Goal: Information Seeking & Learning: Find specific fact

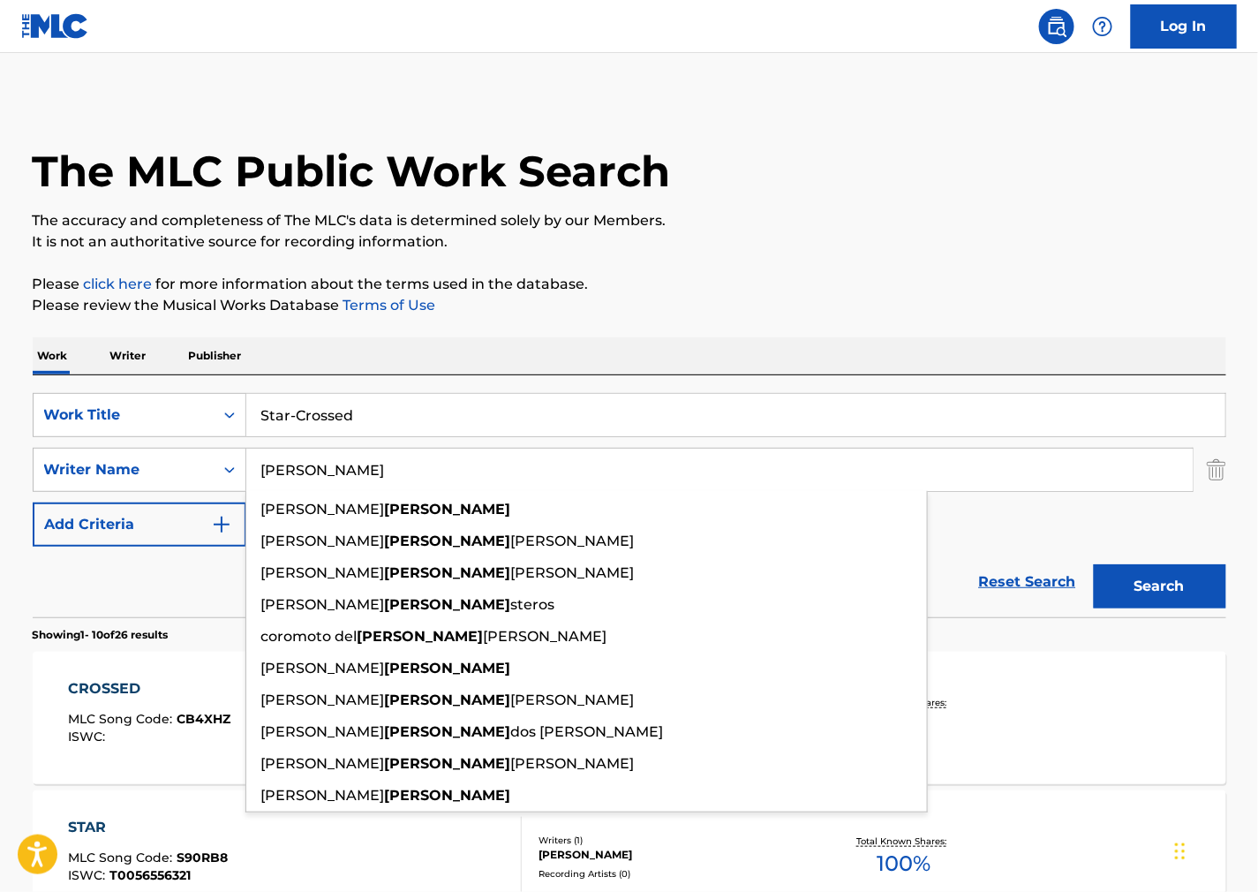
drag, startPoint x: 792, startPoint y: 461, endPoint x: 249, endPoint y: 392, distance: 547.4
click at [0, 398] on html "Accessibility Screen-Reader Guide, Feedback, and Issue Reporting | New window C…" at bounding box center [629, 446] width 1258 height 892
paste input "[PERSON_NAME]"
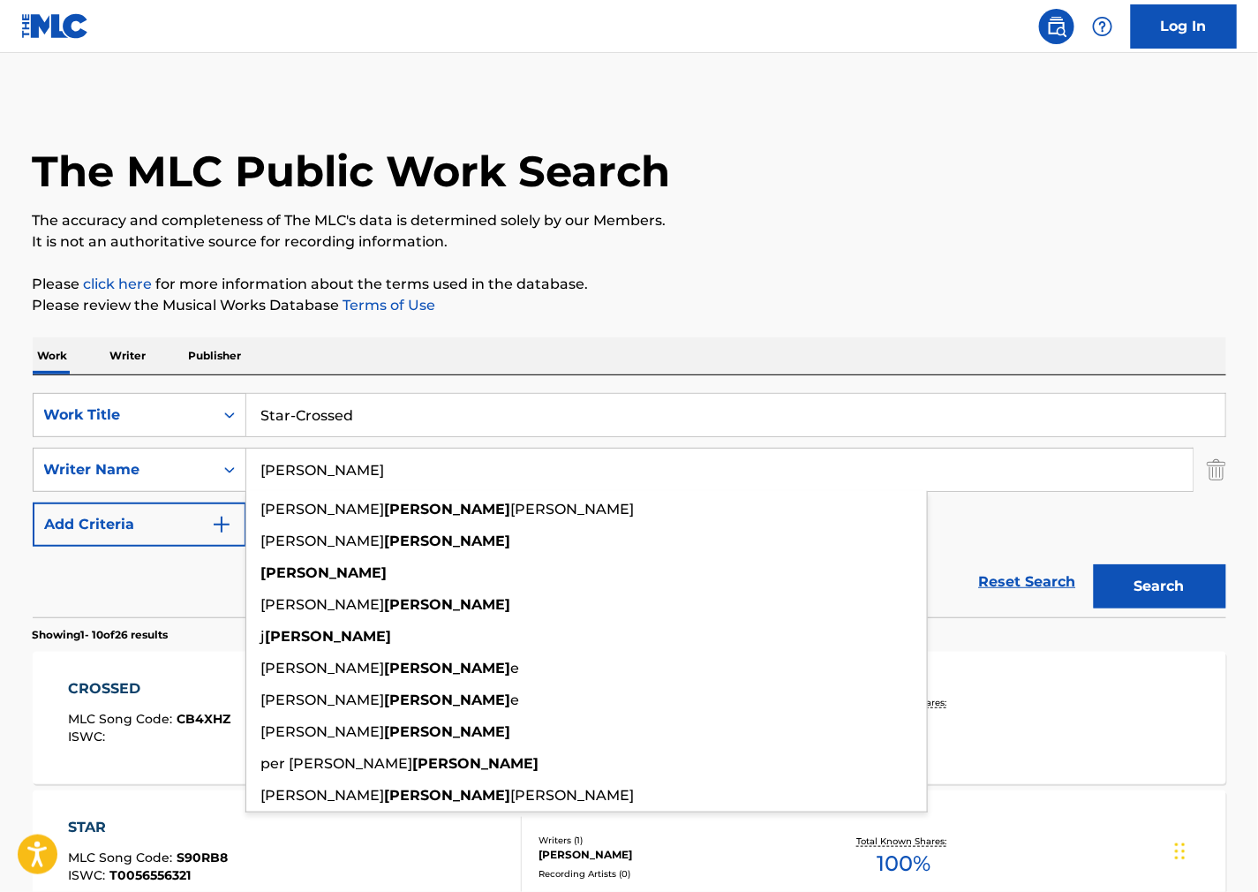
type input "[PERSON_NAME]"
click at [1187, 570] on button "Search" at bounding box center [1160, 586] width 132 height 44
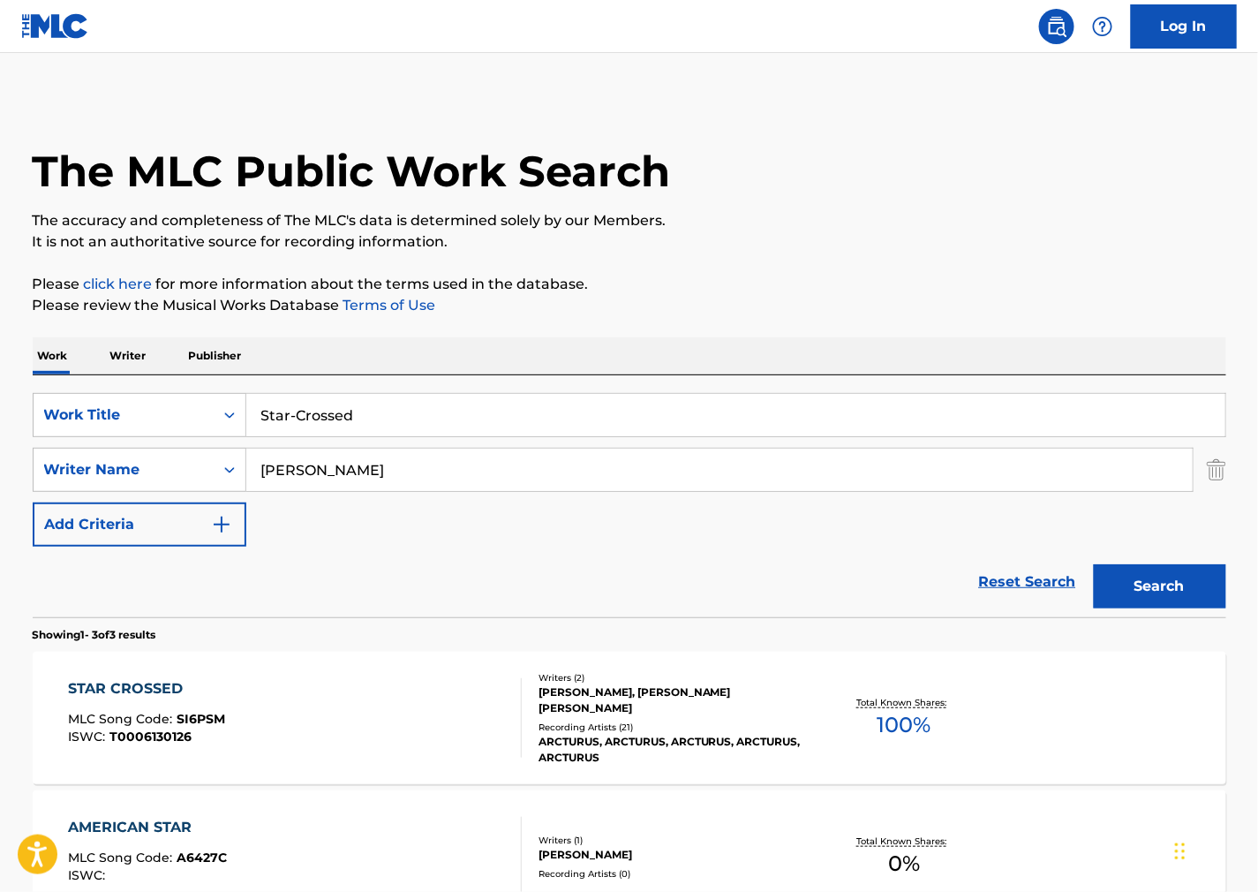
click at [394, 702] on div "STAR CROSSED MLC Song Code : SI6PSM ISWC : T0006130126" at bounding box center [295, 717] width 454 height 79
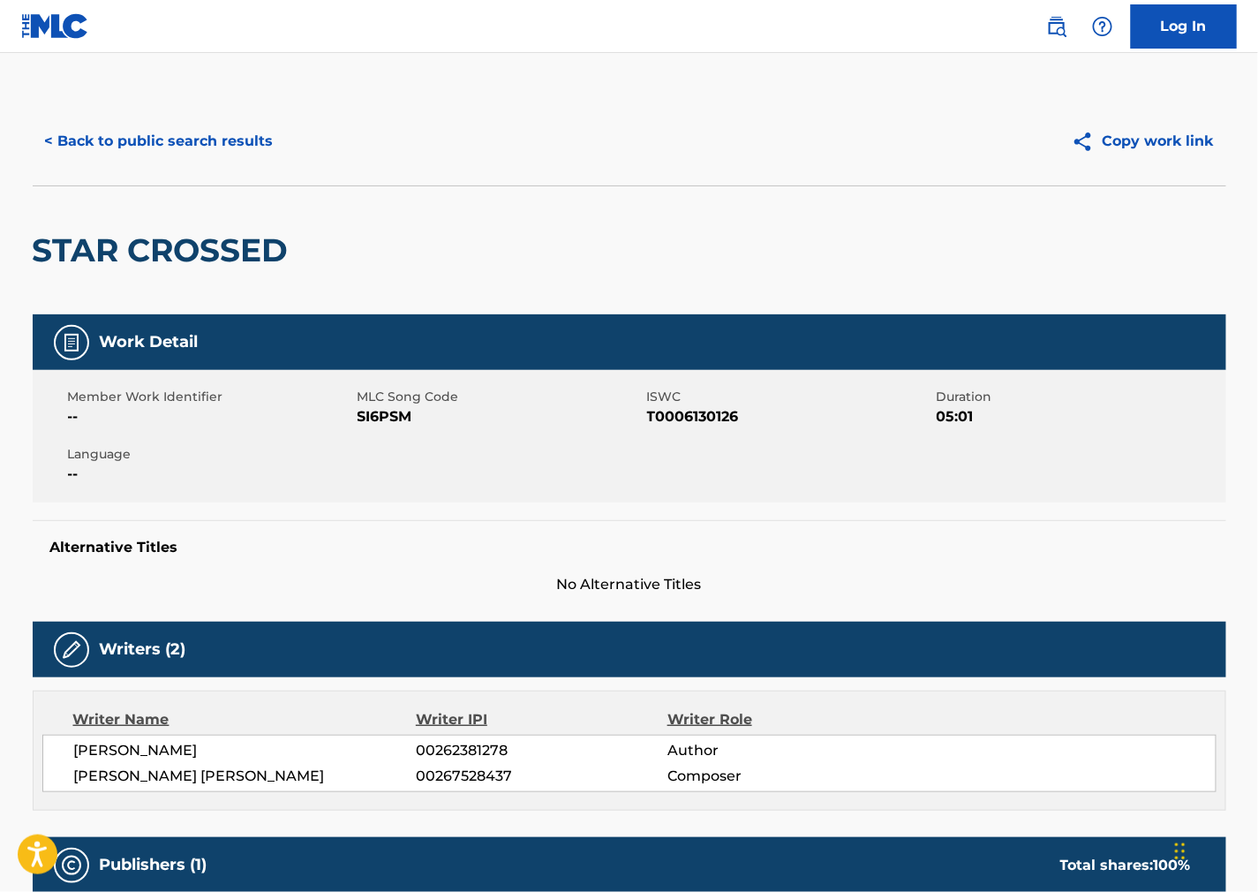
click at [392, 415] on span "SI6PSM" at bounding box center [500, 416] width 285 height 21
copy span "SI6PSM"
click at [698, 417] on span "T0006130126" at bounding box center [789, 416] width 285 height 21
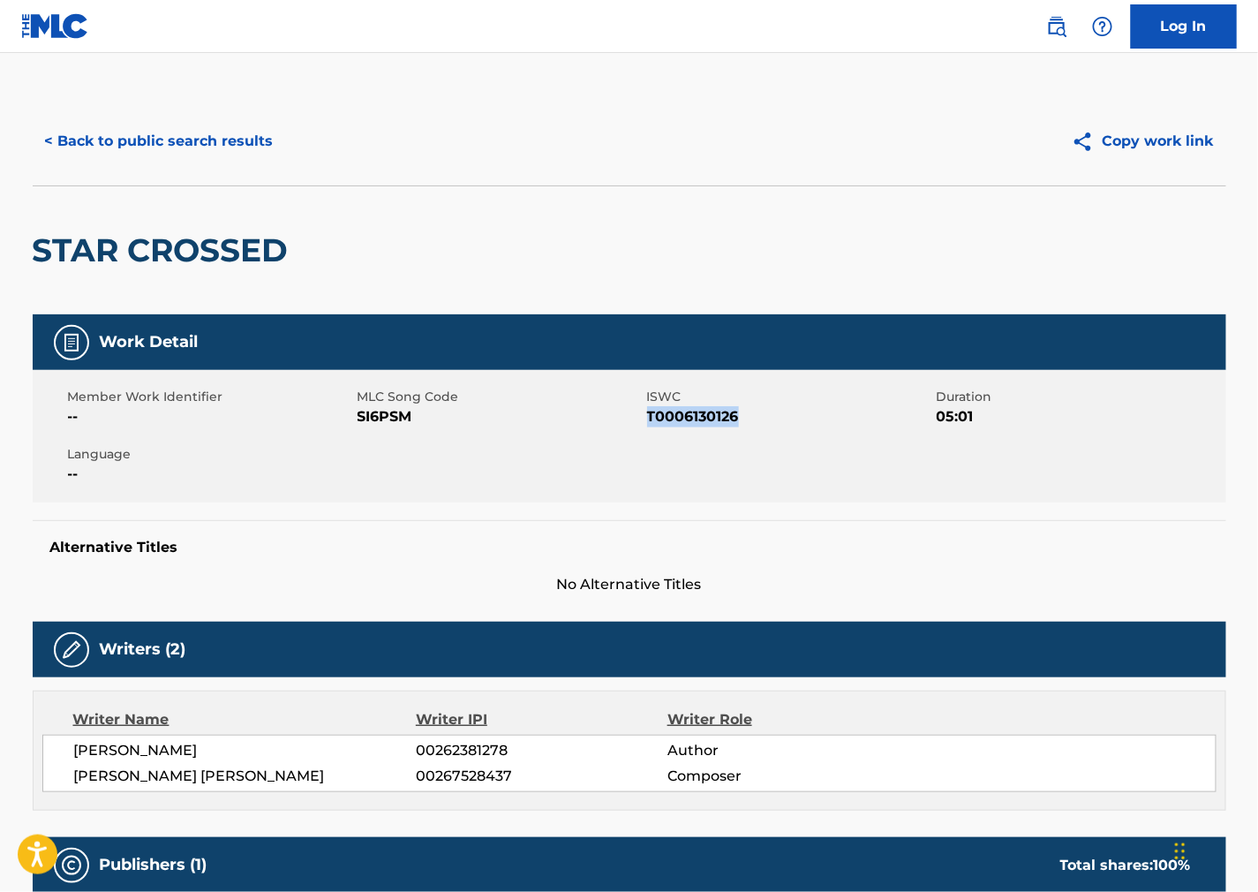
copy span "T0006130126"
click at [804, 528] on div "Alternative Titles No Alternative Titles" at bounding box center [630, 557] width 1194 height 75
click at [629, 514] on div "Work Detail Member Work Identifier -- MLC Song Code SI6PSM ISWC T0006130126 Dur…" at bounding box center [630, 454] width 1194 height 281
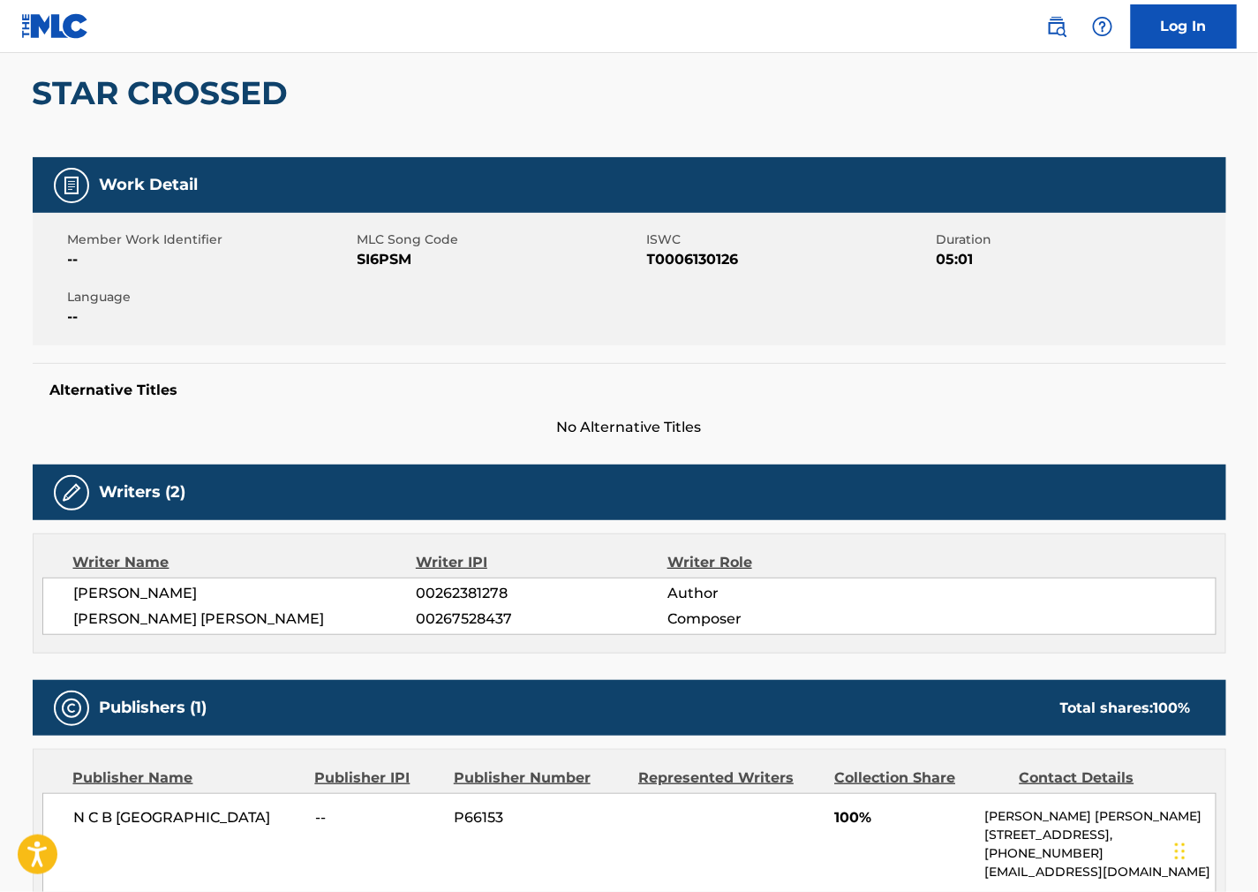
scroll to position [490, 0]
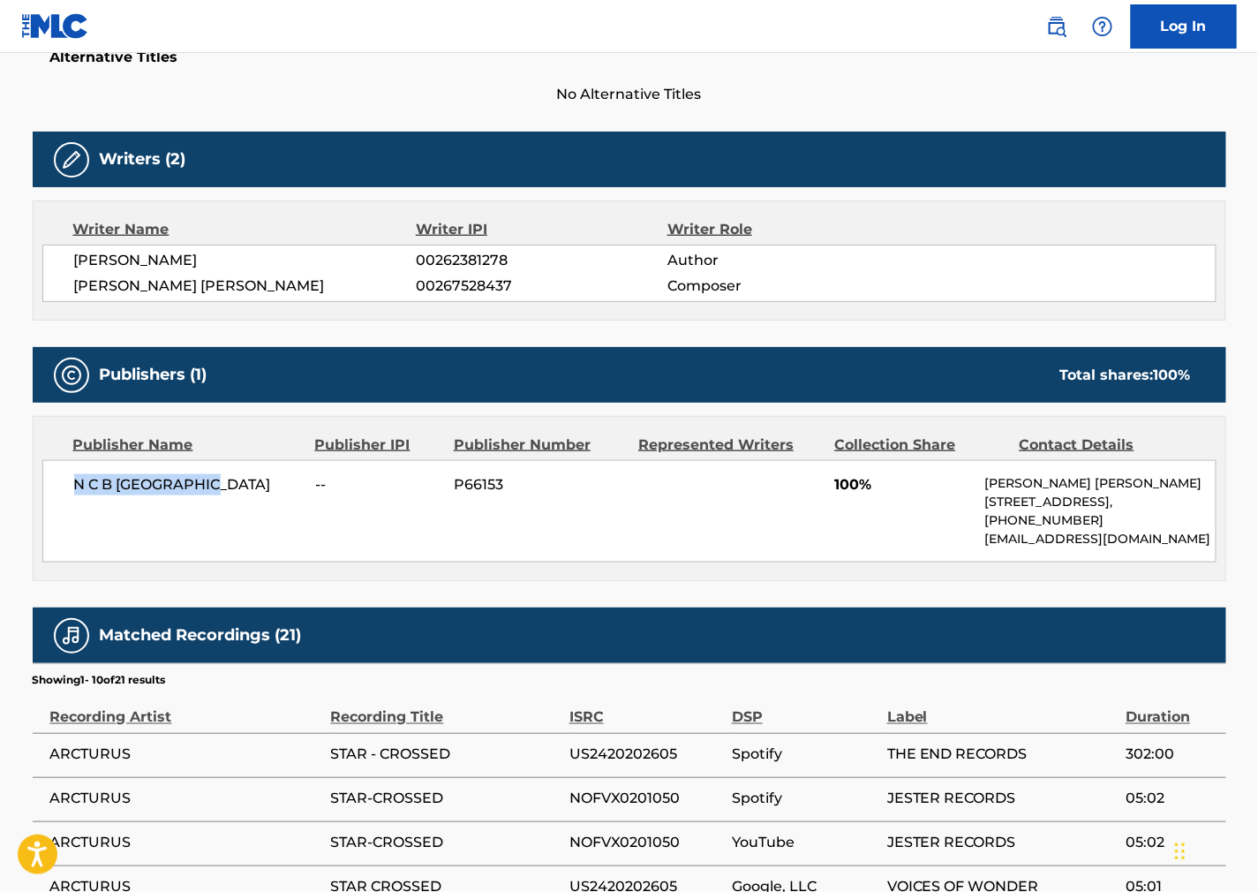
drag, startPoint x: 132, startPoint y: 473, endPoint x: 68, endPoint y: 484, distance: 65.3
click at [68, 484] on div "N C B SCANDINAVIA -- P66153 100% [PERSON_NAME] [PERSON_NAME] [STREET_ADDRESS], …" at bounding box center [629, 511] width 1174 height 102
copy span "N C B [GEOGRAPHIC_DATA]"
click at [796, 223] on div "Writer Role" at bounding box center [782, 229] width 229 height 21
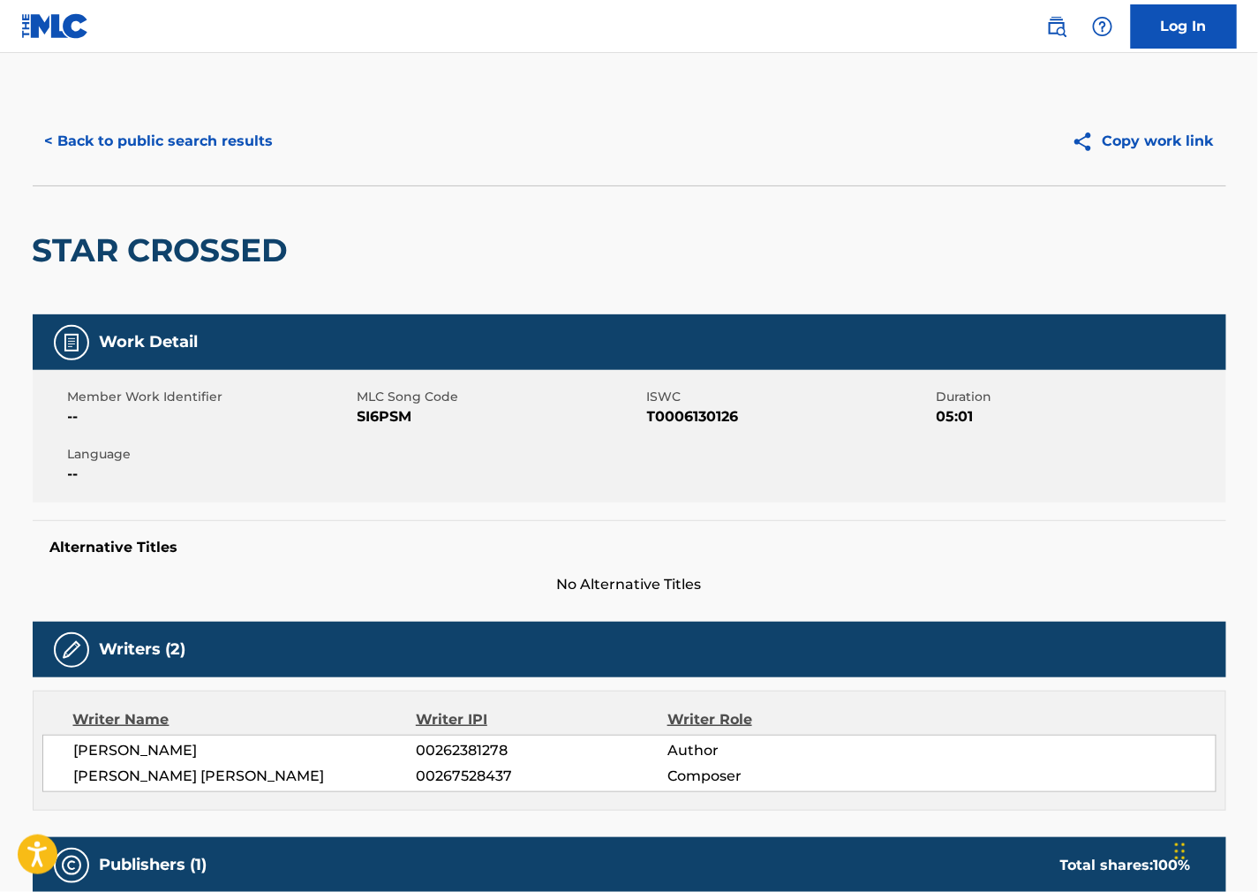
click at [206, 153] on button "< Back to public search results" at bounding box center [159, 141] width 253 height 44
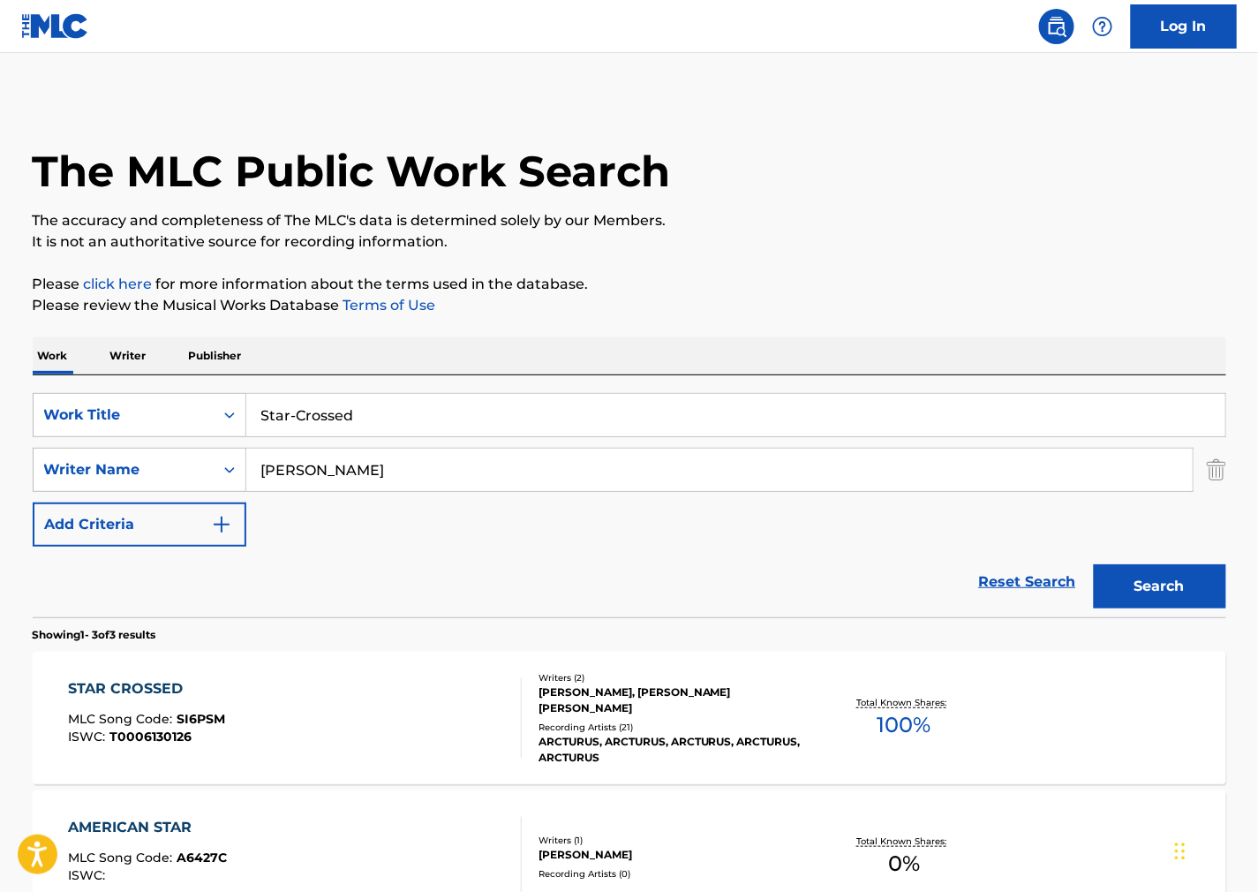
click at [0, 419] on html "Accessibility Screen-Reader Guide, Feedback, and Issue Reporting | New window C…" at bounding box center [629, 446] width 1258 height 892
paste input "[PERSON_NAME]"
type input "[PERSON_NAME]"
drag, startPoint x: 830, startPoint y: 239, endPoint x: 642, endPoint y: 330, distance: 208.9
click at [818, 240] on p "It is not an authoritative source for recording information." at bounding box center [630, 241] width 1194 height 21
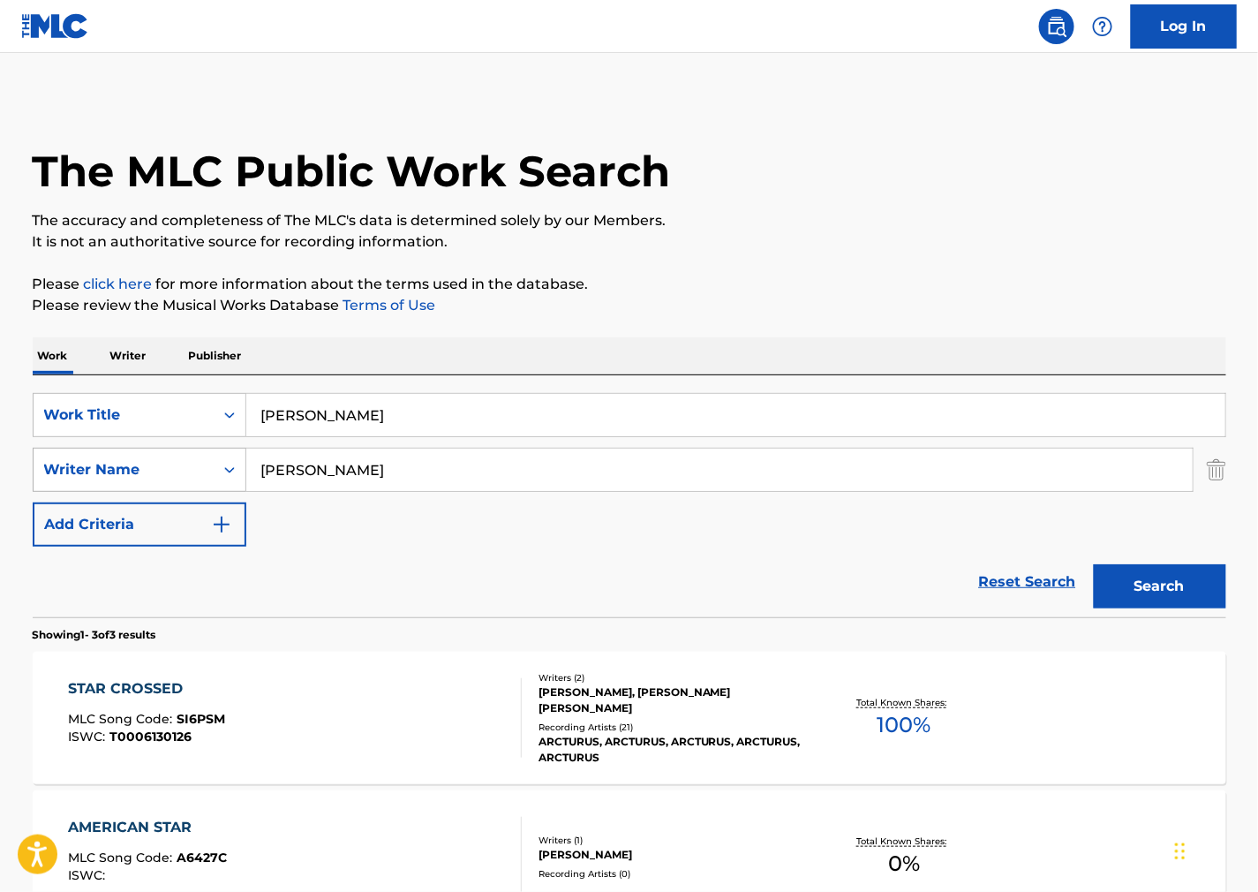
drag, startPoint x: 380, startPoint y: 471, endPoint x: 41, endPoint y: 454, distance: 338.6
click at [42, 455] on div "SearchWithCriteria2ef12c63-1a6e-4fff-ae66-922d02061121 Writer Name [PERSON_NAME]" at bounding box center [630, 470] width 1194 height 44
paste input "[PERSON_NAME]"
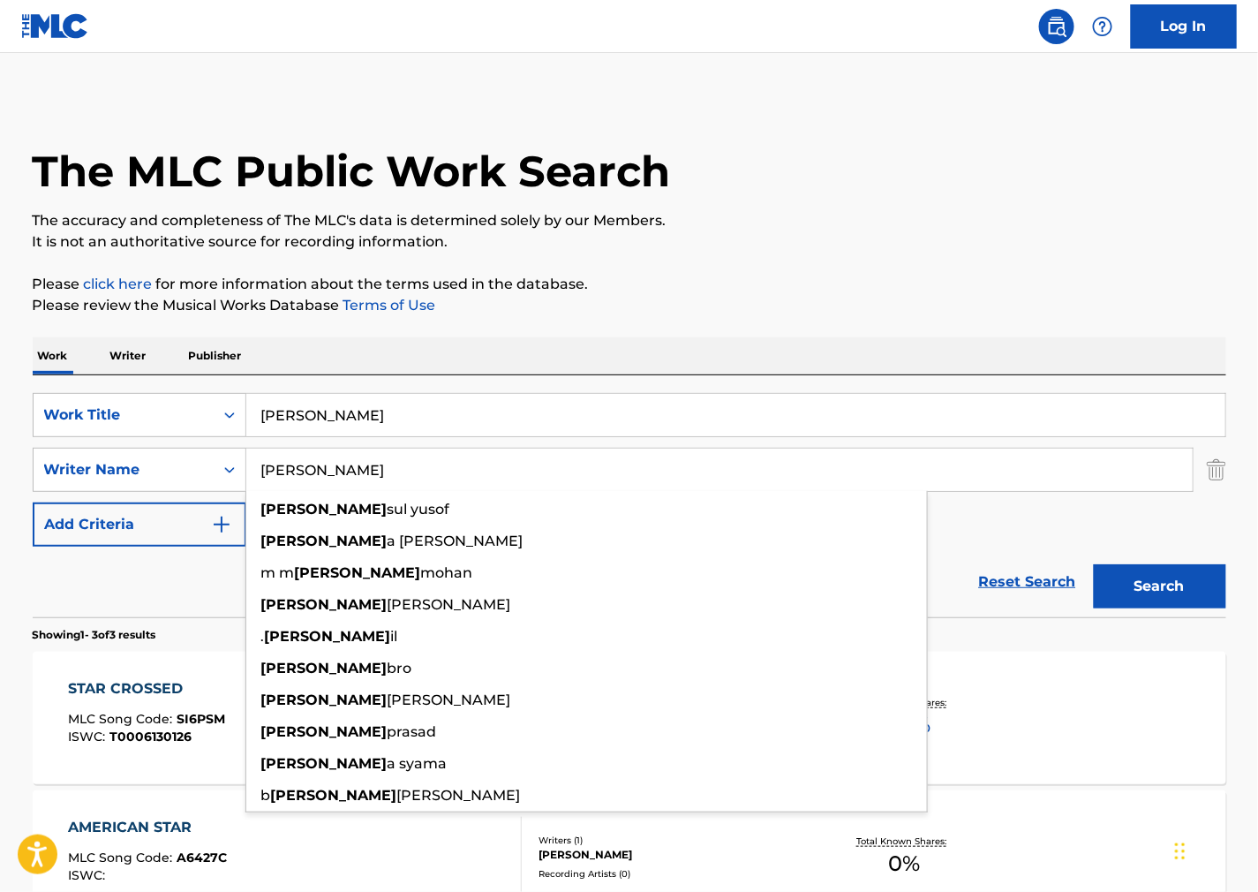
type input "[PERSON_NAME]"
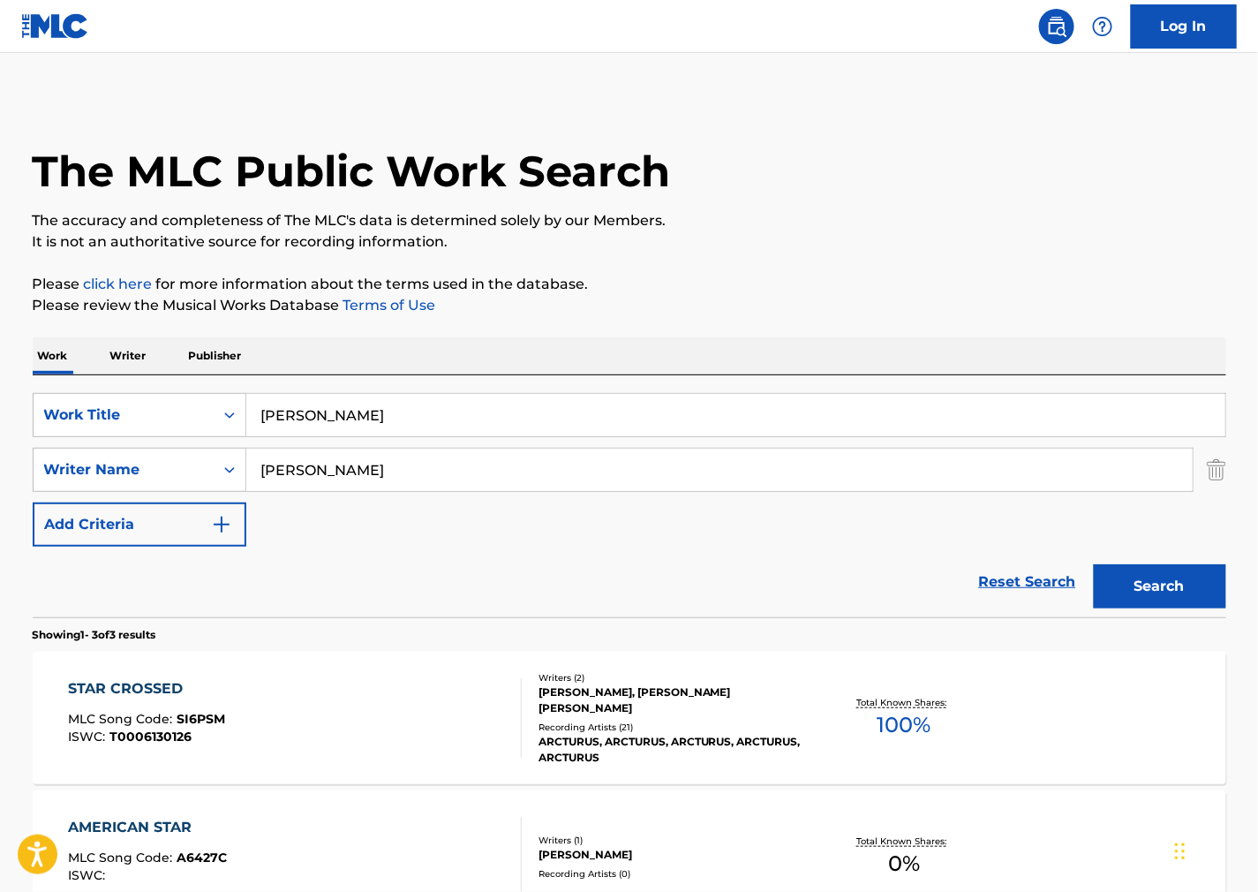
click at [1155, 598] on button "Search" at bounding box center [1160, 586] width 132 height 44
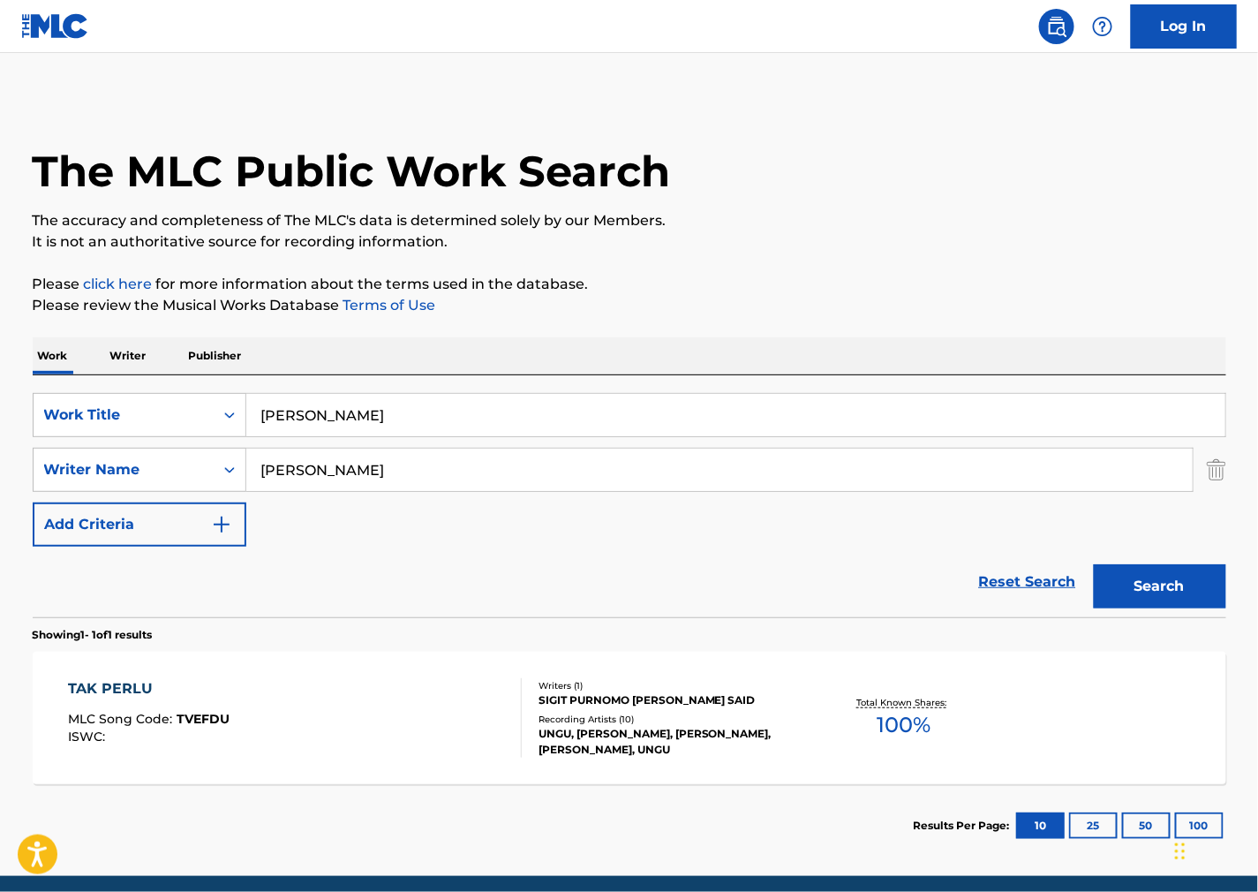
drag, startPoint x: 408, startPoint y: 422, endPoint x: 28, endPoint y: 416, distance: 379.7
click at [31, 416] on div "The MLC Public Work Search The accuracy and completeness of The MLC's data is d…" at bounding box center [629, 482] width 1236 height 770
paste input "Alquimist"
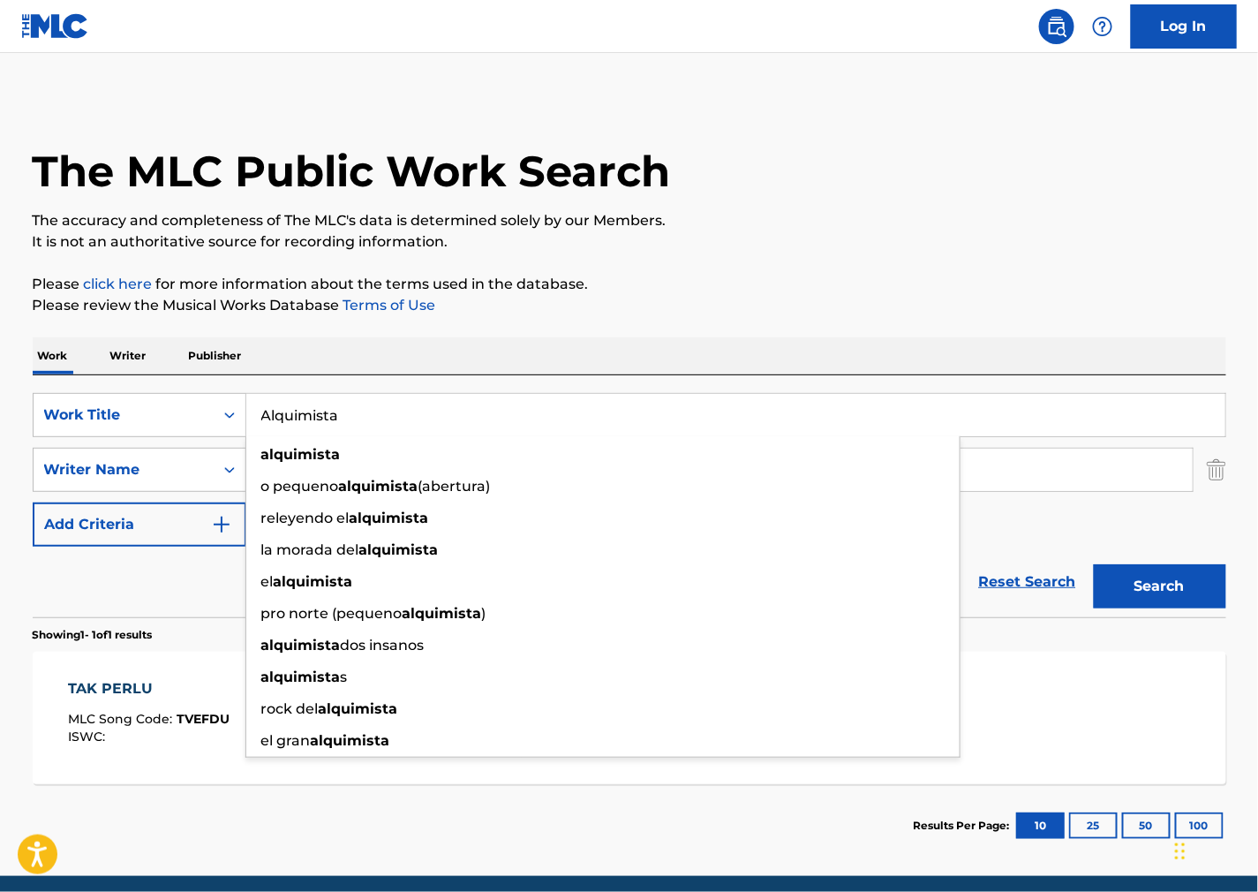
type input "Alquimista"
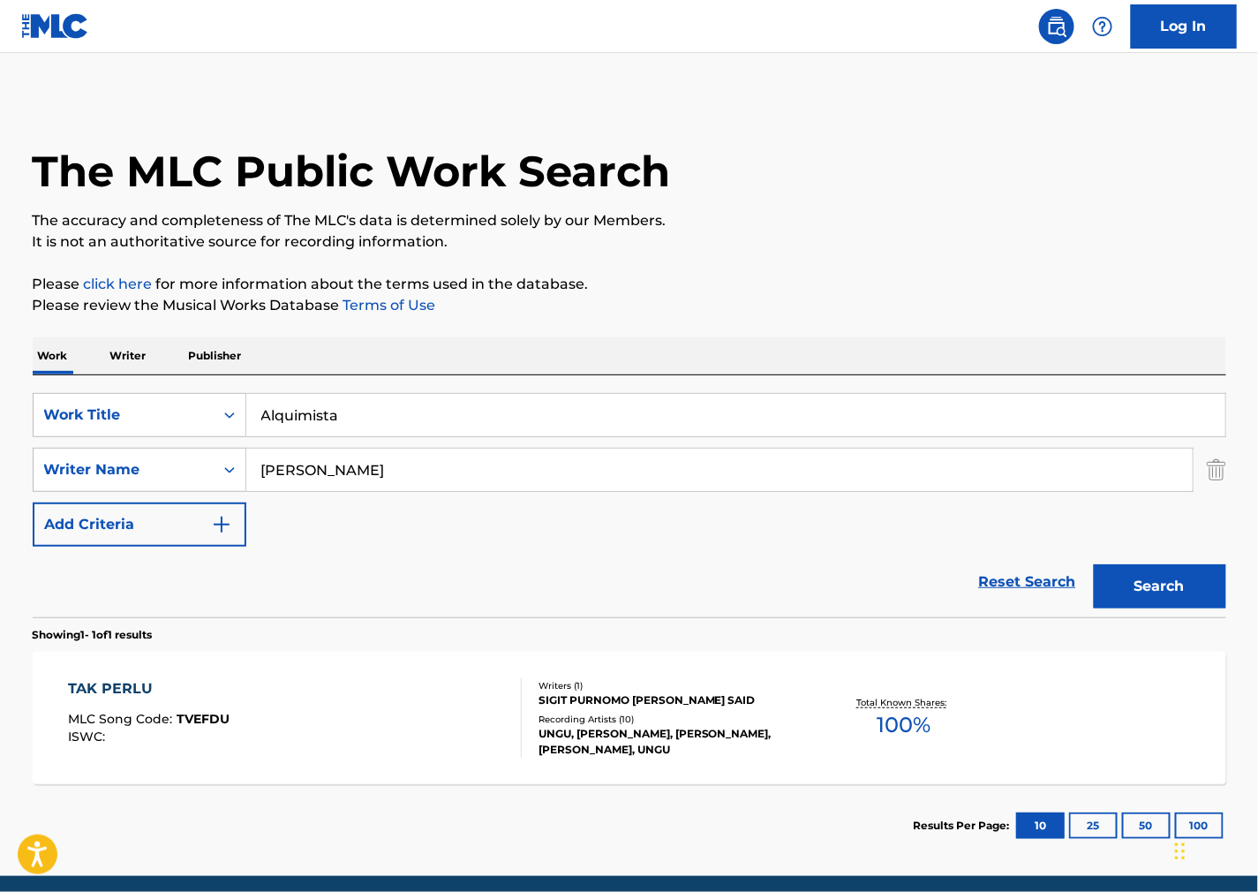
click at [802, 302] on p "Please review the Musical Works Database Terms of Use" at bounding box center [630, 305] width 1194 height 21
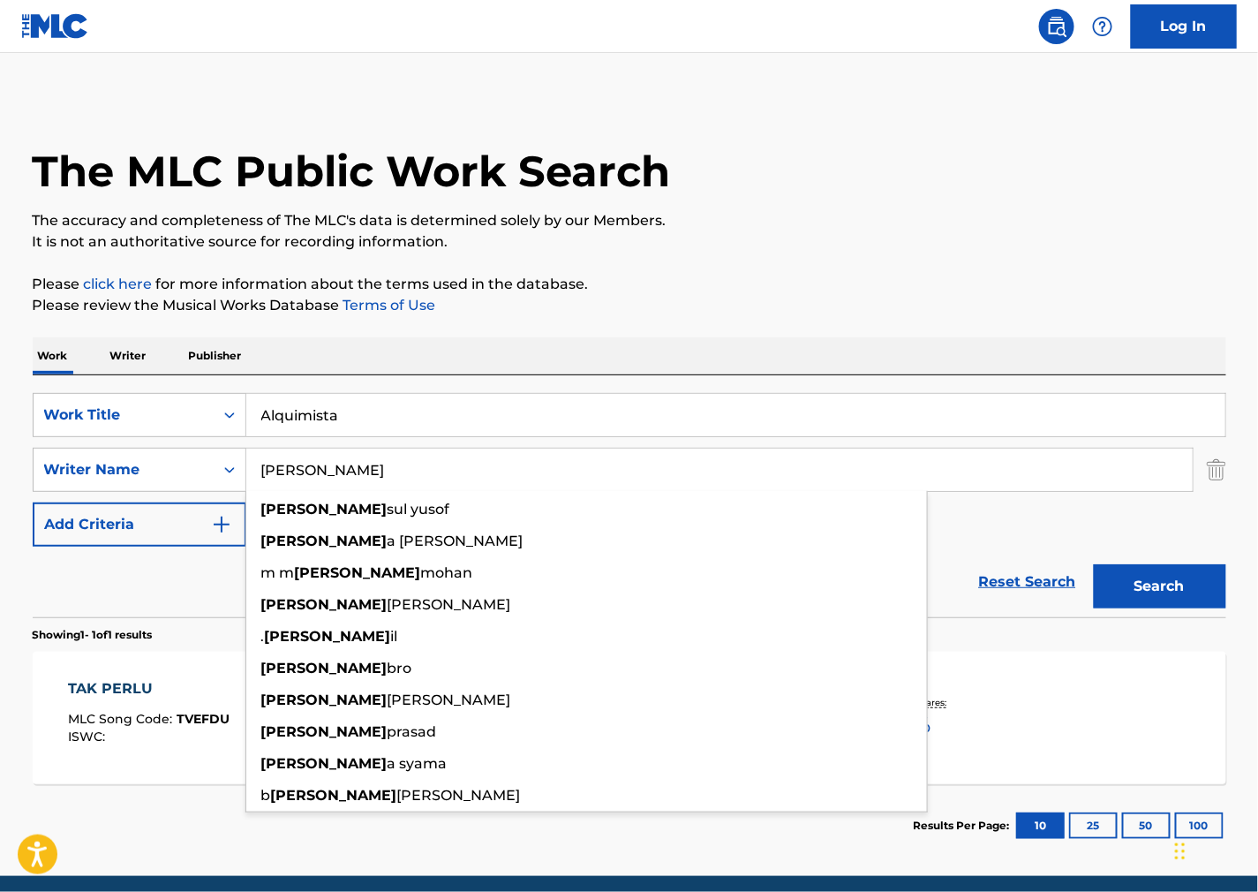
drag, startPoint x: 483, startPoint y: 461, endPoint x: 150, endPoint y: 443, distance: 333.3
click at [58, 454] on div "SearchWithCriteria2ef12c63-1a6e-4fff-ae66-922d02061121 Writer Name [PERSON_NAME…" at bounding box center [630, 470] width 1194 height 44
paste input "[PERSON_NAME]"
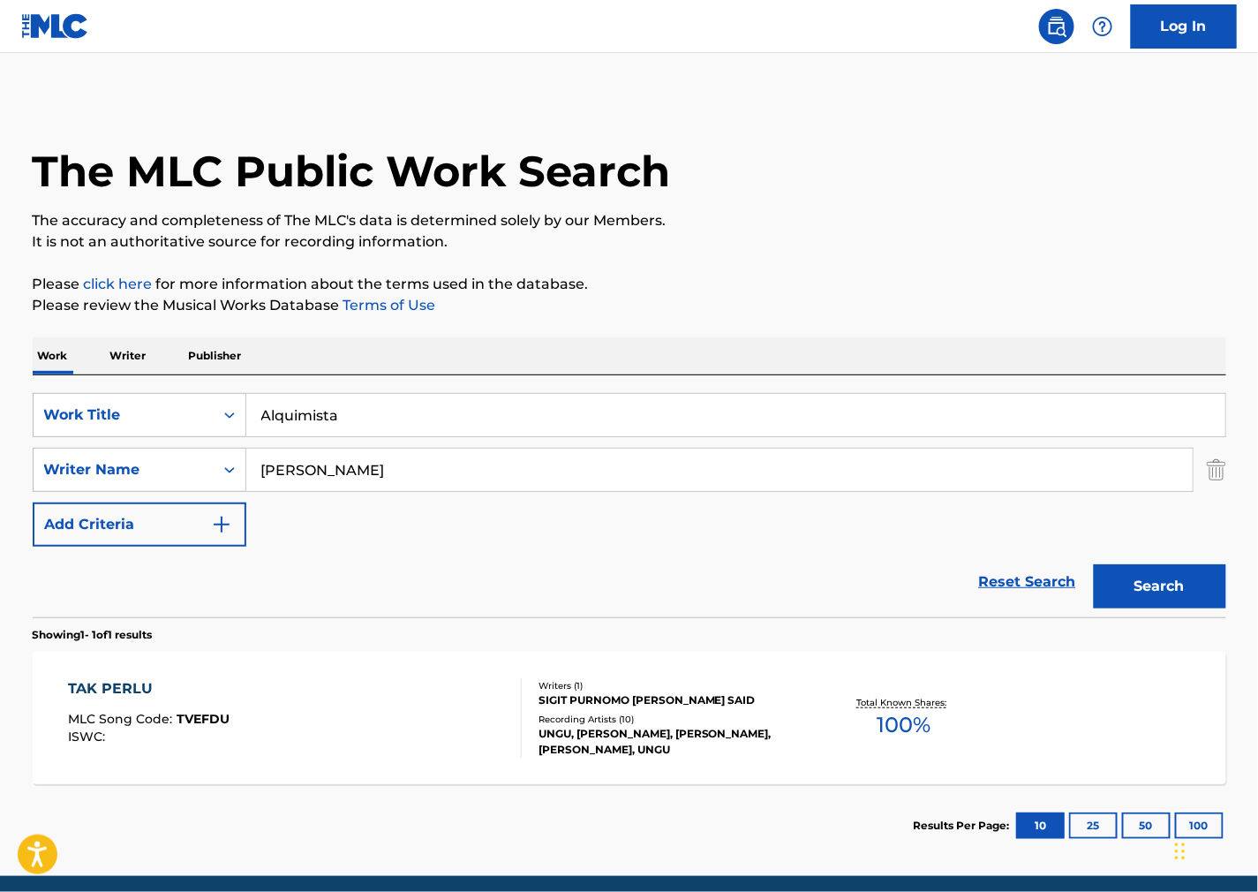
click at [1135, 585] on button "Search" at bounding box center [1160, 586] width 132 height 44
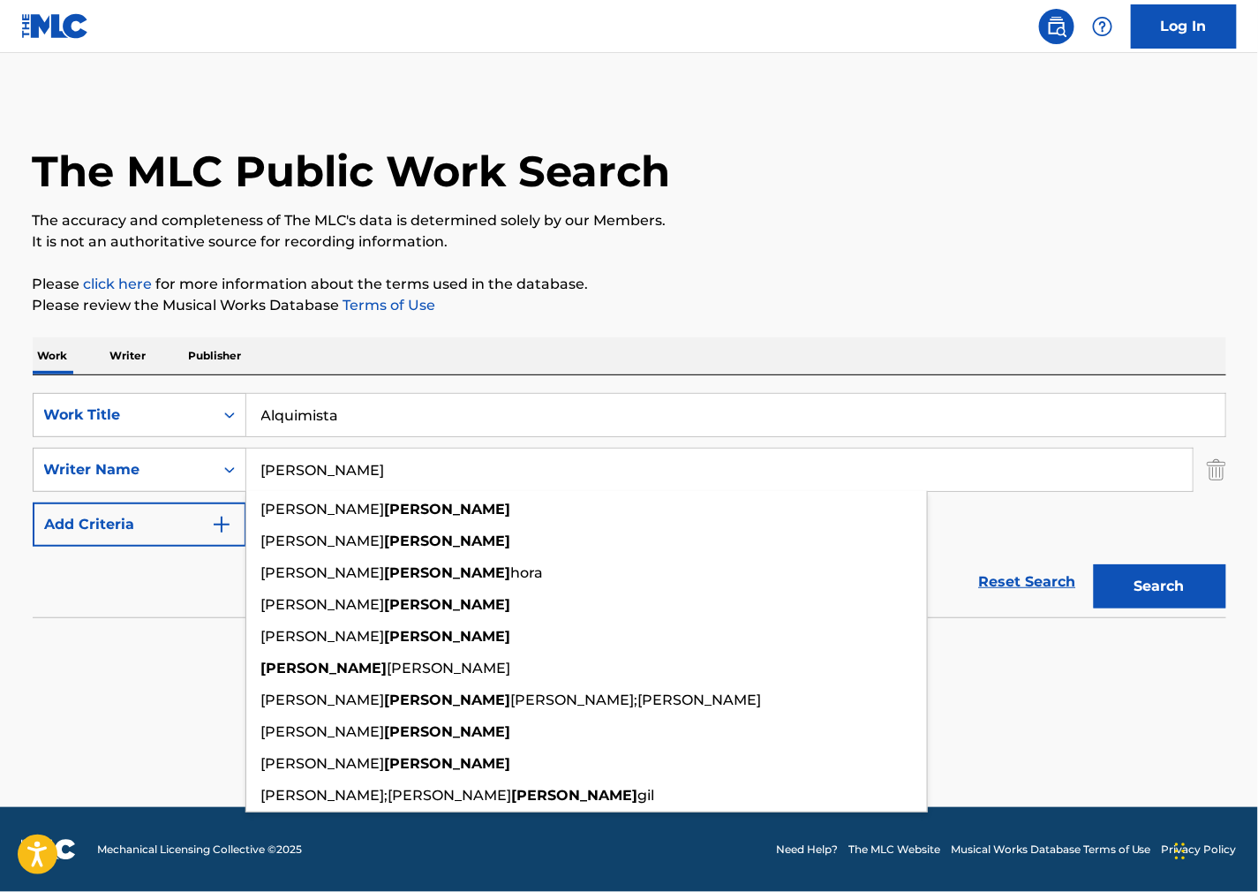
drag, startPoint x: 700, startPoint y: 479, endPoint x: 82, endPoint y: 442, distance: 619.2
click at [82, 442] on div "SearchWithCriteria0579fdf0-b029-42c4-b3f8-a4b949c73a97 Work Title Alquimista Se…" at bounding box center [630, 470] width 1194 height 154
paste input "Blavia"
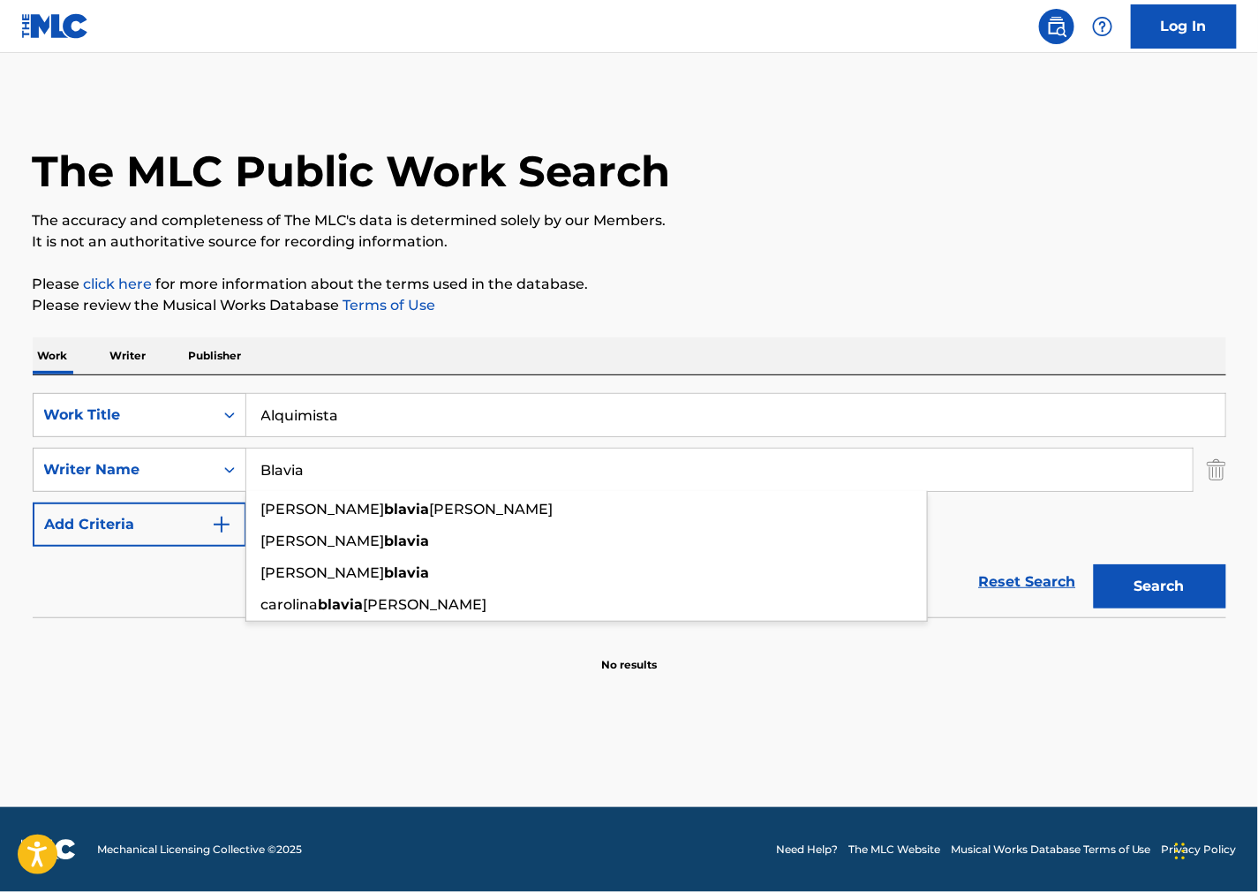
type input "Blavia"
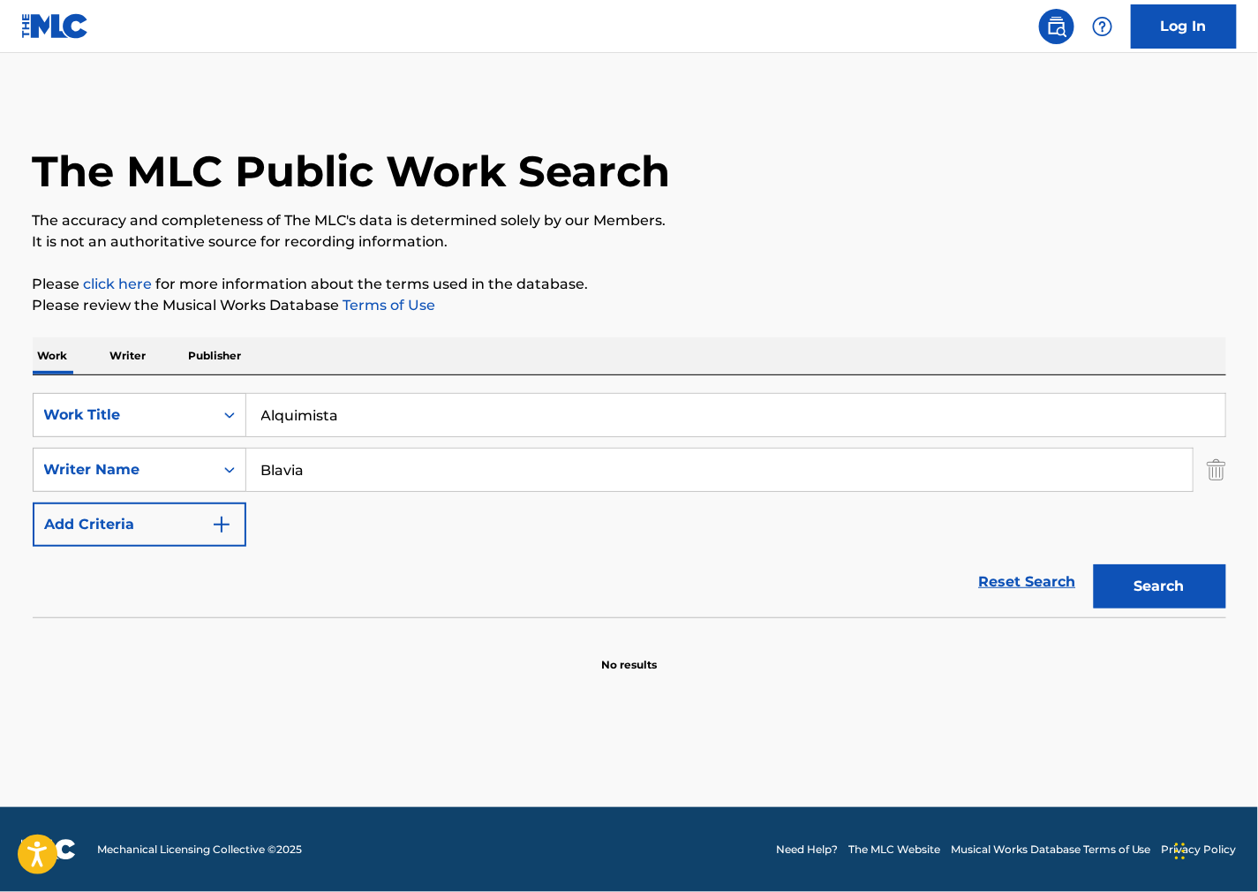
click at [1180, 569] on button "Search" at bounding box center [1160, 586] width 132 height 44
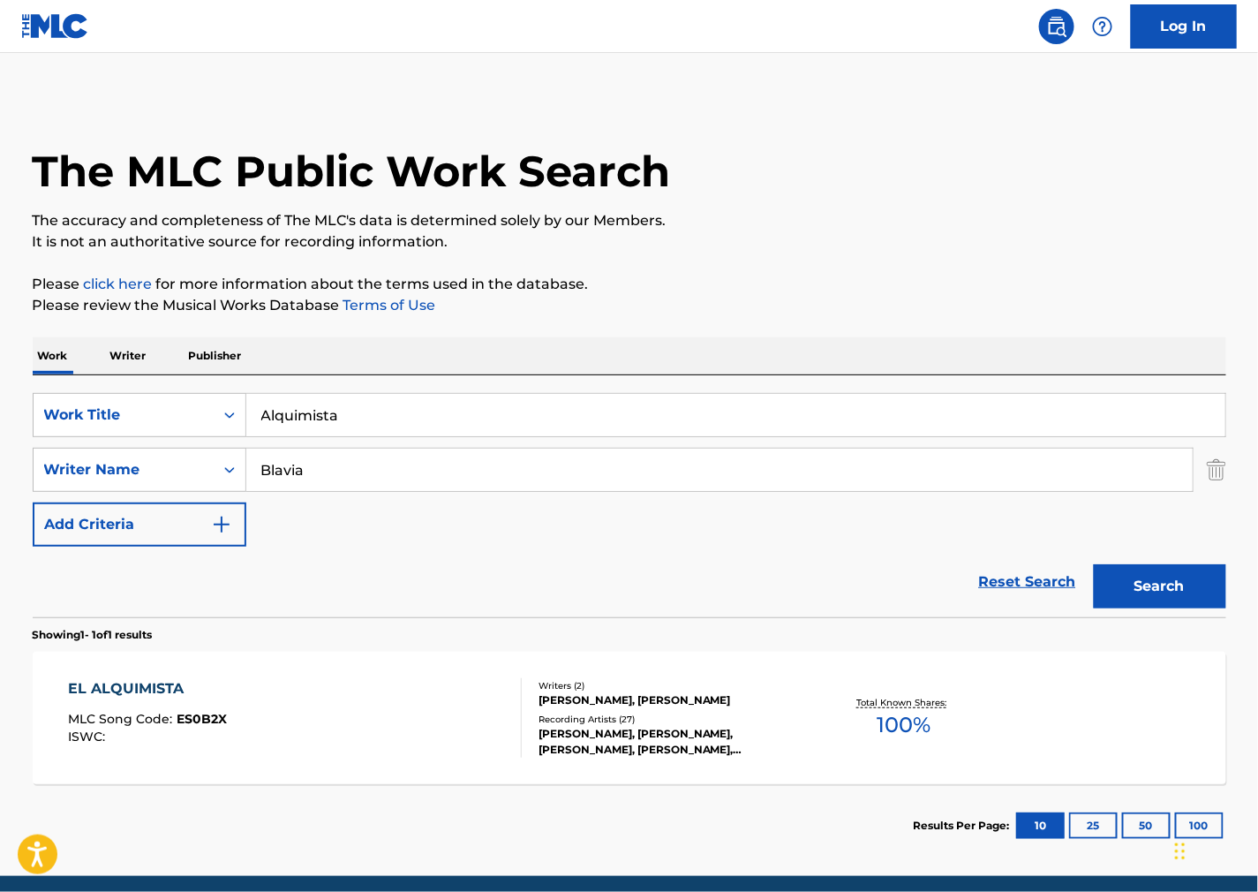
click at [462, 736] on div "EL ALQUIMISTA MLC Song Code : ES0B2X ISWC :" at bounding box center [295, 717] width 454 height 79
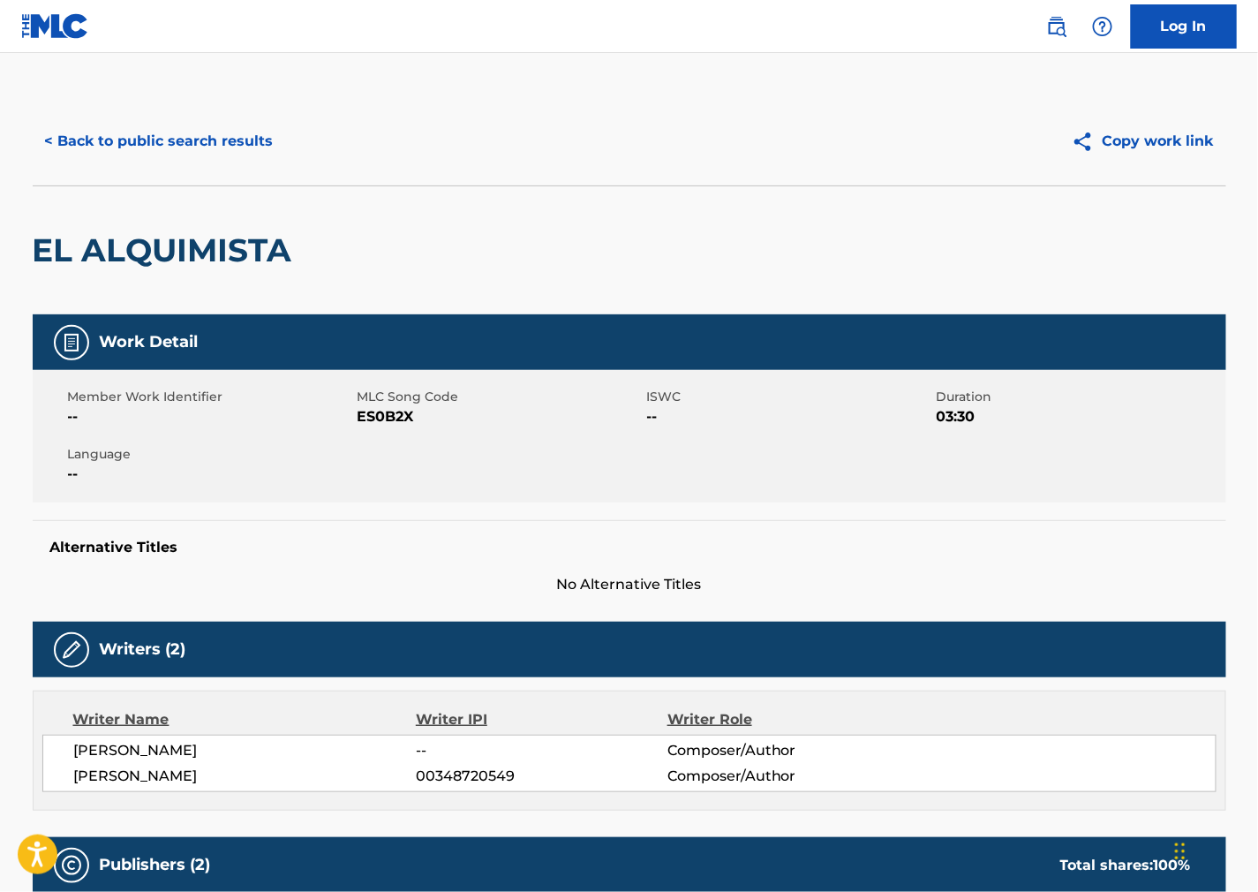
click at [392, 415] on span "ES0B2X" at bounding box center [500, 416] width 285 height 21
copy span "ES0B2X"
click at [826, 517] on div "Work Detail Member Work Identifier -- MLC Song Code ES0B2X ISWC -- Duration 03:…" at bounding box center [630, 454] width 1194 height 281
drag, startPoint x: 233, startPoint y: 774, endPoint x: 63, endPoint y: 777, distance: 170.4
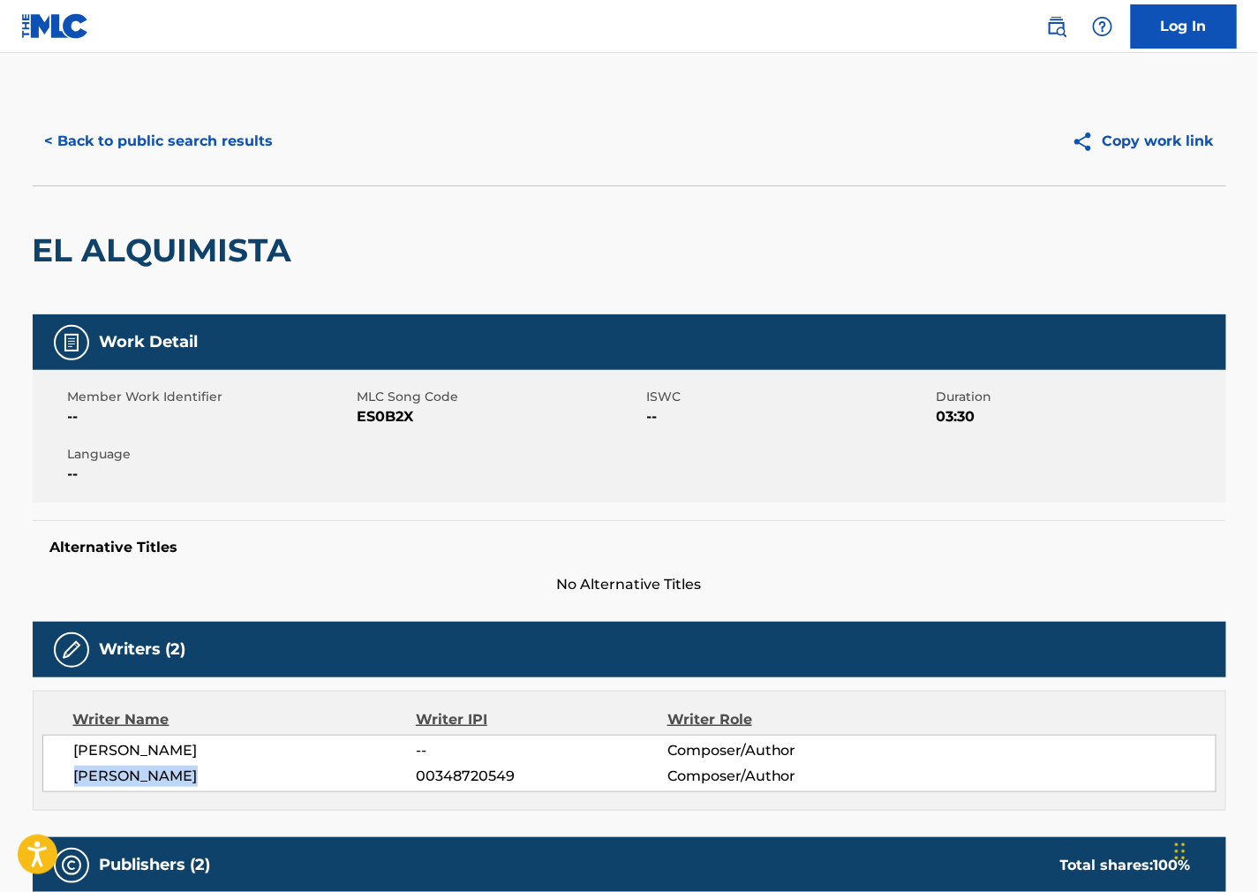
click at [64, 781] on div "[PERSON_NAME] -- Composer/Author [PERSON_NAME] 00348720549 Composer/Author" at bounding box center [629, 763] width 1174 height 57
copy span "[PERSON_NAME]"
drag, startPoint x: 833, startPoint y: 509, endPoint x: 558, endPoint y: 509, distance: 274.6
click at [832, 509] on div "Work Detail Member Work Identifier -- MLC Song Code ES0B2X ISWC -- Duration 03:…" at bounding box center [630, 454] width 1194 height 281
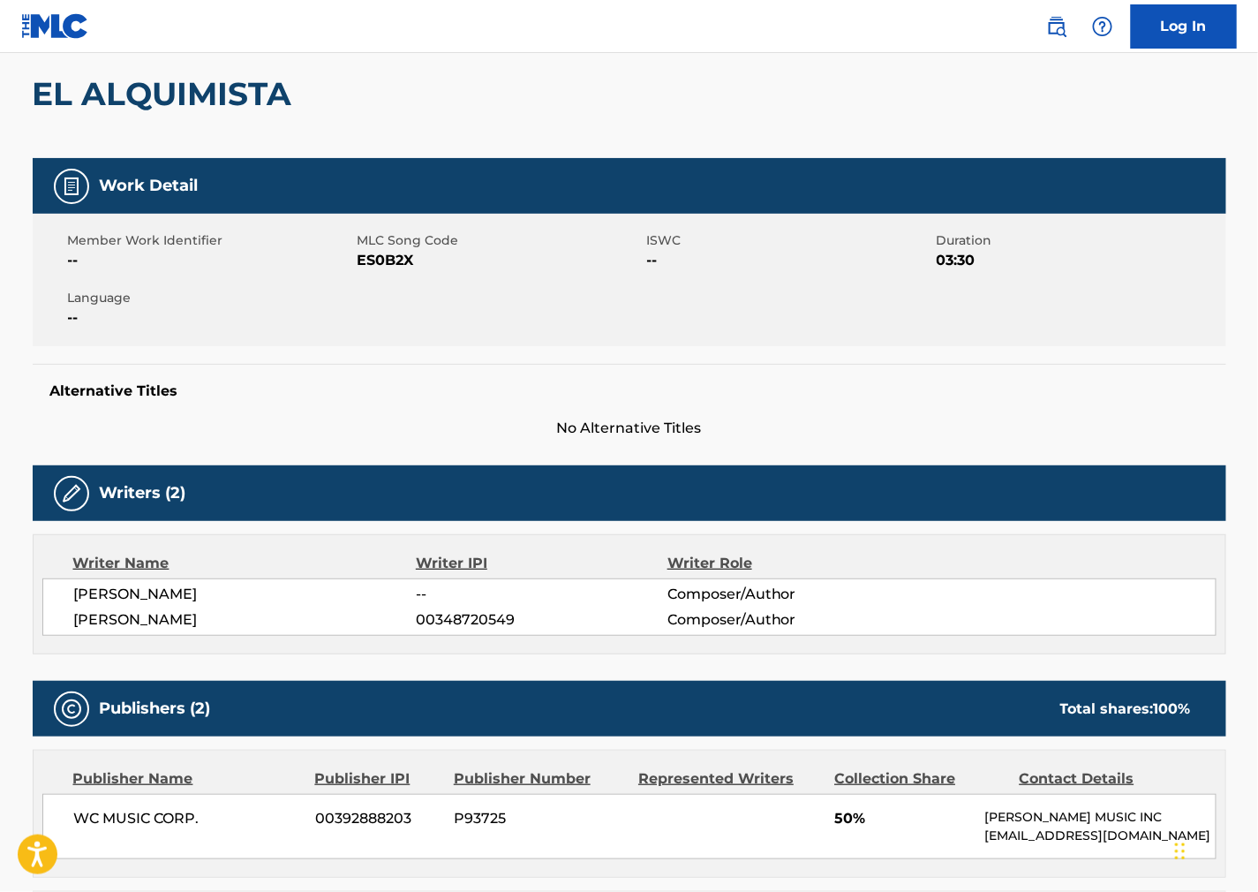
scroll to position [588, 0]
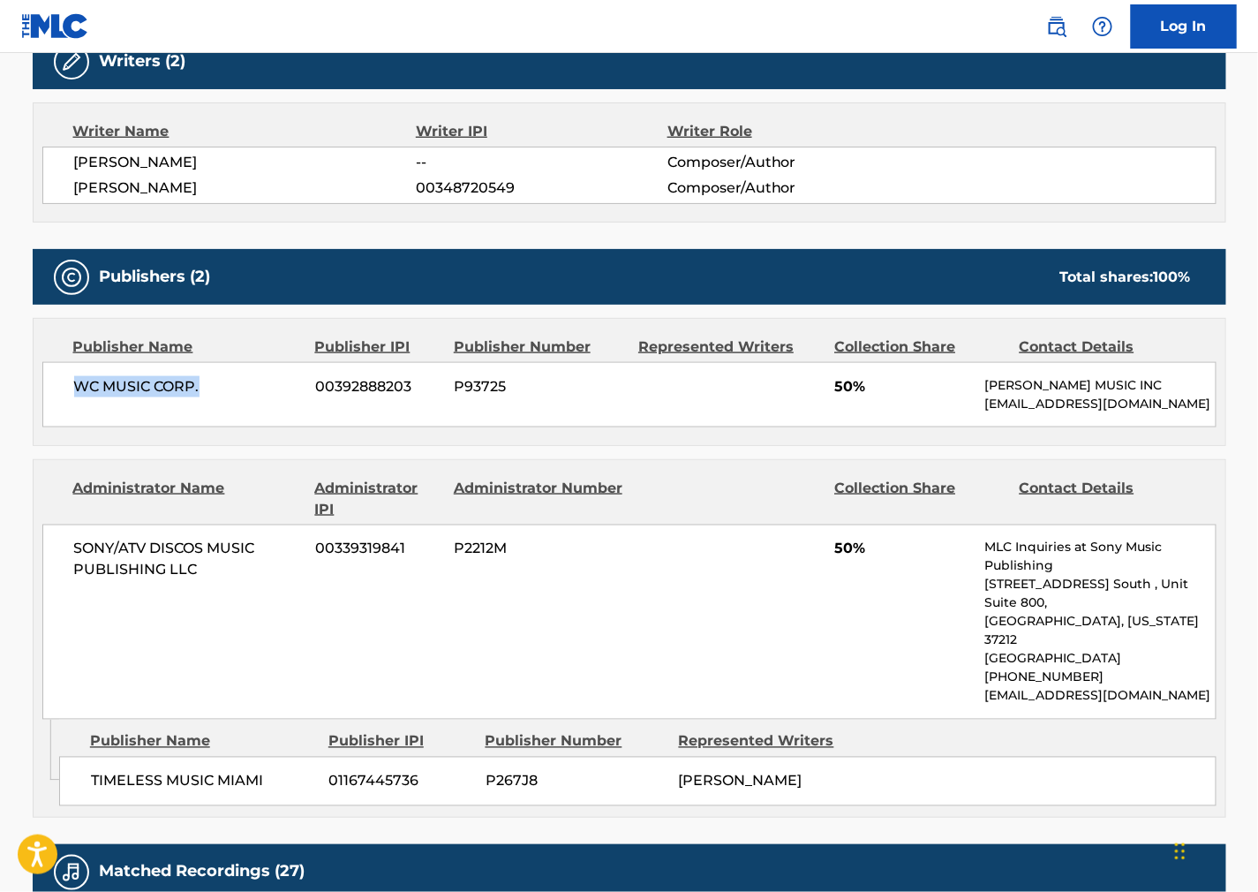
drag, startPoint x: 217, startPoint y: 392, endPoint x: 73, endPoint y: 393, distance: 143.9
click at [74, 393] on span "WC MUSIC CORP." at bounding box center [188, 386] width 229 height 21
copy span "WC MUSIC CORP."
drag, startPoint x: 758, startPoint y: 595, endPoint x: 517, endPoint y: 663, distance: 249.6
click at [758, 595] on div "SONY/ATV DISCOS MUSIC PUBLISHING LLC 00339319841 P2212M 50% MLC Inquiries at So…" at bounding box center [629, 621] width 1174 height 195
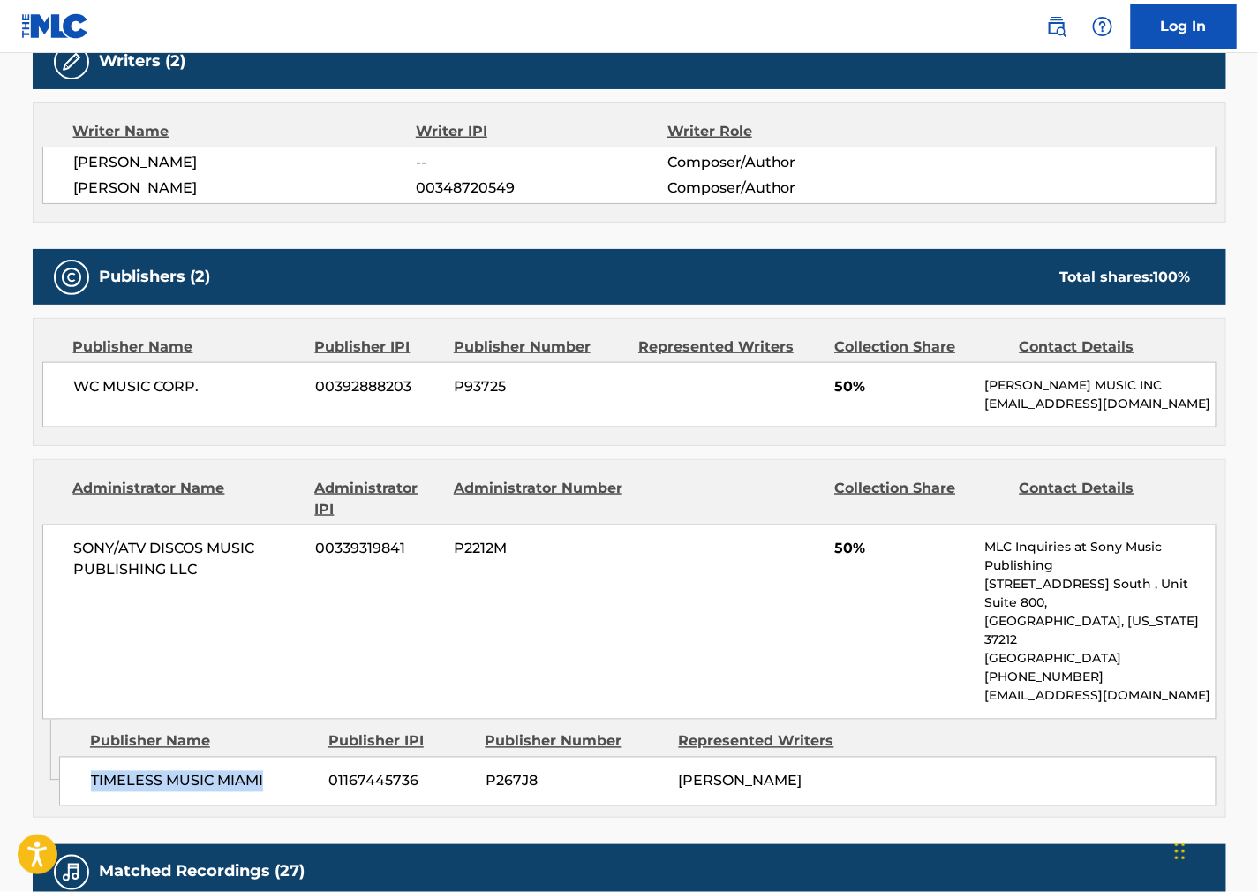
drag, startPoint x: 192, startPoint y: 758, endPoint x: 75, endPoint y: 765, distance: 117.6
click at [75, 765] on div "TIMELESS MUSIC MIAMI 01167445736 P267J8 [PERSON_NAME]" at bounding box center [638, 781] width 1158 height 49
copy span "TIMELESS MUSIC MIAMI"
drag, startPoint x: 864, startPoint y: 547, endPoint x: 253, endPoint y: 530, distance: 610.4
click at [861, 547] on div "SONY/ATV DISCOS MUSIC PUBLISHING LLC 00339319841 P2212M 50% MLC Inquiries at So…" at bounding box center [629, 621] width 1174 height 195
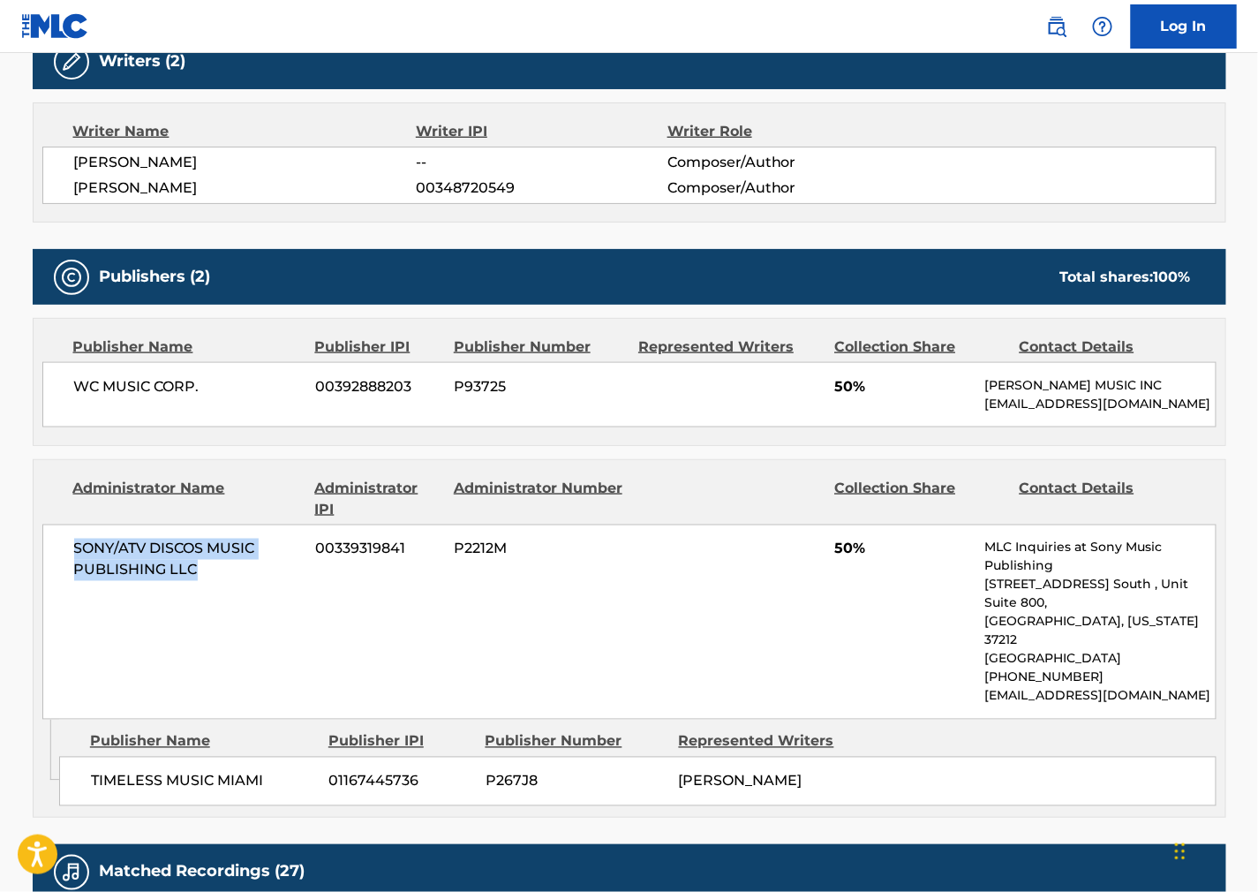
drag, startPoint x: 223, startPoint y: 604, endPoint x: 57, endPoint y: 562, distance: 171.3
click at [57, 562] on div "SONY/ATV DISCOS MUSIC PUBLISHING LLC 00339319841 P2212M 50% MLC Inquiries at So…" at bounding box center [629, 621] width 1174 height 195
copy span "SONY/ATV DISCOS MUSIC PUBLISHING LLC"
click at [718, 223] on div "Work Detail Member Work Identifier -- MLC Song Code ES0B2X ISWC -- Duration 03:…" at bounding box center [630, 600] width 1194 height 1748
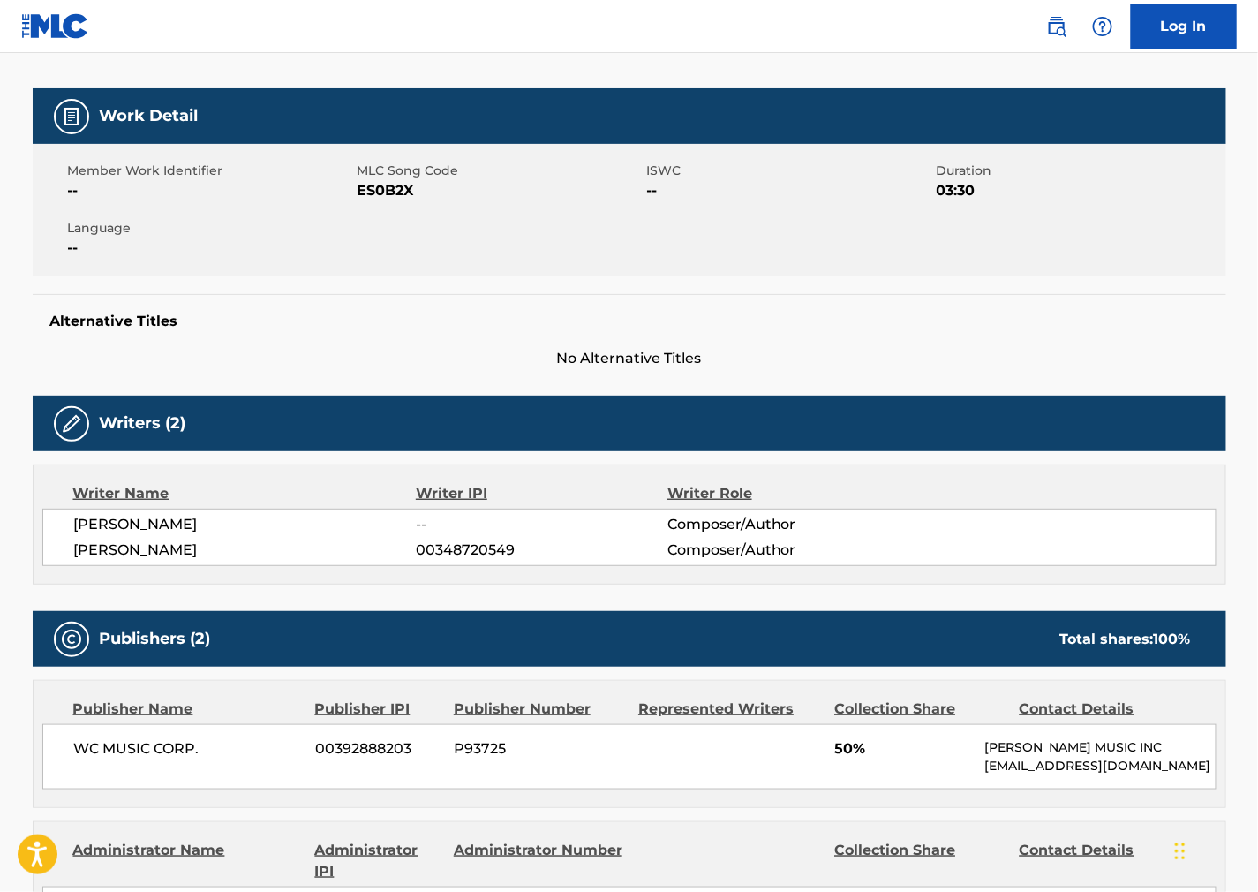
scroll to position [0, 0]
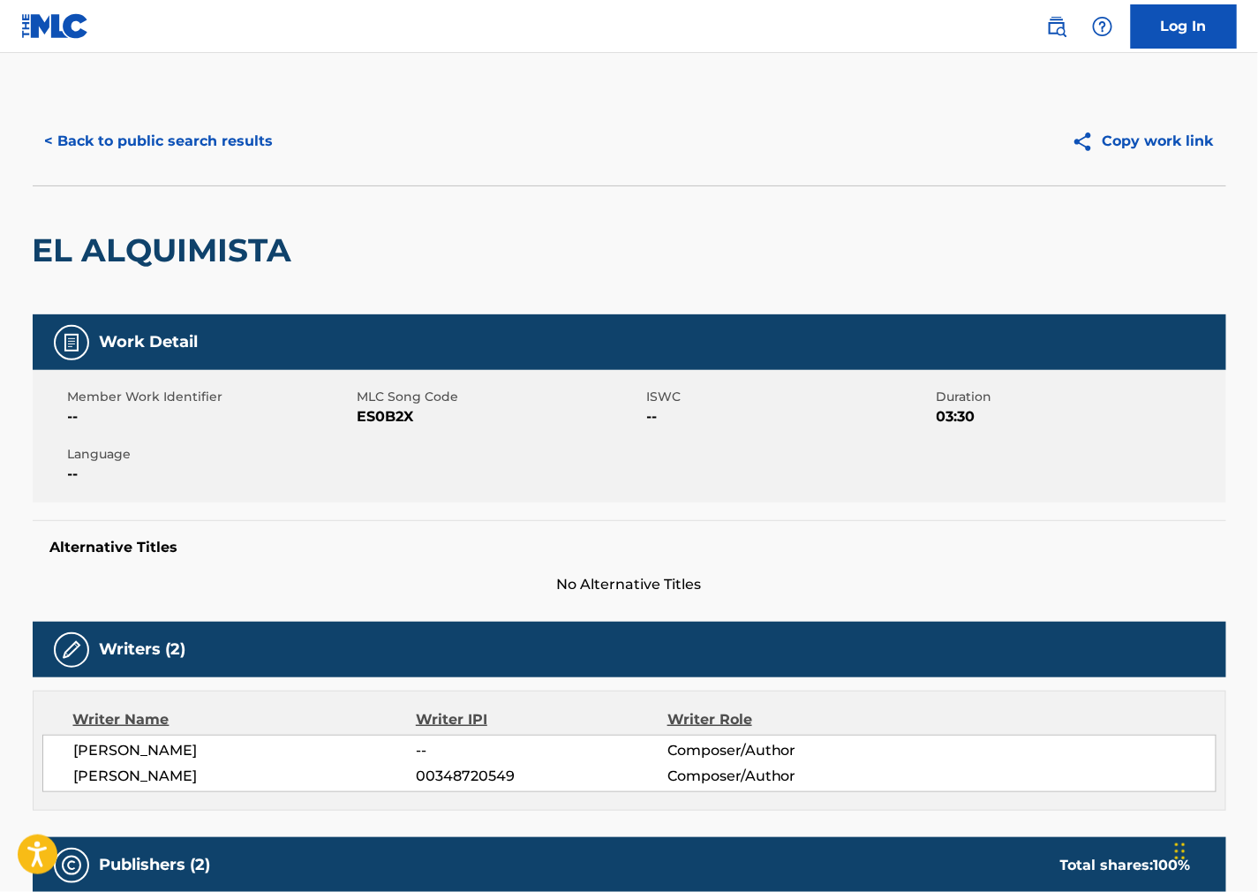
click at [233, 152] on button "< Back to public search results" at bounding box center [159, 141] width 253 height 44
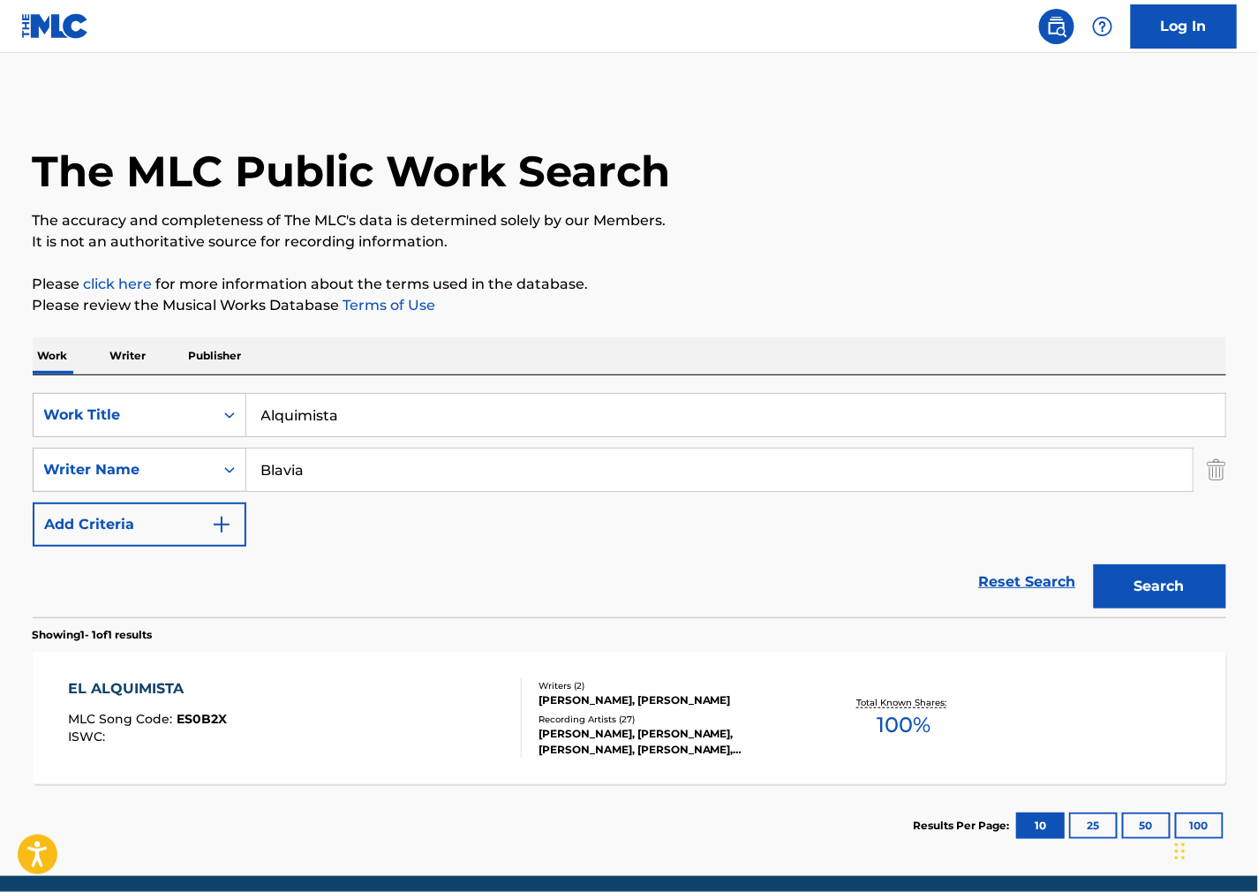
drag, startPoint x: 222, startPoint y: 483, endPoint x: 0, endPoint y: 516, distance: 224.0
click at [192, 487] on div "SearchWithCriteria2ef12c63-1a6e-4fff-ae66-922d02061121 Writer Name Blavia" at bounding box center [630, 470] width 1194 height 44
paste input "[PERSON_NAME]"
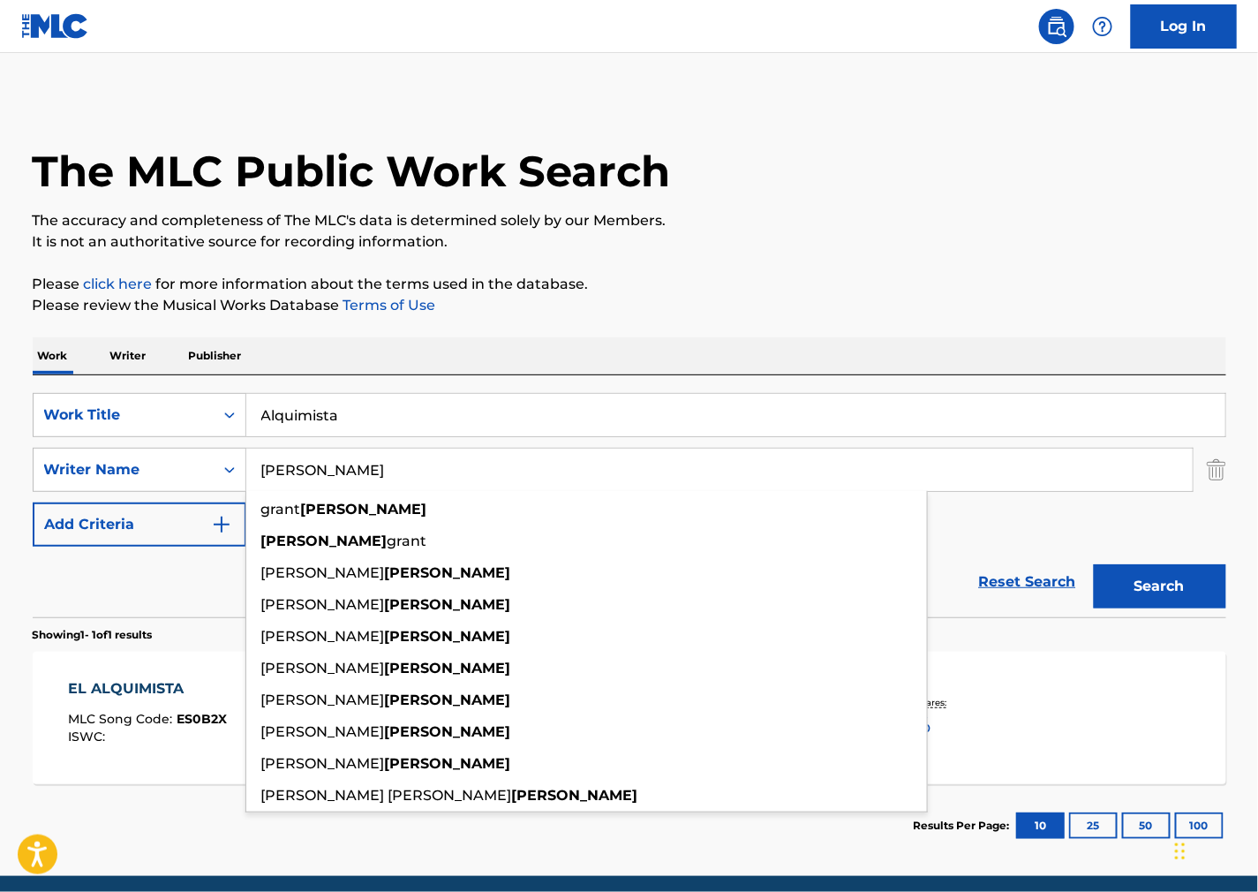
type input "[PERSON_NAME]"
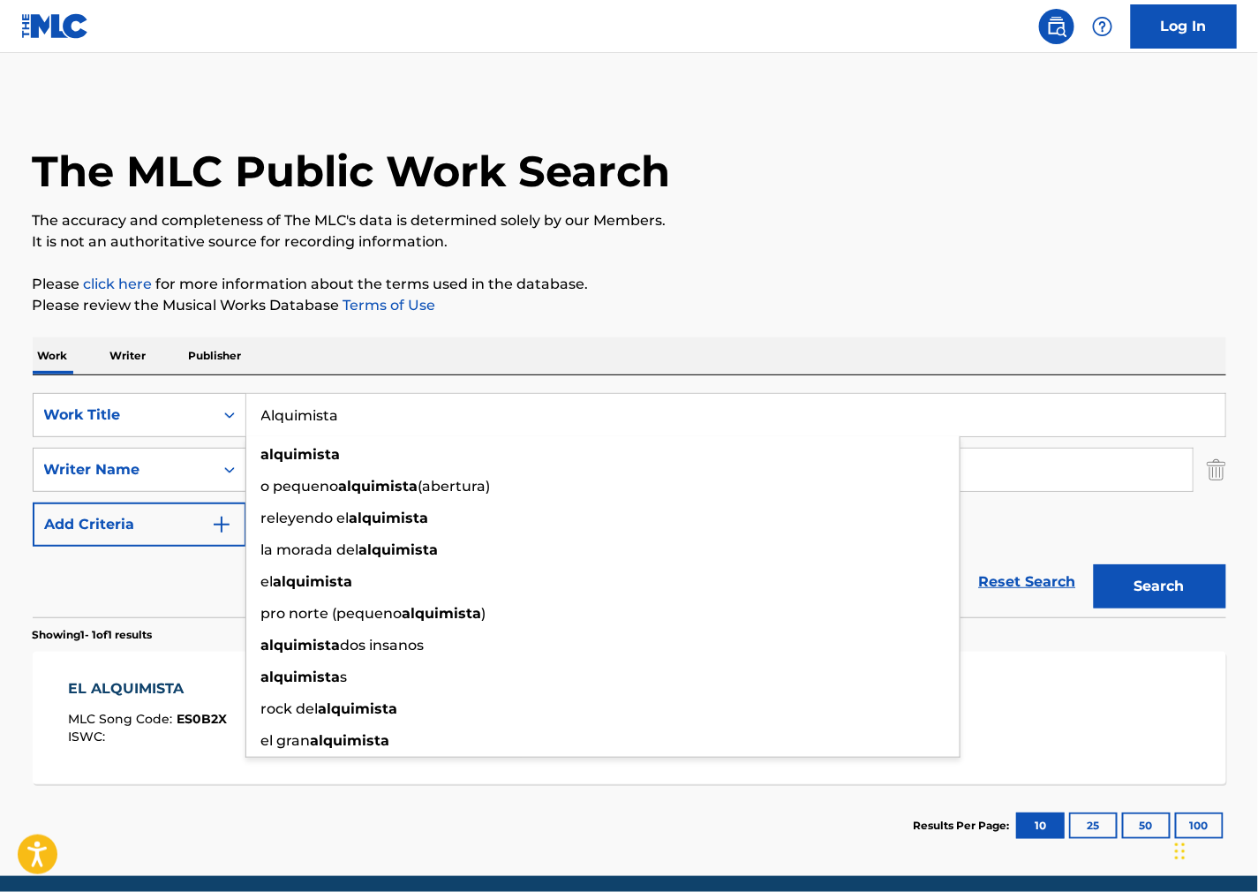
drag, startPoint x: 720, startPoint y: 422, endPoint x: 223, endPoint y: 359, distance: 501.0
click at [0, 353] on html "Accessibility Screen-Reader Guide, Feedback, and Issue Reporting | New window C…" at bounding box center [629, 446] width 1258 height 892
paste input "Fake Id"
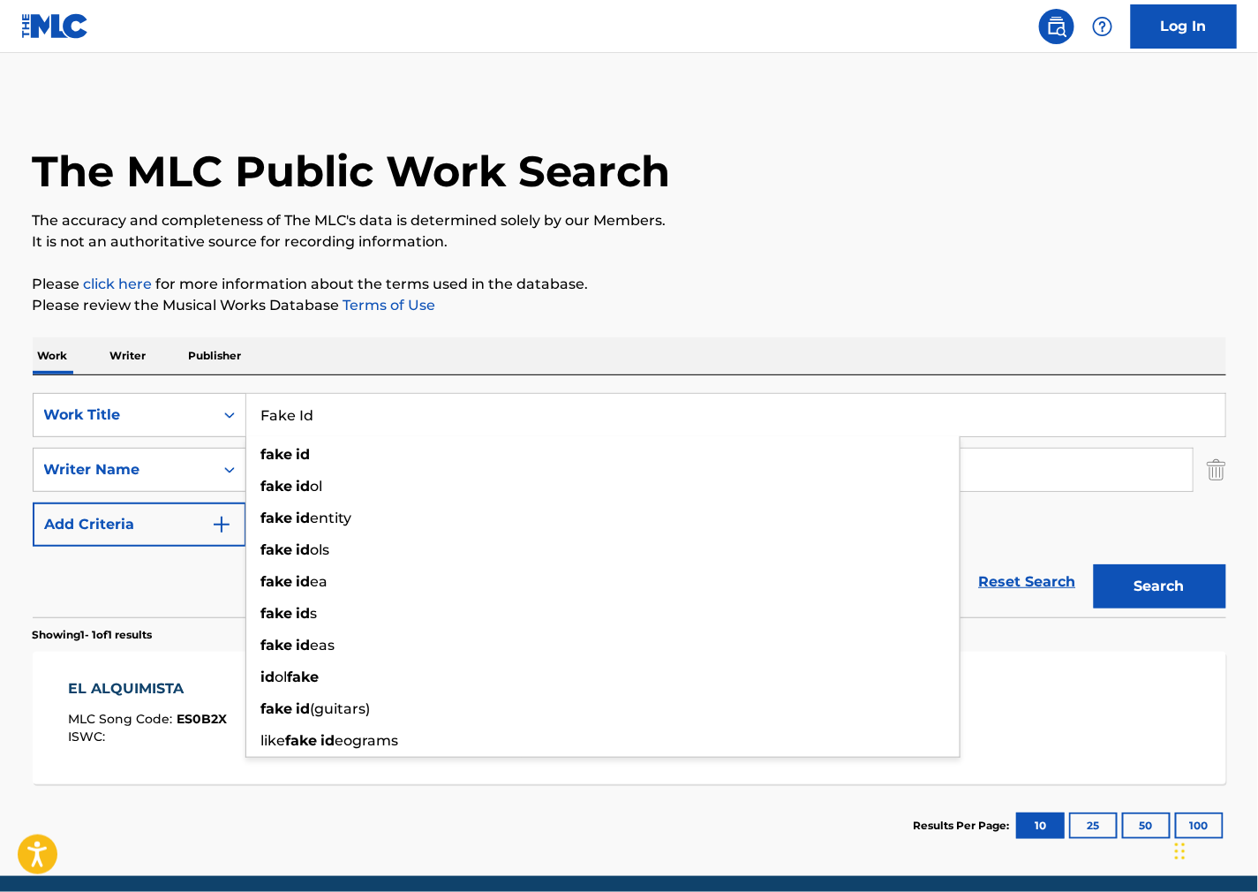
type input "Fake Id"
click at [1150, 585] on button "Search" at bounding box center [1160, 586] width 132 height 44
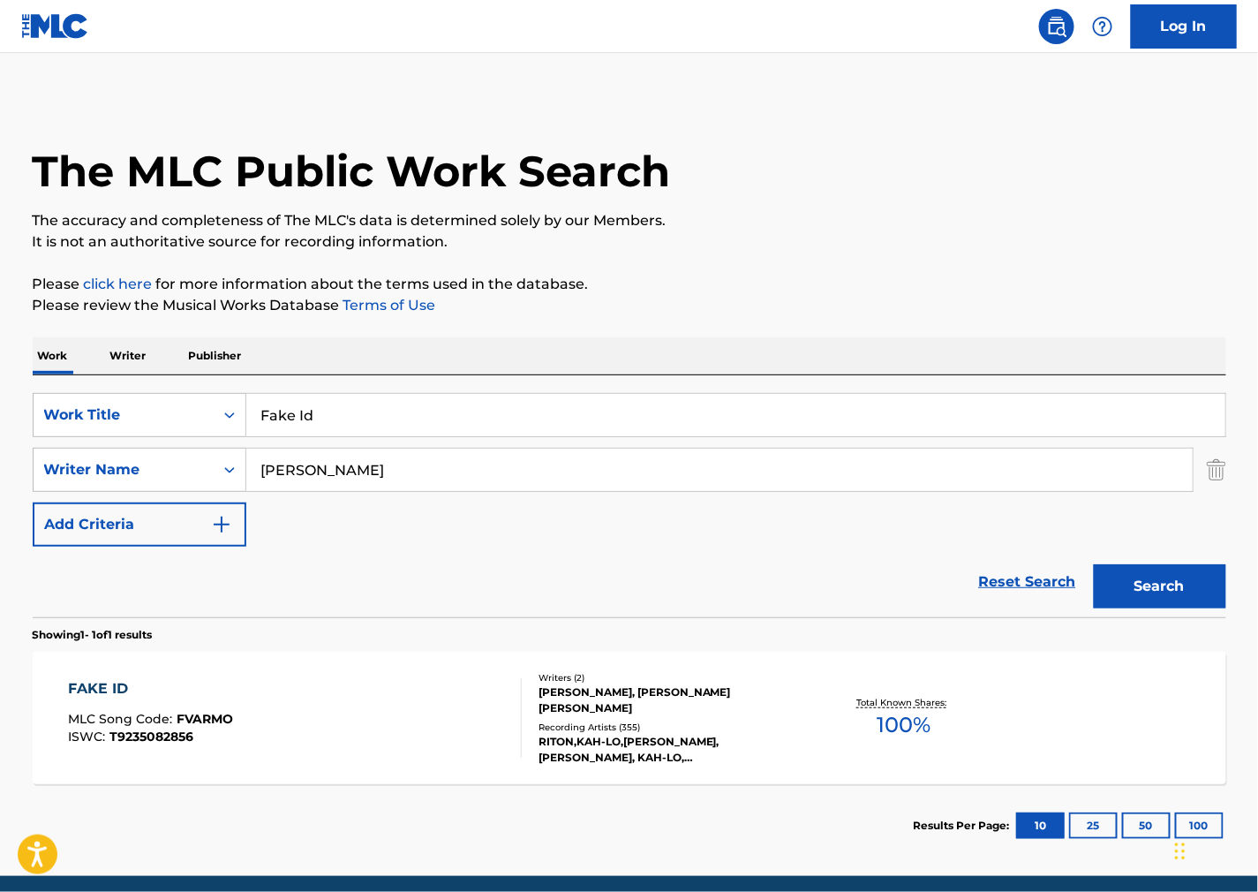
click at [426, 722] on div "FAKE ID MLC Song Code : FVARMO ISWC : T9235082856" at bounding box center [295, 717] width 454 height 79
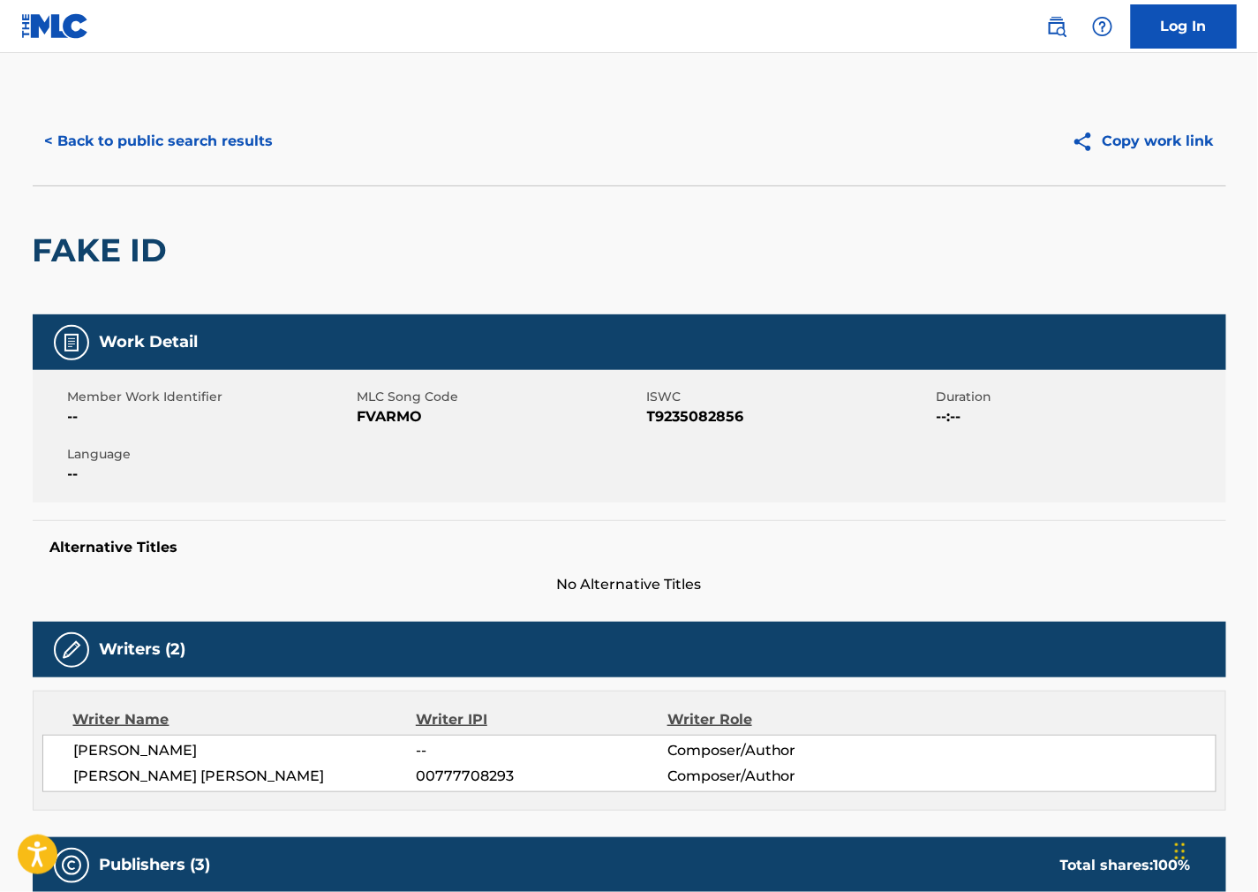
click at [372, 416] on span "FVARMO" at bounding box center [500, 416] width 285 height 21
copy span "FVARMO"
click at [678, 417] on span "T9235082856" at bounding box center [789, 416] width 285 height 21
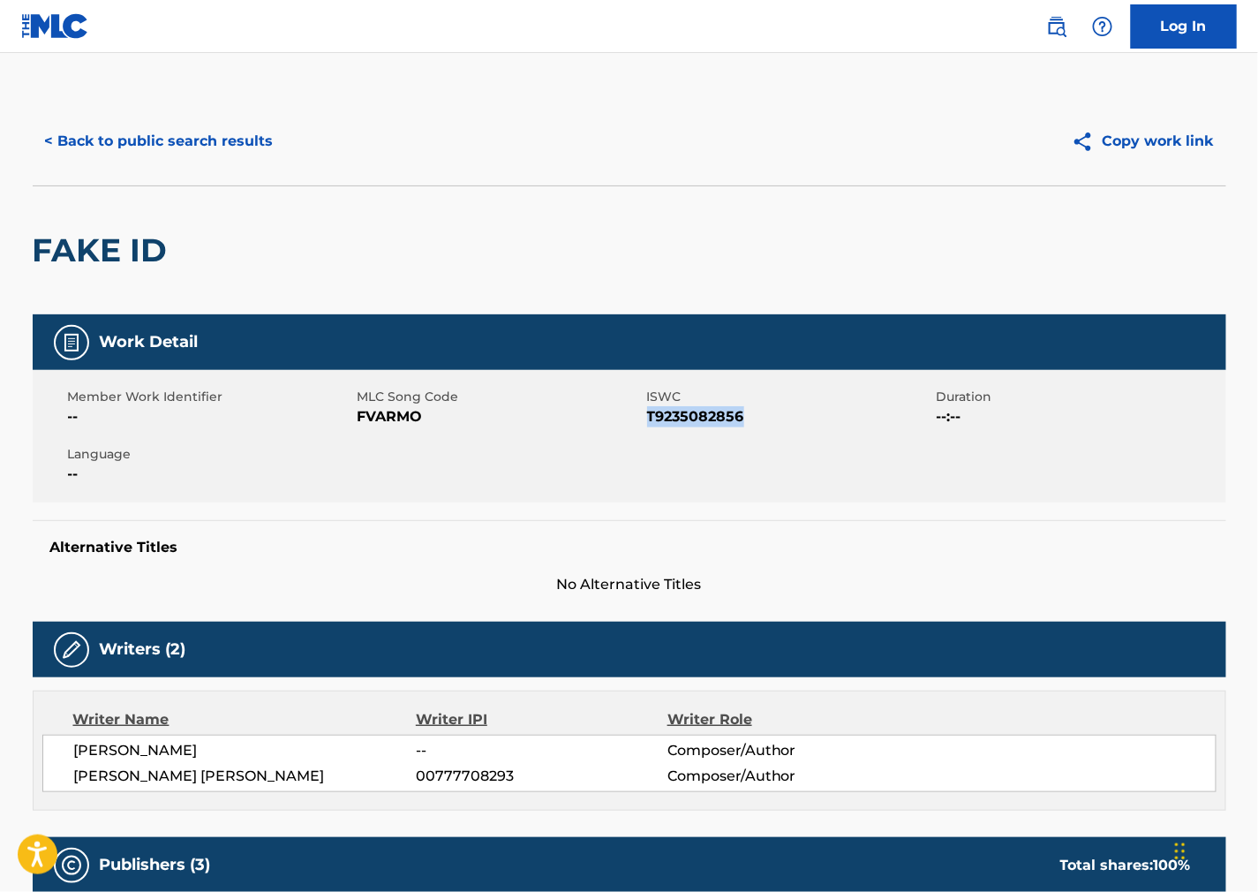
copy span "T9235082856"
drag, startPoint x: 717, startPoint y: 497, endPoint x: 257, endPoint y: 589, distance: 469.1
click at [713, 497] on div "Member Work Identifier -- MLC Song Code FVARMO ISWC T9235082856 Duration --:-- …" at bounding box center [630, 436] width 1194 height 132
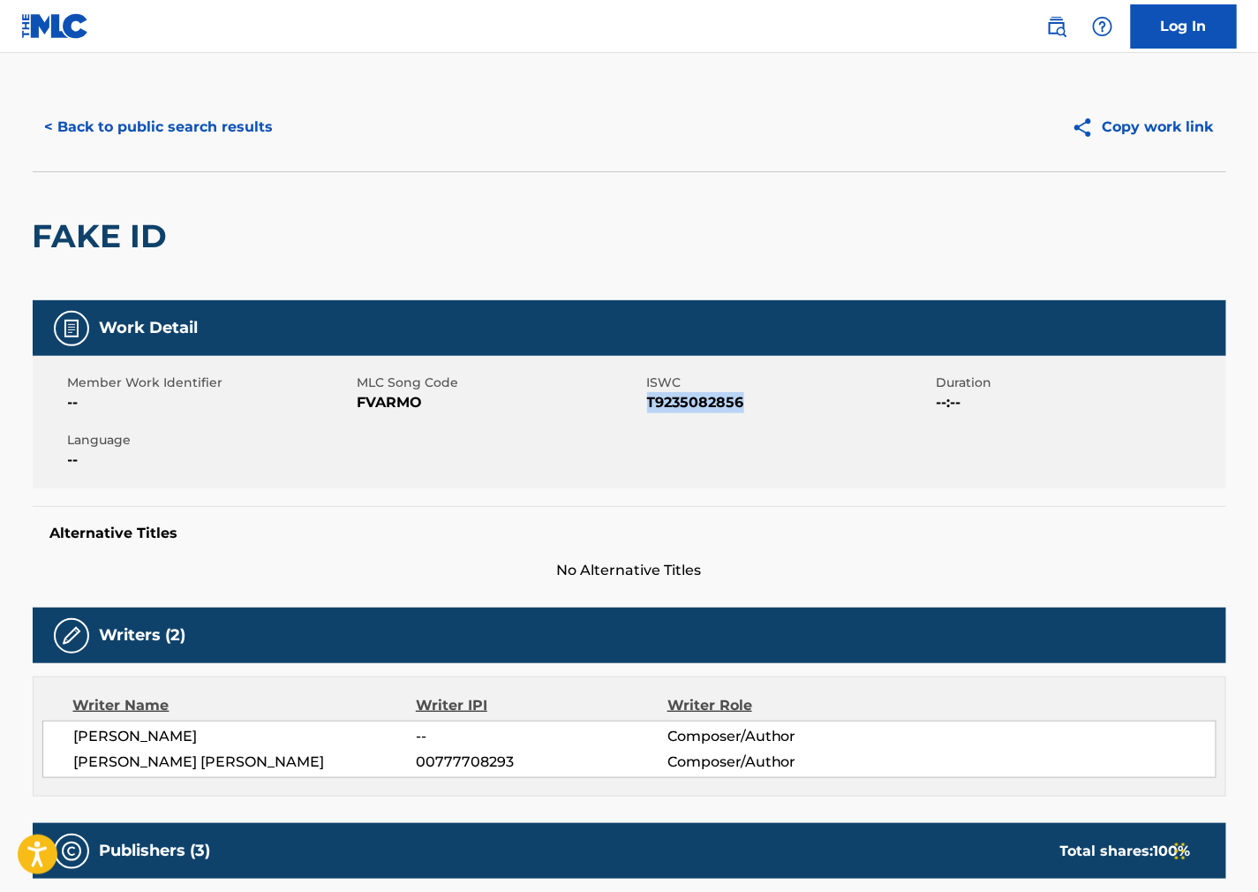
scroll to position [196, 0]
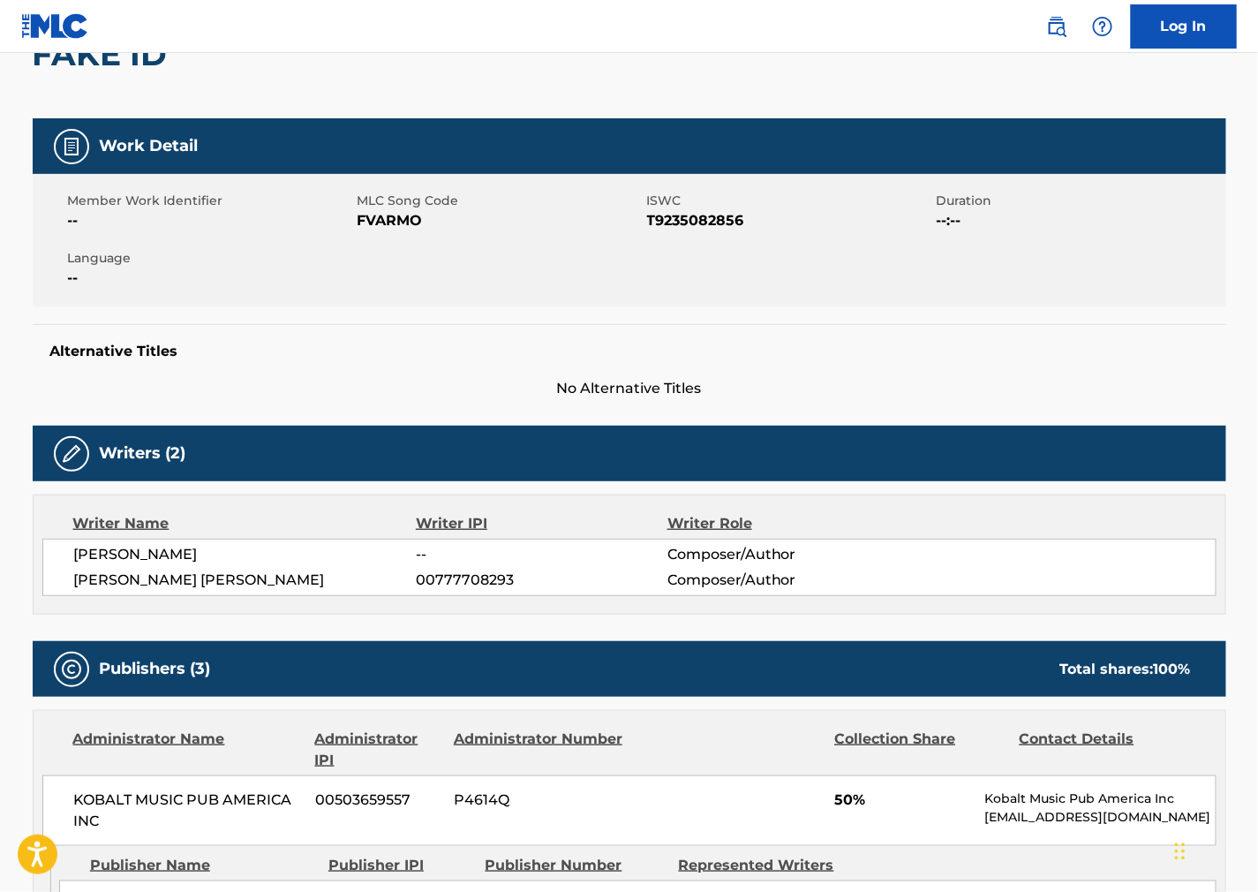
click at [116, 557] on span "[PERSON_NAME]" at bounding box center [245, 554] width 343 height 21
click at [879, 494] on div "Writer Name Writer IPI Writer Role [PERSON_NAME] -- Composer/Author [PERSON_NAM…" at bounding box center [630, 554] width 1194 height 120
drag, startPoint x: 254, startPoint y: 580, endPoint x: 71, endPoint y: 587, distance: 183.8
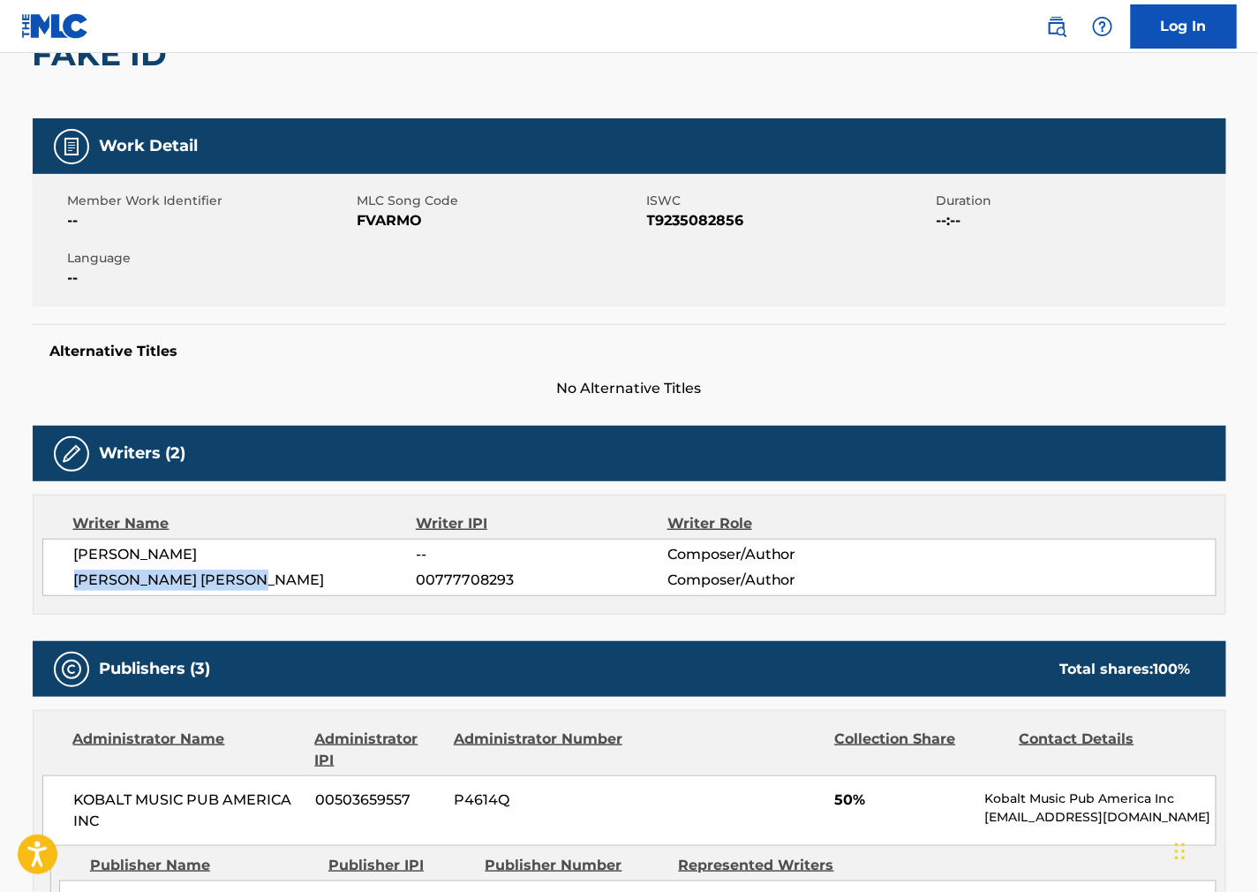
click at [71, 587] on div "[PERSON_NAME] -- Composer/Author [PERSON_NAME] [PERSON_NAME] 00777708293 Compos…" at bounding box center [629, 567] width 1174 height 57
click at [721, 435] on div "Writers (2)" at bounding box center [630, 454] width 1194 height 56
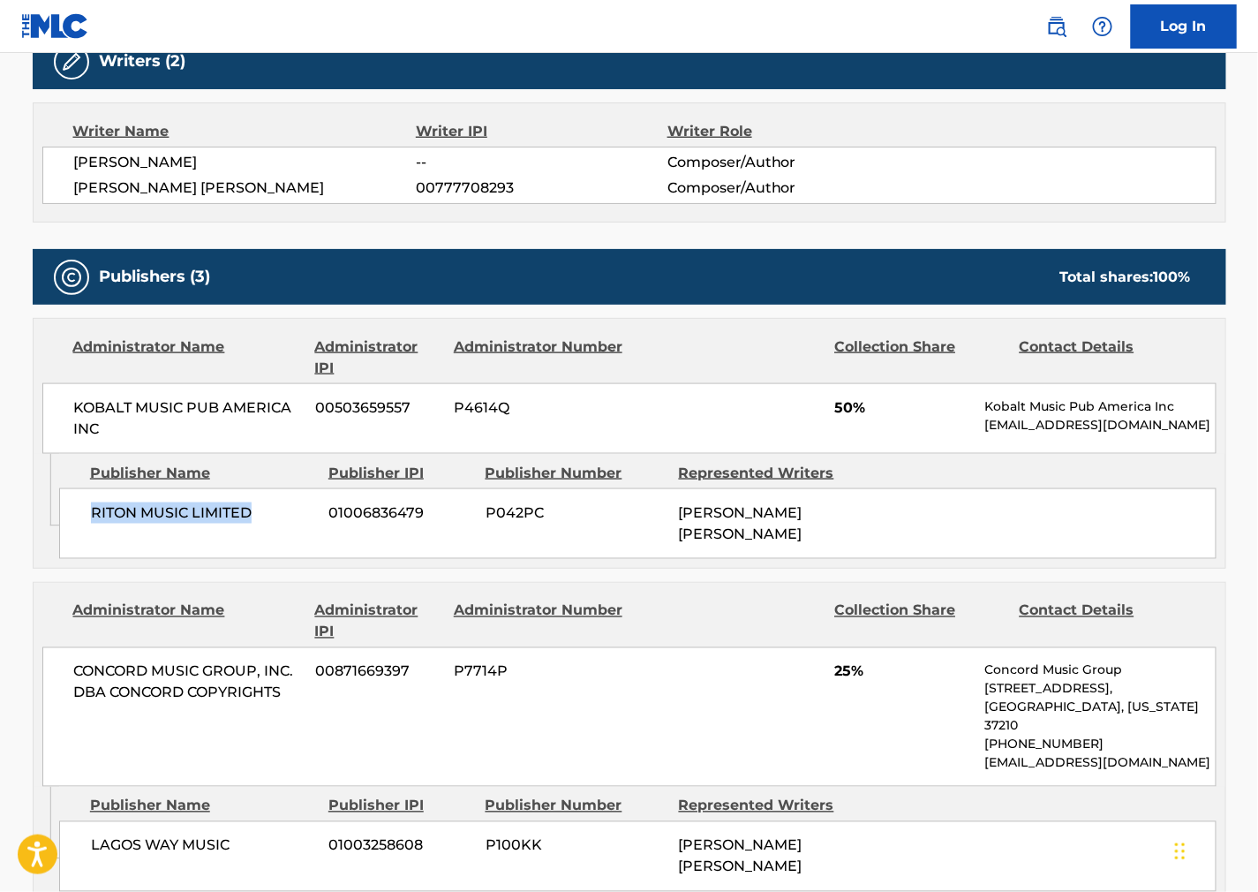
drag, startPoint x: 257, startPoint y: 518, endPoint x: 72, endPoint y: 526, distance: 184.7
click at [72, 526] on div "RITON MUSIC LIMITED 01006836479 P042PC [PERSON_NAME] [PERSON_NAME]" at bounding box center [638, 523] width 1158 height 71
drag, startPoint x: 846, startPoint y: 552, endPoint x: 252, endPoint y: 443, distance: 604.1
click at [845, 552] on div "RITON MUSIC LIMITED 01006836479 P042PC [PERSON_NAME] [PERSON_NAME]" at bounding box center [638, 523] width 1158 height 71
drag, startPoint x: 129, startPoint y: 434, endPoint x: 45, endPoint y: 409, distance: 87.4
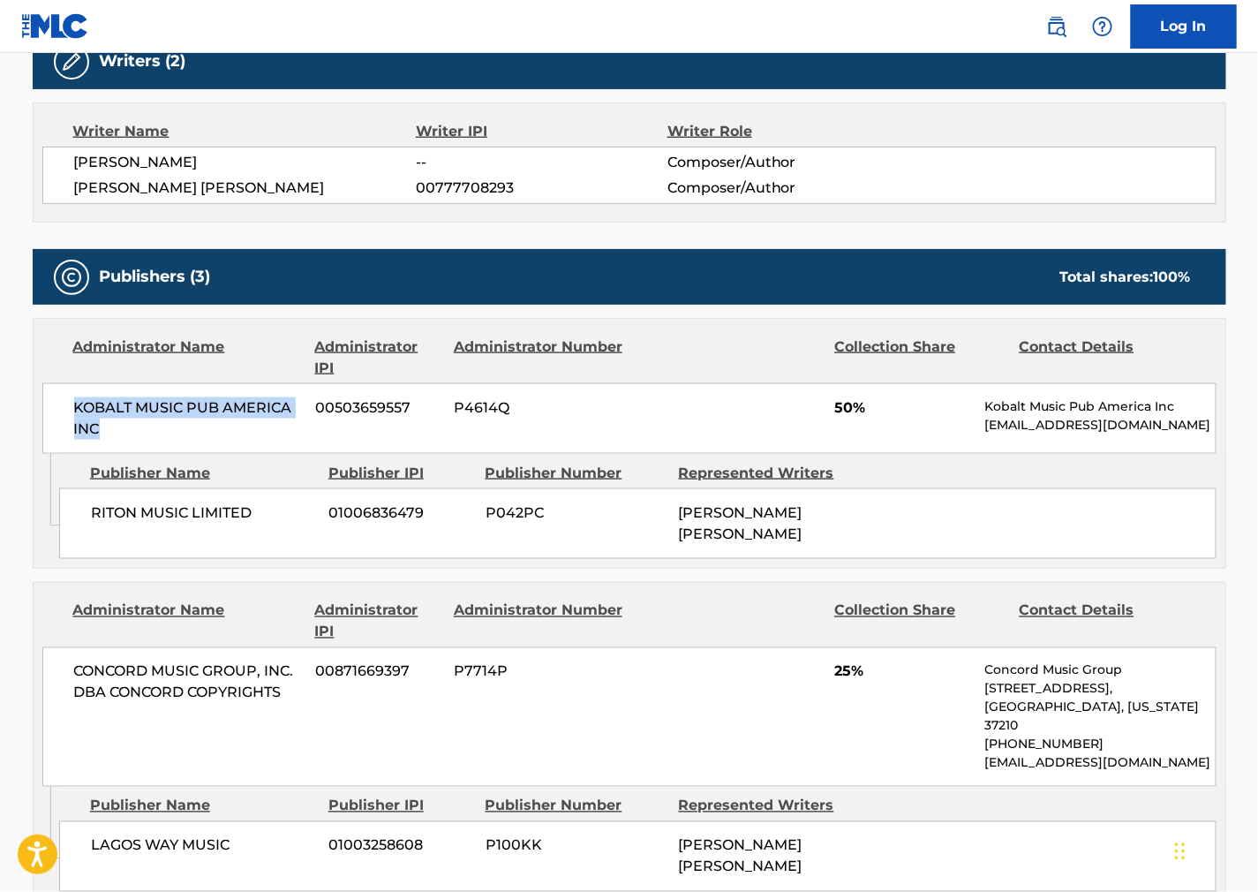
click at [45, 409] on div "KOBALT MUSIC PUB AMERICA INC 00503659557 P4614Q 50% Kobalt Music Pub America In…" at bounding box center [629, 418] width 1174 height 71
click at [760, 539] on div "[PERSON_NAME] [PERSON_NAME]" at bounding box center [769, 523] width 180 height 42
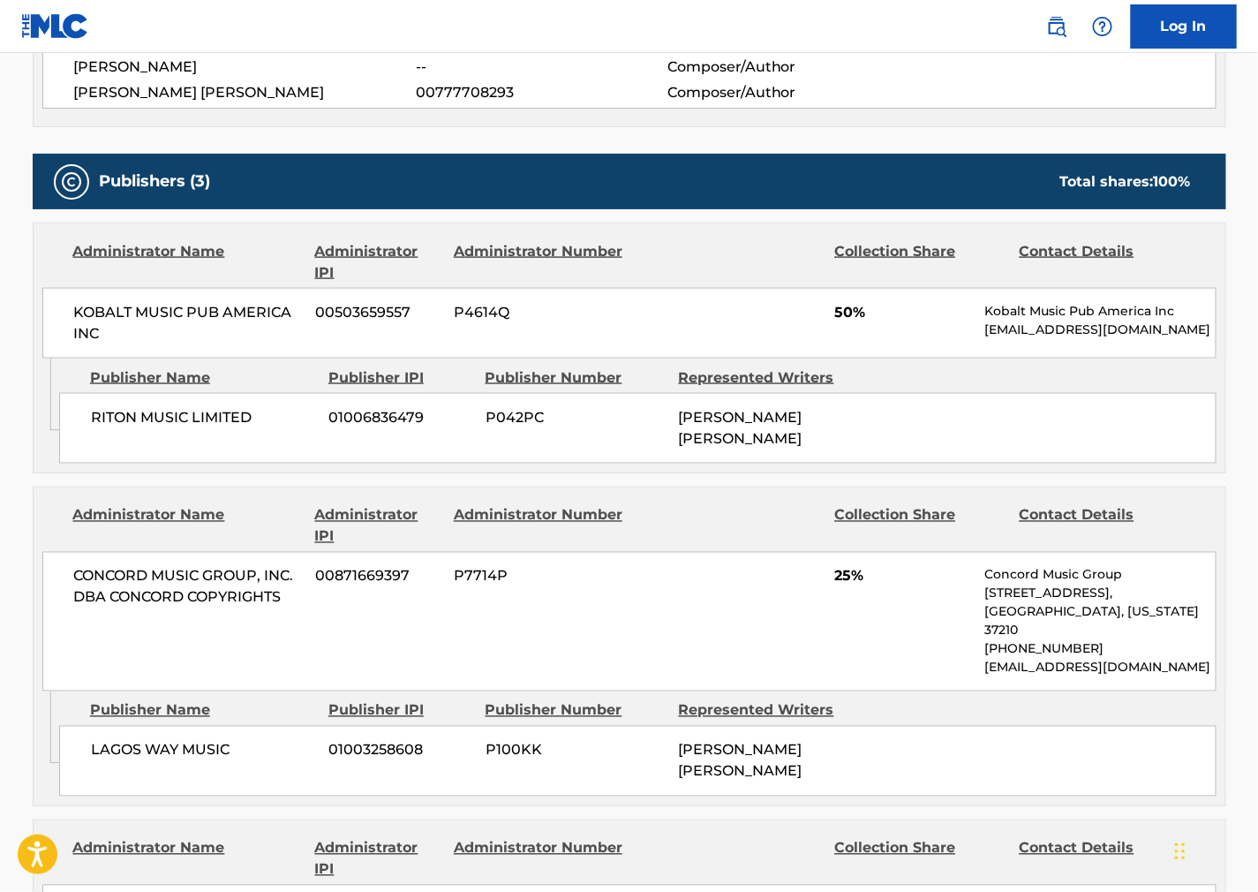
scroll to position [981, 0]
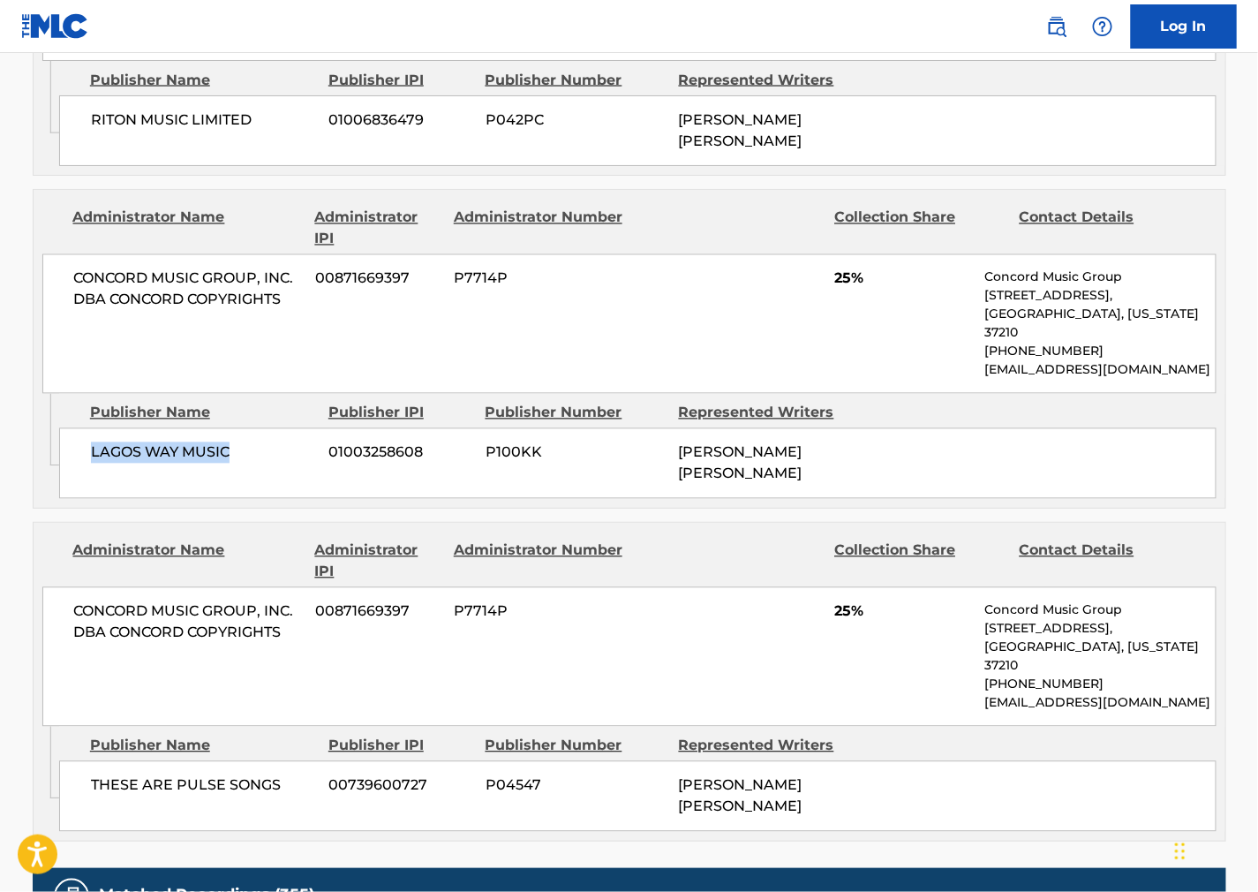
drag, startPoint x: 125, startPoint y: 436, endPoint x: 88, endPoint y: 441, distance: 37.5
click at [88, 441] on div "LAGOS WAY MUSIC 01003258608 P100KK [PERSON_NAME] [PERSON_NAME]" at bounding box center [638, 463] width 1158 height 71
click at [836, 549] on div "Collection Share" at bounding box center [919, 561] width 171 height 42
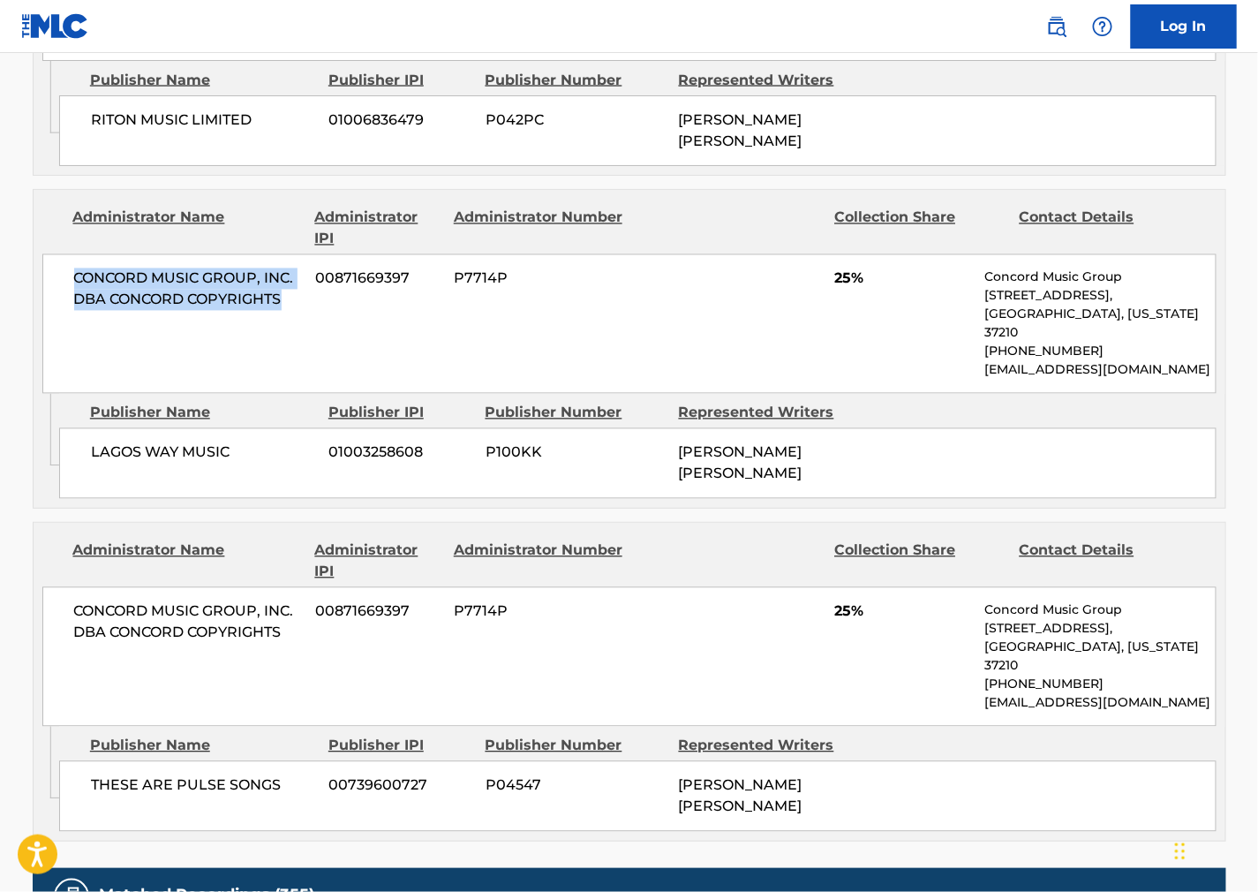
drag, startPoint x: 298, startPoint y: 314, endPoint x: 73, endPoint y: 283, distance: 227.4
click at [73, 283] on div "CONCORD MUSIC GROUP, INC. DBA CONCORD COPYRIGHTS 00871669397 P7714P 25% Concord…" at bounding box center [629, 324] width 1174 height 140
click at [698, 566] on div "Administrator Name Administrator IPI Administrator Number Collection Share Cont…" at bounding box center [630, 625] width 1192 height 204
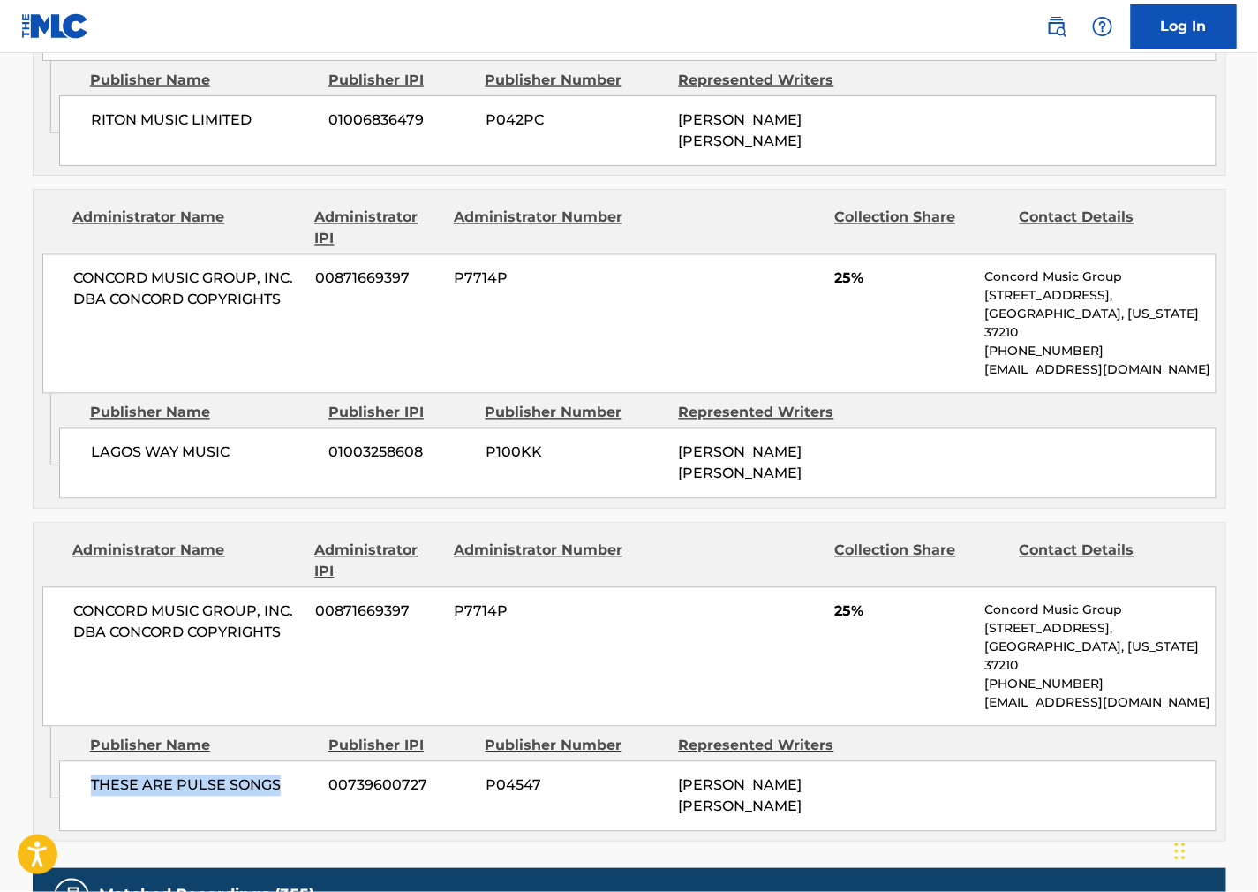
drag, startPoint x: 286, startPoint y: 757, endPoint x: 82, endPoint y: 766, distance: 204.2
click at [82, 766] on div "THESE ARE PULSE SONGS 00739600727 P04547 [PERSON_NAME] [PERSON_NAME]" at bounding box center [638, 796] width 1158 height 71
click at [826, 552] on div "Administrator Name Administrator IPI Administrator Number Collection Share Cont…" at bounding box center [629, 561] width 1174 height 42
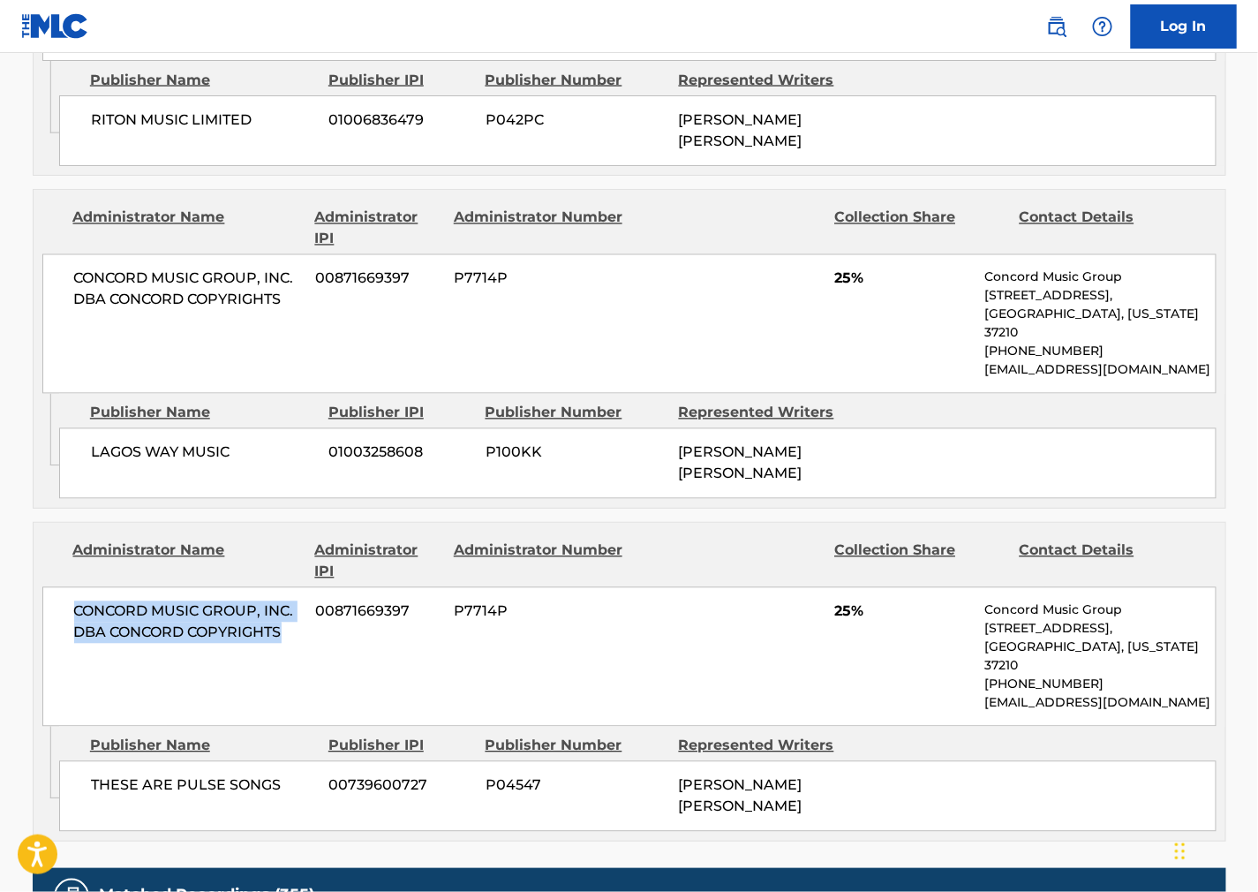
drag, startPoint x: 245, startPoint y: 613, endPoint x: 51, endPoint y: 594, distance: 194.3
click at [51, 594] on div "CONCORD MUSIC GROUP, INC. DBA CONCORD COPYRIGHTS 00871669397 P7714P 25% Concord…" at bounding box center [629, 657] width 1174 height 140
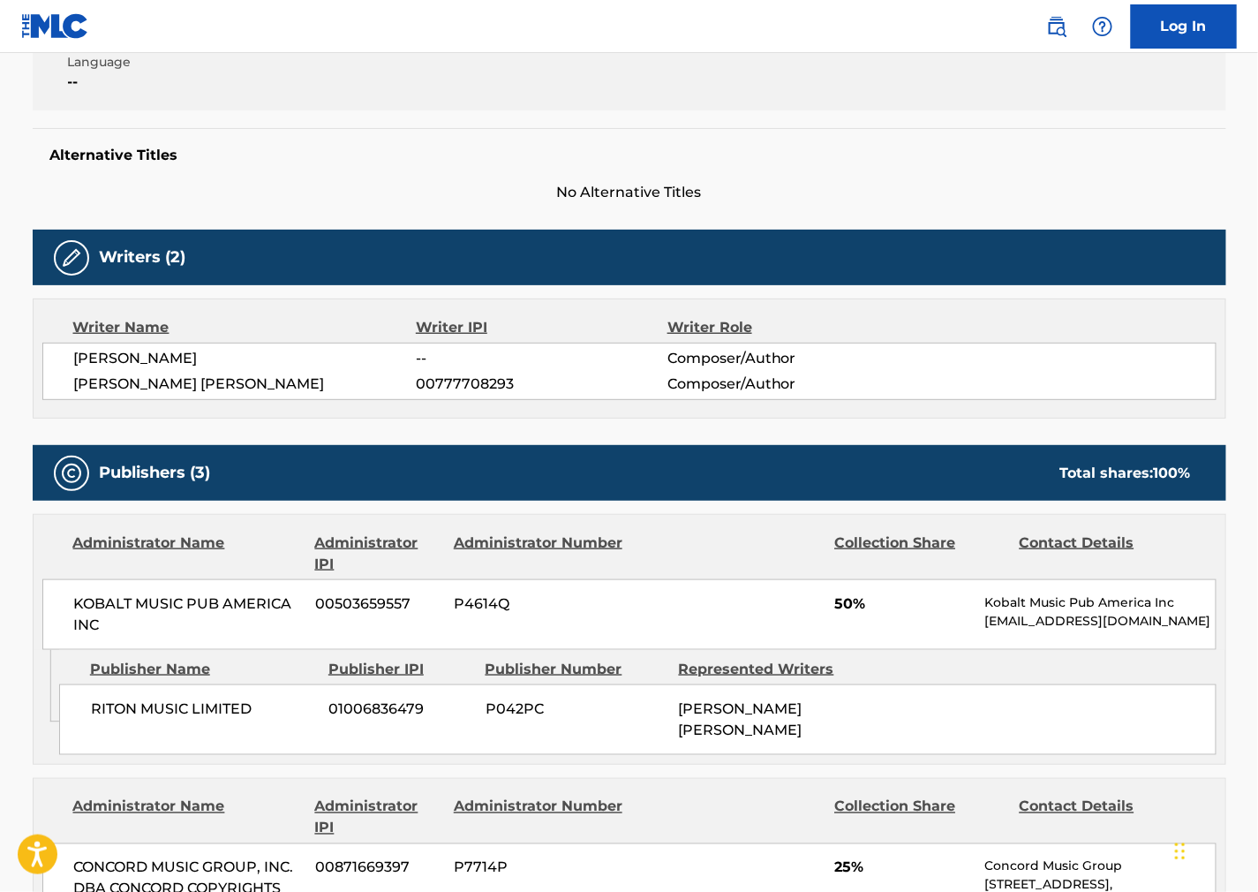
scroll to position [0, 0]
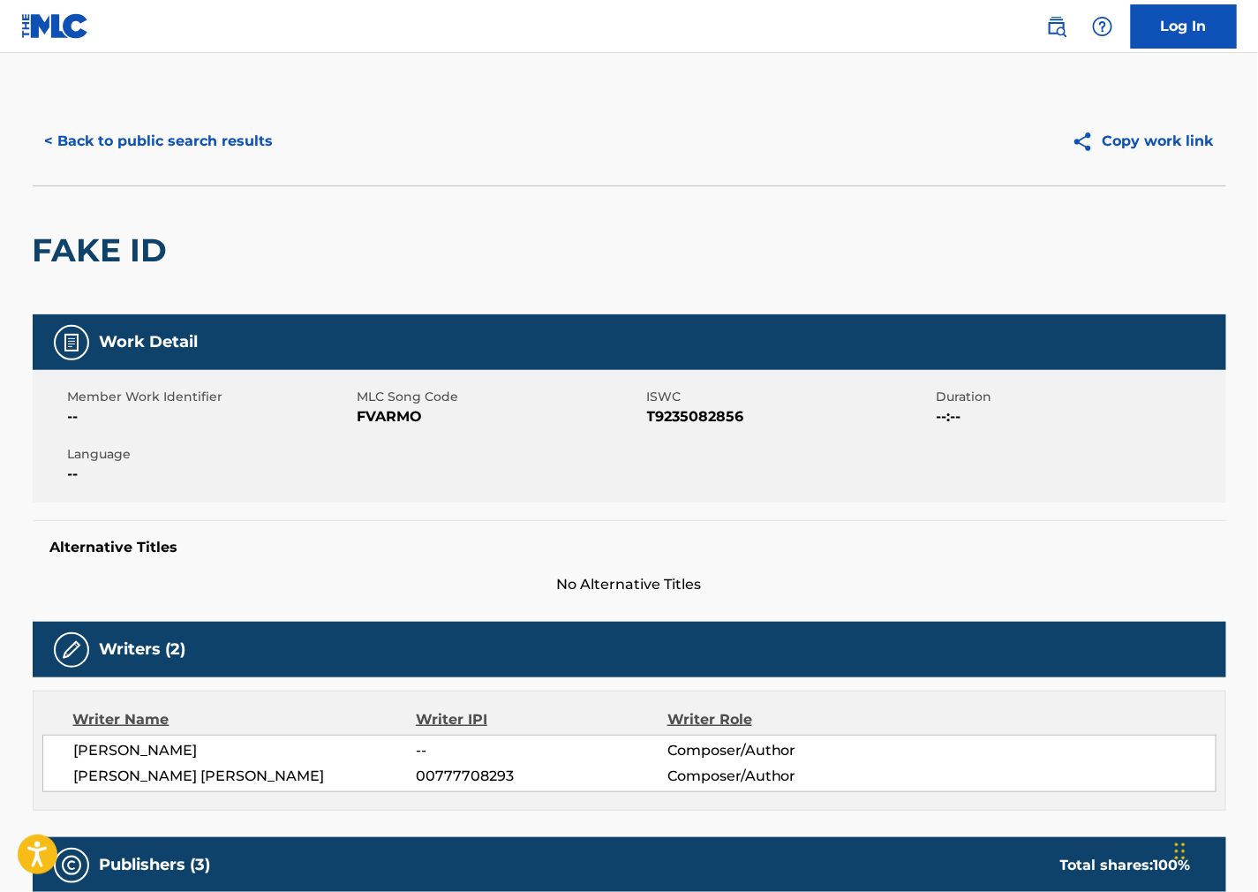
click at [204, 120] on button "< Back to public search results" at bounding box center [159, 141] width 253 height 44
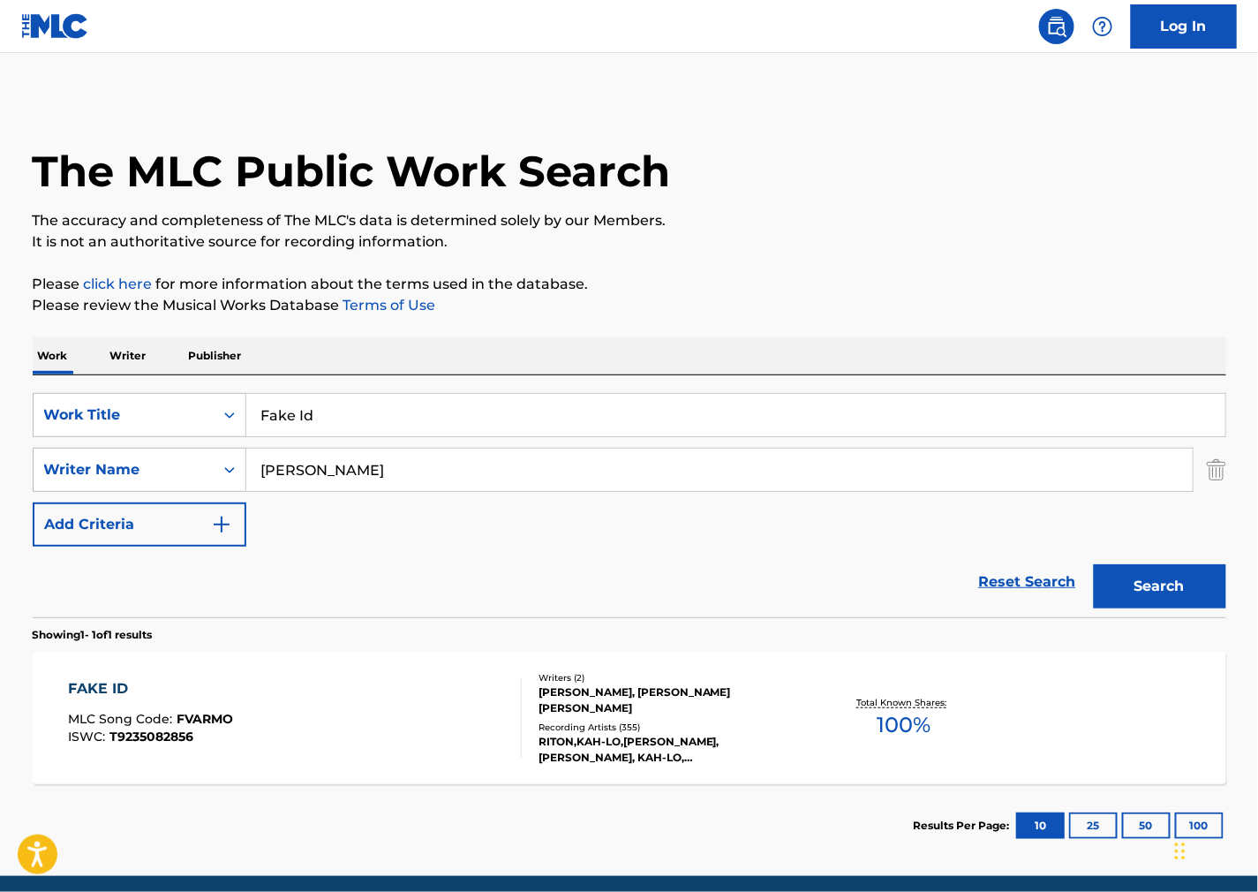
drag, startPoint x: 707, startPoint y: 411, endPoint x: -28, endPoint y: 404, distance: 735.5
click at [0, 404] on html "Accessibility Screen-Reader Guide, Feedback, and Issue Reporting | New window C…" at bounding box center [629, 446] width 1258 height 892
paste input "Marathon"
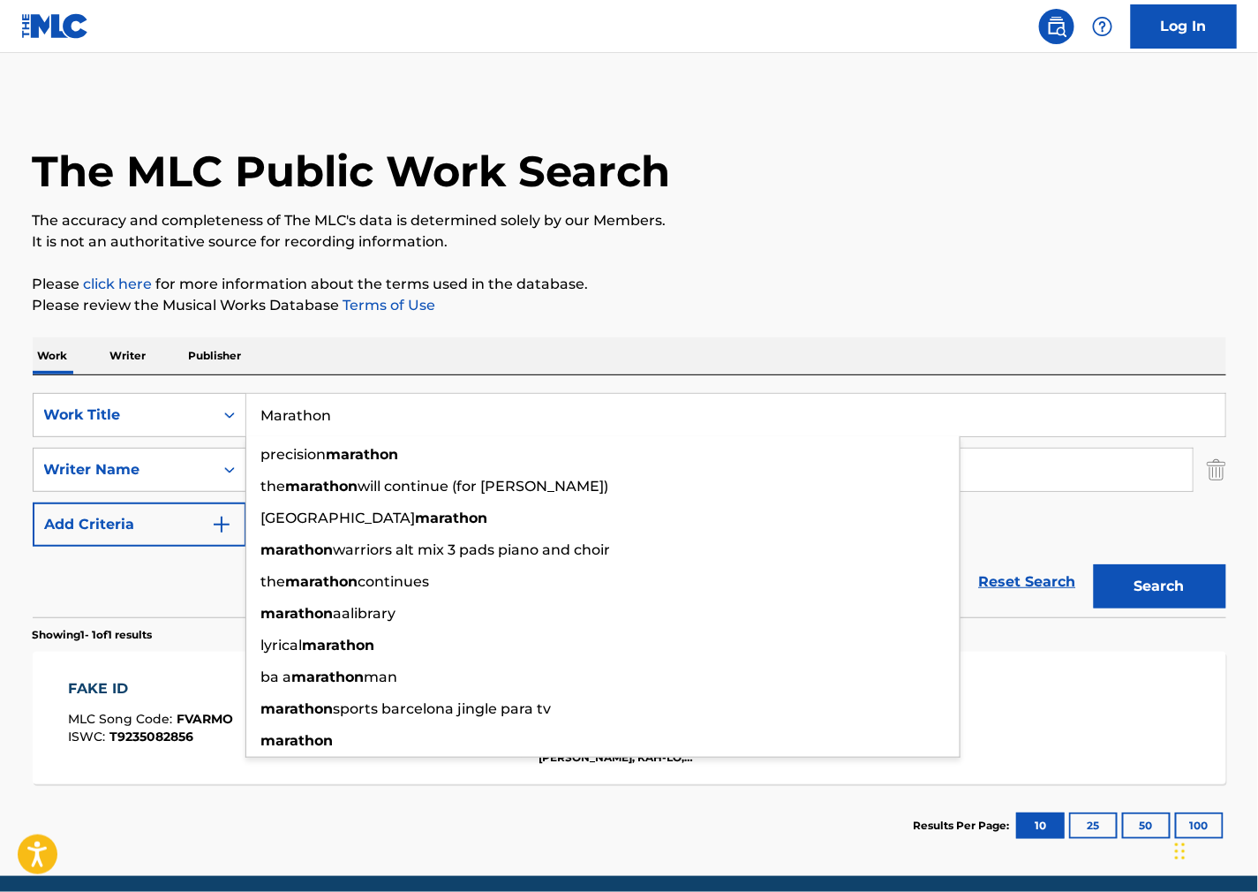
type input "Marathon"
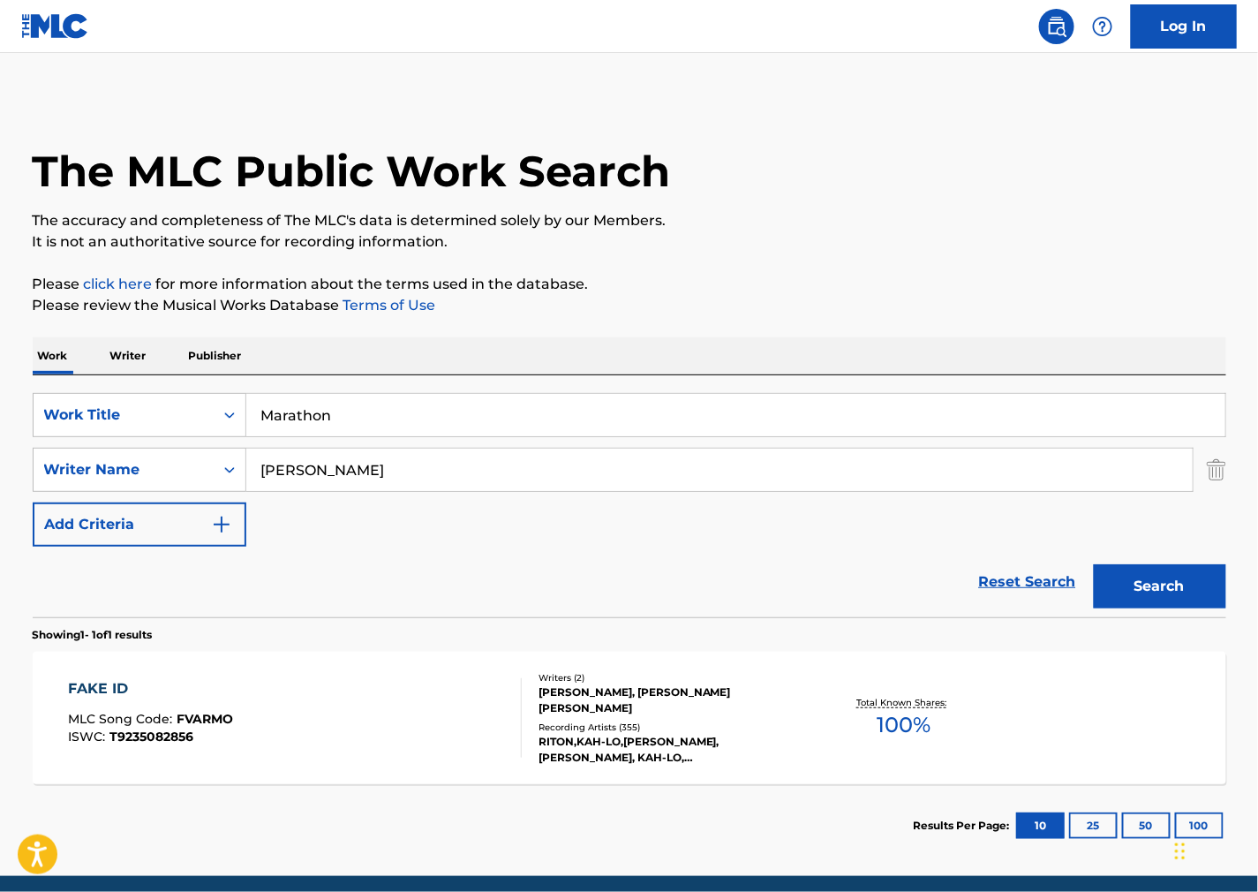
click at [774, 413] on input "Marathon" at bounding box center [735, 415] width 979 height 42
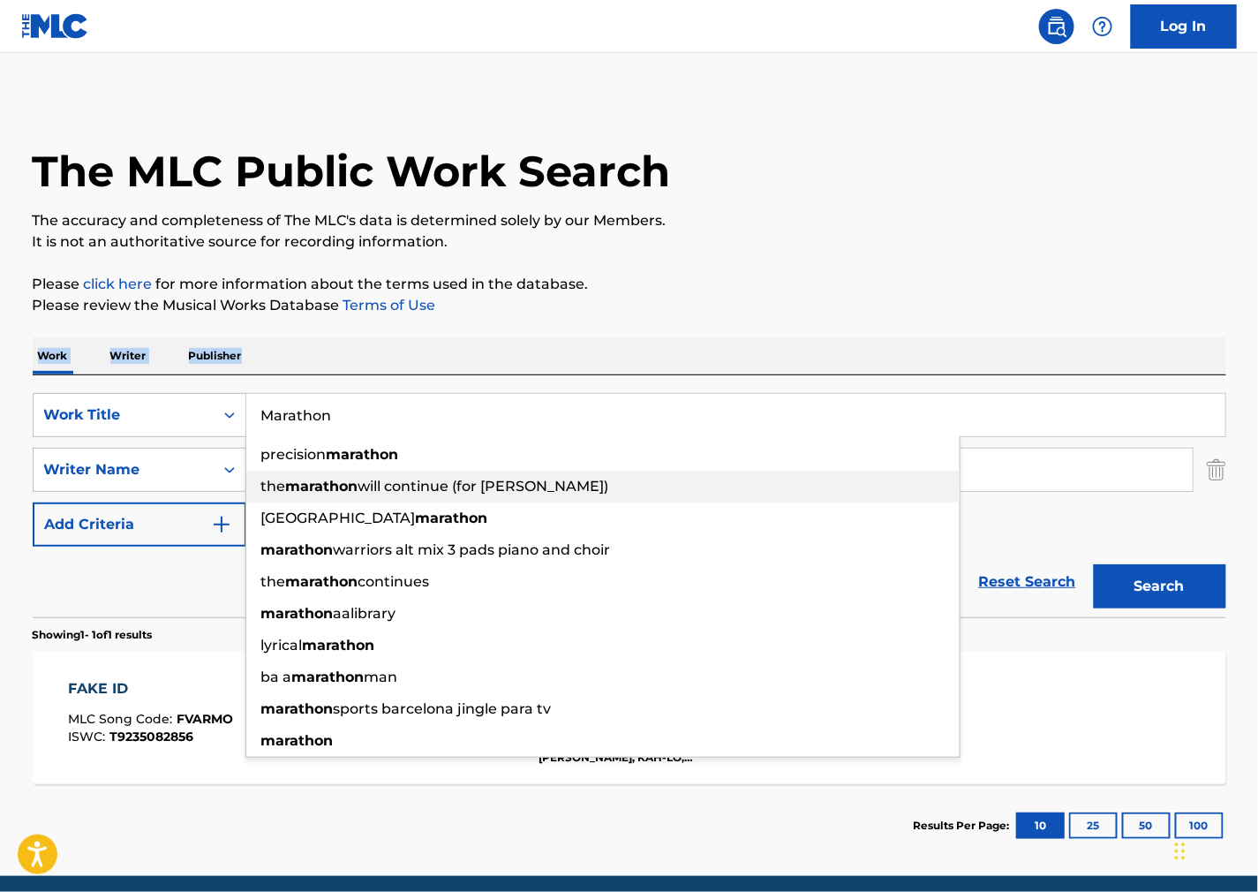
click at [879, 315] on div "The MLC Public Work Search The accuracy and completeness of The MLC's data is d…" at bounding box center [629, 482] width 1236 height 770
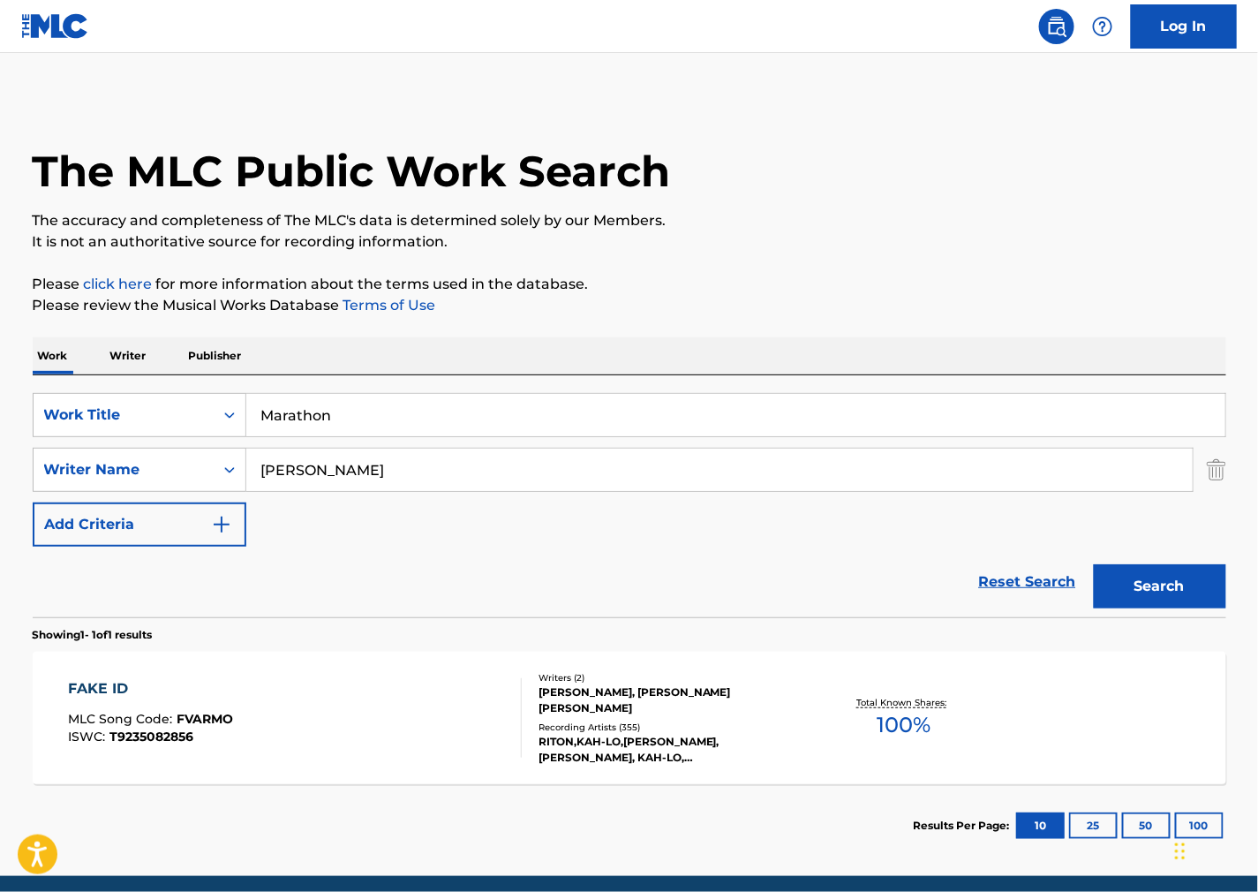
drag, startPoint x: 441, startPoint y: 492, endPoint x: 442, endPoint y: 483, distance: 8.9
click at [441, 487] on div "SearchWithCriteria0579fdf0-b029-42c4-b3f8-a4b949c73a97 Work Title Marathon Sear…" at bounding box center [630, 470] width 1194 height 154
drag, startPoint x: 442, startPoint y: 483, endPoint x: 71, endPoint y: 472, distance: 371.9
click at [71, 472] on div "SearchWithCriteria2ef12c63-1a6e-4fff-ae66-922d02061121 Writer Name [PERSON_NAME]" at bounding box center [630, 470] width 1194 height 44
paste input "[PERSON_NAME]"
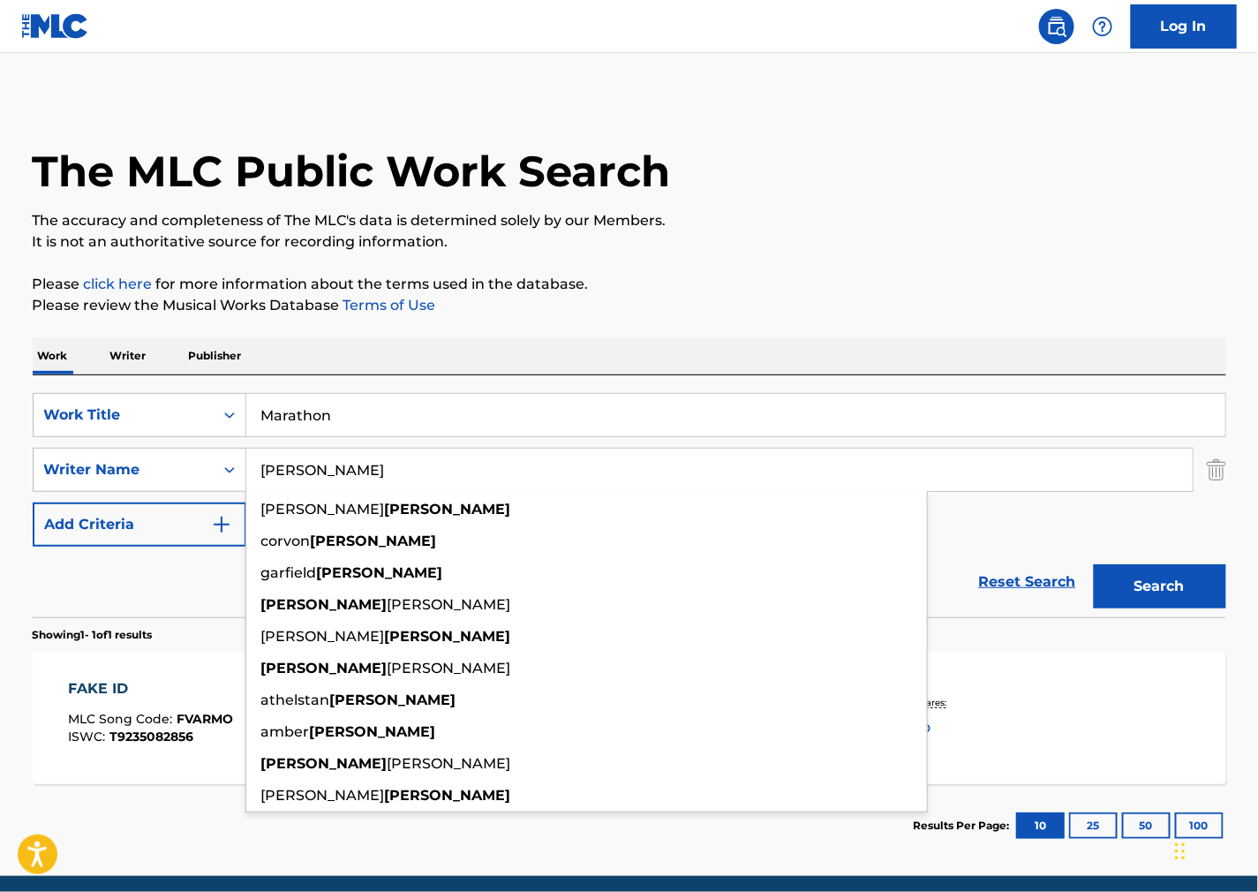
type input "[PERSON_NAME]"
click at [1126, 569] on button "Search" at bounding box center [1160, 586] width 132 height 44
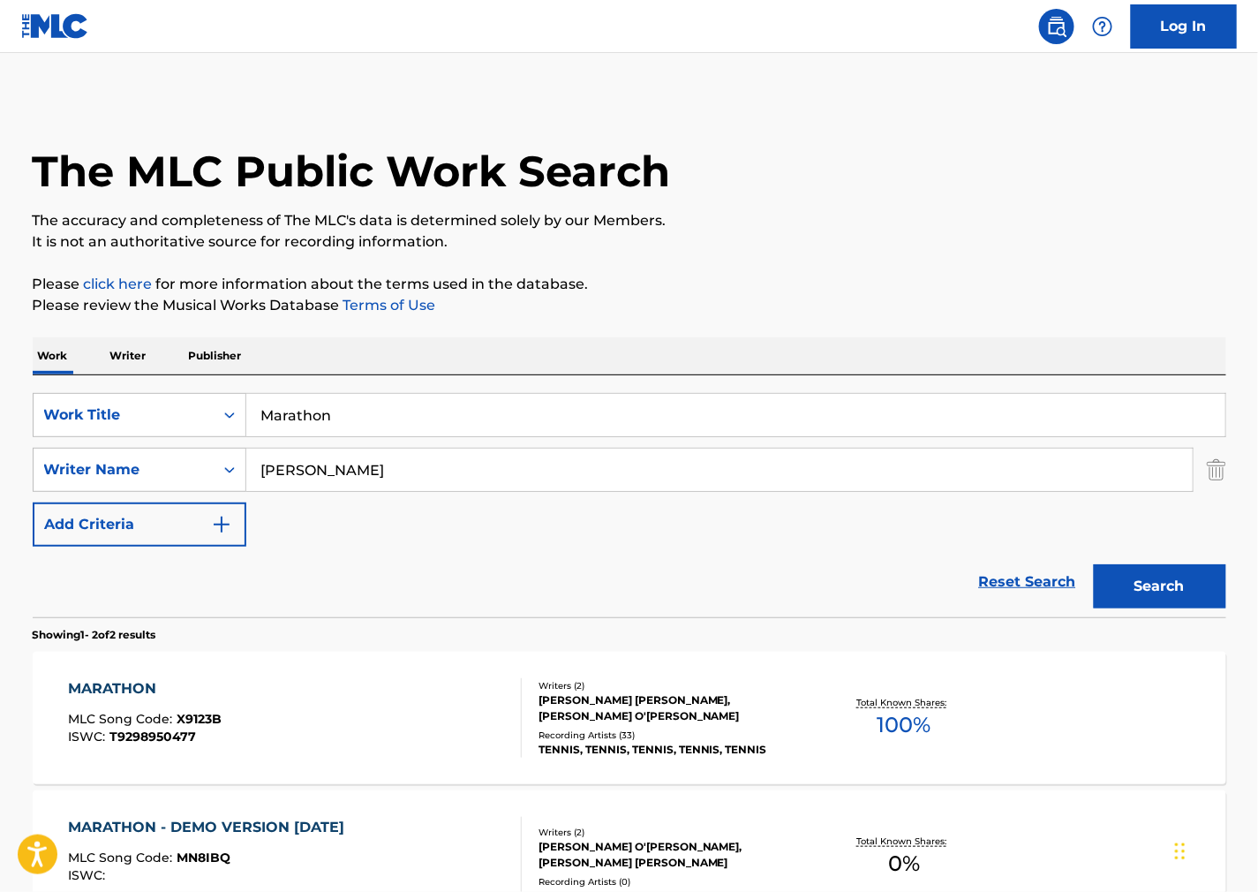
click at [367, 713] on div "MARATHON MLC Song Code : X9123B ISWC : T9298950477" at bounding box center [295, 717] width 454 height 79
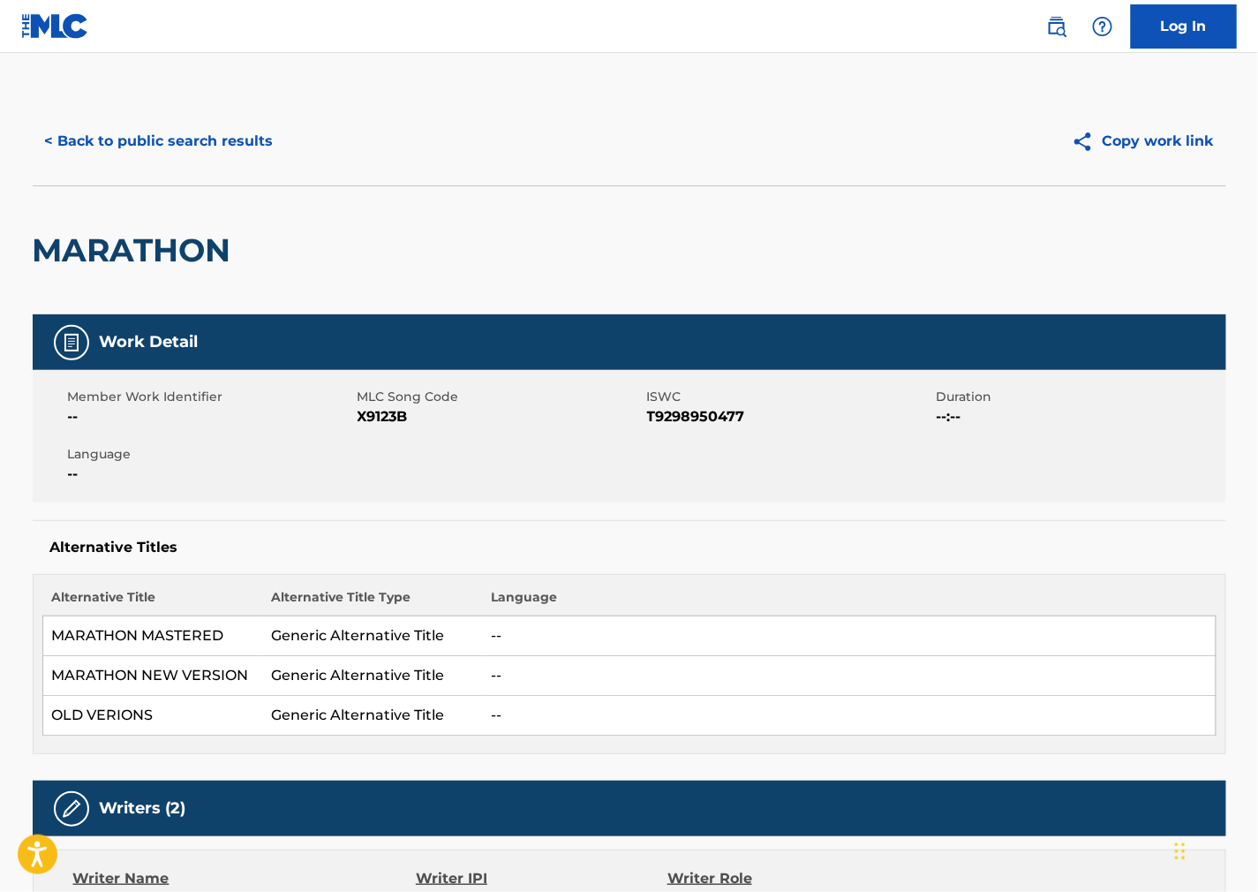
click at [389, 425] on span "X9123B" at bounding box center [500, 416] width 285 height 21
click at [702, 404] on span "ISWC" at bounding box center [789, 397] width 285 height 19
click at [693, 408] on span "T9298950477" at bounding box center [789, 416] width 285 height 21
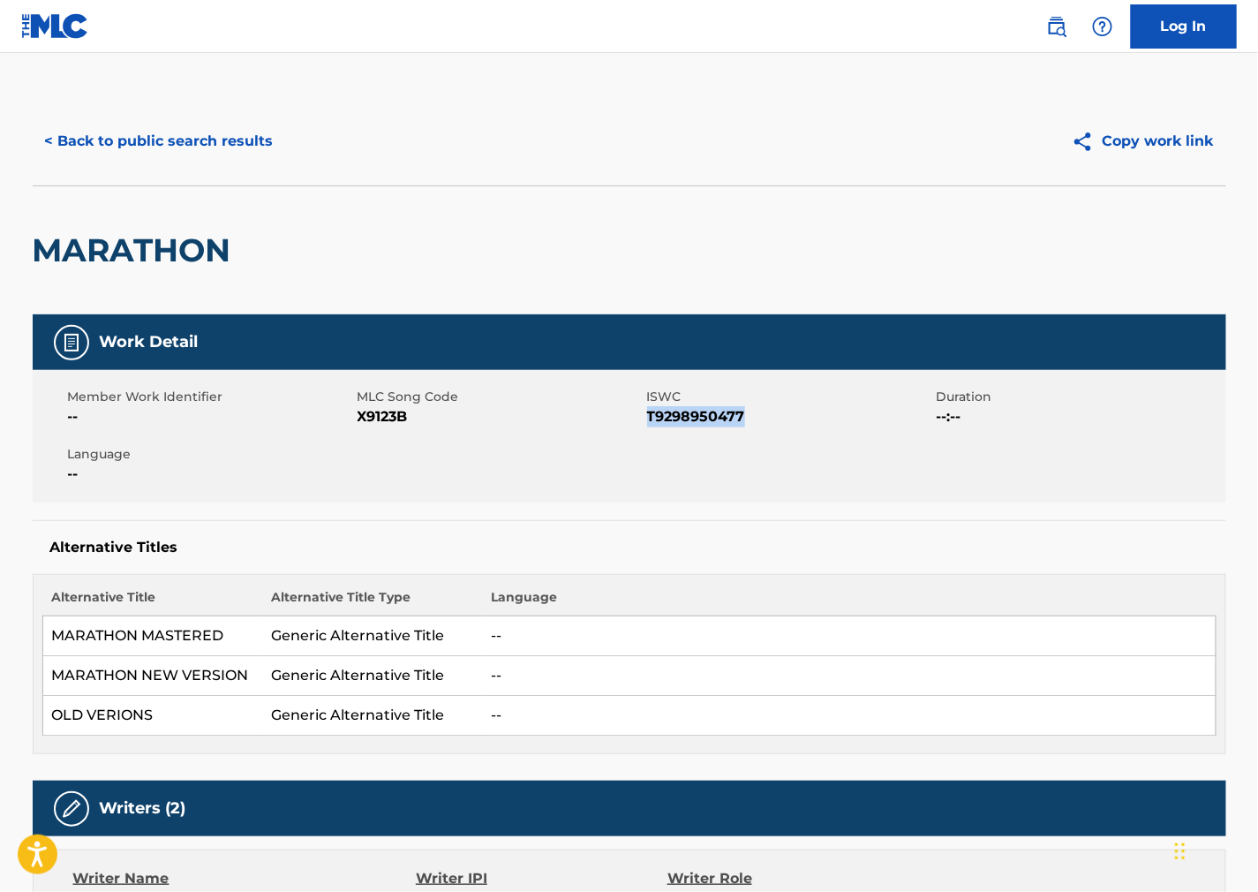
click at [693, 408] on span "T9298950477" at bounding box center [789, 416] width 285 height 21
click at [712, 453] on div "Member Work Identifier -- MLC Song Code X9123B ISWC T9298950477 Duration --:-- …" at bounding box center [630, 436] width 1194 height 132
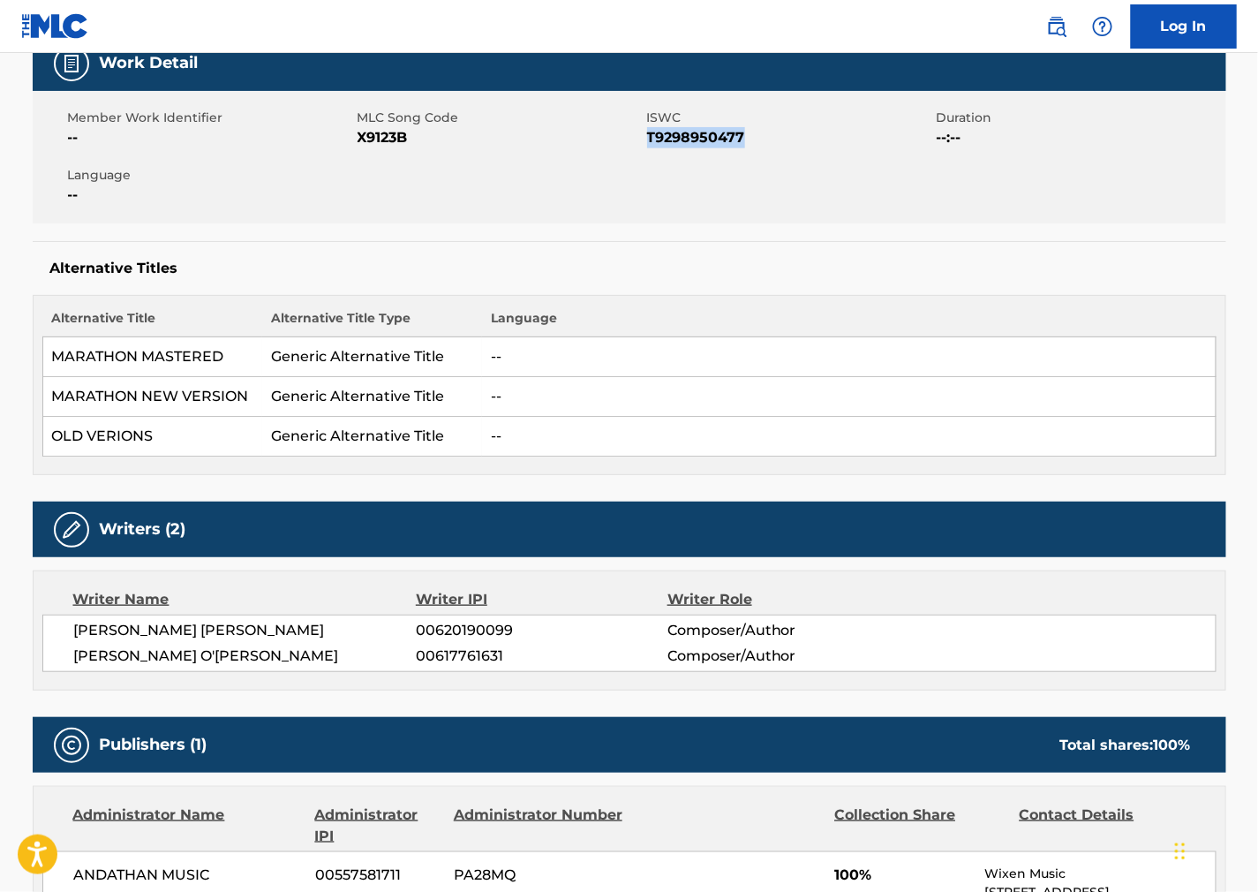
scroll to position [588, 0]
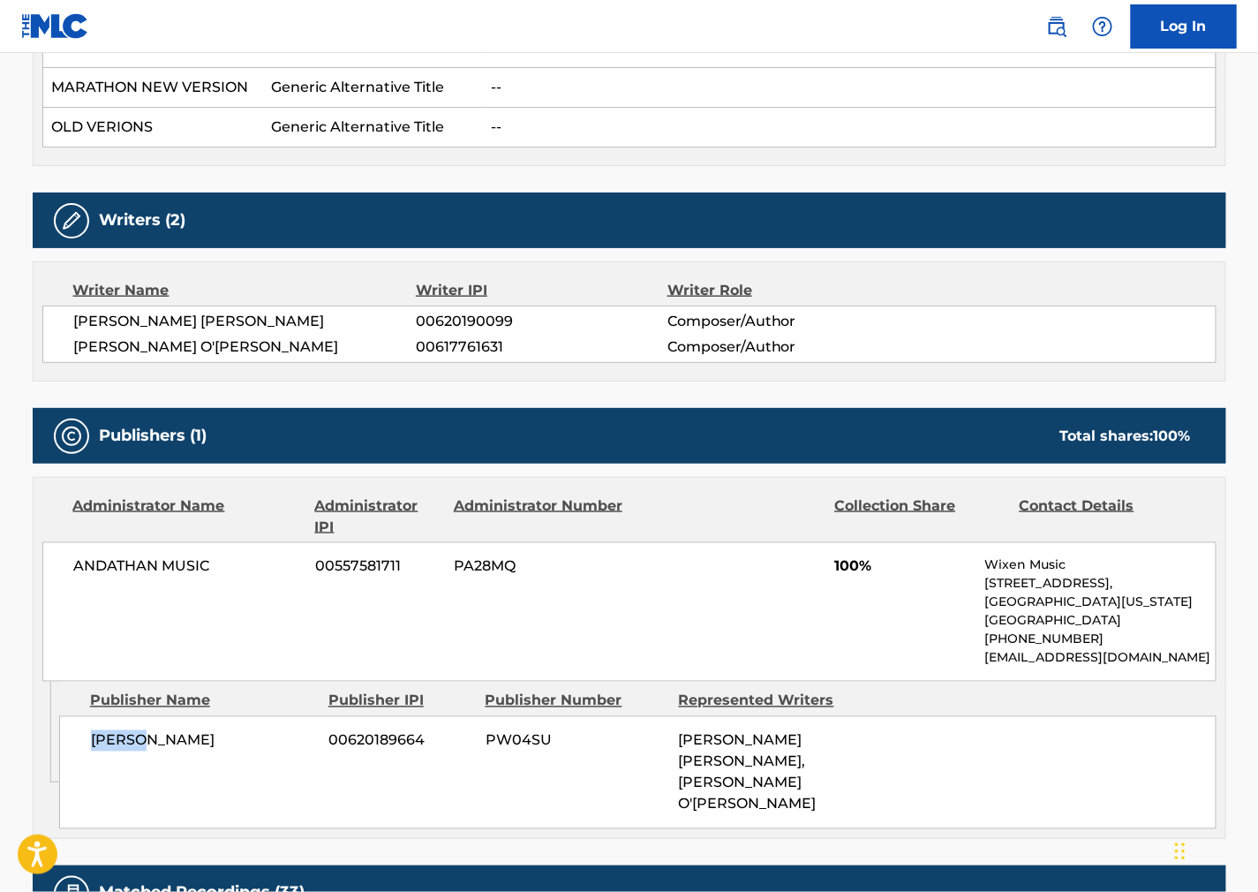
drag, startPoint x: 94, startPoint y: 755, endPoint x: 72, endPoint y: 751, distance: 23.2
click at [75, 755] on div "[PERSON_NAME] 00620189664 PW04SU [PERSON_NAME] [PERSON_NAME], [PERSON_NAME] O'[…" at bounding box center [638, 772] width 1158 height 113
drag, startPoint x: 778, startPoint y: 671, endPoint x: 607, endPoint y: 611, distance: 181.5
click at [782, 668] on div "ANDATHAN MUSIC 00557581711 PA28MQ 100% Wixen Music [STREET_ADDRESS][US_STATE] […" at bounding box center [629, 612] width 1174 height 140
drag, startPoint x: 170, startPoint y: 578, endPoint x: 46, endPoint y: 583, distance: 123.7
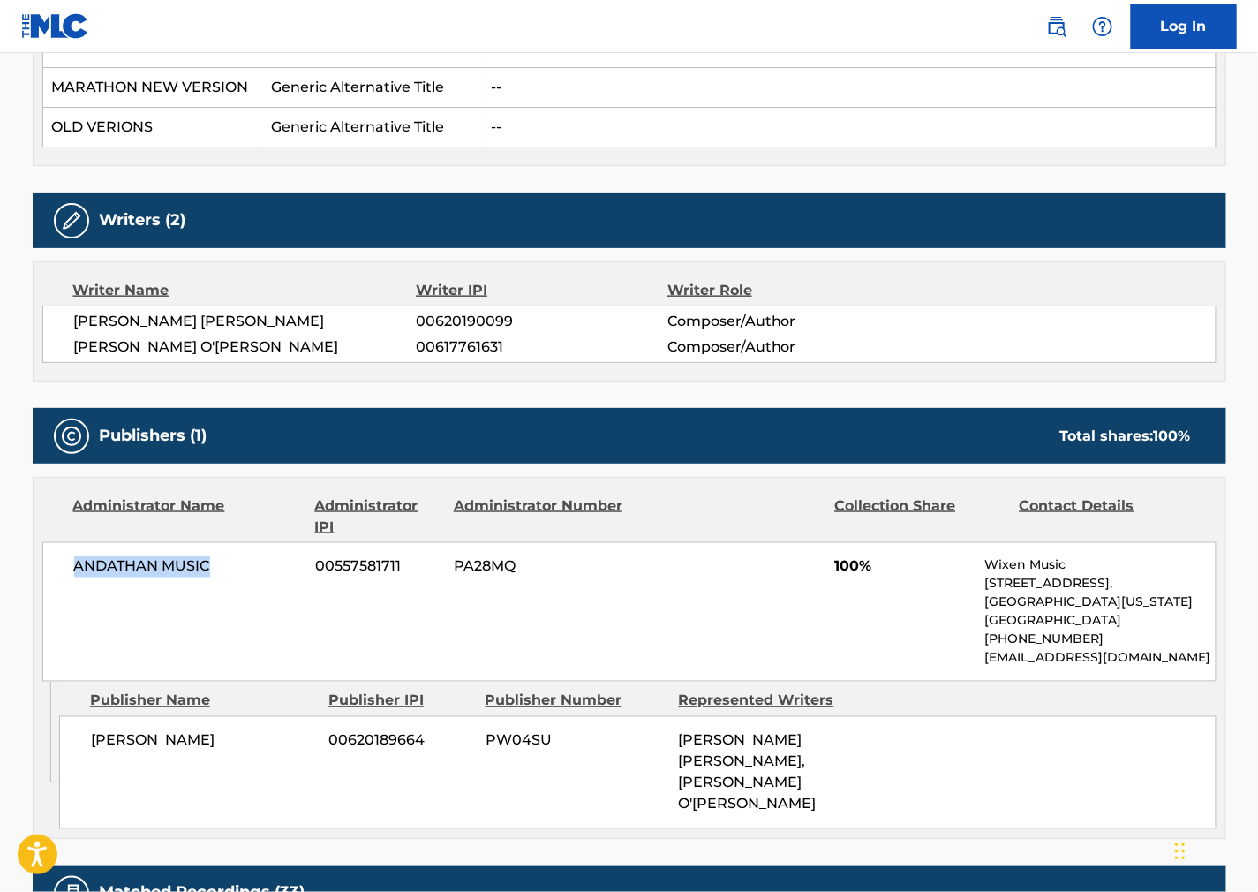
click at [46, 583] on div "ANDATHAN MUSIC 00557581711 PA28MQ 100% Wixen Music [STREET_ADDRESS][US_STATE] […" at bounding box center [629, 612] width 1174 height 140
click at [826, 124] on td "--" at bounding box center [849, 128] width 734 height 40
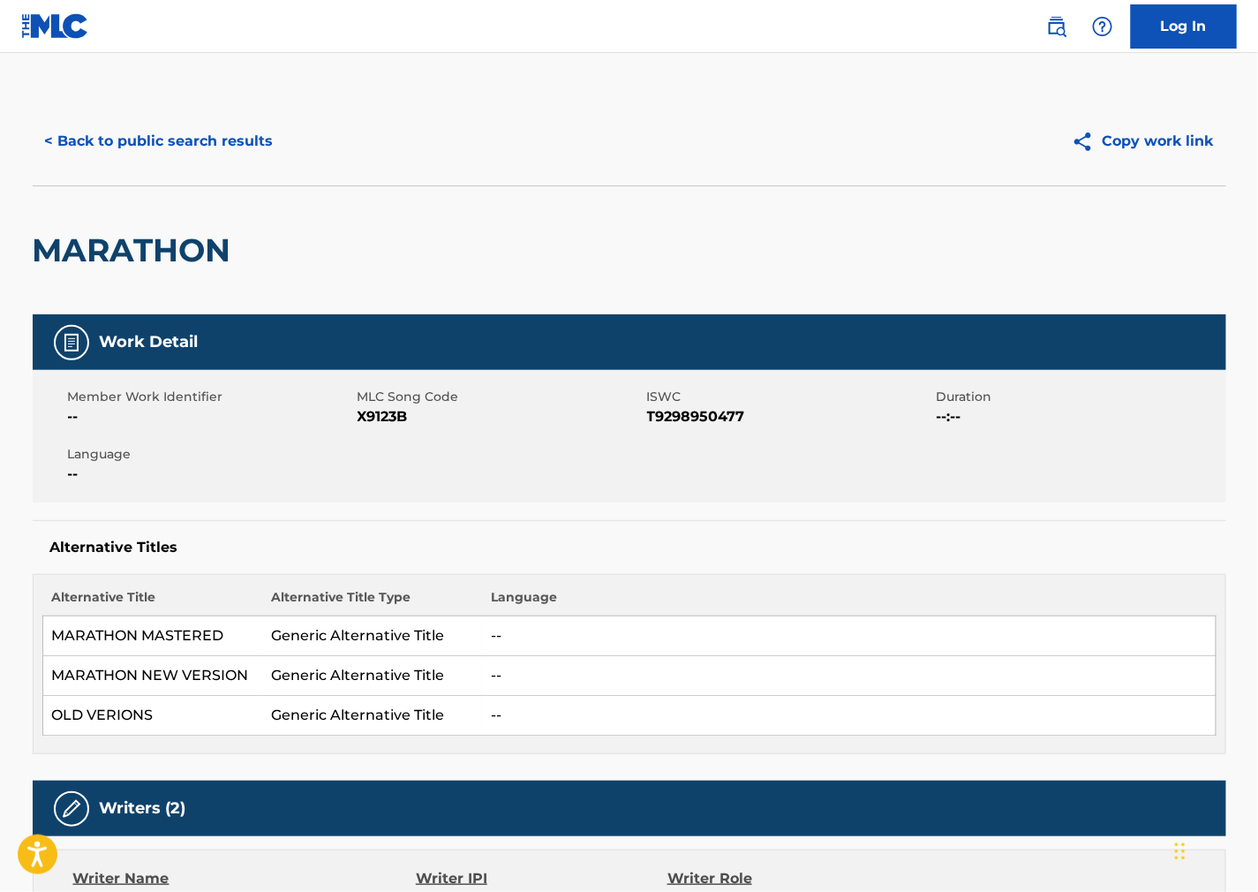
click at [215, 134] on button "< Back to public search results" at bounding box center [159, 141] width 253 height 44
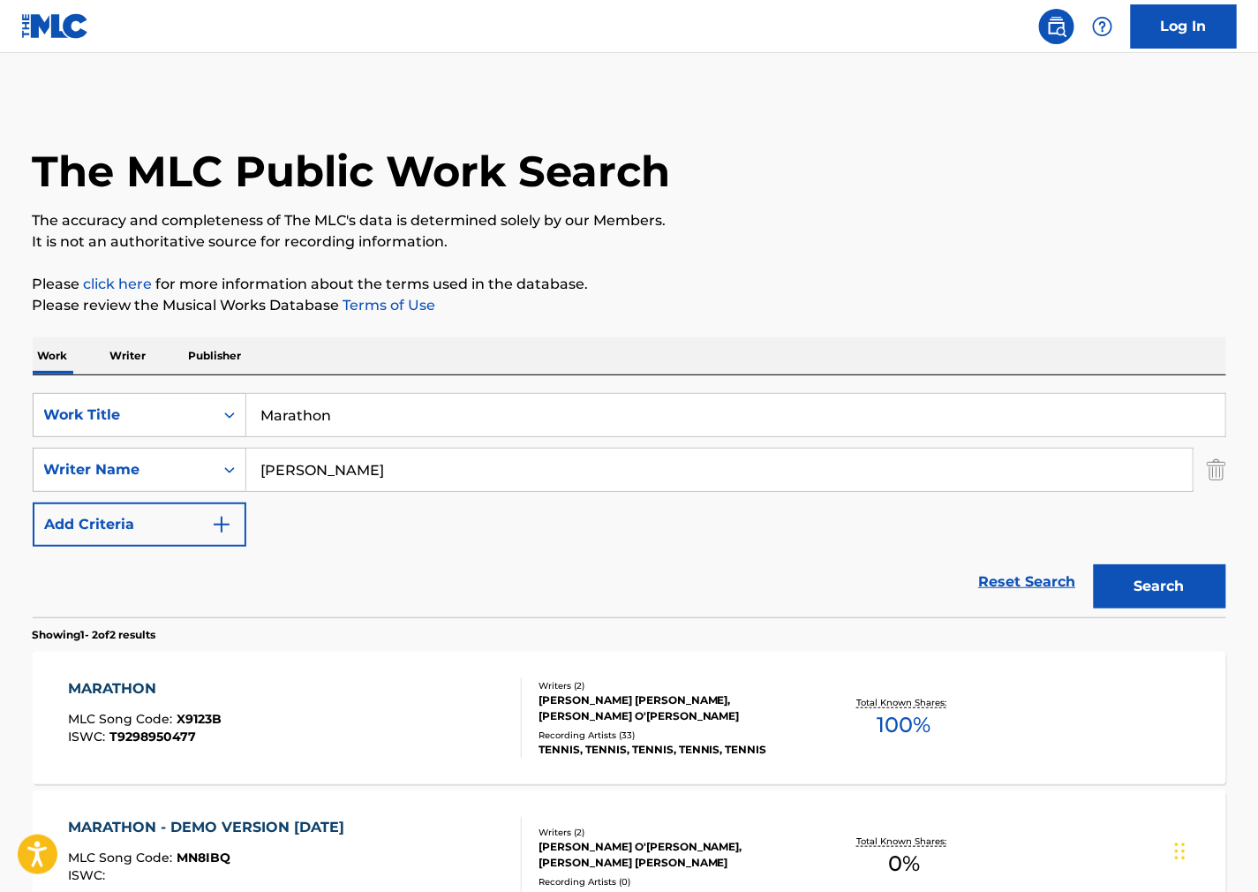
drag, startPoint x: 357, startPoint y: 418, endPoint x: 11, endPoint y: 413, distance: 345.3
click at [12, 413] on div "The MLC Public Work Search The accuracy and completeness of The MLC's data is d…" at bounding box center [629, 551] width 1236 height 909
paste input "Victory"
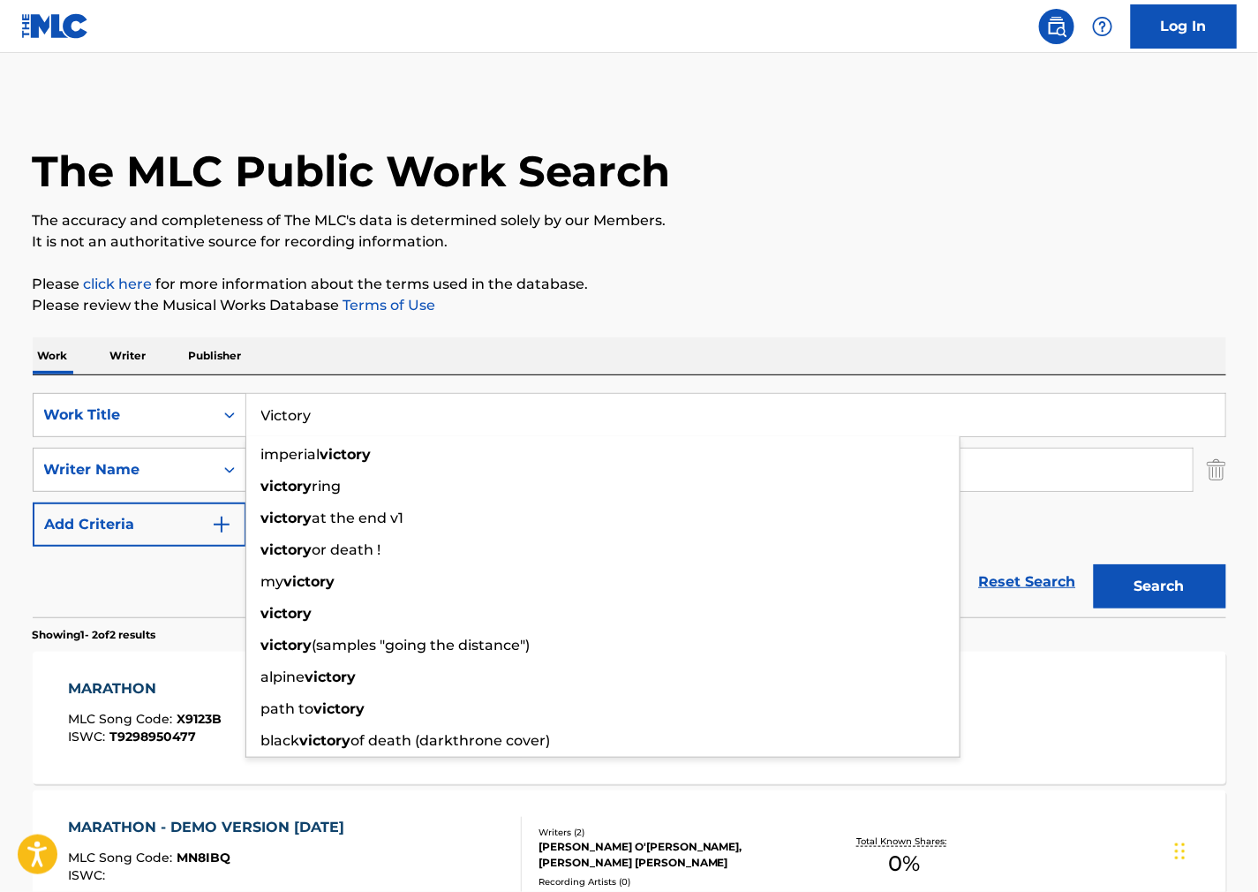
type input "Victory"
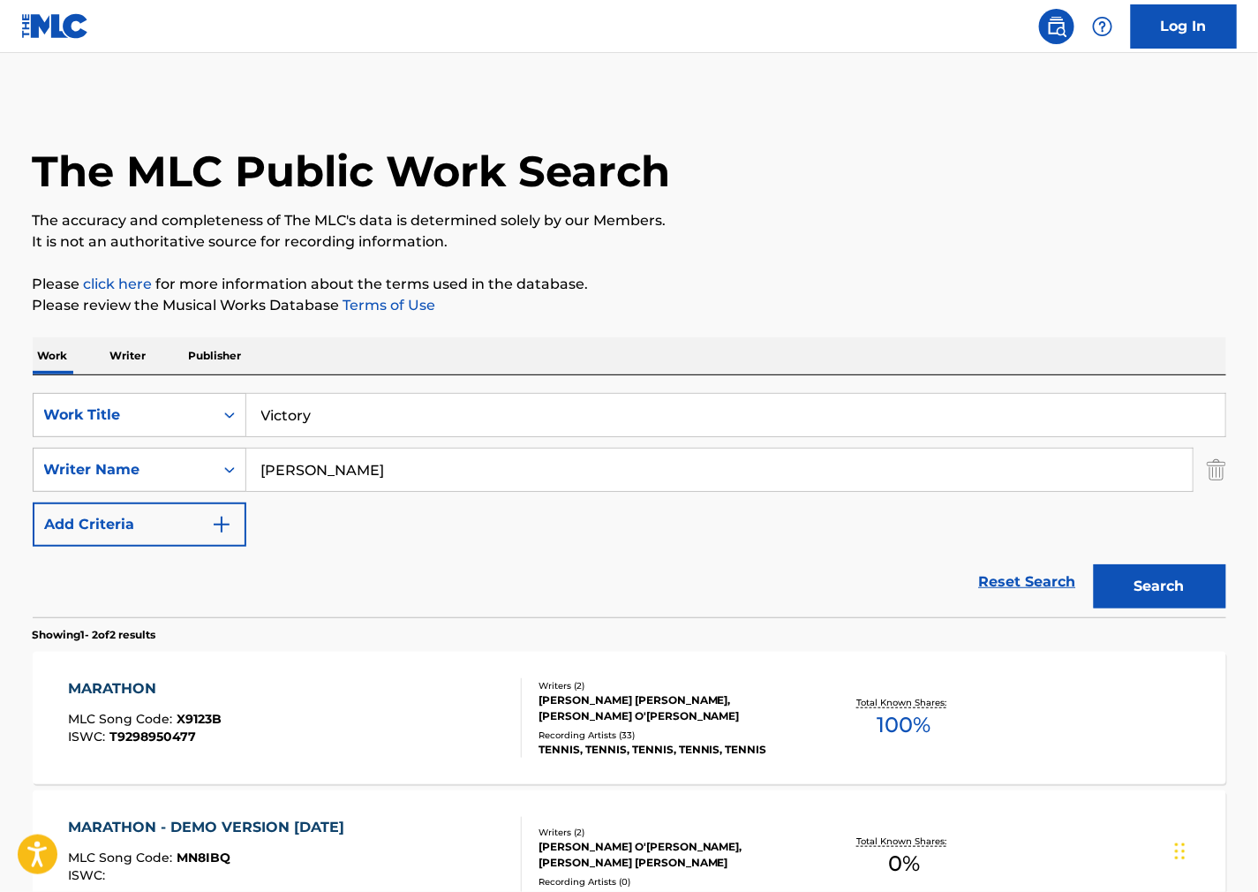
drag, startPoint x: 779, startPoint y: 266, endPoint x: 491, endPoint y: 428, distance: 330.5
click at [779, 266] on div "The MLC Public Work Search The accuracy and completeness of The MLC's data is d…" at bounding box center [629, 551] width 1236 height 909
drag, startPoint x: 346, startPoint y: 466, endPoint x: 271, endPoint y: 445, distance: 78.0
click at [147, 466] on div "SearchWithCriteria2ef12c63-1a6e-4fff-ae66-922d02061121 Writer Name [PERSON_NAME]" at bounding box center [630, 470] width 1194 height 44
paste input "[PERSON_NAME]"
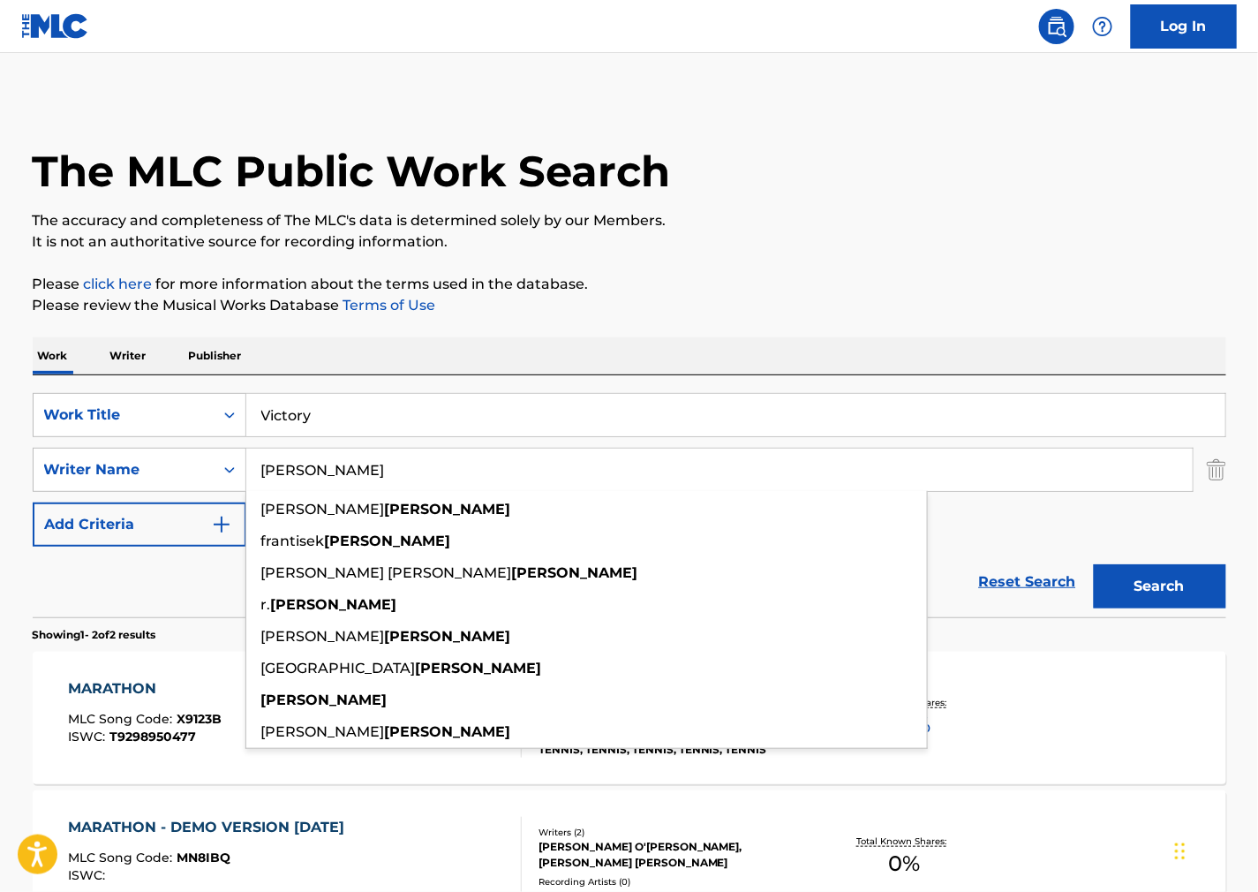
type input "[PERSON_NAME]"
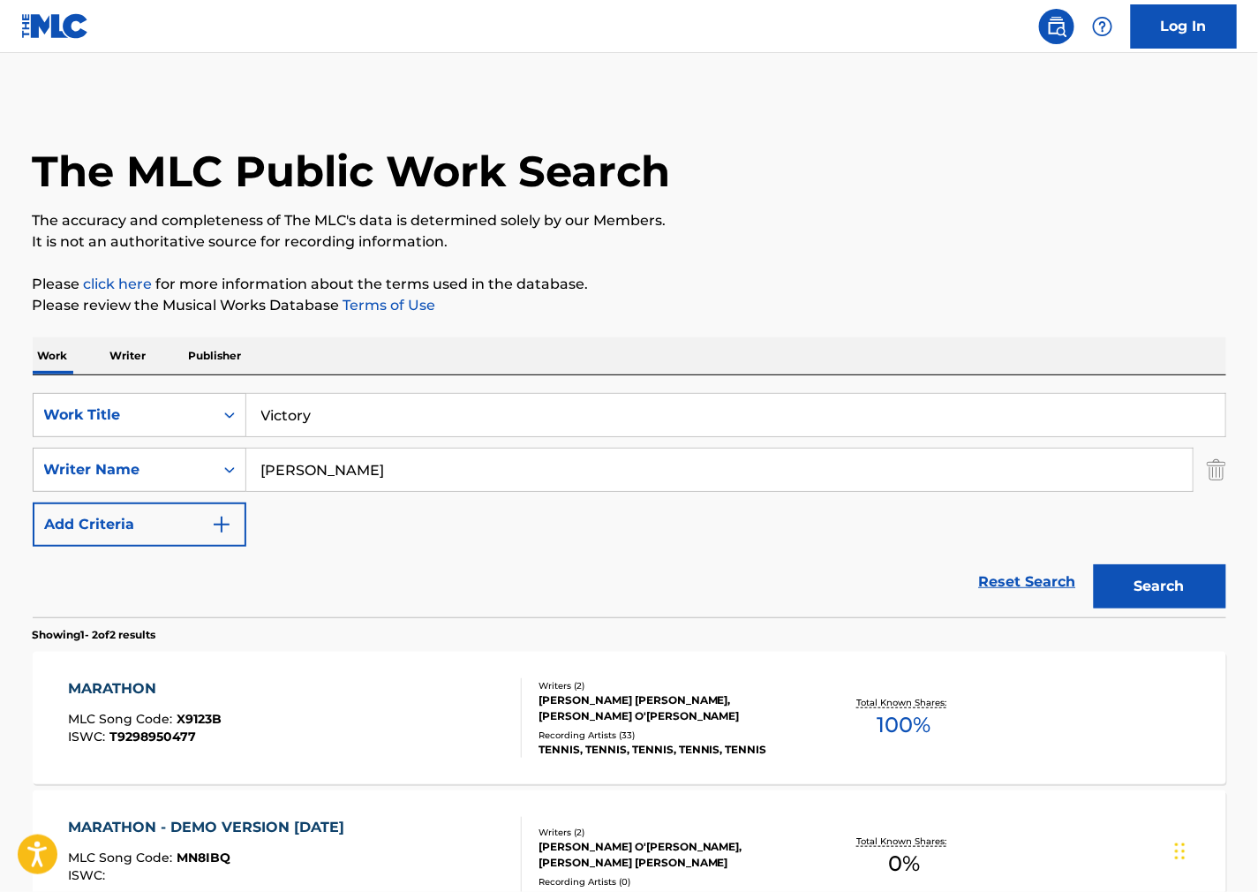
click at [1106, 569] on button "Search" at bounding box center [1160, 586] width 132 height 44
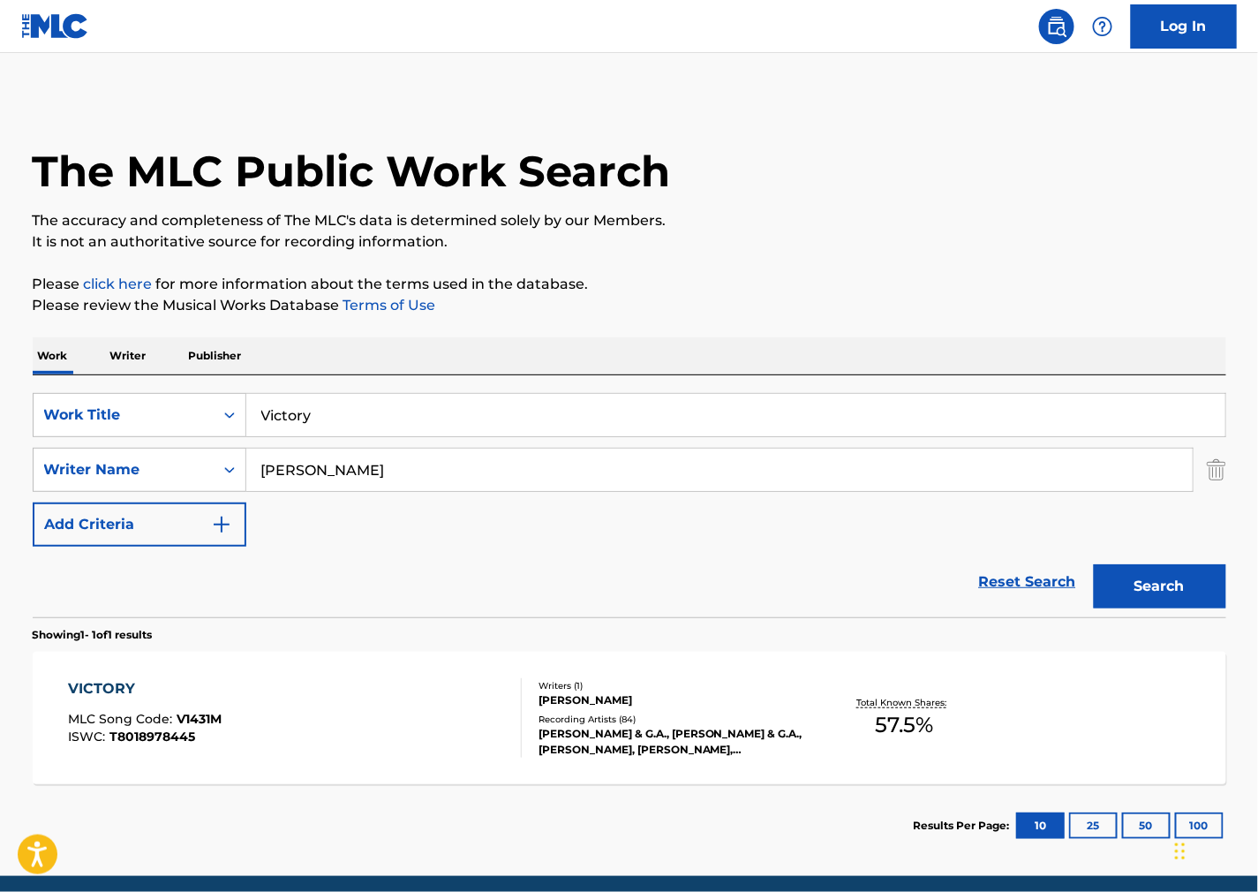
click at [349, 712] on div "VICTORY MLC Song Code : V1431M ISWC : T8018978445" at bounding box center [295, 717] width 454 height 79
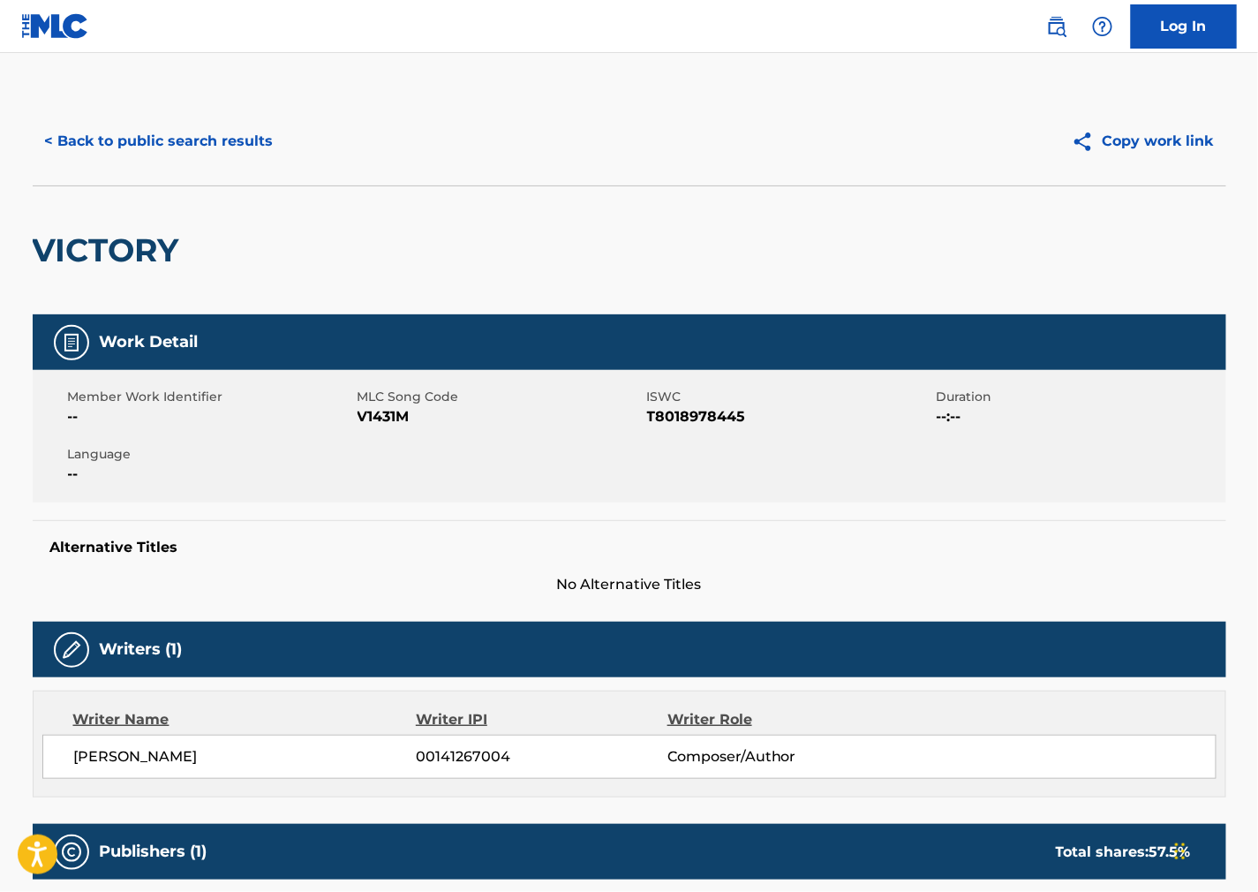
click at [397, 419] on span "V1431M" at bounding box center [500, 416] width 285 height 21
click at [387, 420] on span "V1431M" at bounding box center [500, 416] width 285 height 21
click at [709, 407] on span "T8018978445" at bounding box center [789, 416] width 285 height 21
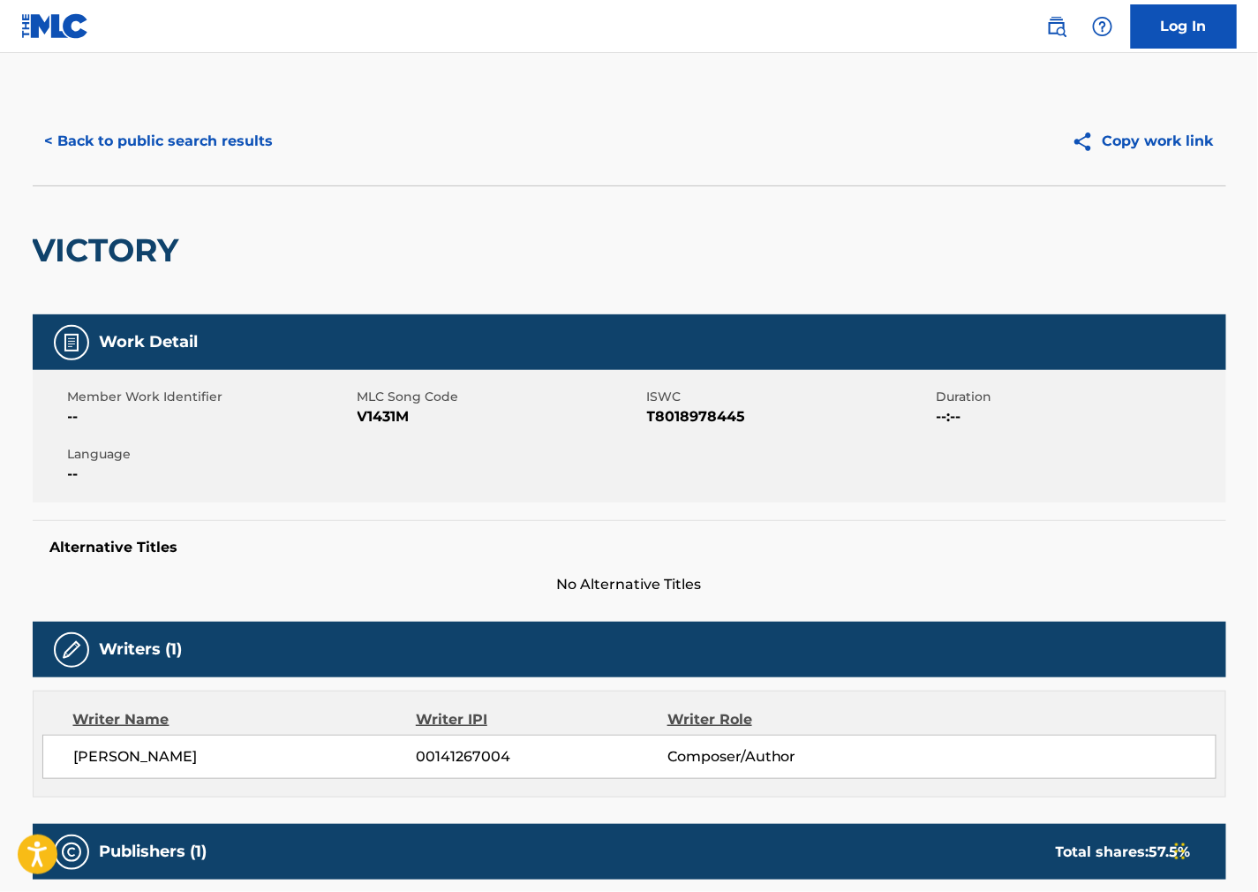
click at [674, 419] on span "T8018978445" at bounding box center [789, 416] width 285 height 21
click at [766, 451] on div "Member Work Identifier -- MLC Song Code V1431M ISWC T8018978445 Duration --:-- …" at bounding box center [630, 436] width 1194 height 132
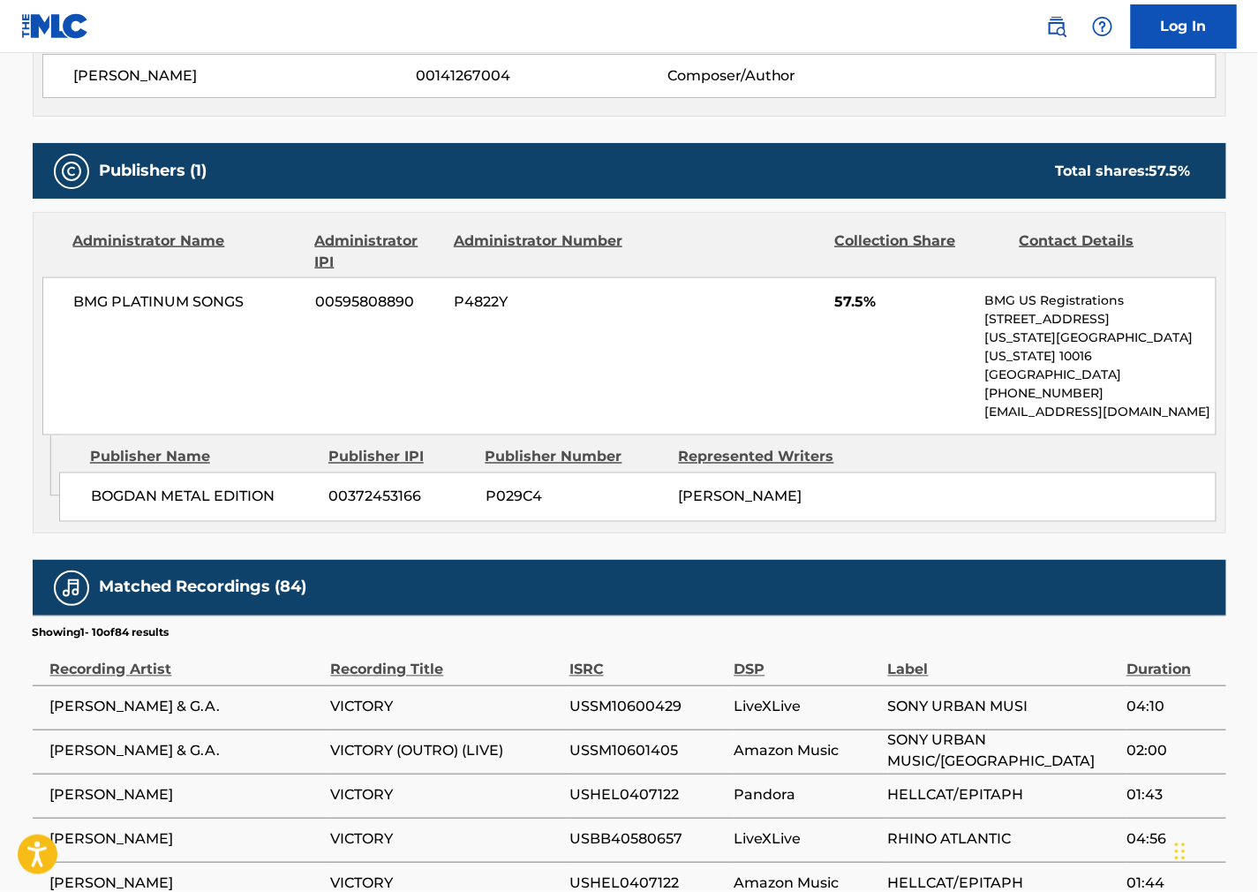
scroll to position [686, 0]
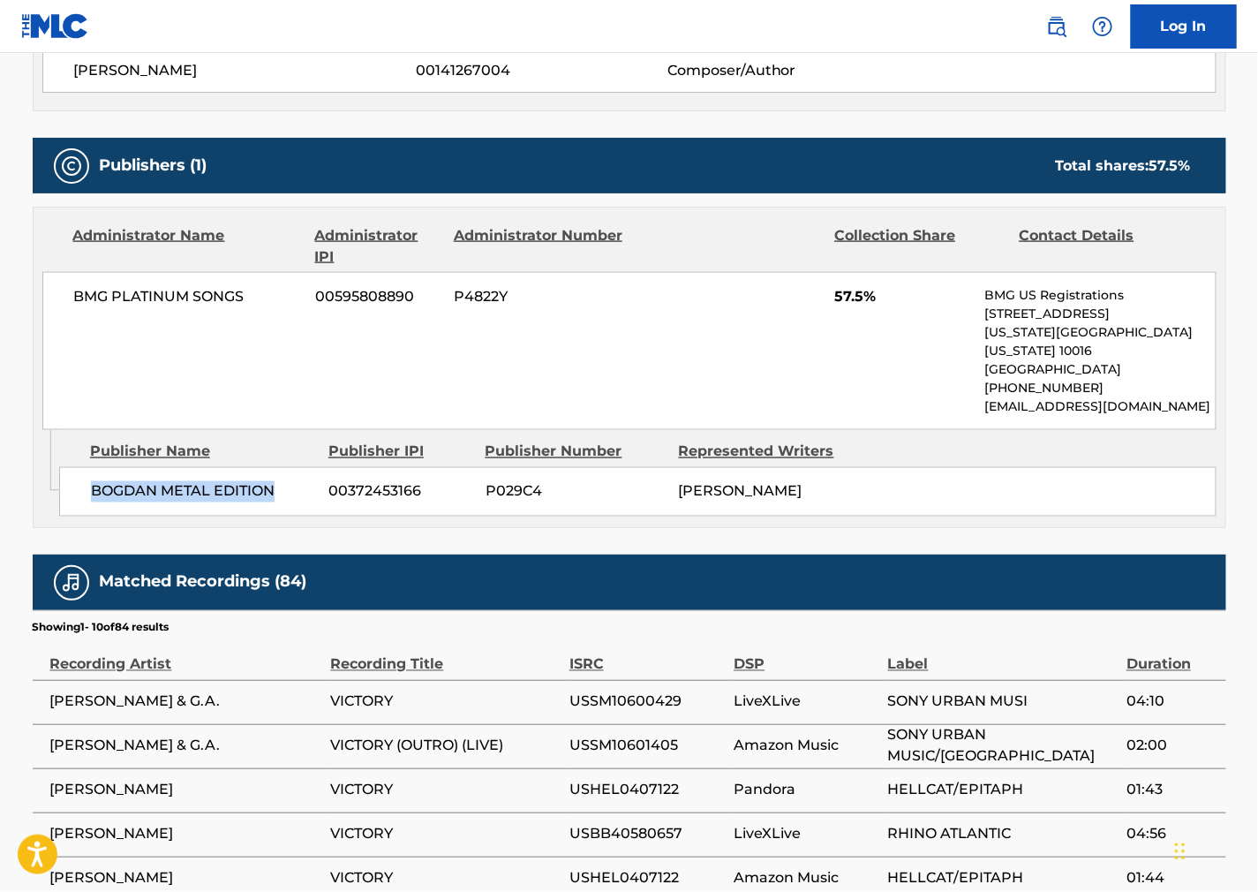
drag, startPoint x: 291, startPoint y: 481, endPoint x: 65, endPoint y: 480, distance: 226.0
click at [65, 480] on div "BOGDAN METAL EDITION 00372453166 P029C4 [PERSON_NAME]" at bounding box center [638, 491] width 1158 height 49
click at [784, 483] on span "[PERSON_NAME]" at bounding box center [741, 491] width 124 height 17
drag, startPoint x: 283, startPoint y: 298, endPoint x: 51, endPoint y: 306, distance: 232.3
click at [51, 306] on div "BMG PLATINUM SONGS 00595808890 P4822Y 57.5% BMG US Registrations [STREET_ADDRES…" at bounding box center [629, 351] width 1174 height 158
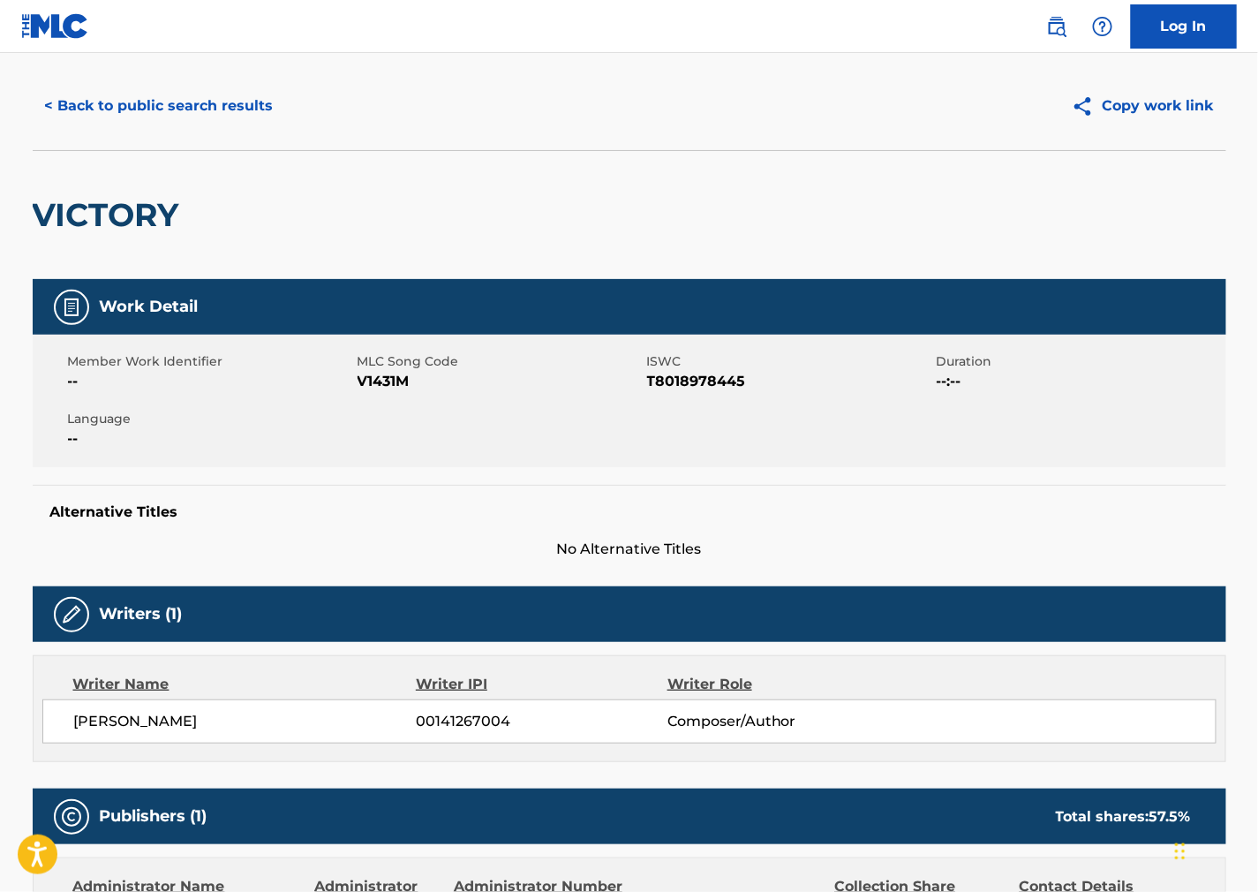
scroll to position [0, 0]
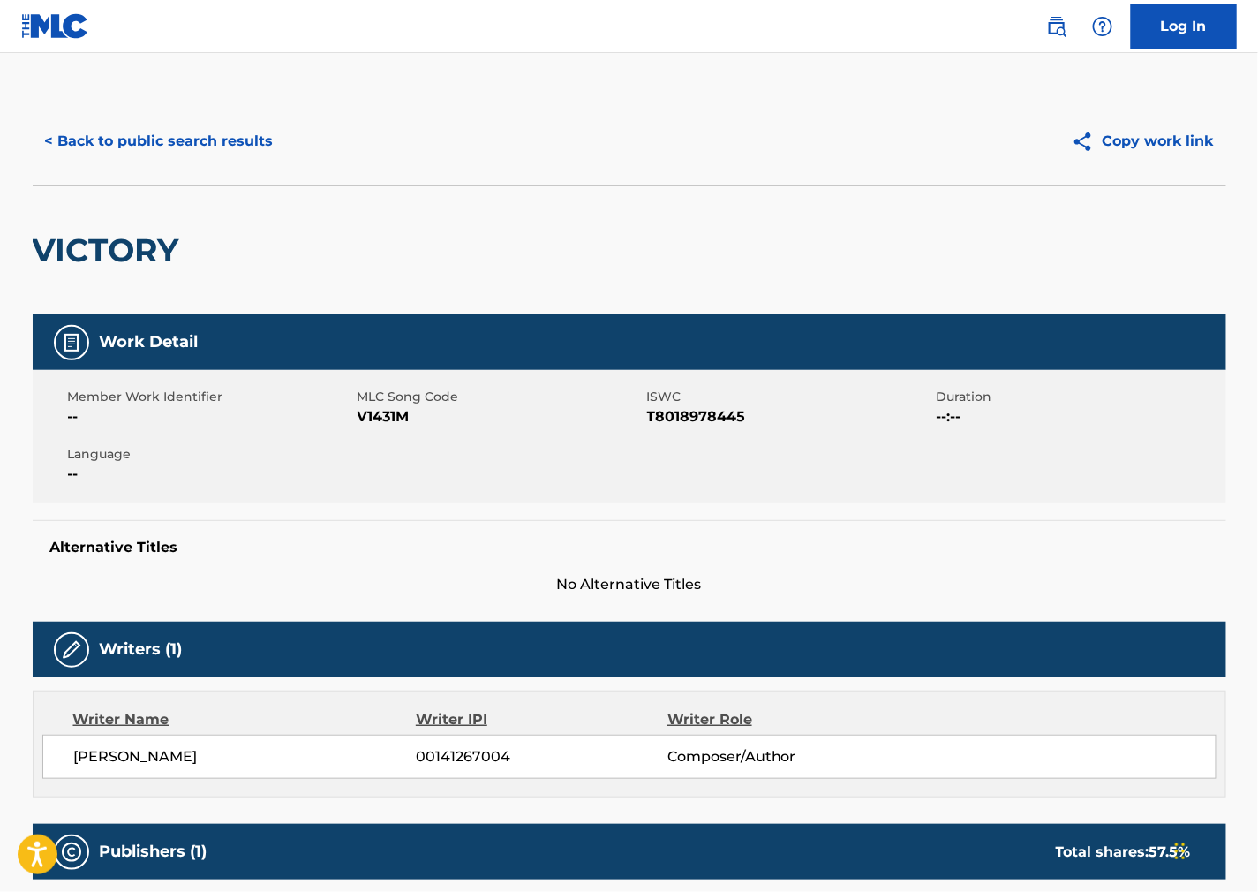
click at [203, 139] on button "< Back to public search results" at bounding box center [159, 141] width 253 height 44
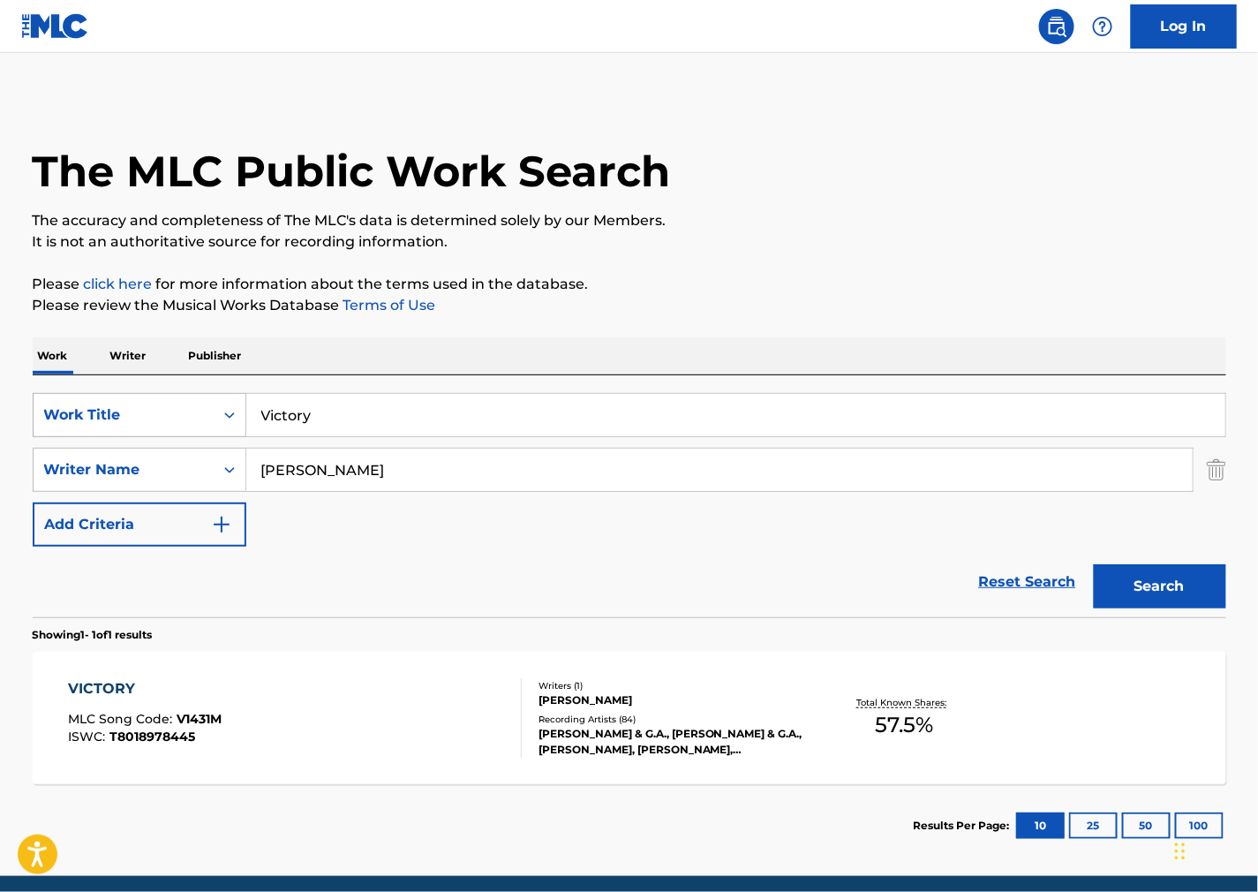
drag, startPoint x: 353, startPoint y: 410, endPoint x: 98, endPoint y: 420, distance: 255.4
click at [113, 420] on div "SearchWithCriteria0579fdf0-b029-42c4-b3f8-a4b949c73a97 Work Title Victory" at bounding box center [630, 415] width 1194 height 44
paste input "Take Me Awa"
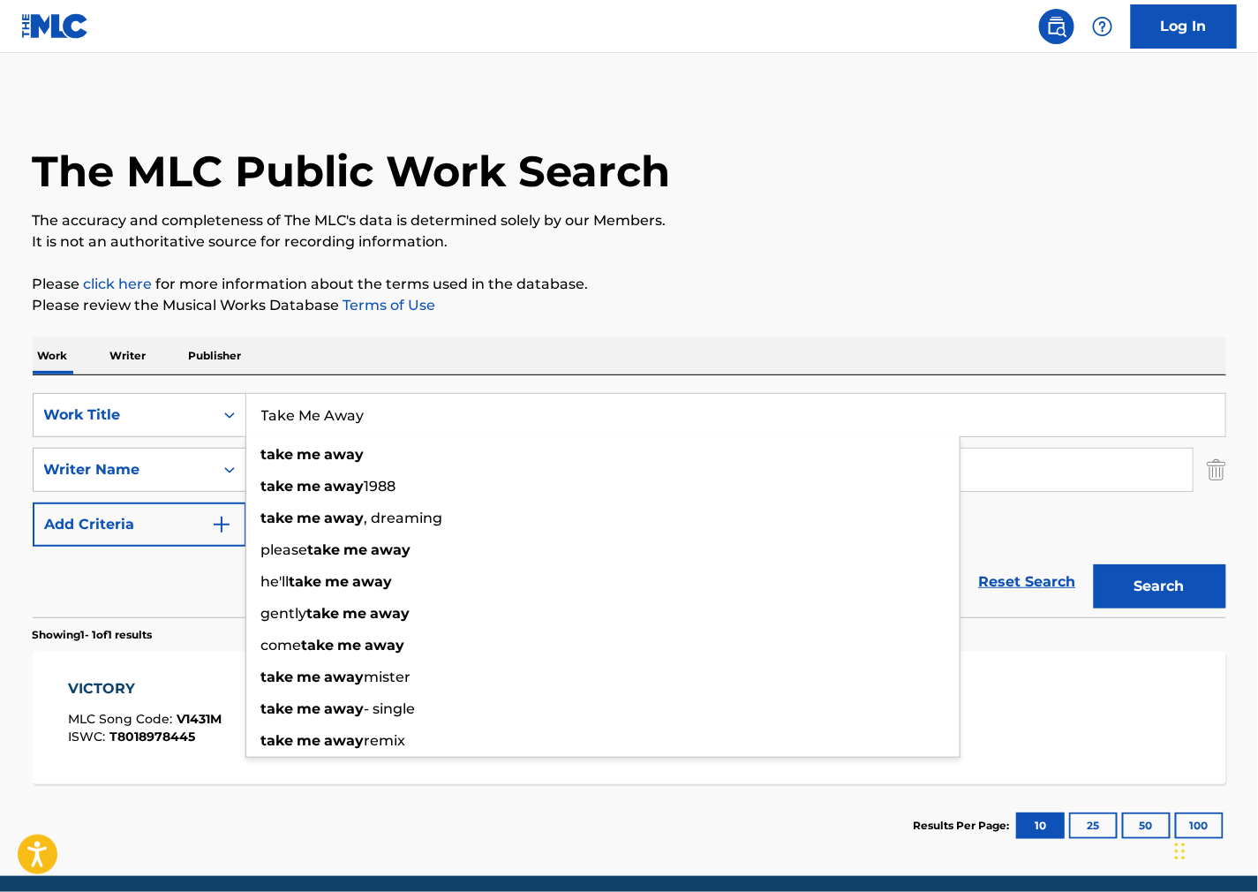
type input "Take Me Away"
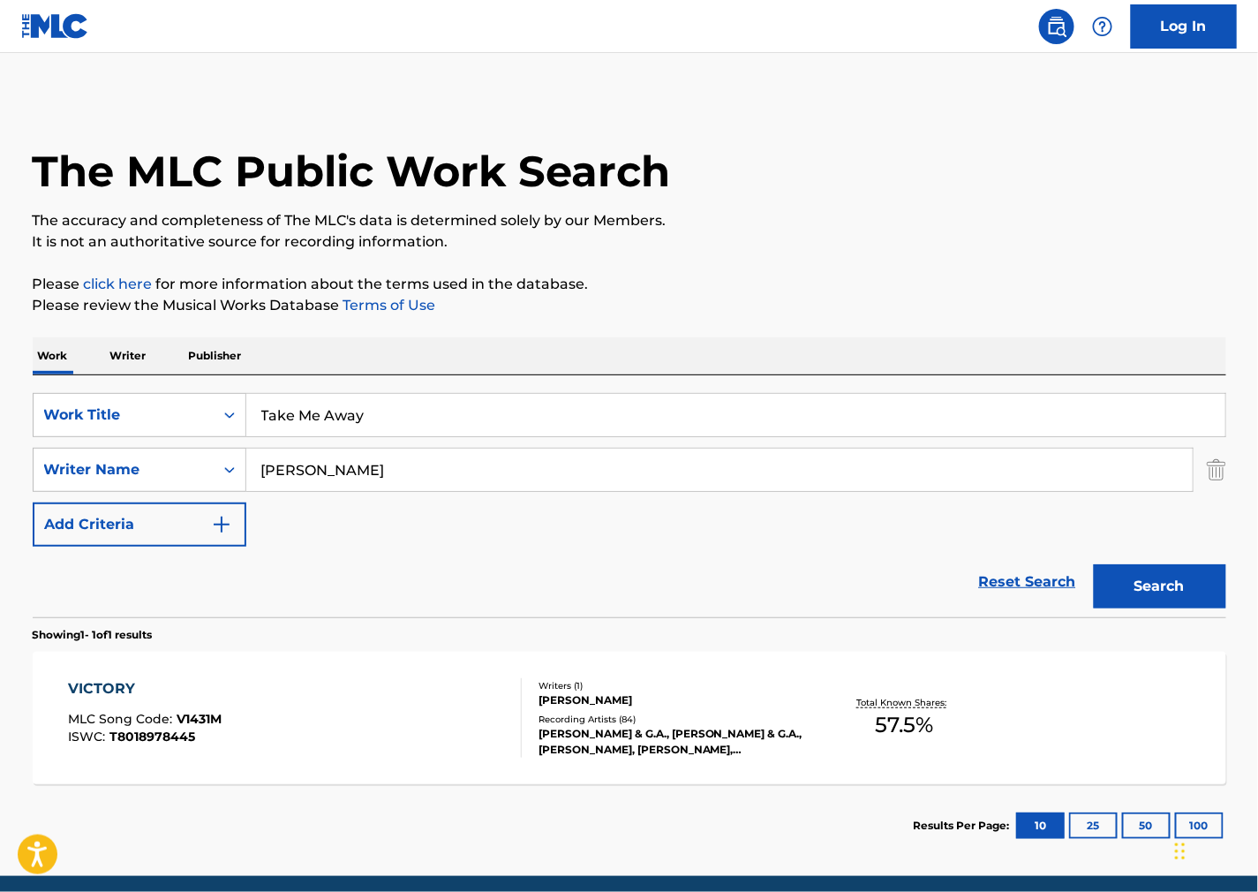
click at [807, 337] on div "Work Writer Publisher" at bounding box center [630, 355] width 1194 height 37
drag, startPoint x: 447, startPoint y: 464, endPoint x: 135, endPoint y: 462, distance: 311.7
click at [135, 462] on div "SearchWithCriteria2ef12c63-1a6e-4fff-ae66-922d02061121 Writer Name [PERSON_NAME]" at bounding box center [630, 470] width 1194 height 44
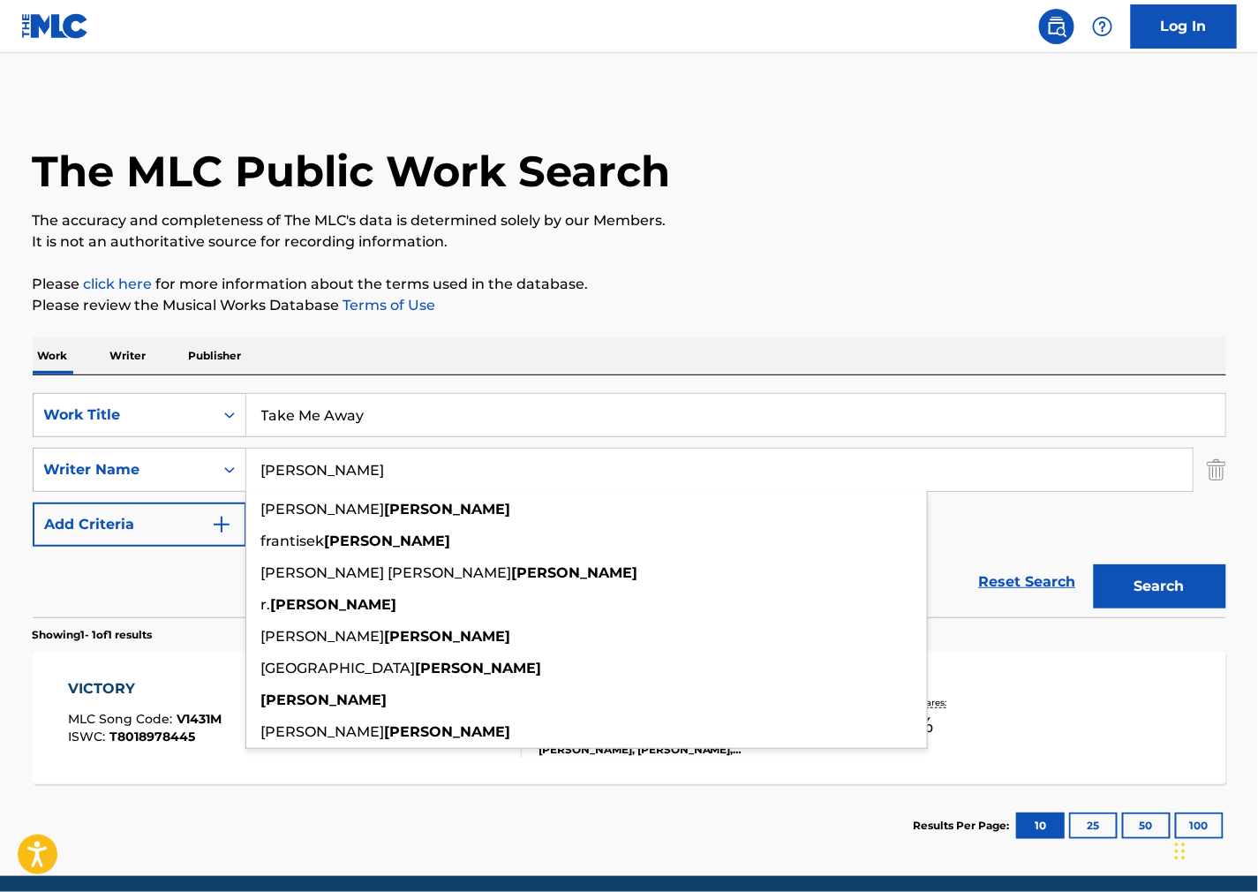
paste input "[PERSON_NAME]"
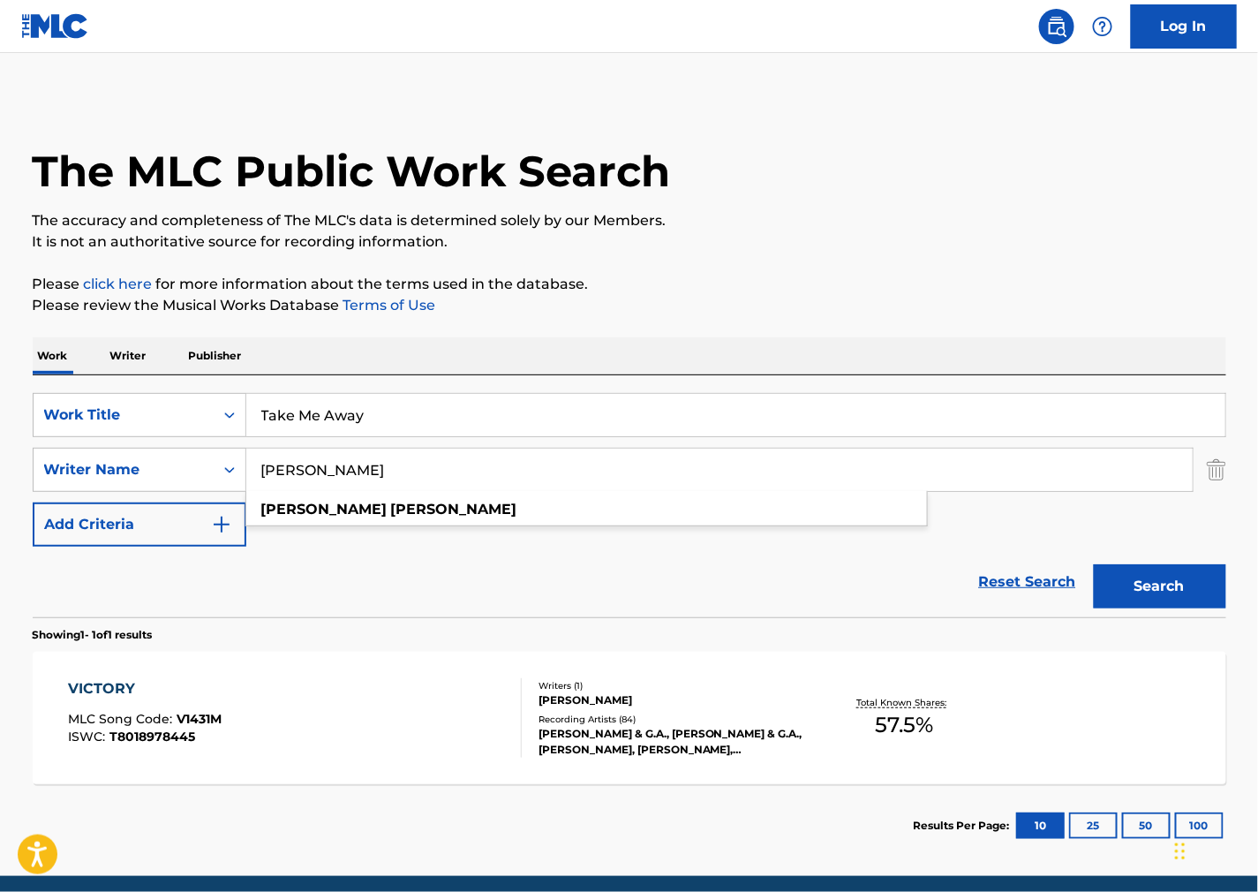
type input "[PERSON_NAME]"
click at [1187, 586] on button "Search" at bounding box center [1160, 586] width 132 height 44
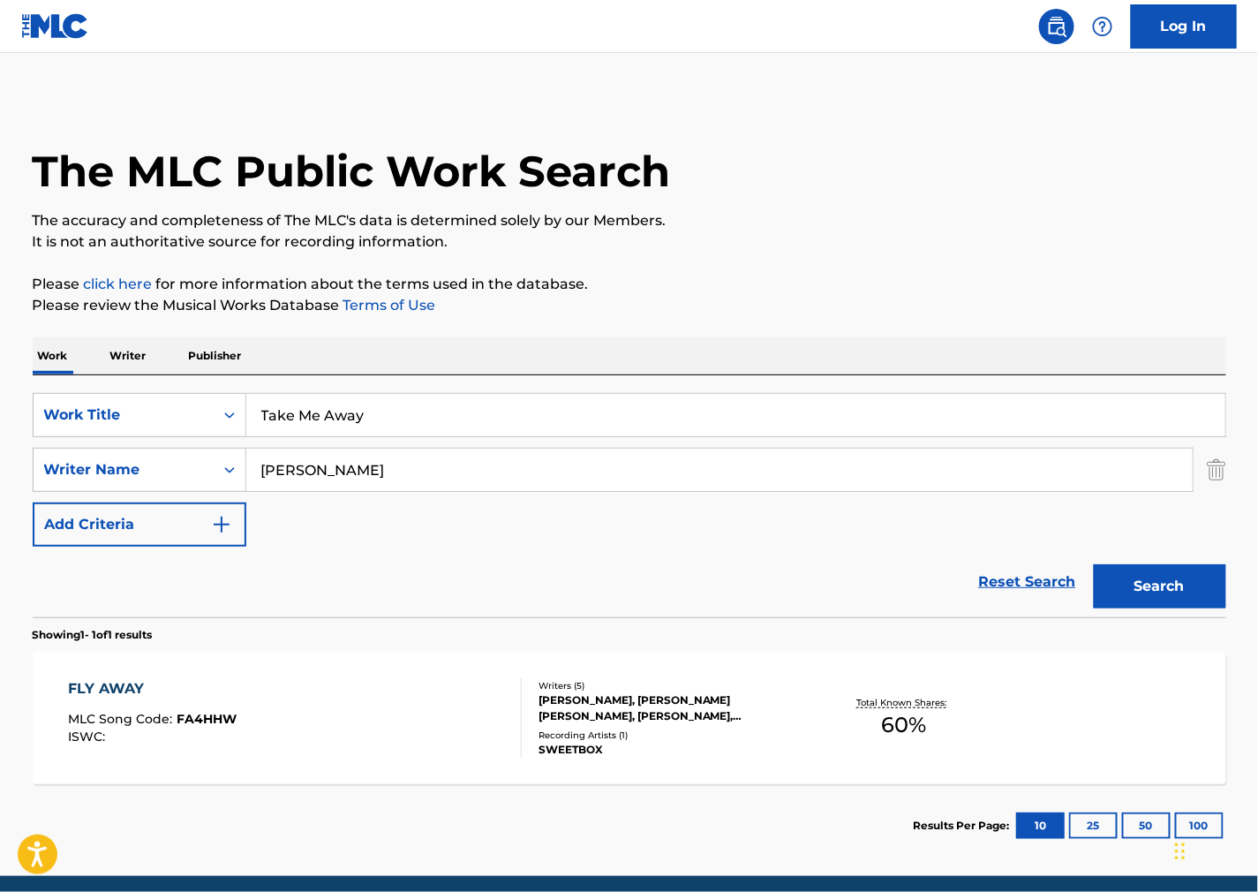
click at [450, 727] on div "FLY AWAY MLC Song Code : FA4HHW ISWC :" at bounding box center [295, 717] width 454 height 79
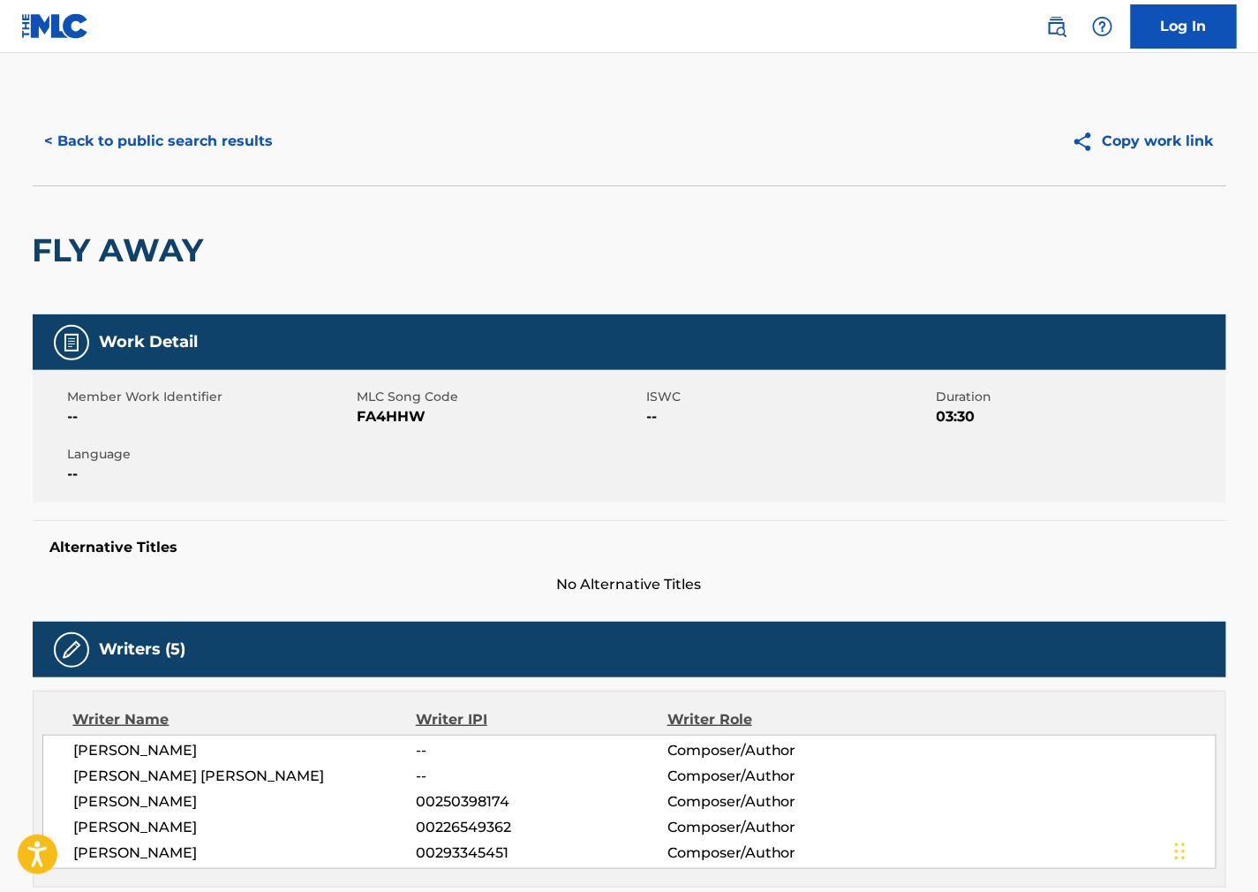
click at [144, 144] on button "< Back to public search results" at bounding box center [159, 141] width 253 height 44
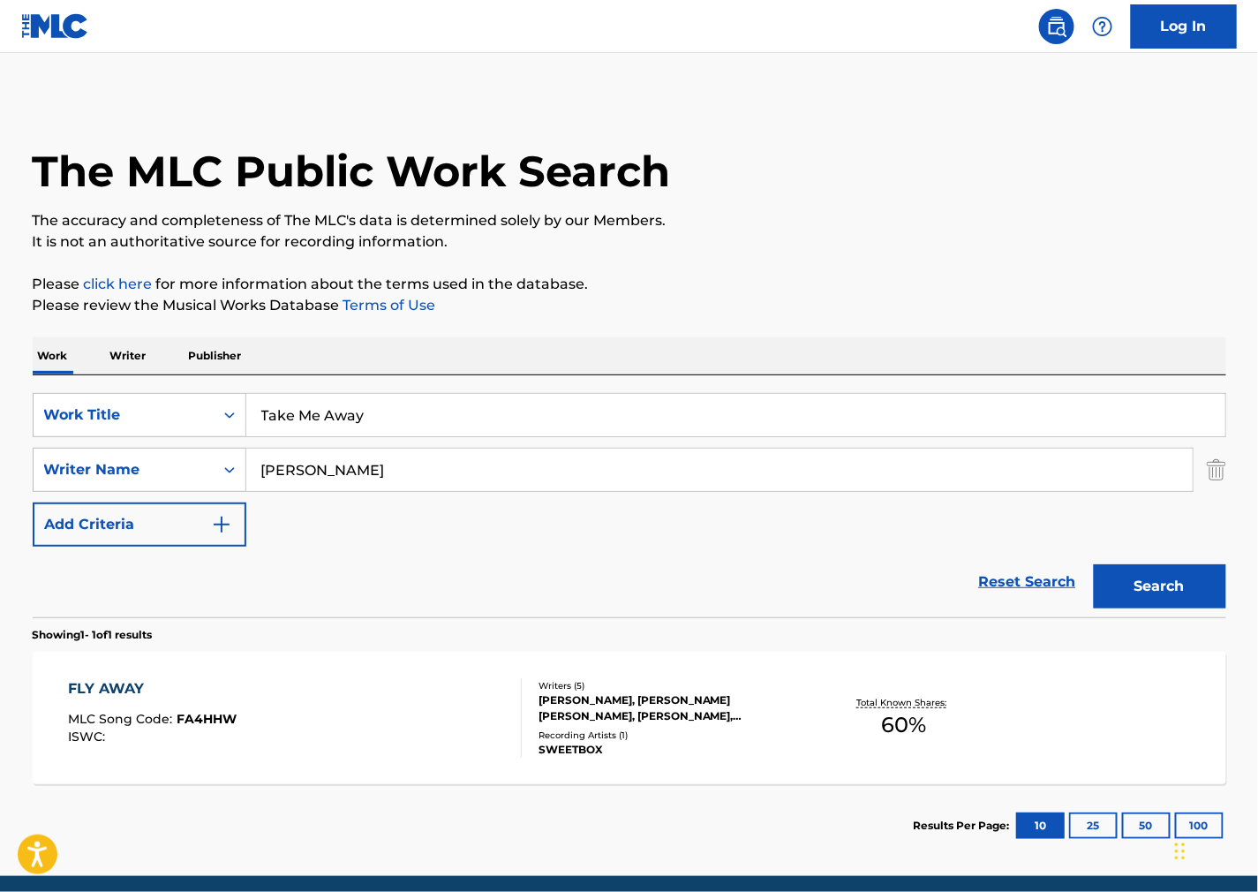
drag, startPoint x: 341, startPoint y: 415, endPoint x: 1, endPoint y: 474, distance: 345.0
click at [137, 413] on div "SearchWithCriteria0579fdf0-b029-42c4-b3f8-a4b949c73a97 Work Title Take Me Away" at bounding box center [630, 415] width 1194 height 44
paste input "Kaddish"
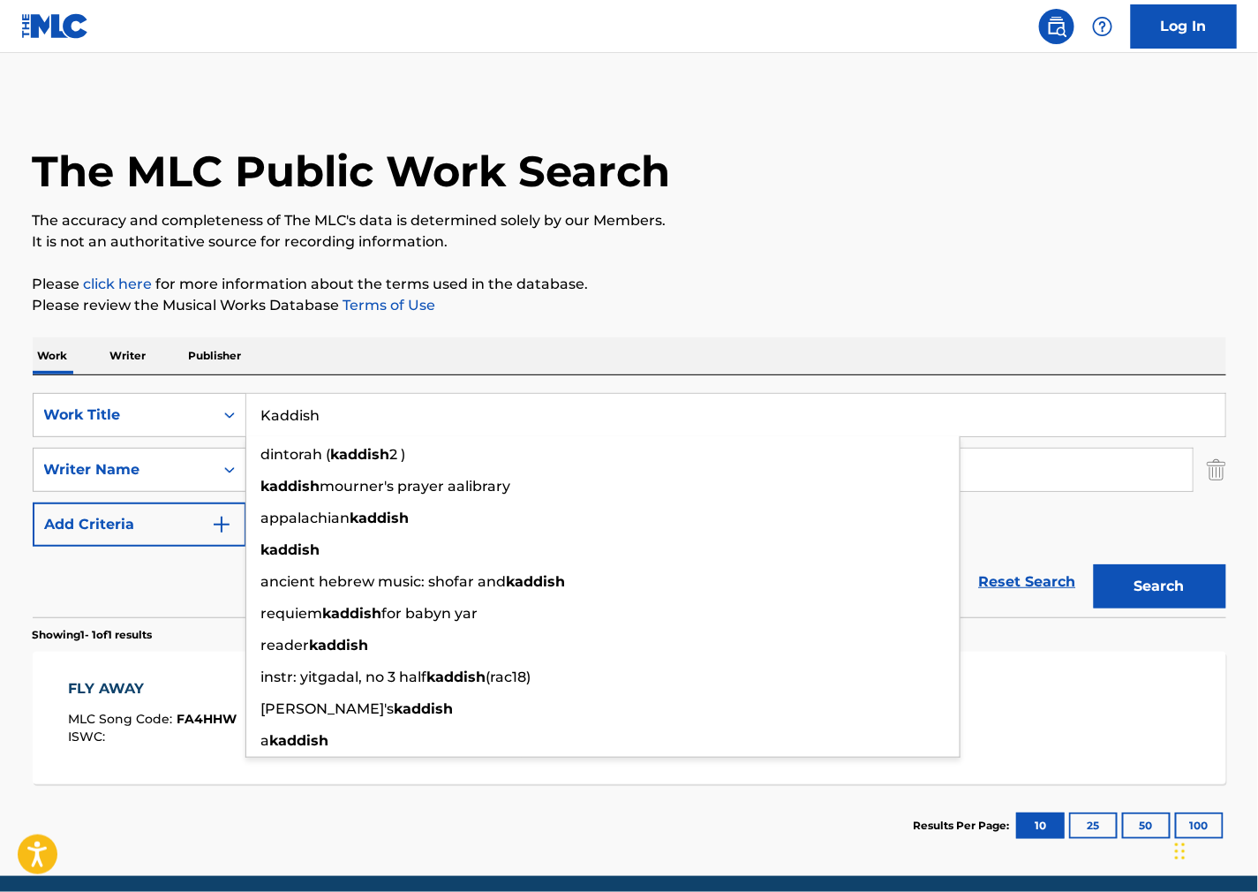
type input "Kaddish"
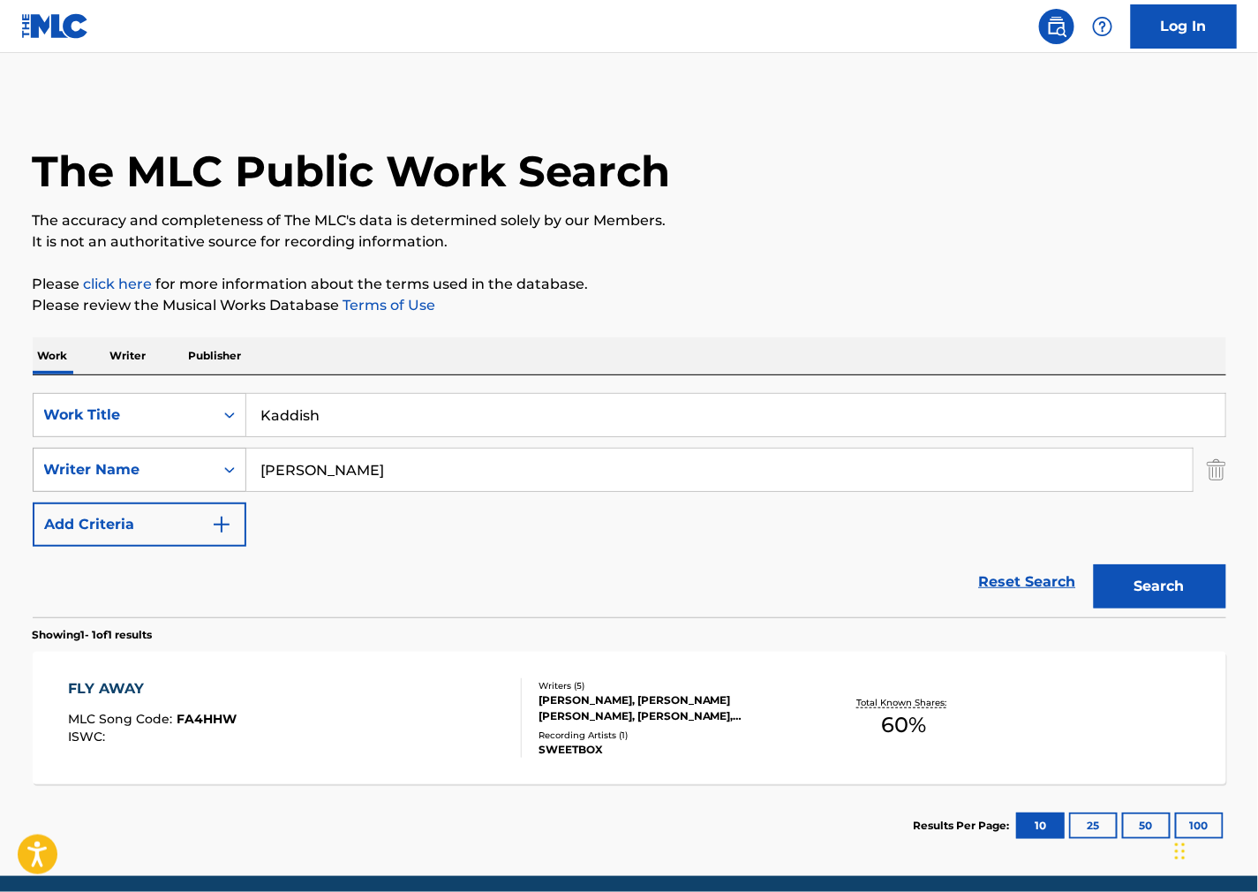
drag, startPoint x: 733, startPoint y: 473, endPoint x: 115, endPoint y: 468, distance: 618.1
click at [115, 468] on div "SearchWithCriteria2ef12c63-1a6e-4fff-ae66-922d02061121 Writer Name [PERSON_NAME]" at bounding box center [630, 470] width 1194 height 44
paste input "Kopytman"
type input "Kopytman"
click at [1198, 585] on button "Search" at bounding box center [1160, 586] width 132 height 44
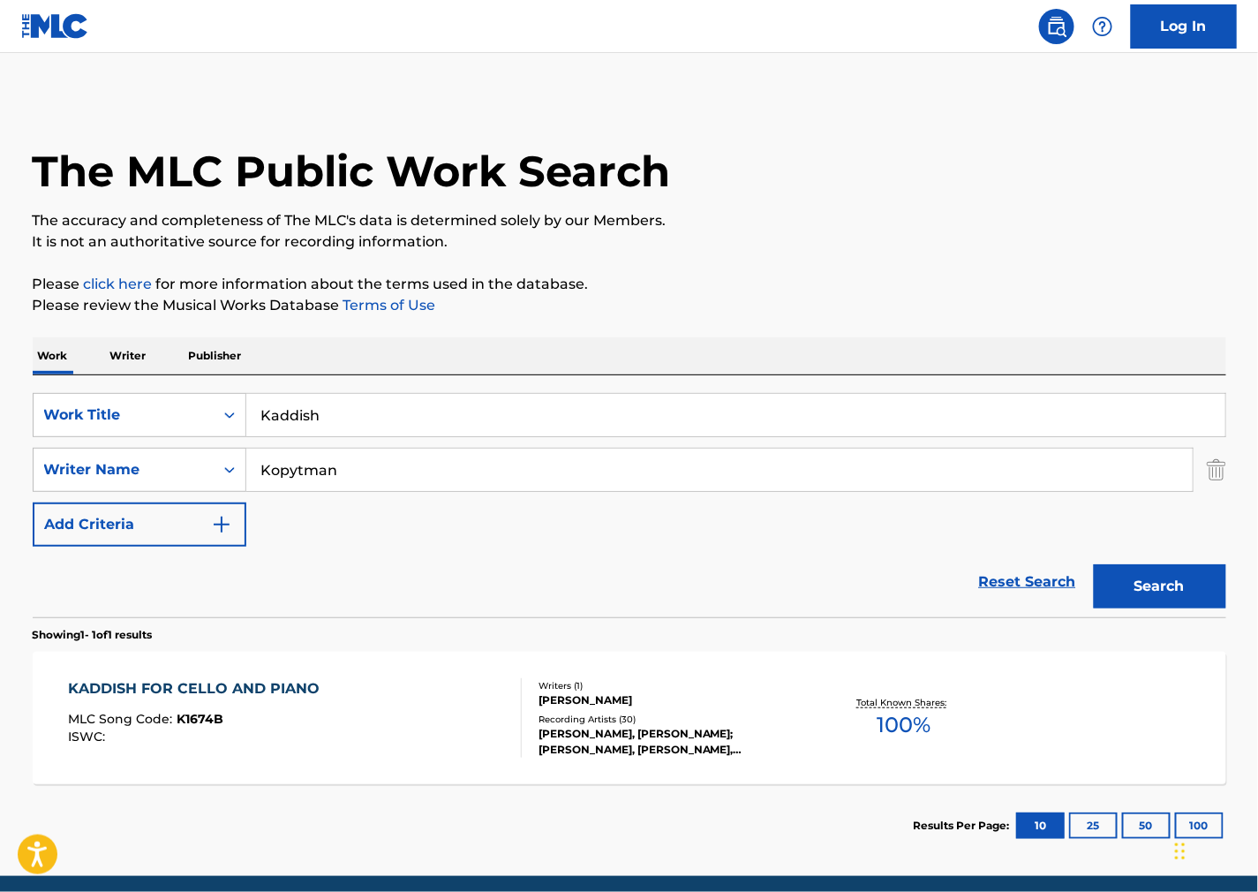
click at [363, 728] on div "KADDISH FOR CELLO AND PIANO MLC Song Code : K1674B ISWC :" at bounding box center [295, 717] width 454 height 79
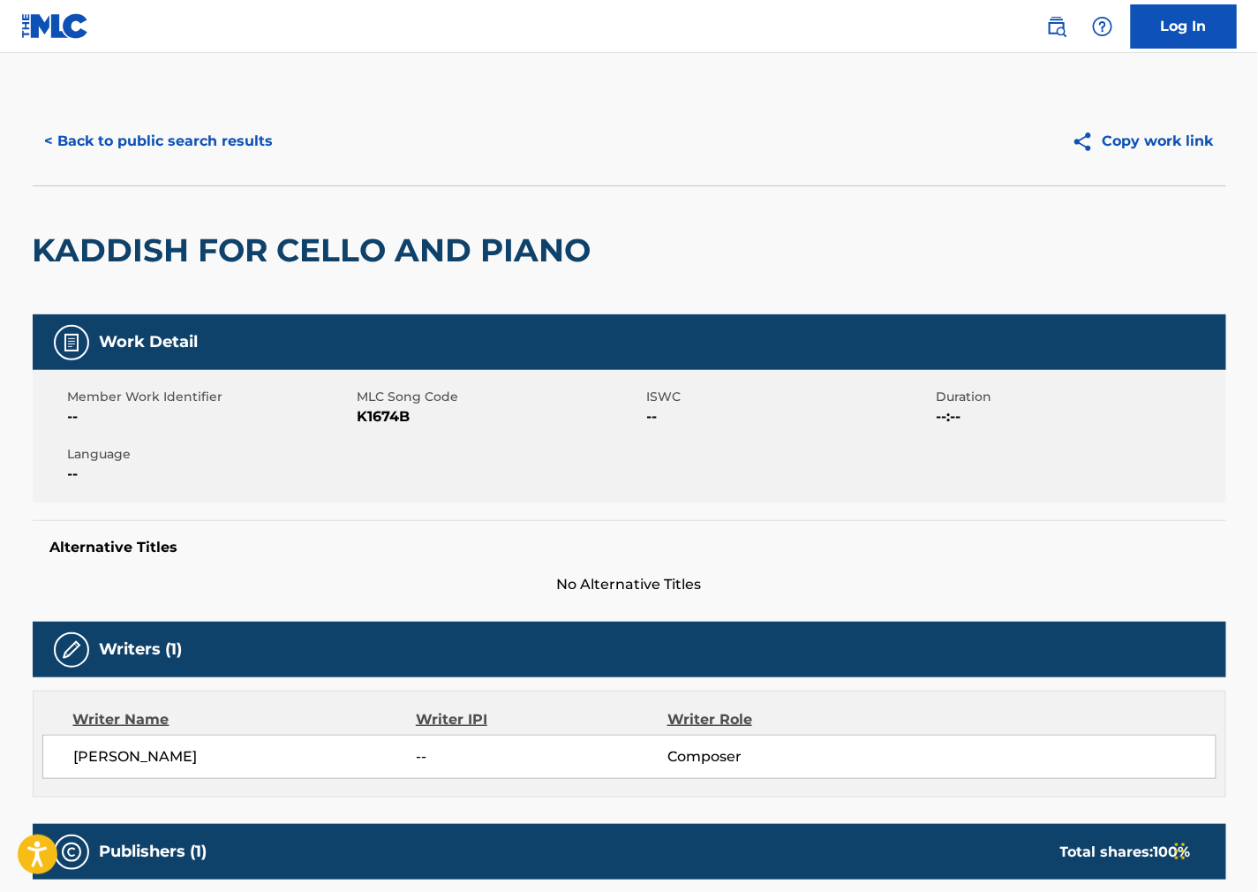
click at [404, 411] on span "K1674B" at bounding box center [500, 416] width 285 height 21
click at [810, 422] on span "--" at bounding box center [789, 416] width 285 height 21
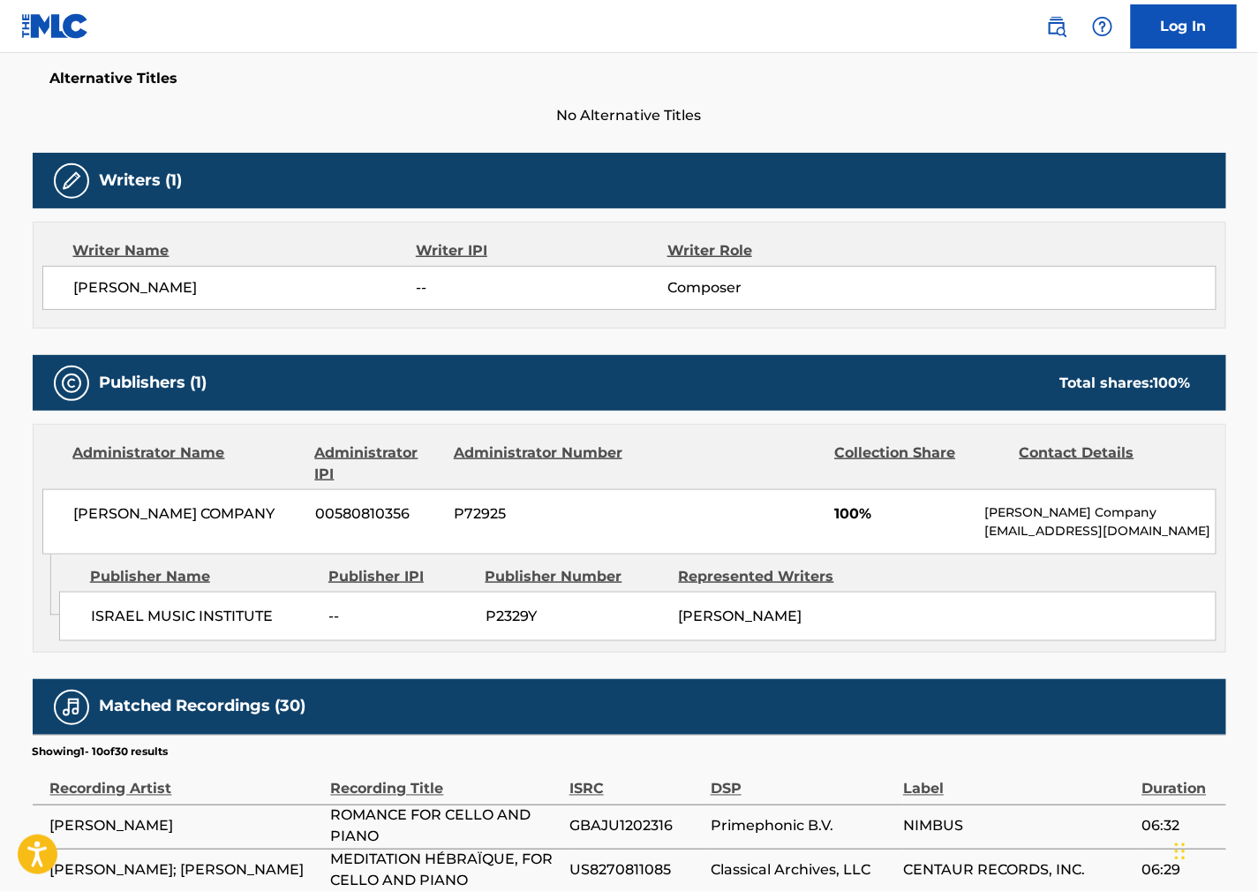
scroll to position [490, 0]
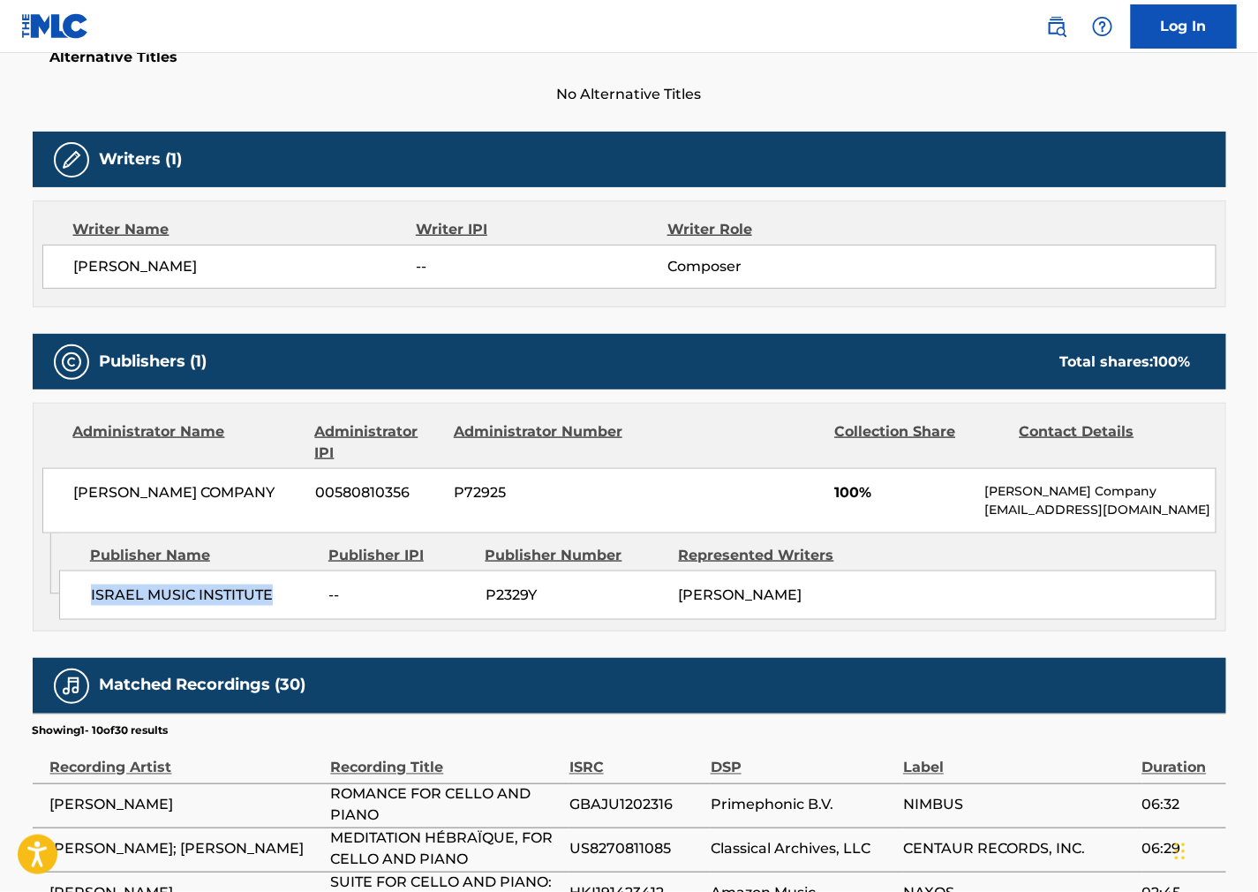
drag, startPoint x: 281, startPoint y: 606, endPoint x: 86, endPoint y: 614, distance: 195.3
click at [86, 614] on div "ISRAEL MUSIC INSTITUTE -- P2329Y [PERSON_NAME]" at bounding box center [638, 594] width 1158 height 49
drag, startPoint x: 152, startPoint y: 522, endPoint x: 48, endPoint y: 484, distance: 110.9
click at [48, 484] on div "[PERSON_NAME] COMPANY 00580810356 P72925 100% [PERSON_NAME] Company [EMAIL_ADDR…" at bounding box center [629, 500] width 1174 height 65
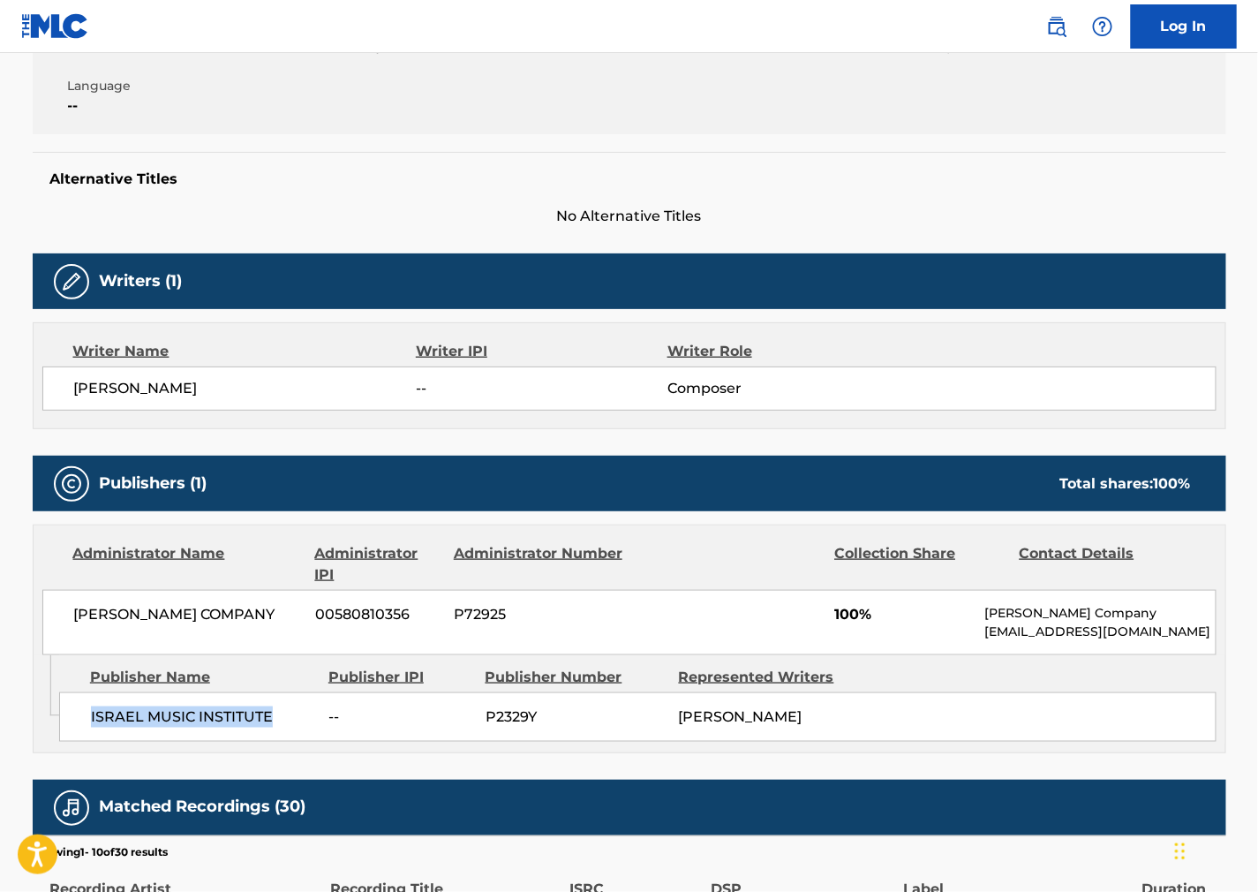
scroll to position [0, 0]
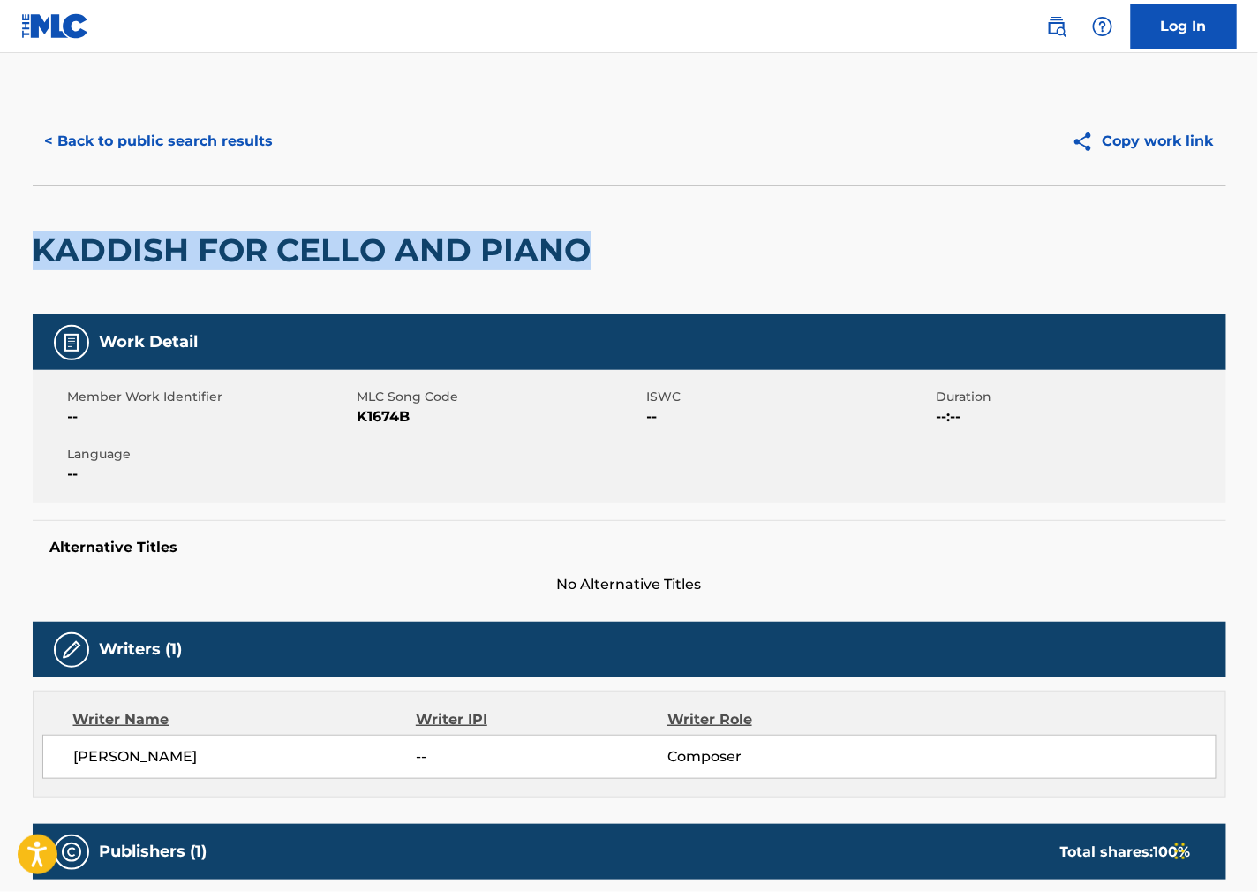
drag, startPoint x: 592, startPoint y: 243, endPoint x: 35, endPoint y: 266, distance: 556.7
click at [35, 266] on h2 "KADDISH FOR CELLO AND PIANO" at bounding box center [317, 250] width 568 height 40
click at [217, 144] on button "< Back to public search results" at bounding box center [159, 141] width 253 height 44
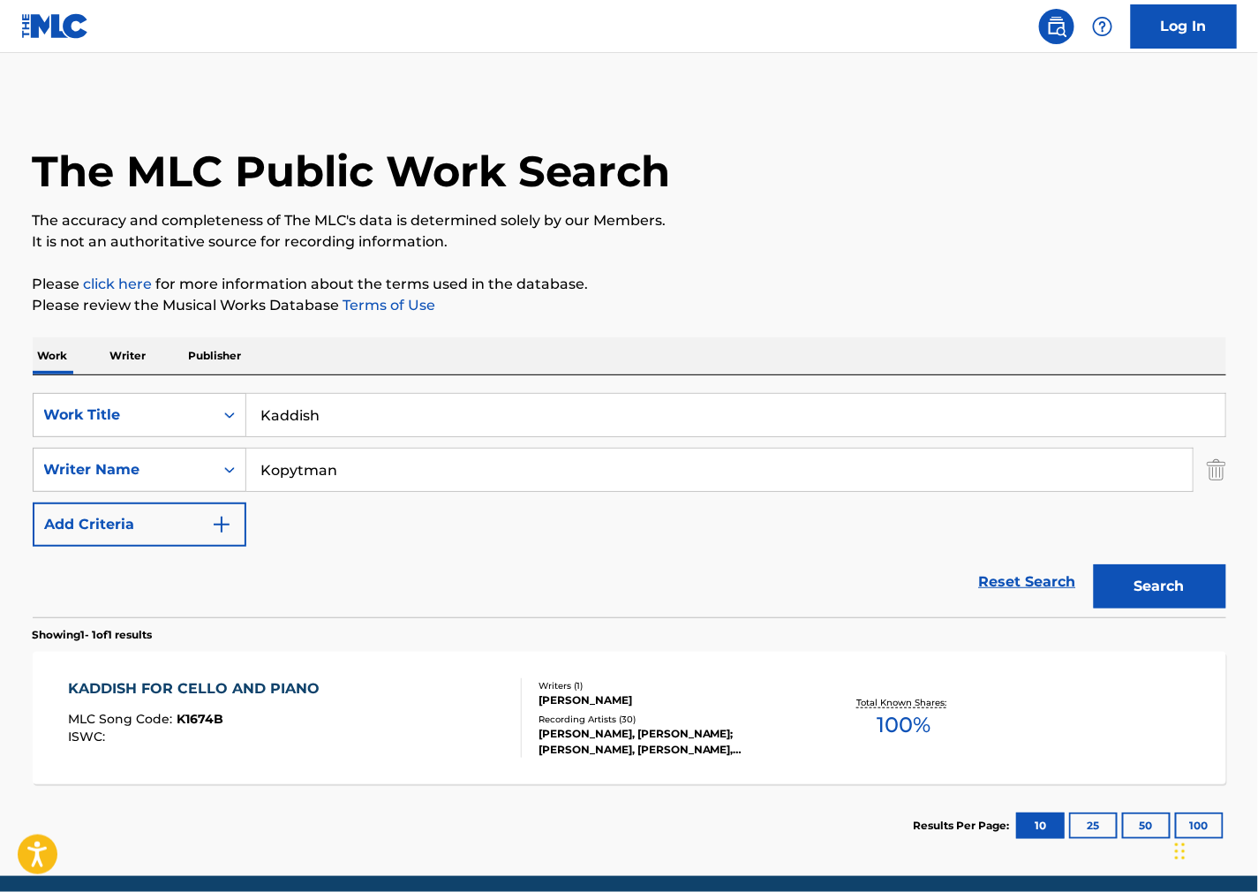
click at [803, 443] on div "SearchWithCriteria0579fdf0-b029-42c4-b3f8-a4b949c73a97 Work Title Kaddish Searc…" at bounding box center [630, 470] width 1194 height 154
drag, startPoint x: 680, startPoint y: 401, endPoint x: 109, endPoint y: 403, distance: 570.4
click at [121, 400] on div "SearchWithCriteria0579fdf0-b029-42c4-b3f8-a4b949c73a97 Work Title Kaddish" at bounding box center [630, 415] width 1194 height 44
paste input "Rapsodia Sinfonica"
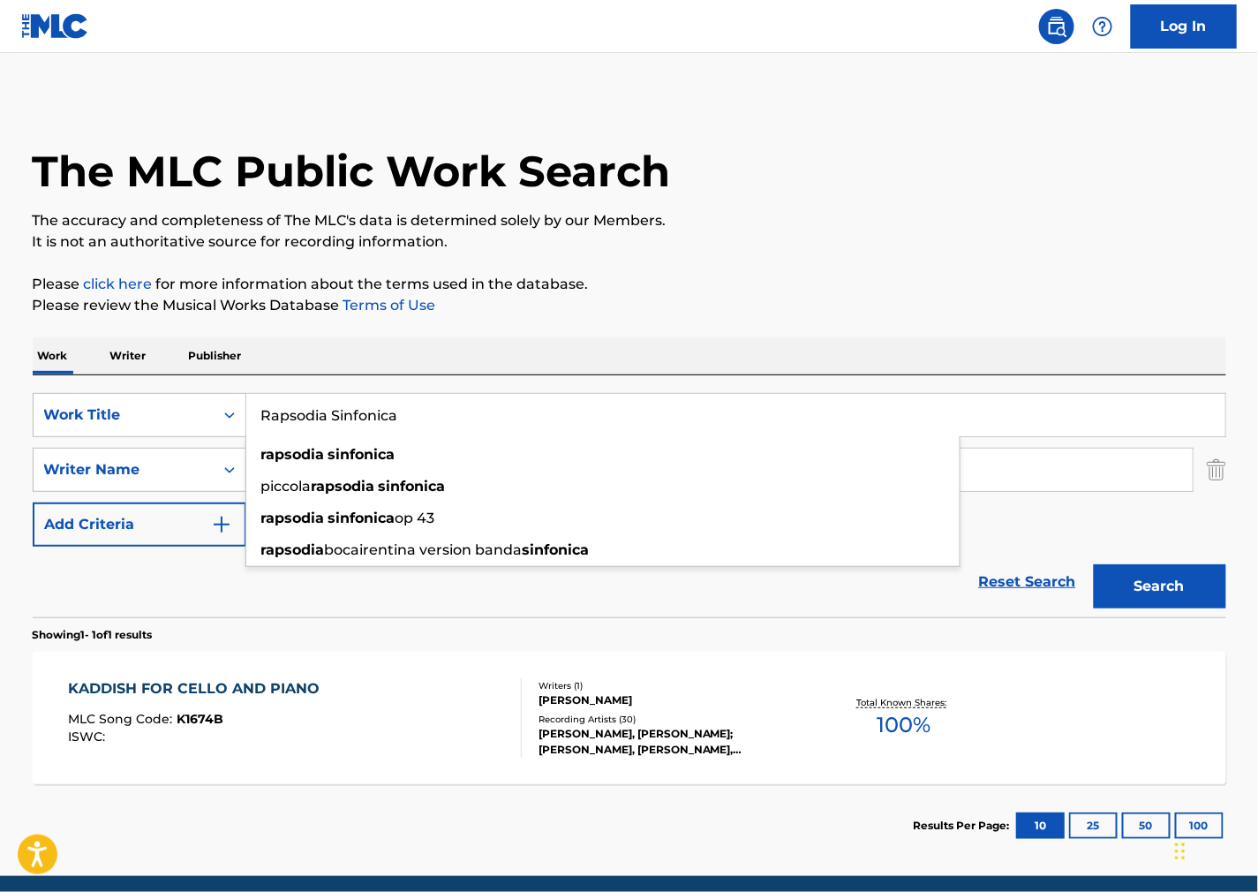
type input "Rapsodia Sinfonica"
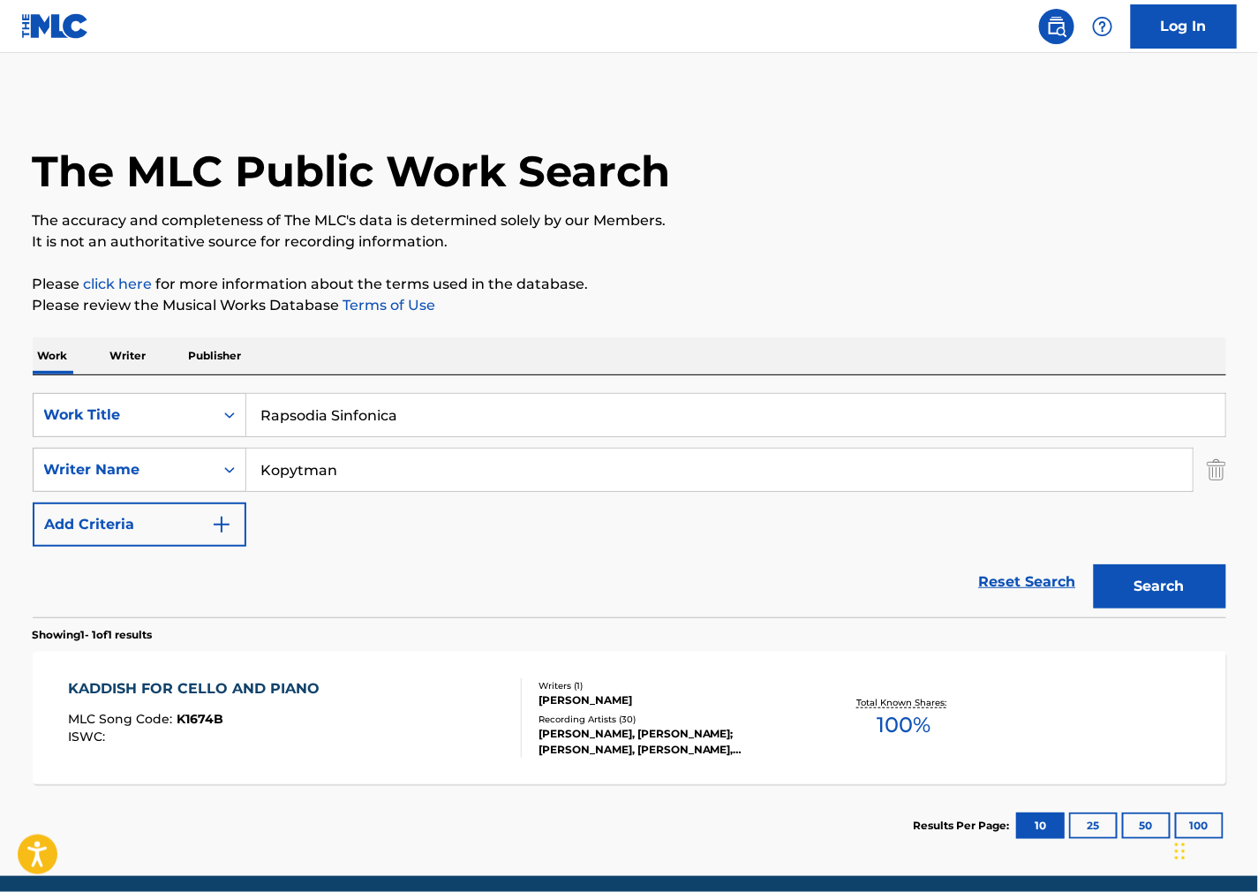
drag, startPoint x: 654, startPoint y: 474, endPoint x: -70, endPoint y: 438, distance: 724.9
click at [0, 438] on html "Accessibility Screen-Reader Guide, Feedback, and Issue Reporting | New window C…" at bounding box center [629, 446] width 1258 height 892
drag, startPoint x: 717, startPoint y: 474, endPoint x: 373, endPoint y: 452, distance: 344.2
click at [323, 452] on input "Search Form" at bounding box center [719, 470] width 947 height 42
paste input "[PERSON_NAME]"
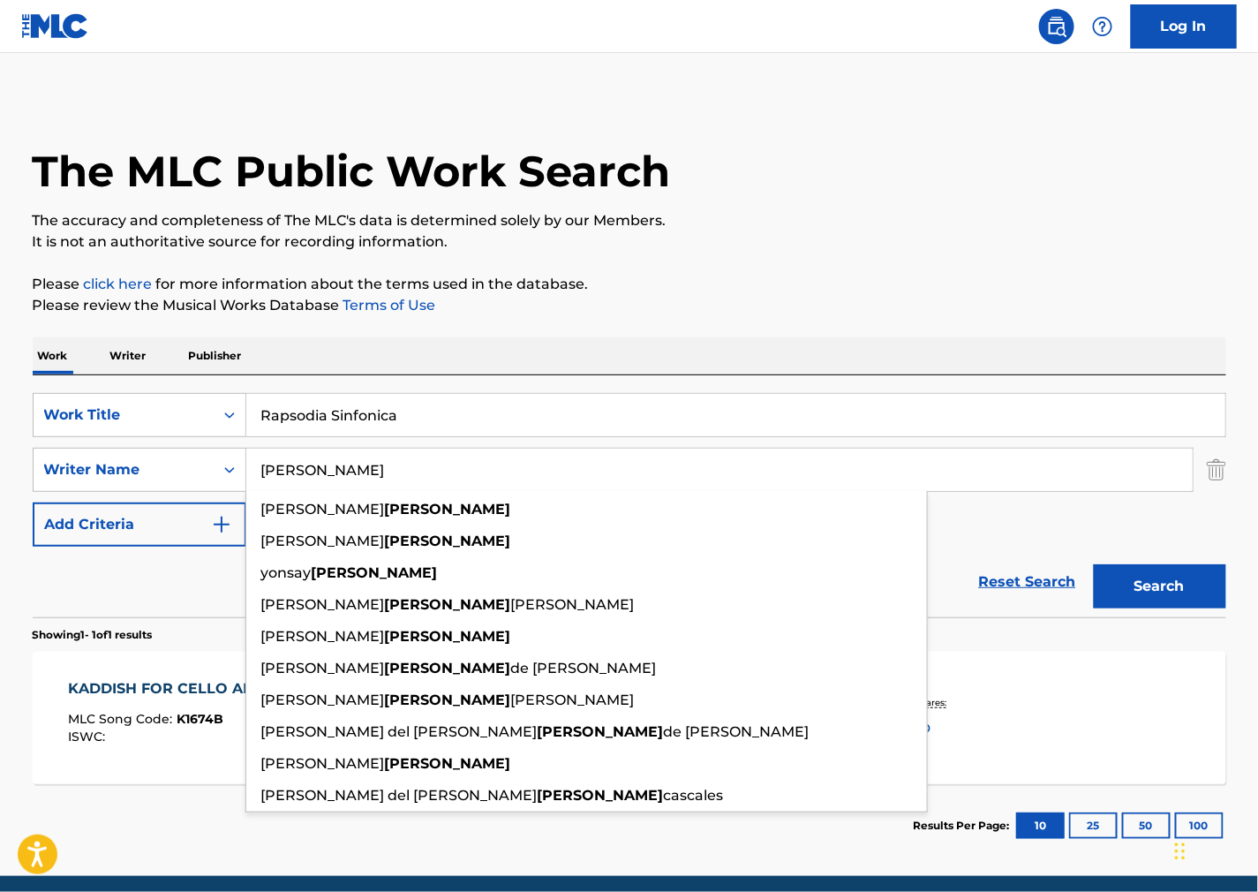
type input "[PERSON_NAME]"
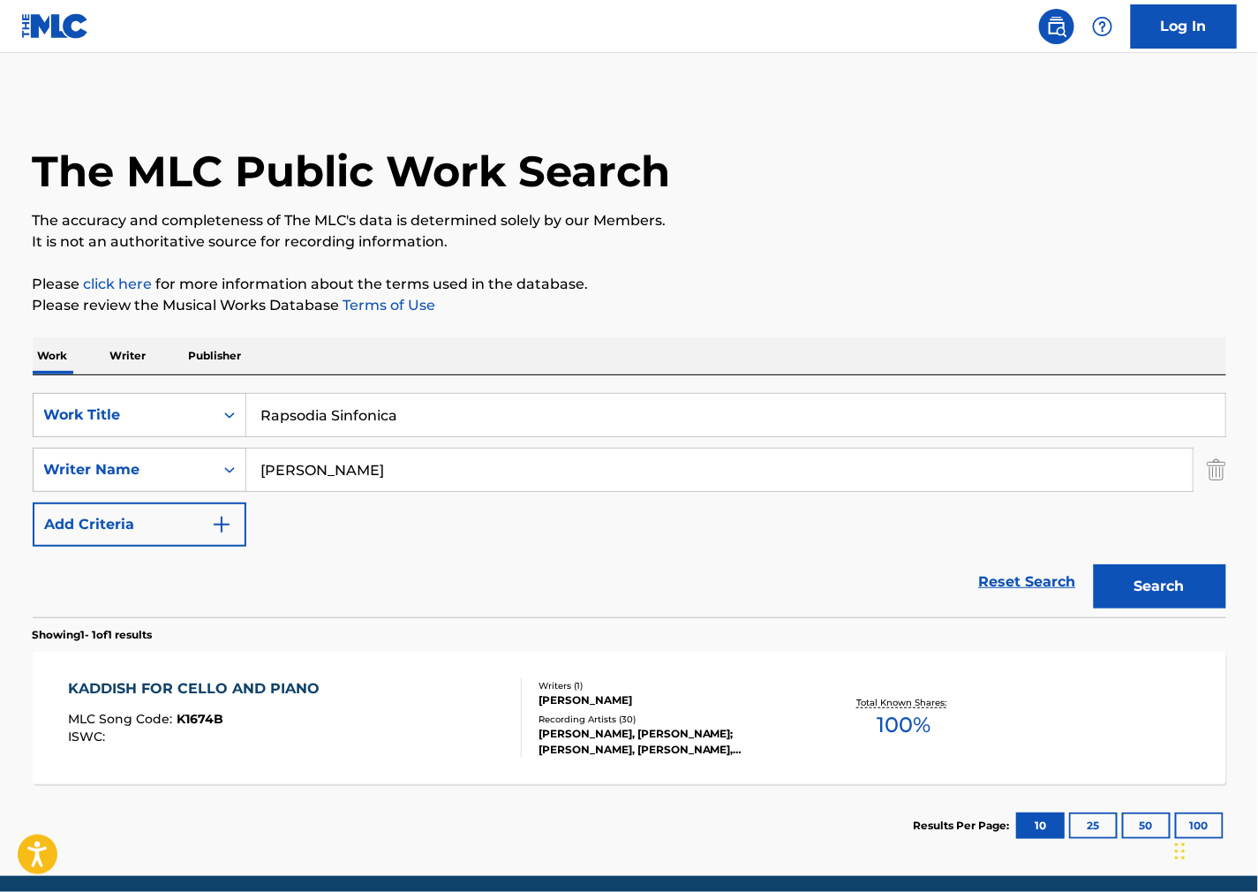
click at [1173, 579] on button "Search" at bounding box center [1160, 586] width 132 height 44
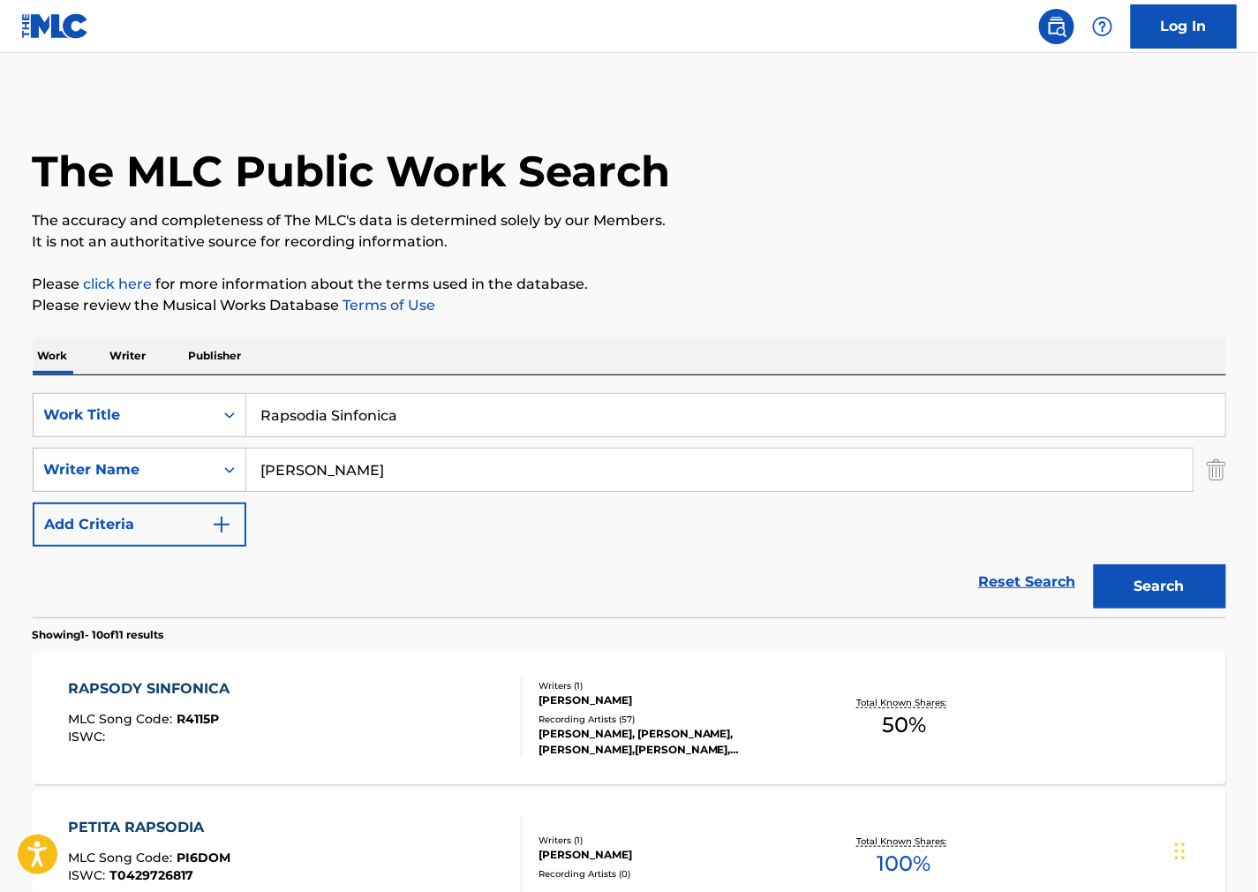
click at [374, 719] on div "RAPSODY SINFONICA MLC Song Code : R4115P ISWC :" at bounding box center [295, 717] width 454 height 79
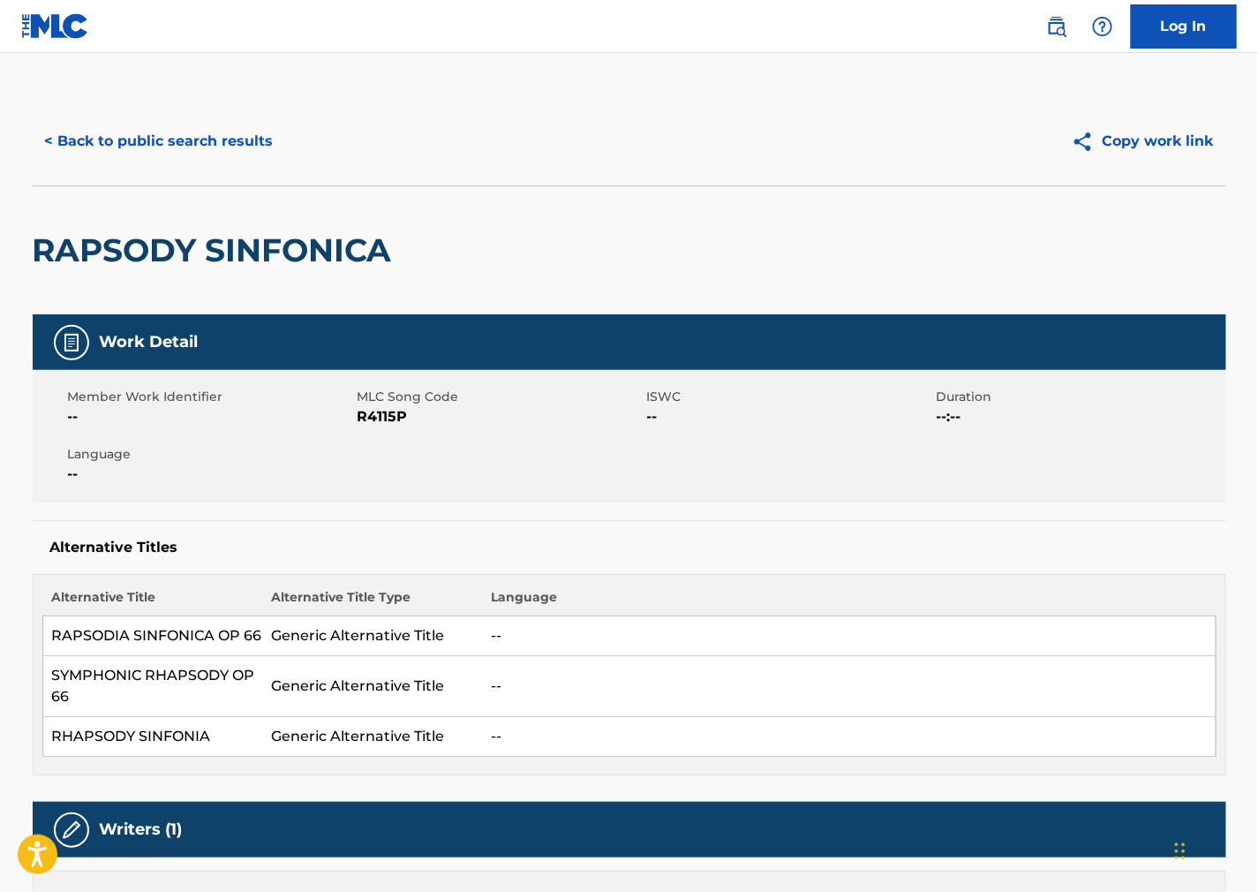
click at [360, 438] on div "Member Work Identifier -- MLC Song Code R4115P ISWC -- Duration --:-- Language …" at bounding box center [630, 436] width 1194 height 132
click at [381, 420] on span "R4115P" at bounding box center [500, 416] width 285 height 21
click at [802, 498] on div "Member Work Identifier -- MLC Song Code R4115P ISWC -- Duration --:-- Language …" at bounding box center [630, 436] width 1194 height 132
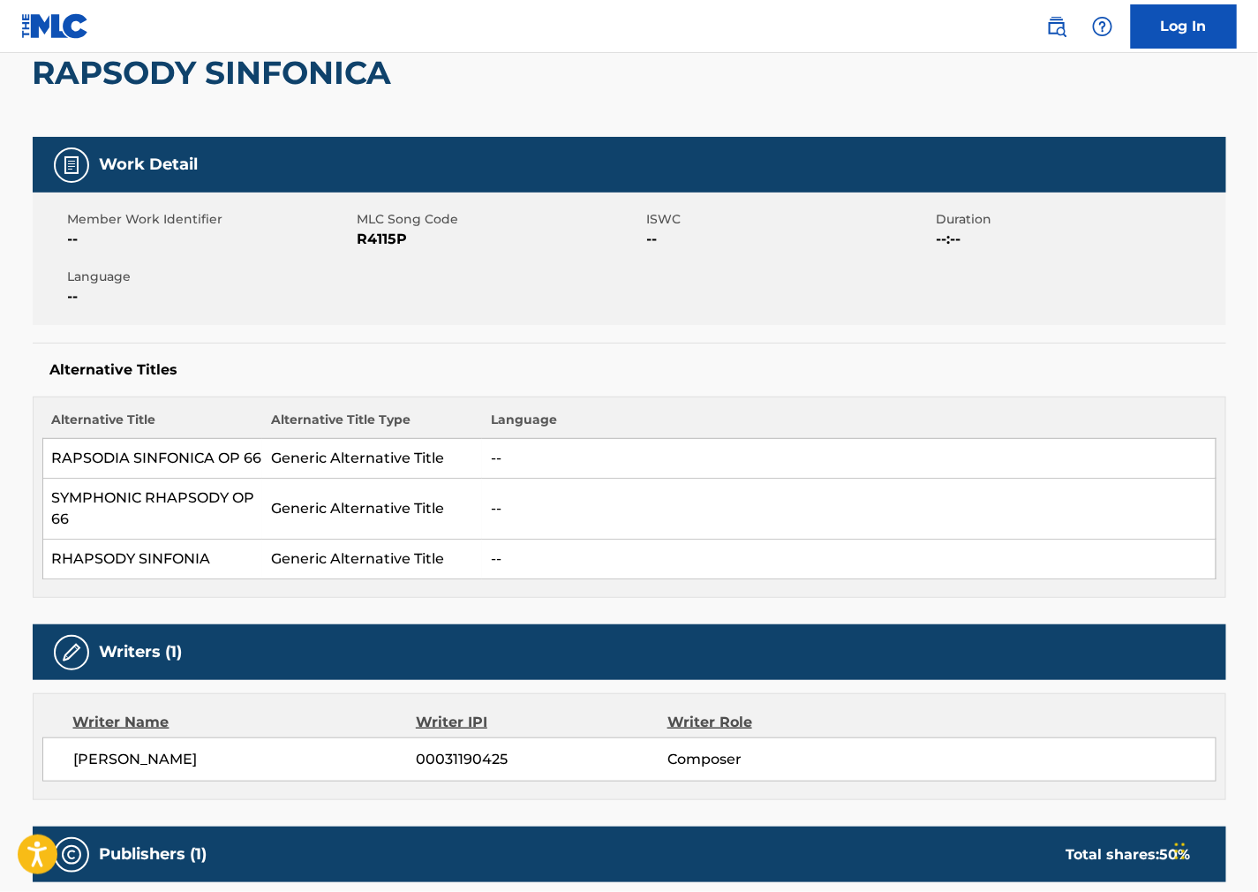
scroll to position [490, 0]
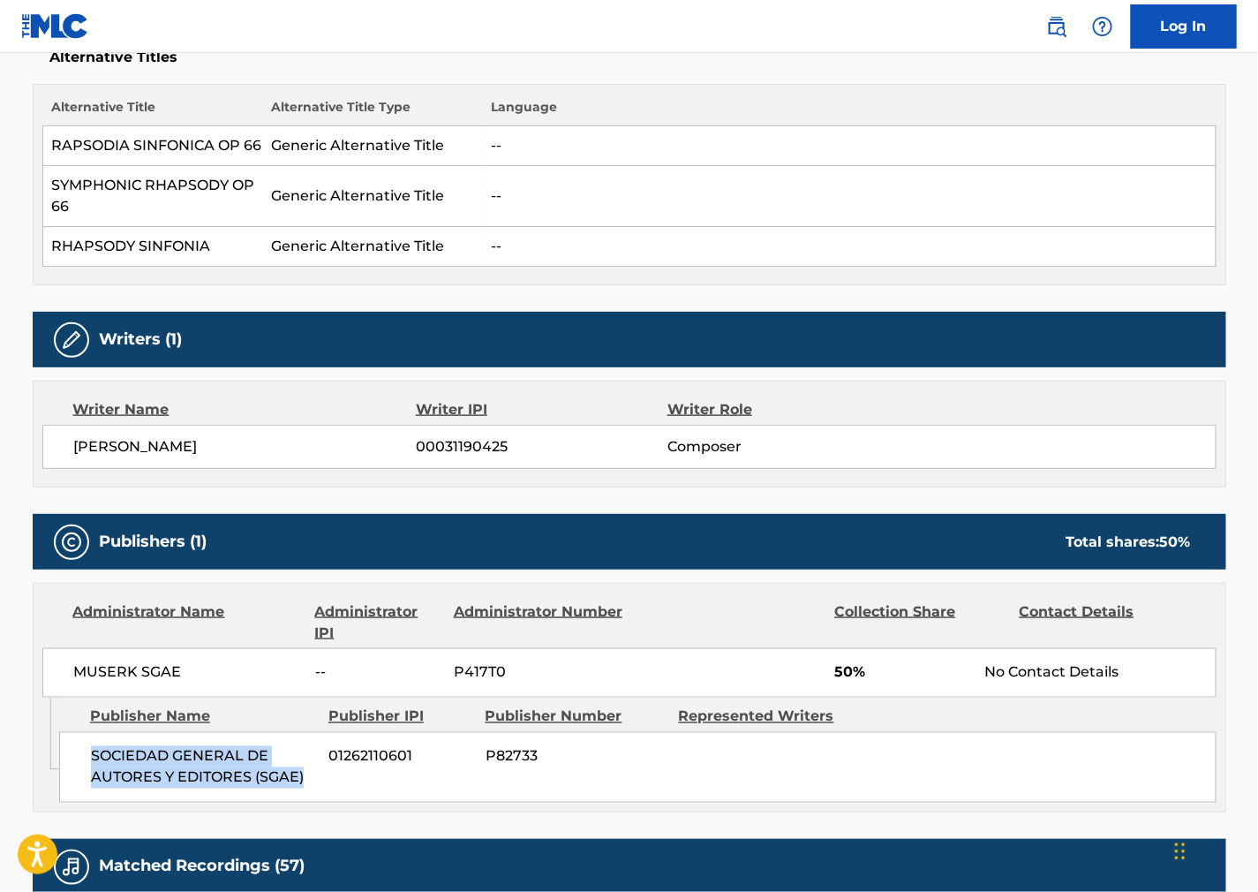
drag, startPoint x: 323, startPoint y: 793, endPoint x: 83, endPoint y: 754, distance: 243.3
click at [83, 754] on div "SOCIEDAD GENERAL DE AUTORES Y EDITORES (SGAE) 01262110601 P82733" at bounding box center [638, 767] width 1158 height 71
click at [765, 649] on div "MUSERK SGAE -- P417T0 50% No Contact Details" at bounding box center [629, 672] width 1174 height 49
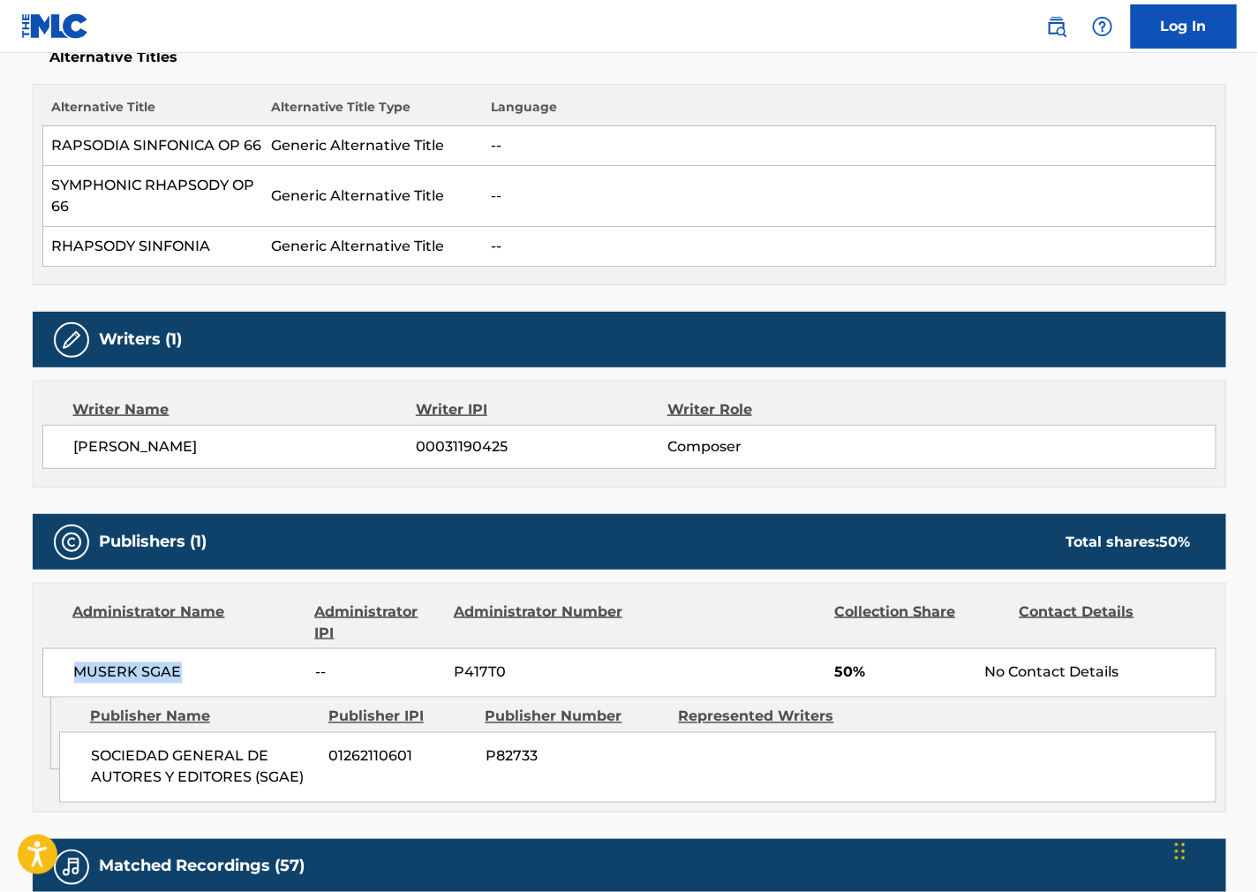
drag, startPoint x: 192, startPoint y: 675, endPoint x: 37, endPoint y: 676, distance: 154.5
click at [37, 676] on div "Administrator Name Administrator IPI Administrator Number Collection Share Cont…" at bounding box center [630, 641] width 1192 height 114
click at [770, 466] on div "[PERSON_NAME] 00031190425 Composer" at bounding box center [629, 447] width 1174 height 44
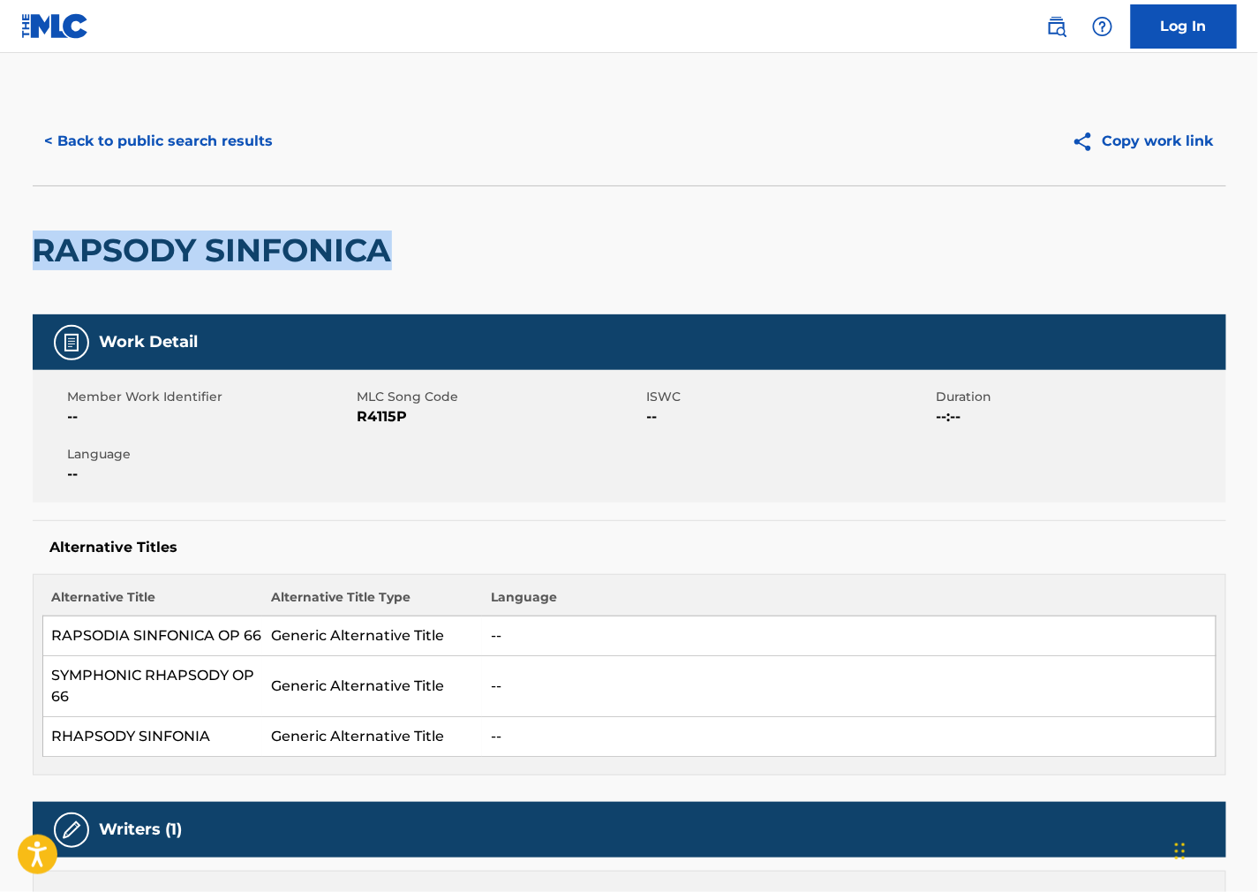
drag, startPoint x: 425, startPoint y: 268, endPoint x: -4, endPoint y: 258, distance: 429.2
click at [0, 258] on html "Accessibility Screen-Reader Guide, Feedback, and Issue Reporting | New window C…" at bounding box center [629, 446] width 1258 height 892
drag, startPoint x: 870, startPoint y: 207, endPoint x: 321, endPoint y: 192, distance: 548.5
click at [870, 207] on div "RAPSODY SINFONICA" at bounding box center [630, 249] width 1194 height 129
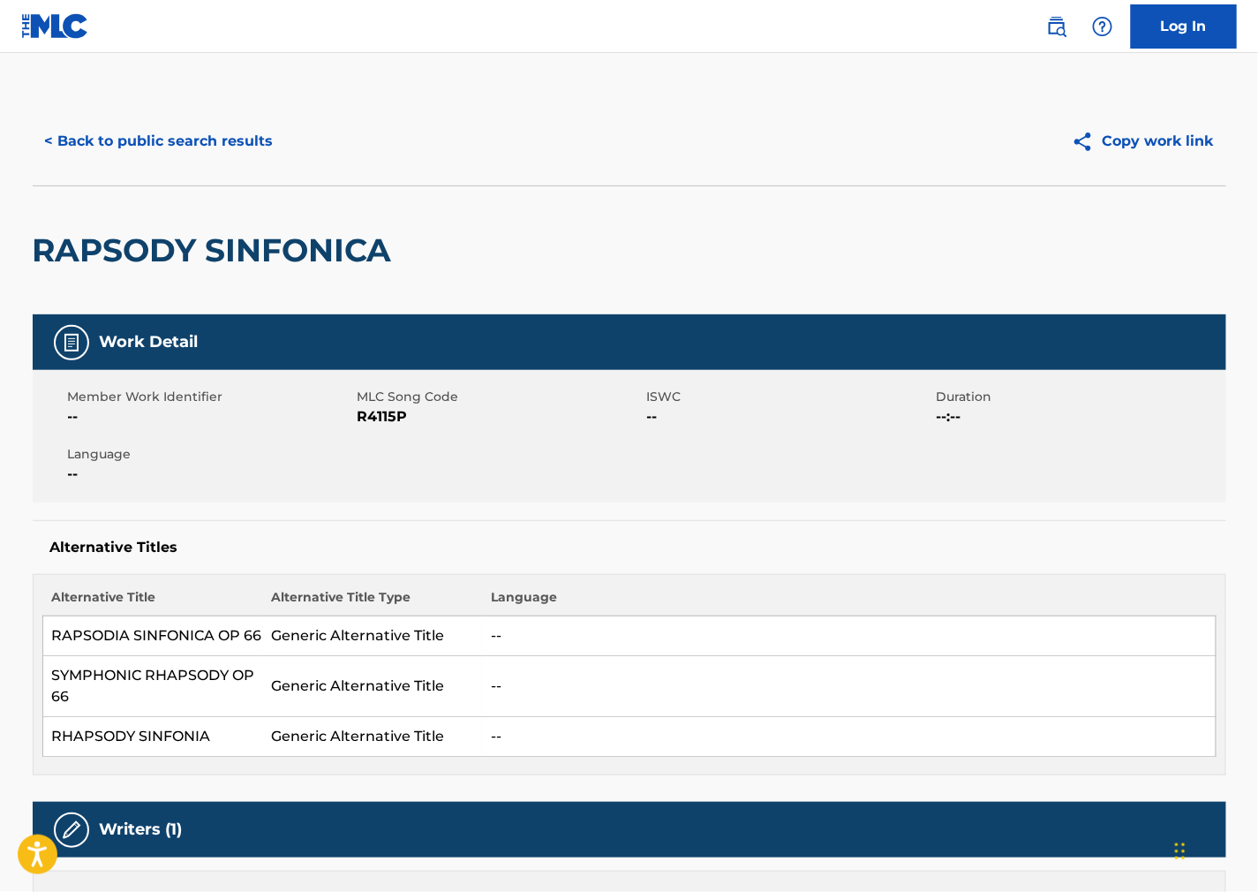
click at [208, 237] on h2 "RAPSODY SINFONICA" at bounding box center [217, 250] width 368 height 40
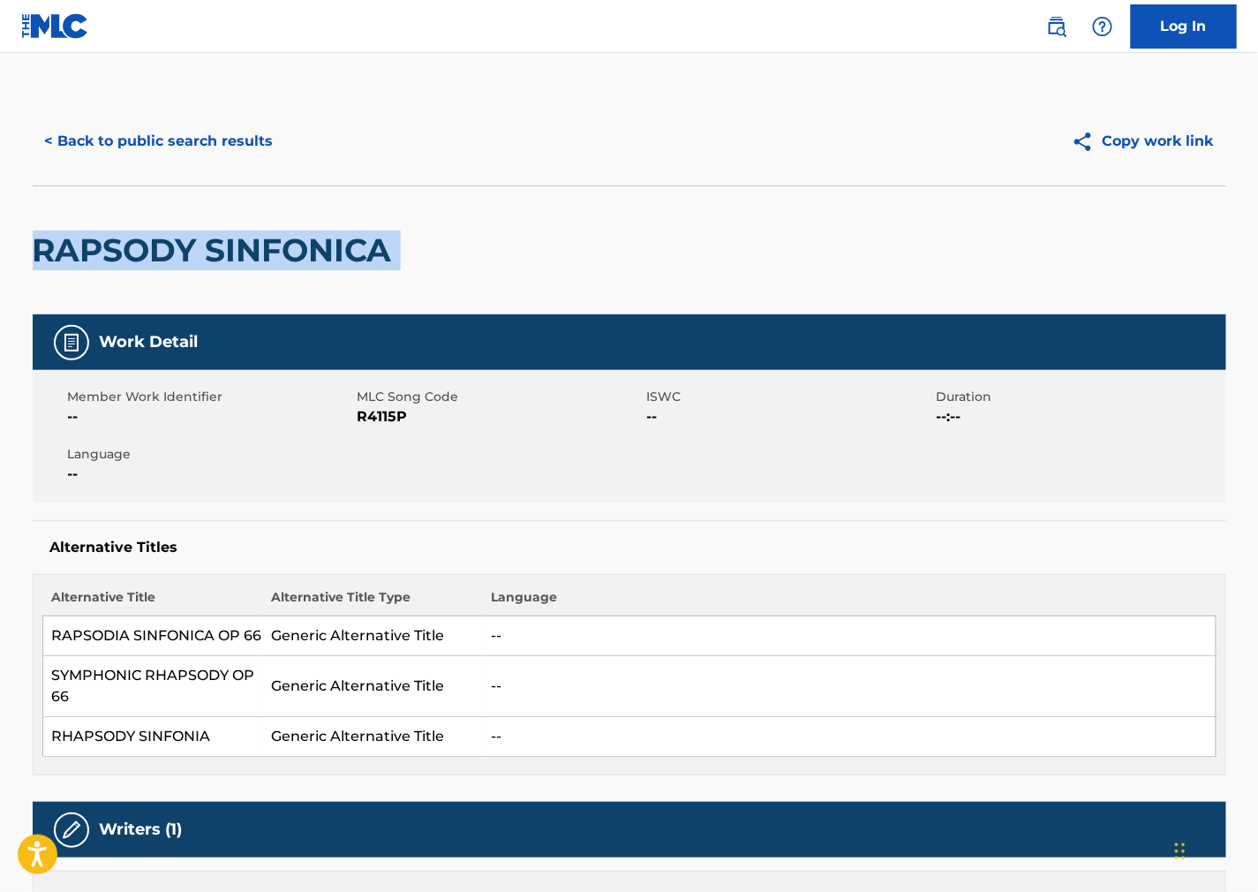
click at [208, 237] on h2 "RAPSODY SINFONICA" at bounding box center [217, 250] width 368 height 40
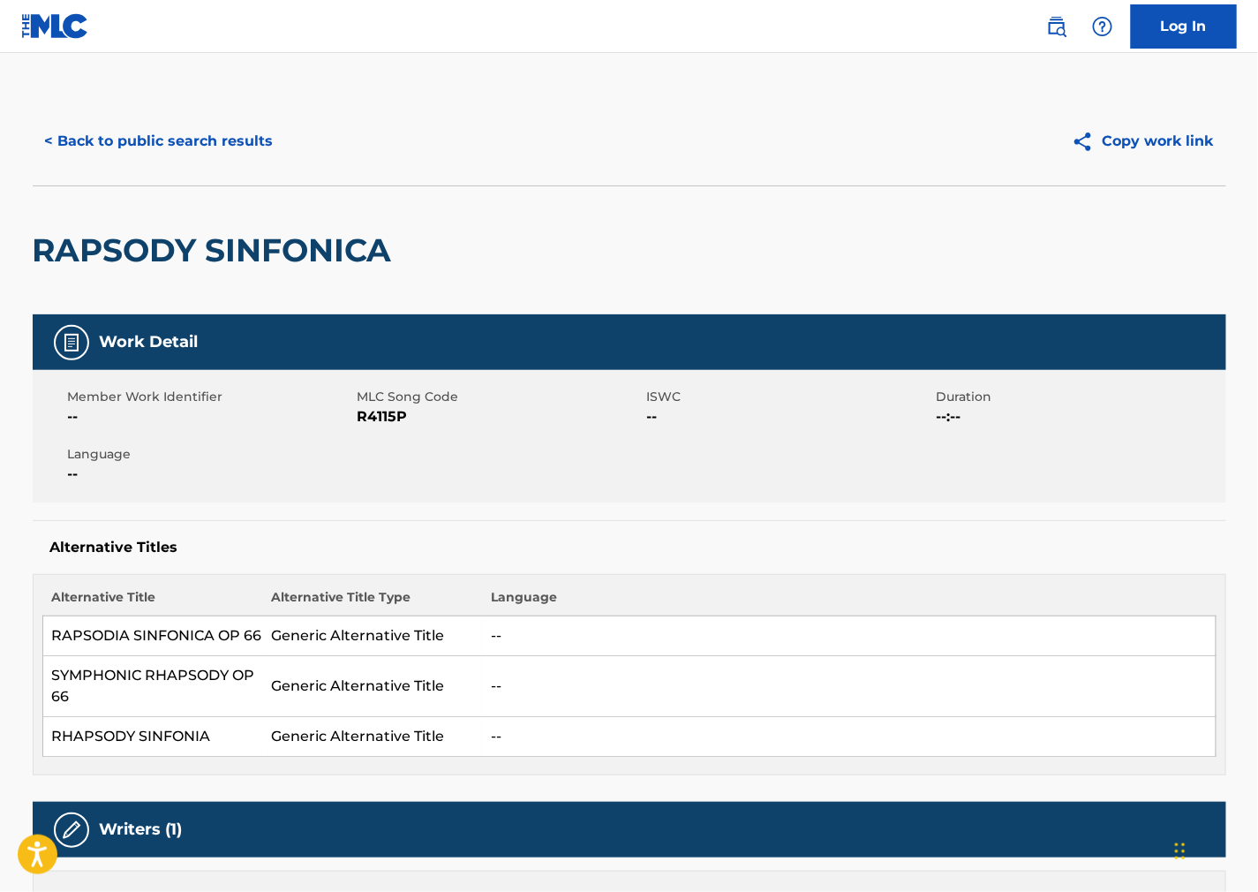
click at [850, 621] on td "--" at bounding box center [849, 636] width 734 height 40
click at [190, 147] on button "< Back to public search results" at bounding box center [159, 141] width 253 height 44
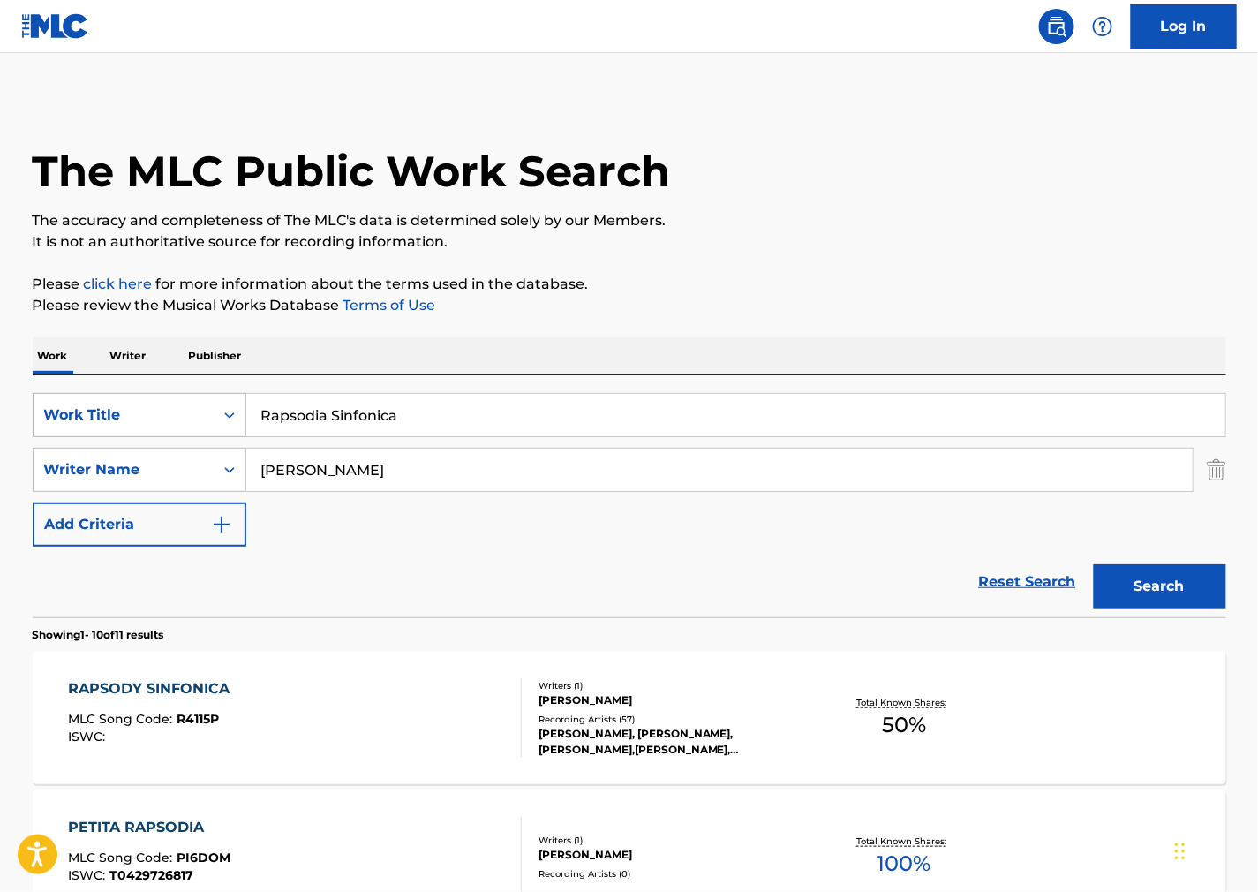
drag, startPoint x: 301, startPoint y: 413, endPoint x: 50, endPoint y: 430, distance: 251.3
click at [54, 429] on div "SearchWithCriteria0579fdf0-b029-42c4-b3f8-a4b949c73a97 Work Title Rapsodia Sinf…" at bounding box center [630, 415] width 1194 height 44
paste input "Three Klezmer Dances"
type input "Three Klezmer Dances"
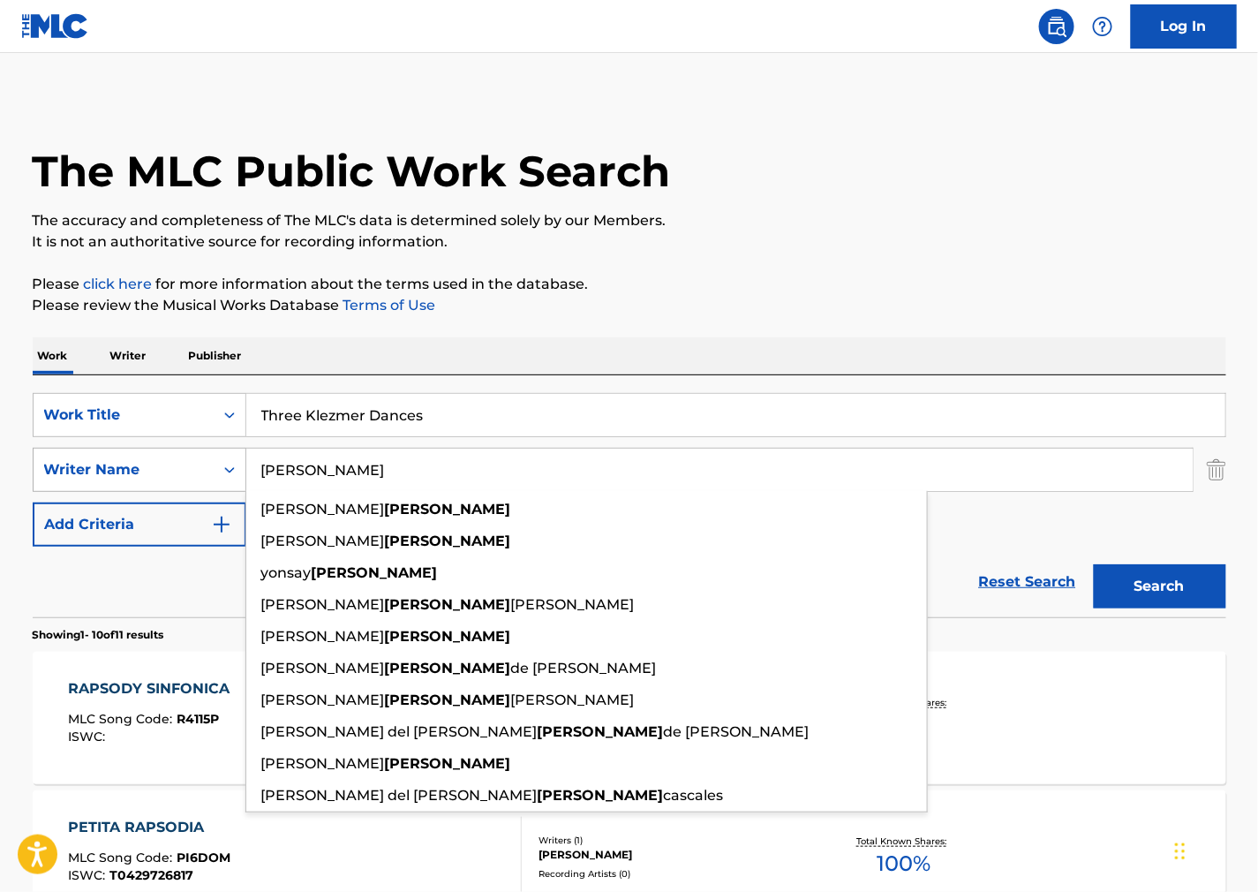
drag, startPoint x: 684, startPoint y: 469, endPoint x: 120, endPoint y: 450, distance: 564.5
click at [49, 449] on div "SearchWithCriteria2ef12c63-1a6e-4fff-ae66-922d02061121 Writer Name [PERSON_NAME…" at bounding box center [630, 470] width 1194 height 44
paste input "Roustom"
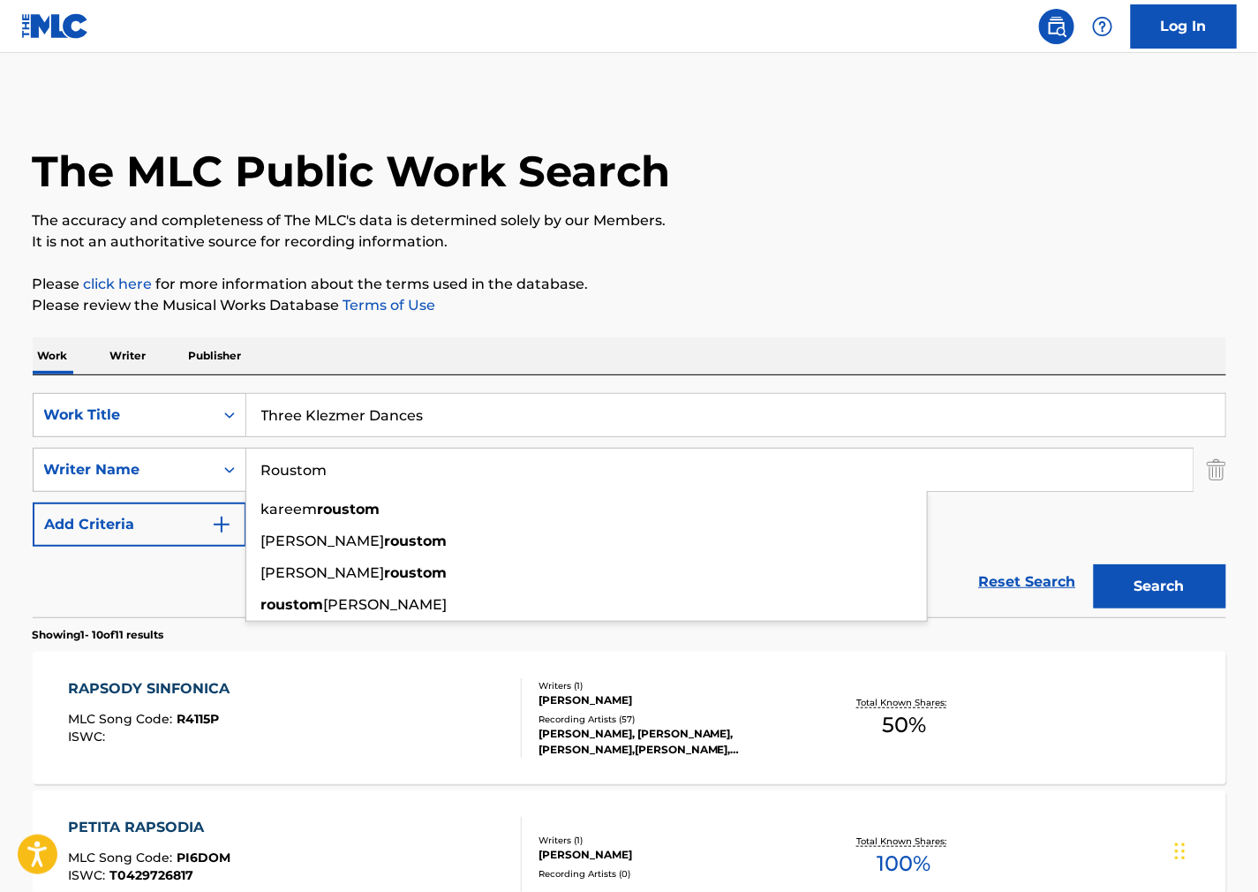
type input "Roustom"
click at [1145, 587] on button "Search" at bounding box center [1160, 586] width 132 height 44
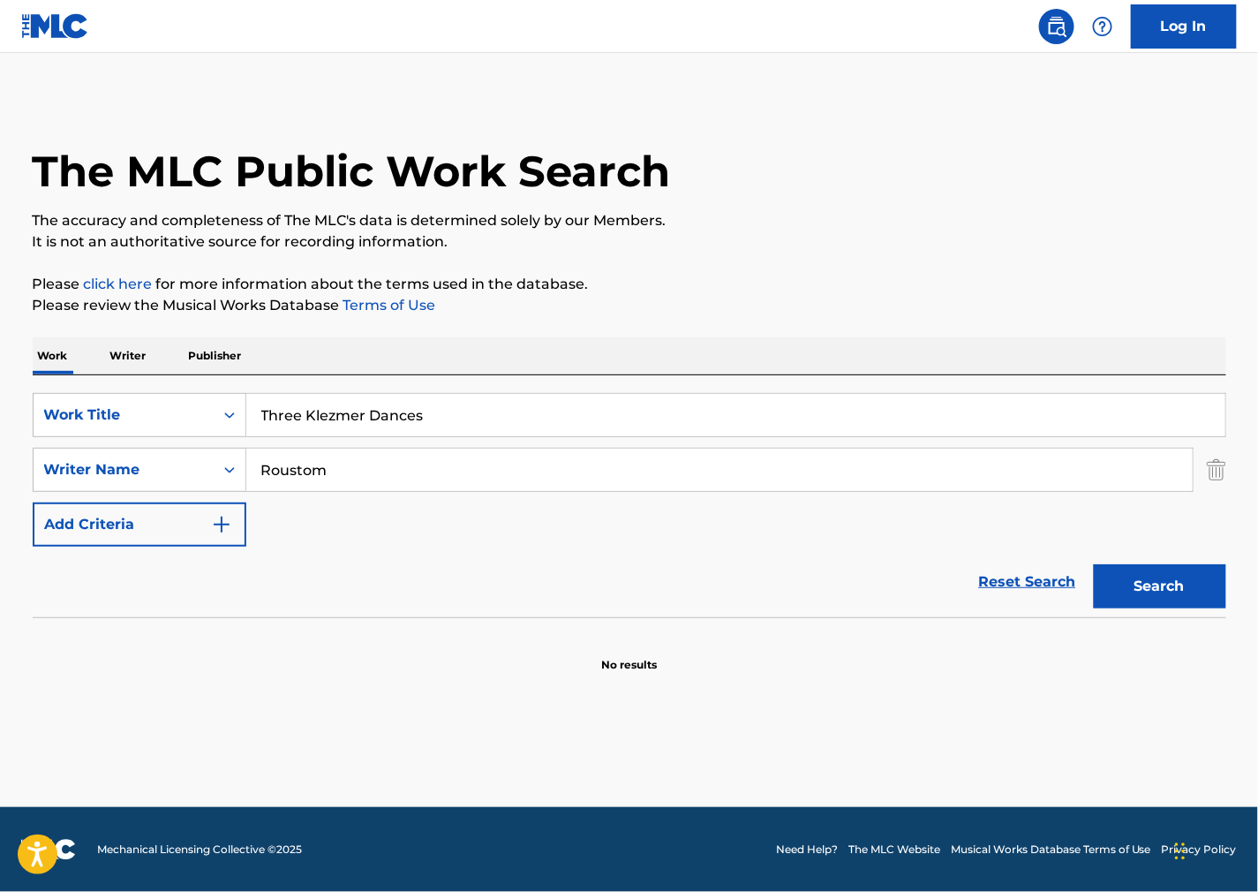
click at [614, 223] on p "The accuracy and completeness of The MLC's data is determined solely by our Mem…" at bounding box center [630, 220] width 1194 height 21
drag, startPoint x: 431, startPoint y: 397, endPoint x: 2, endPoint y: 460, distance: 433.7
click at [120, 424] on div "SearchWithCriteria0579fdf0-b029-42c4-b3f8-a4b949c73a97 Work Title Three Klezmer…" at bounding box center [630, 415] width 1194 height 44
paste input "Moment of Serenade"
type input "Moment of Serenade"
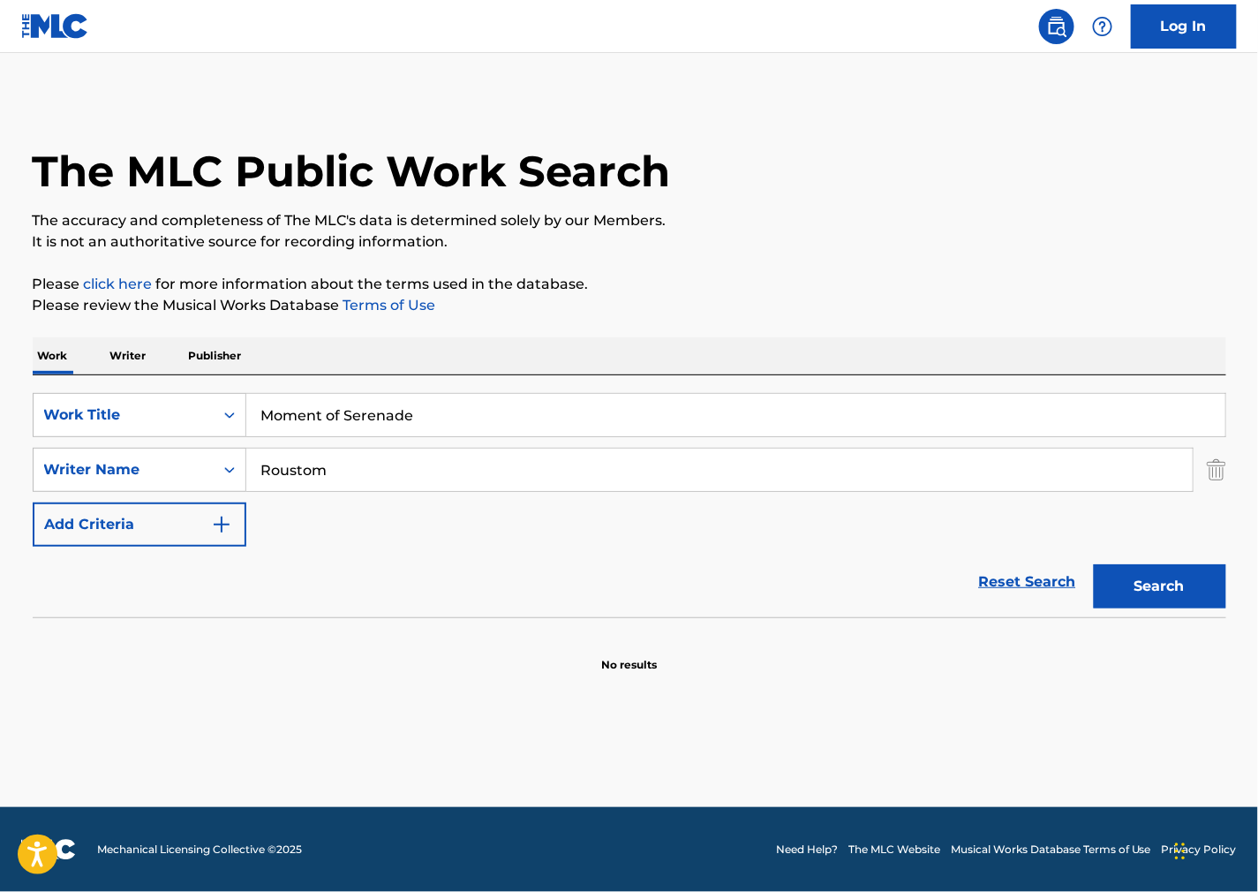
click at [1090, 198] on div "The MLC Public Work Search" at bounding box center [630, 161] width 1194 height 129
drag, startPoint x: 355, startPoint y: 474, endPoint x: 125, endPoint y: 466, distance: 229.7
click at [125, 466] on div "SearchWithCriteria2ef12c63-1a6e-4fff-ae66-922d02061121 Writer Name Roustom" at bounding box center [630, 470] width 1194 height 44
paste input "Silvestrov"
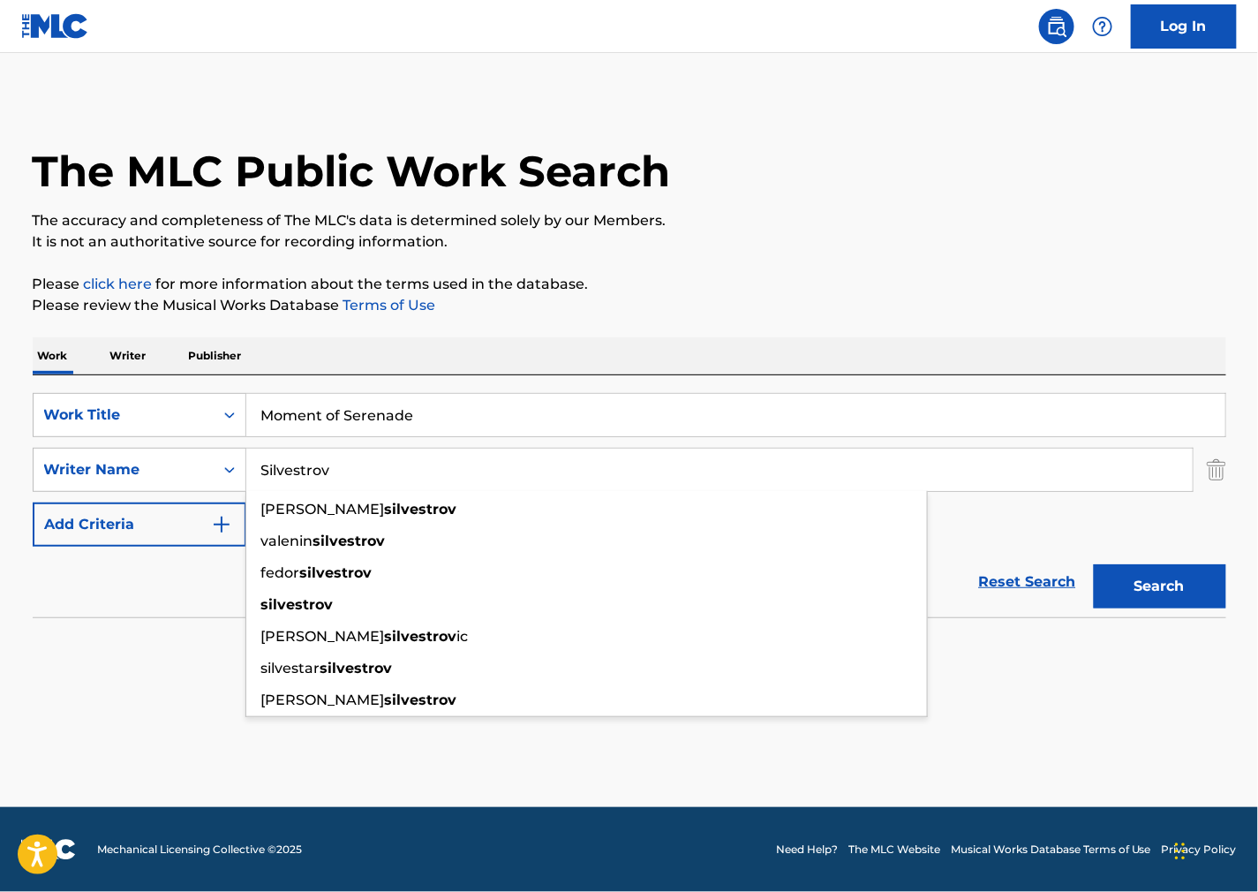
type input "Silvestrov"
click at [1144, 561] on div "Search" at bounding box center [1155, 582] width 141 height 71
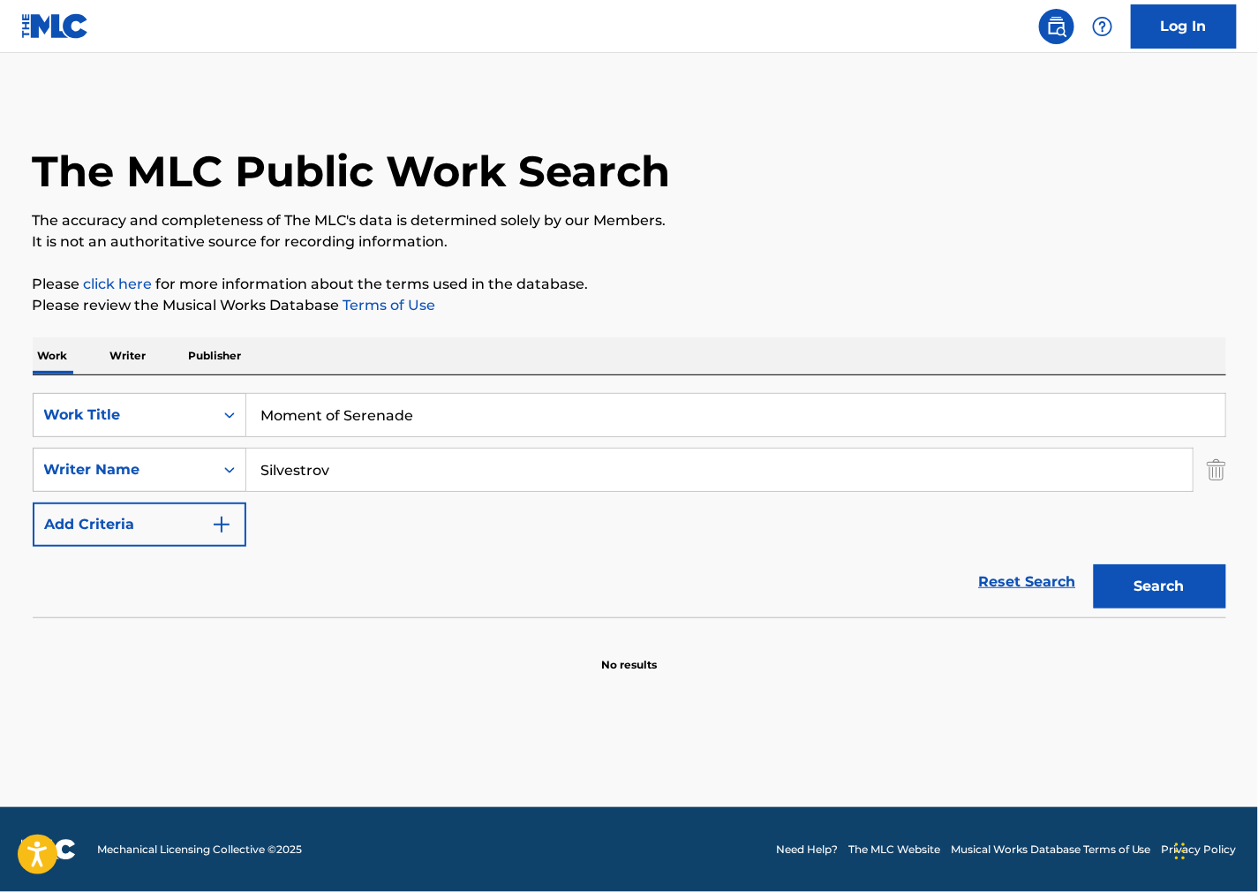
click at [1145, 572] on button "Search" at bounding box center [1160, 586] width 132 height 44
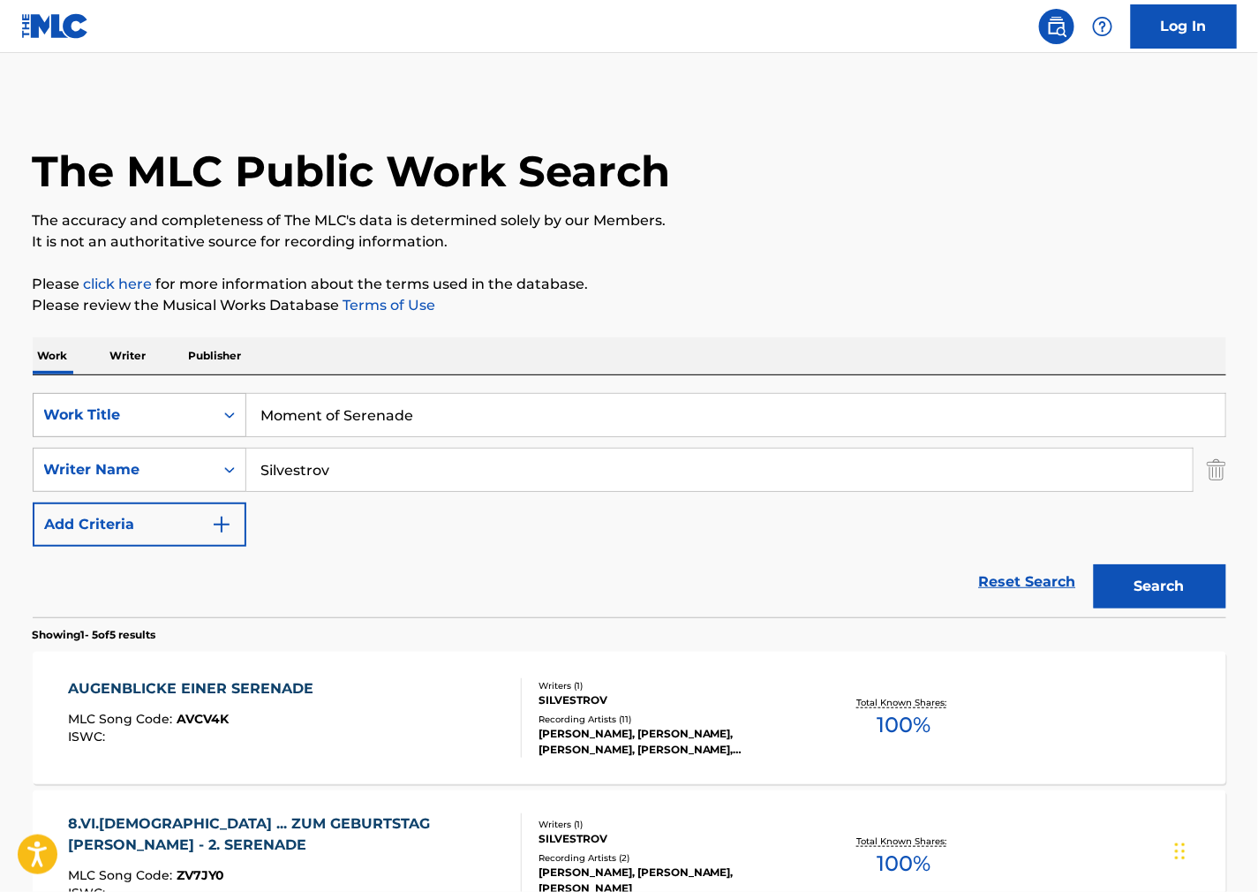
drag, startPoint x: 411, startPoint y: 418, endPoint x: 182, endPoint y: 424, distance: 228.8
click at [182, 424] on div "SearchWithCriteria0579fdf0-b029-42c4-b3f8-a4b949c73a97 Work Title Moment of Ser…" at bounding box center [630, 415] width 1194 height 44
click at [864, 305] on p "Please review the Musical Works Database Terms of Use" at bounding box center [630, 305] width 1194 height 21
click at [321, 420] on input "Moment of Serenade" at bounding box center [735, 415] width 979 height 42
click at [1094, 564] on button "Search" at bounding box center [1160, 586] width 132 height 44
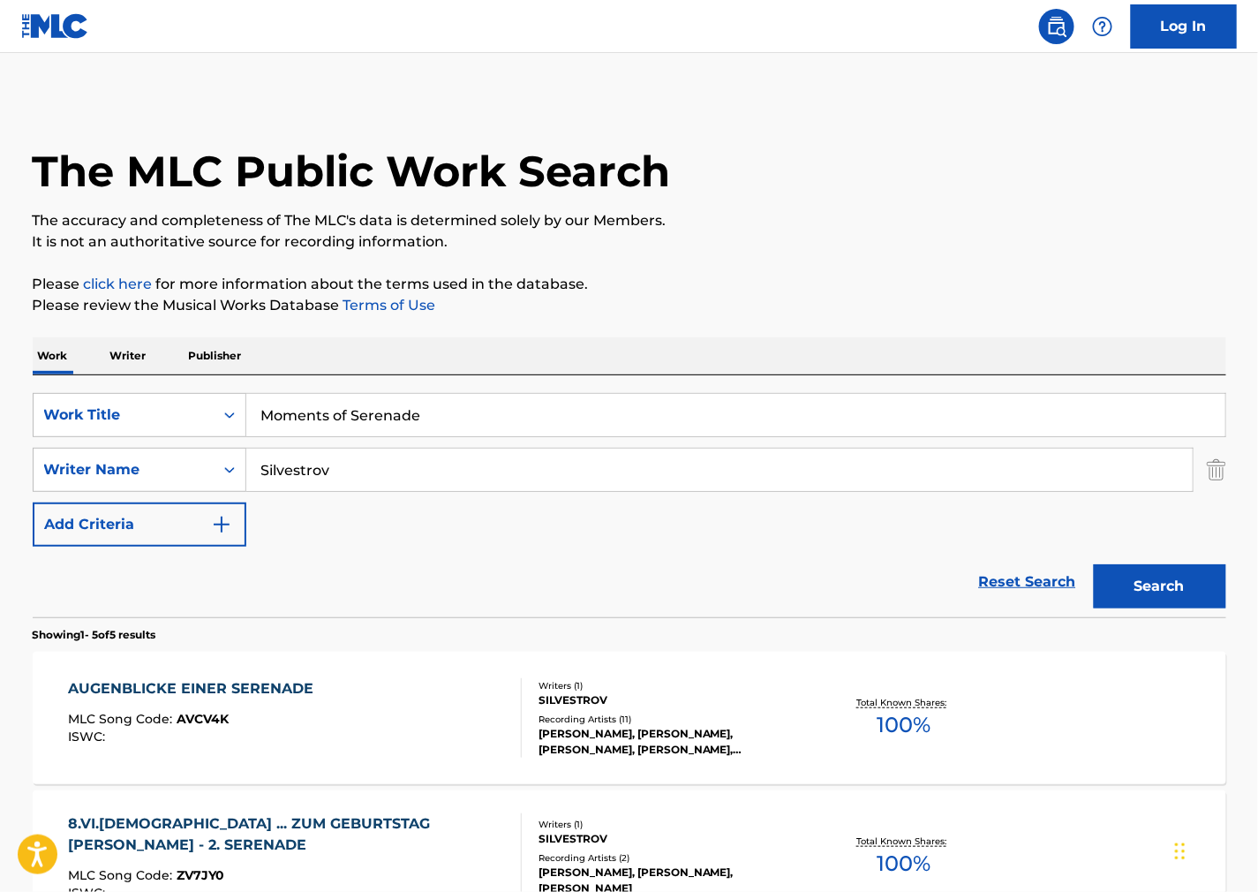
click at [1094, 564] on button "Search" at bounding box center [1160, 586] width 132 height 44
type input "Moments of Serenade"
click at [1094, 564] on button "Search" at bounding box center [1160, 586] width 132 height 44
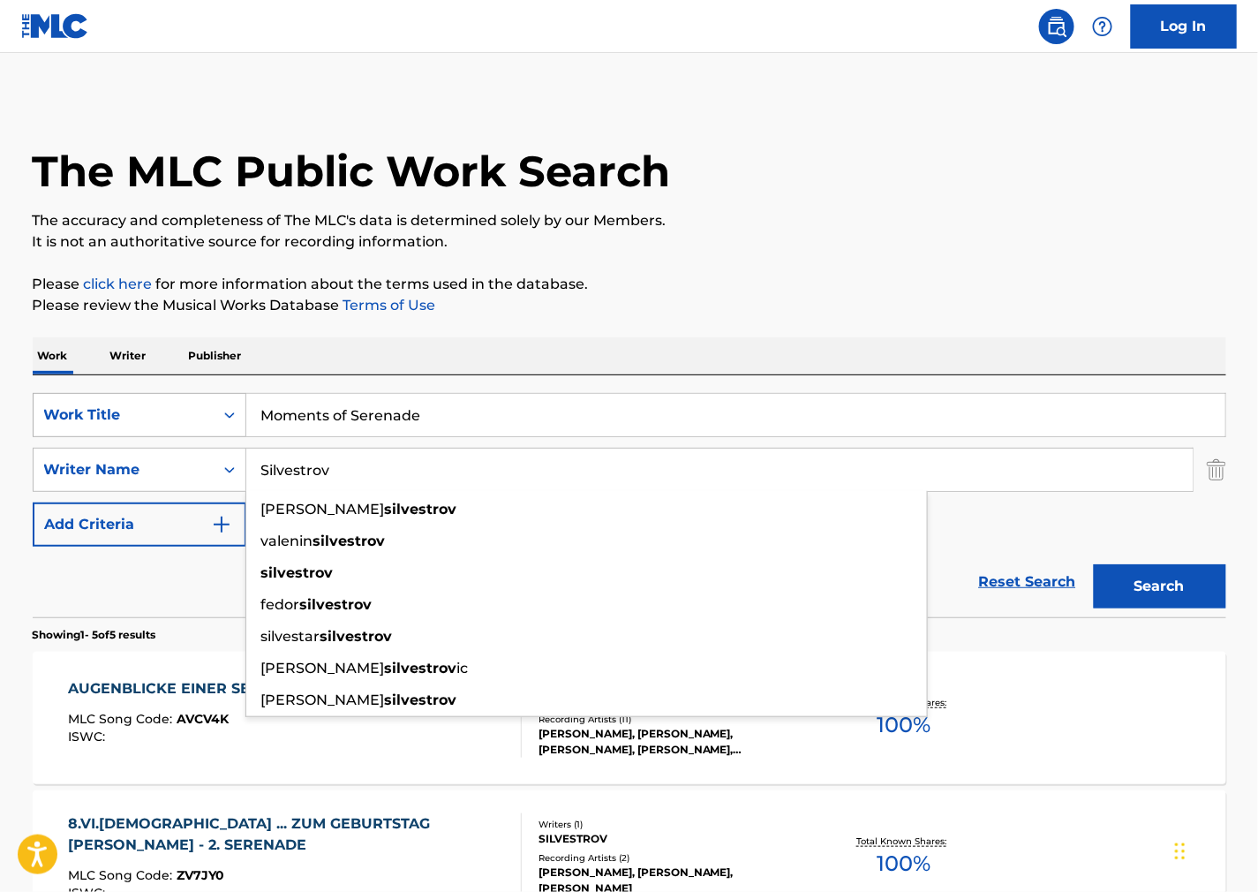
drag, startPoint x: 366, startPoint y: 469, endPoint x: 203, endPoint y: 435, distance: 166.8
click at [203, 435] on div "SearchWithCriteria0579fdf0-b029-42c4-b3f8-a4b949c73a97 Work Title Moments of Se…" at bounding box center [630, 470] width 1194 height 154
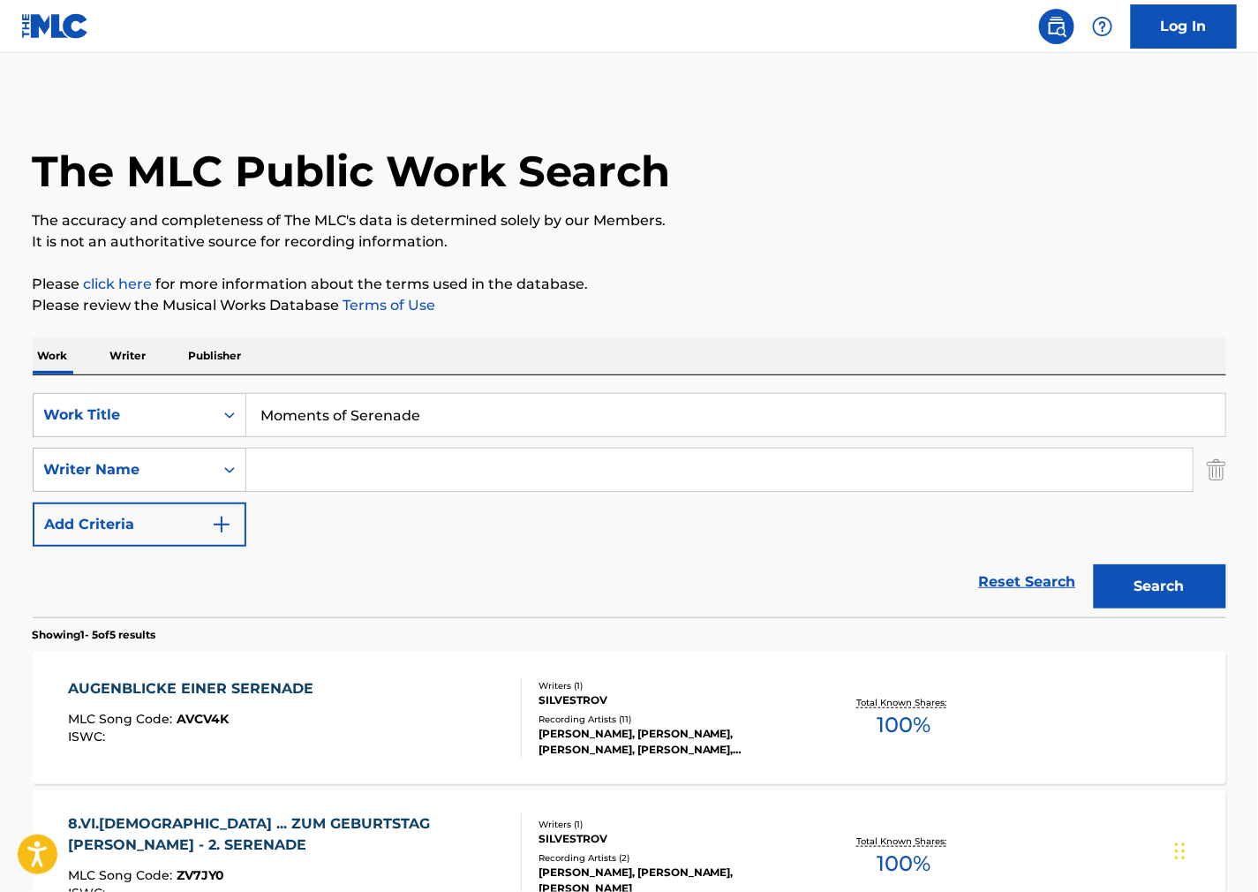
click at [1094, 564] on button "Search" at bounding box center [1160, 586] width 132 height 44
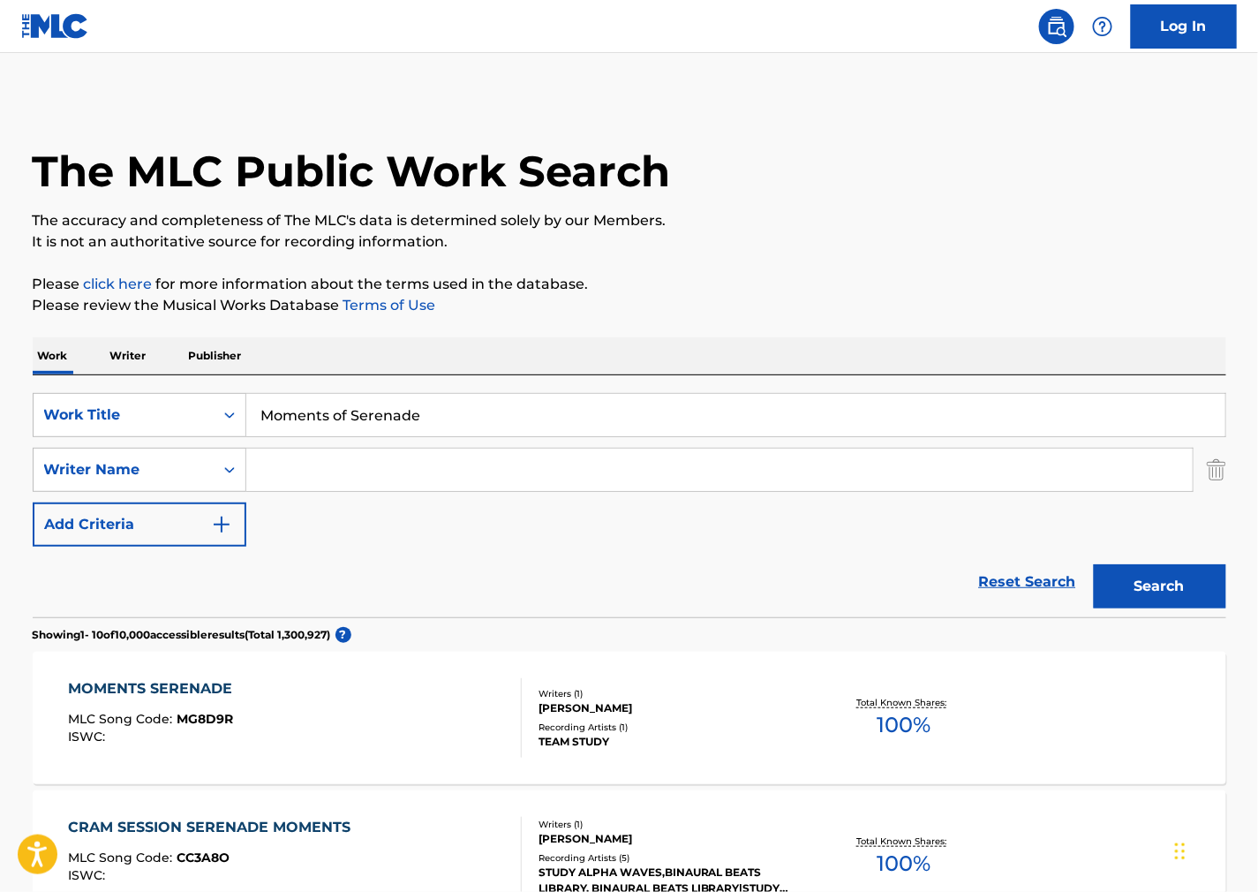
drag, startPoint x: 766, startPoint y: 440, endPoint x: 712, endPoint y: 421, distance: 57.0
click at [765, 439] on div "SearchWithCriteria0579fdf0-b029-42c4-b3f8-a4b949c73a97 Work Title Moments of Se…" at bounding box center [630, 470] width 1194 height 154
drag, startPoint x: 664, startPoint y: 407, endPoint x: 141, endPoint y: 426, distance: 523.0
click at [69, 430] on div "SearchWithCriteria0579fdf0-b029-42c4-b3f8-a4b949c73a97 Work Title Moments of Se…" at bounding box center [630, 415] width 1194 height 44
paste input "Romanian Rhapsody"
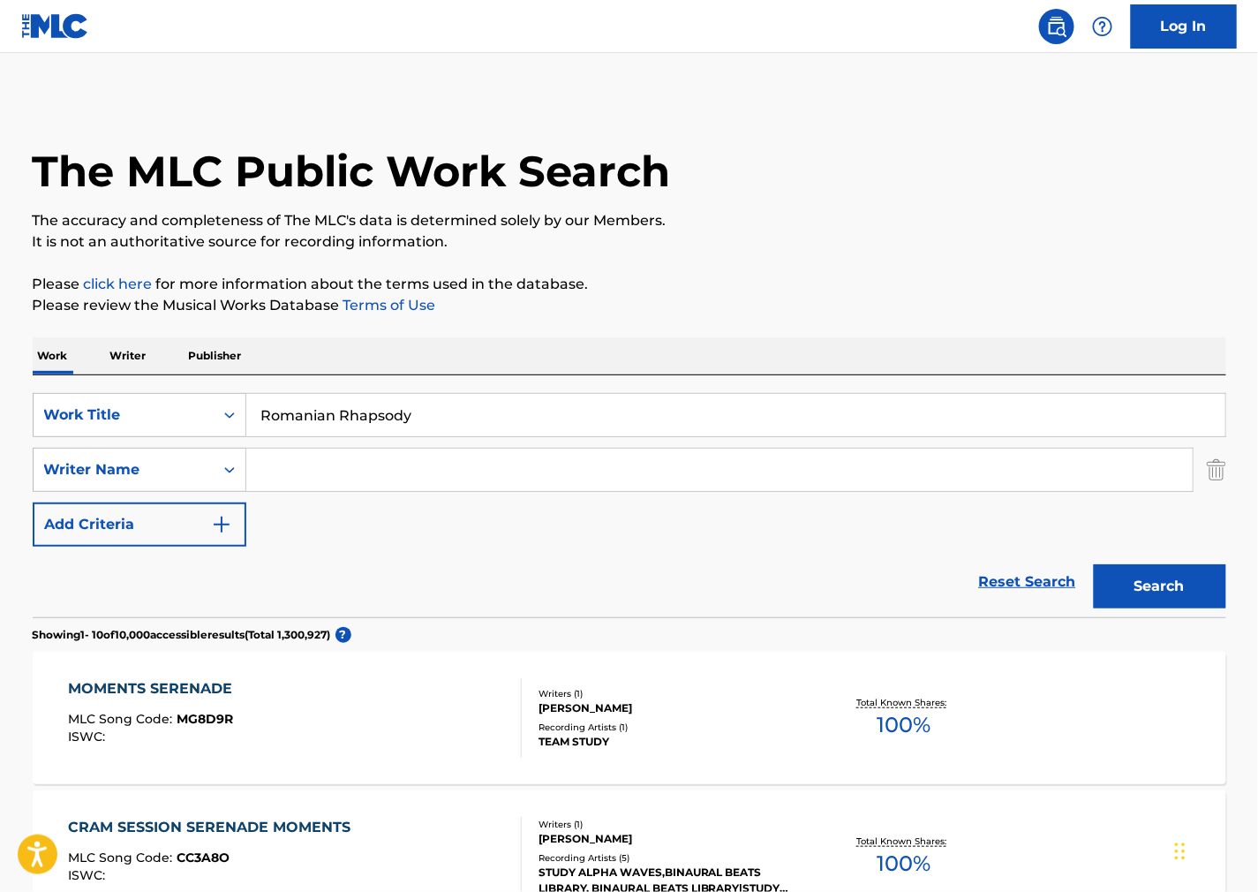
type input "Romanian Rhapsody"
click at [1153, 600] on button "Search" at bounding box center [1160, 586] width 132 height 44
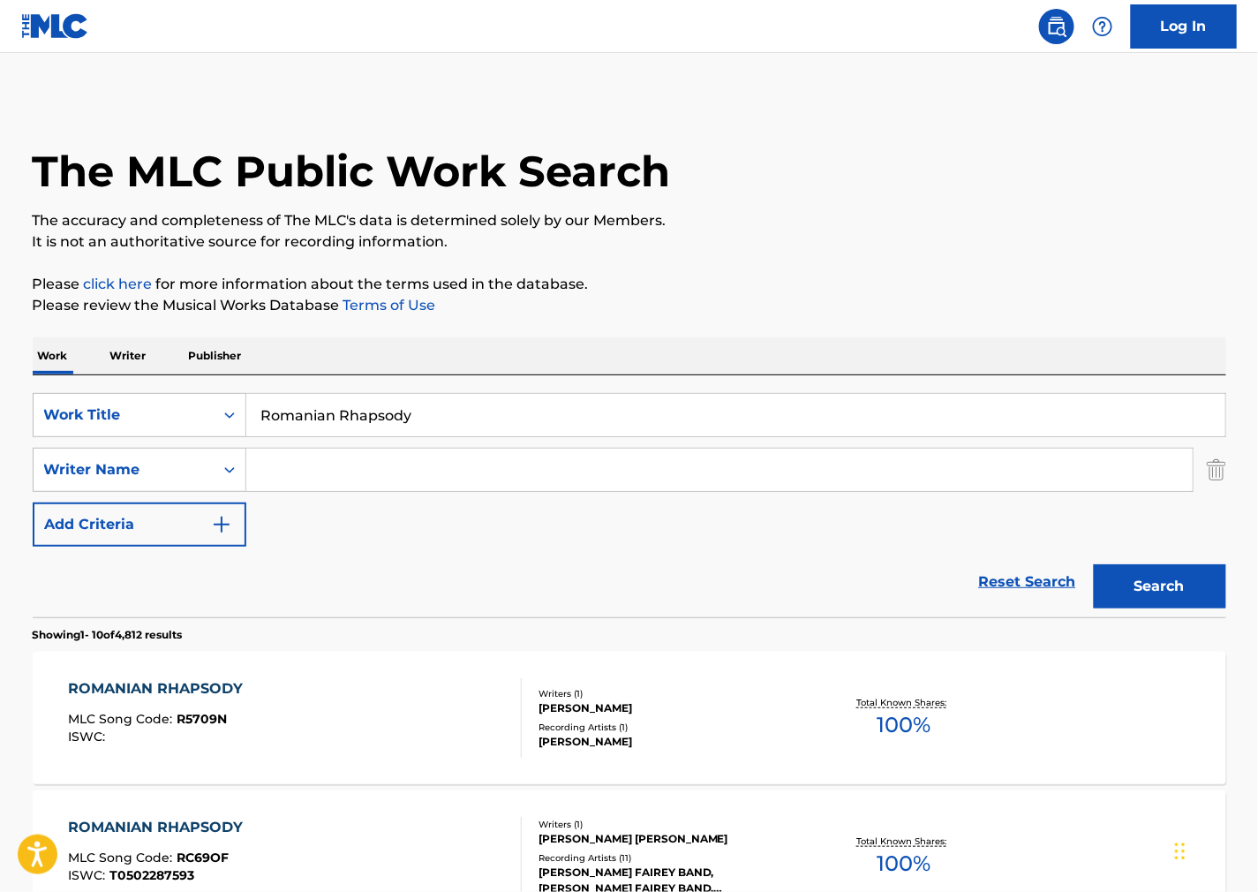
click at [718, 468] on input "Search Form" at bounding box center [719, 470] width 947 height 42
paste input "[PERSON_NAME]"
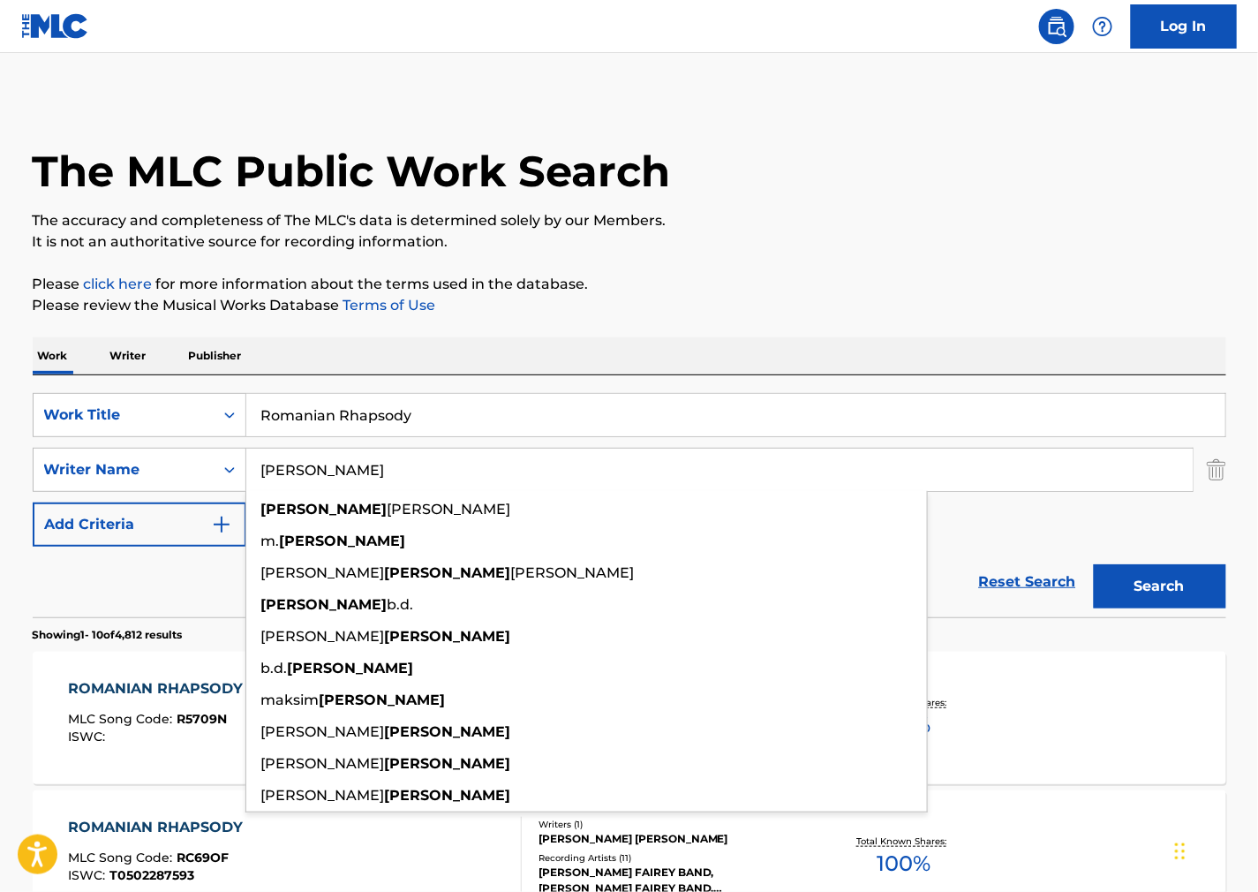
click at [1214, 593] on button "Search" at bounding box center [1160, 586] width 132 height 44
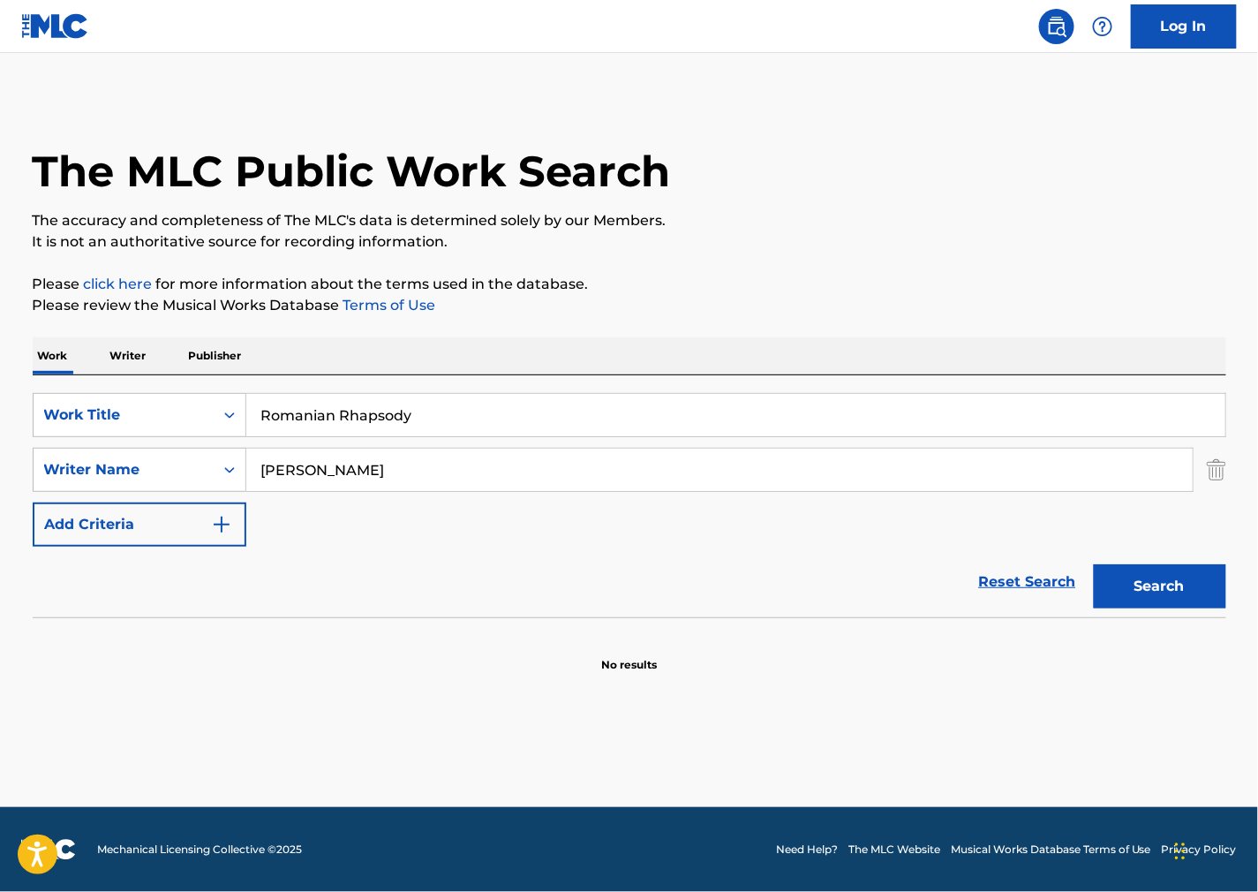
drag, startPoint x: 843, startPoint y: 468, endPoint x: 814, endPoint y: 477, distance: 30.4
click at [843, 468] on input "[PERSON_NAME]" at bounding box center [719, 470] width 947 height 42
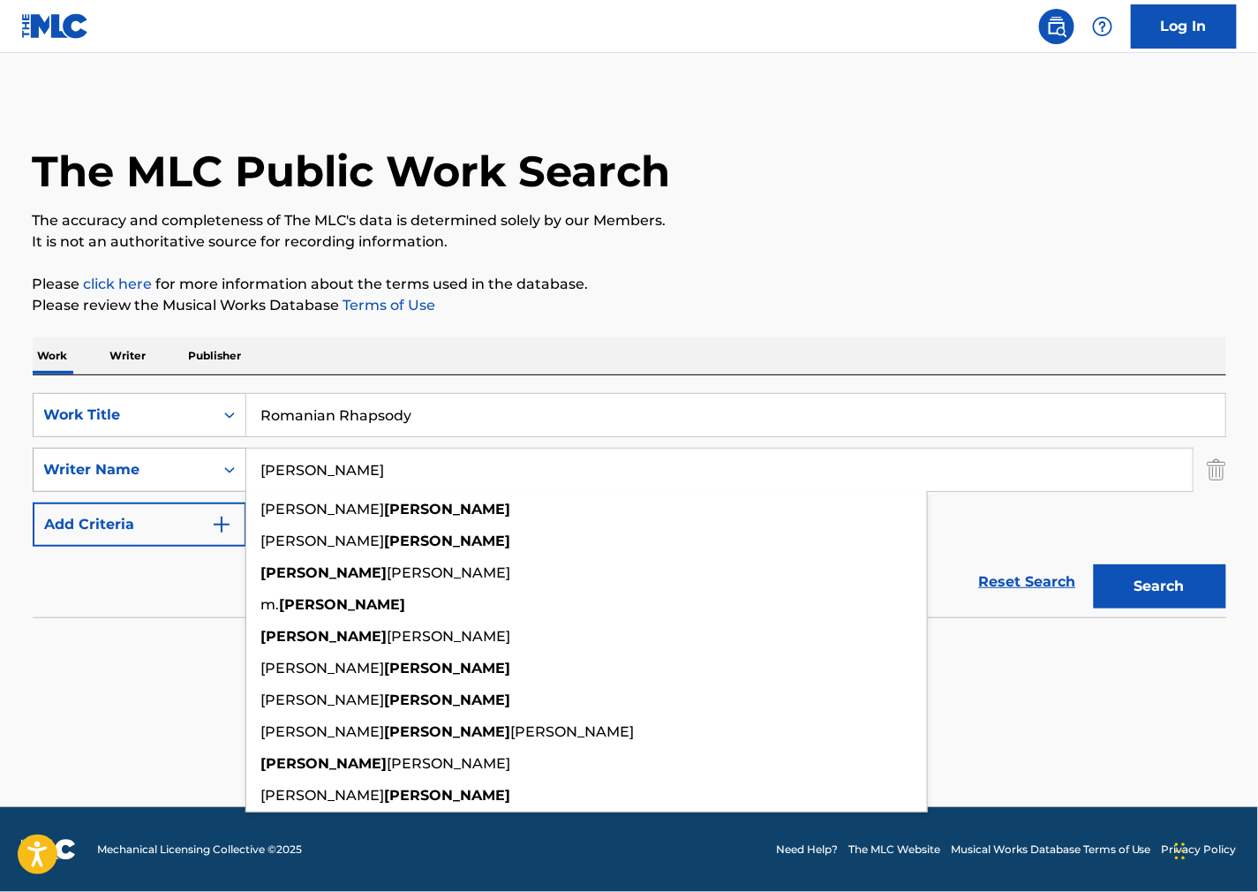
drag, startPoint x: 733, startPoint y: 474, endPoint x: 127, endPoint y: 475, distance: 605.7
click at [131, 474] on div "SearchWithCriteria2ef12c63-1a6e-4fff-ae66-922d02061121 Writer Name [PERSON_NAME…" at bounding box center [630, 470] width 1194 height 44
paste input "Enescu"
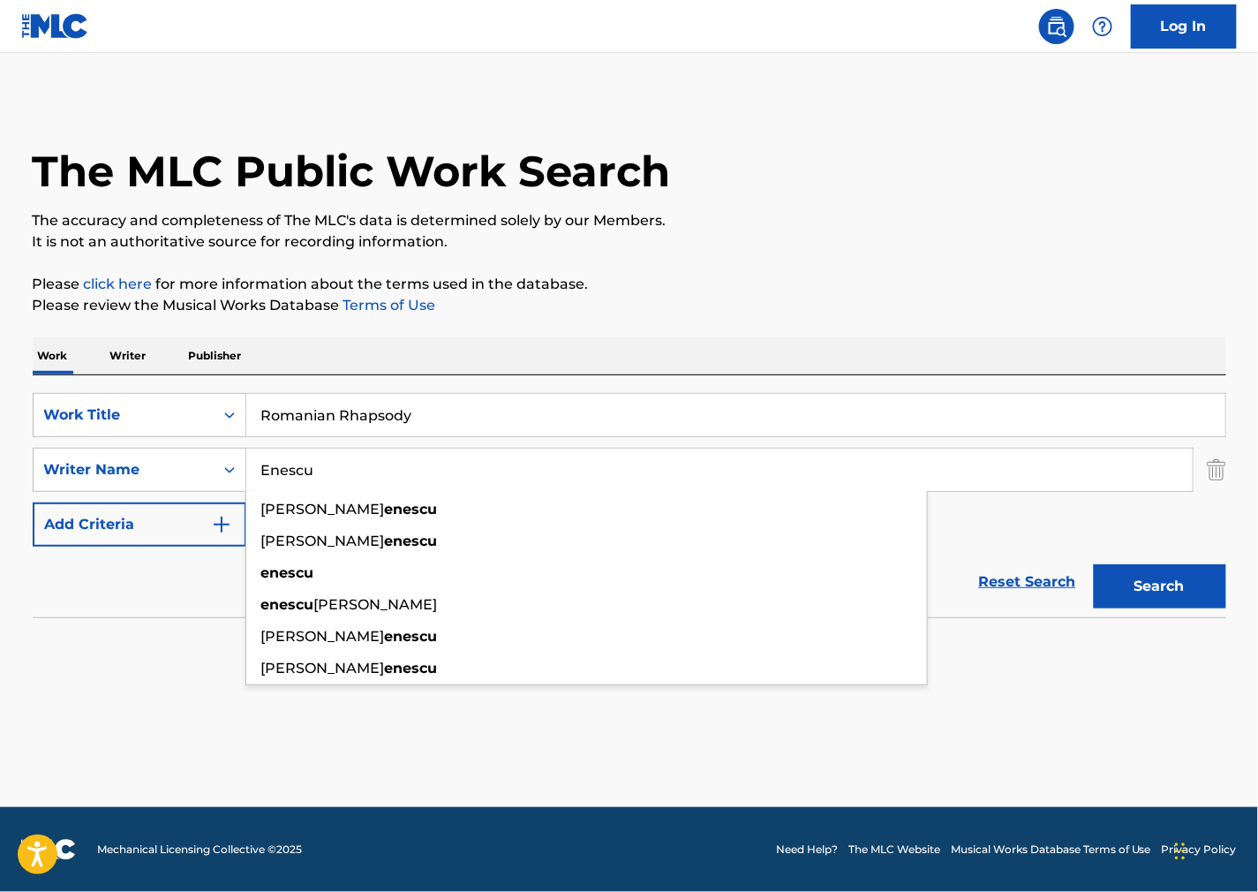
type input "Enescu"
click at [1195, 607] on button "Search" at bounding box center [1160, 586] width 132 height 44
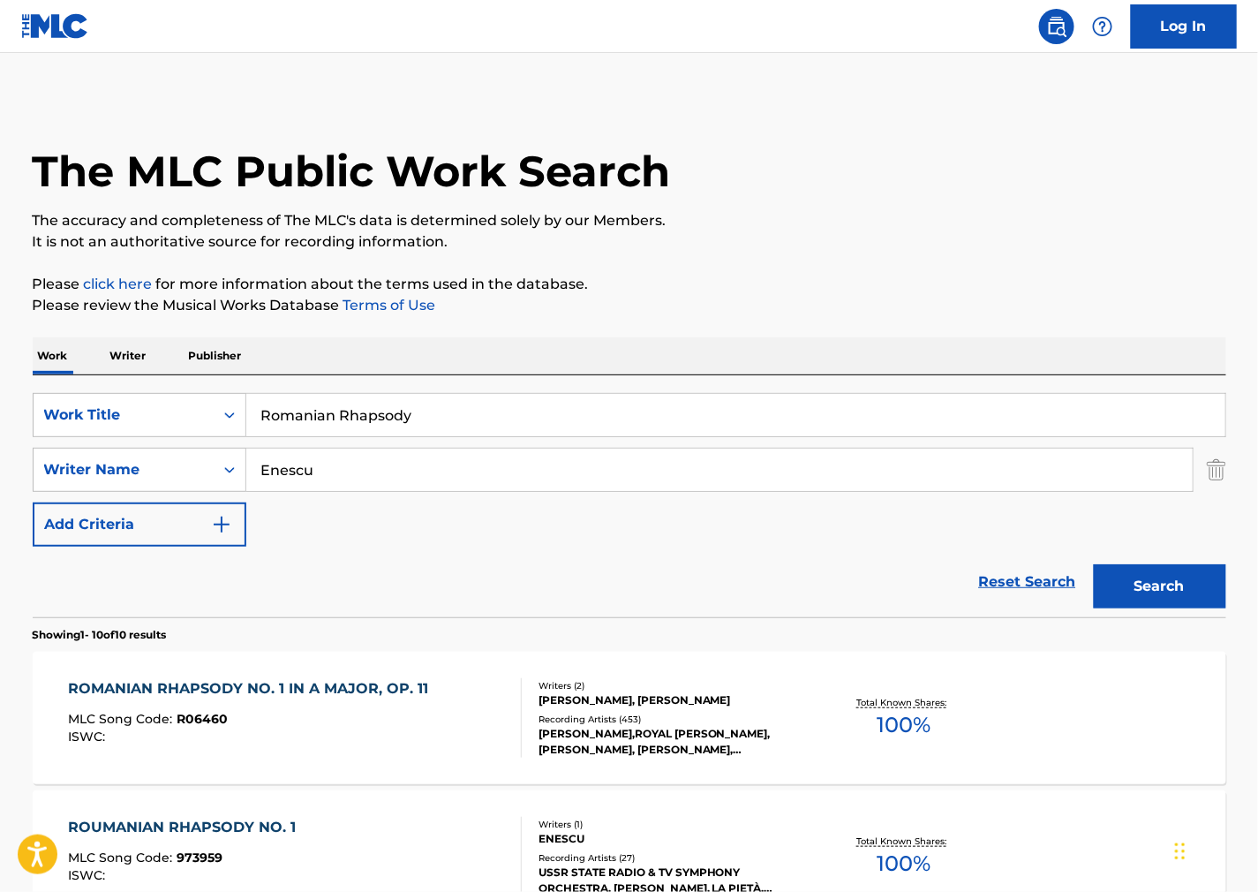
scroll to position [196, 0]
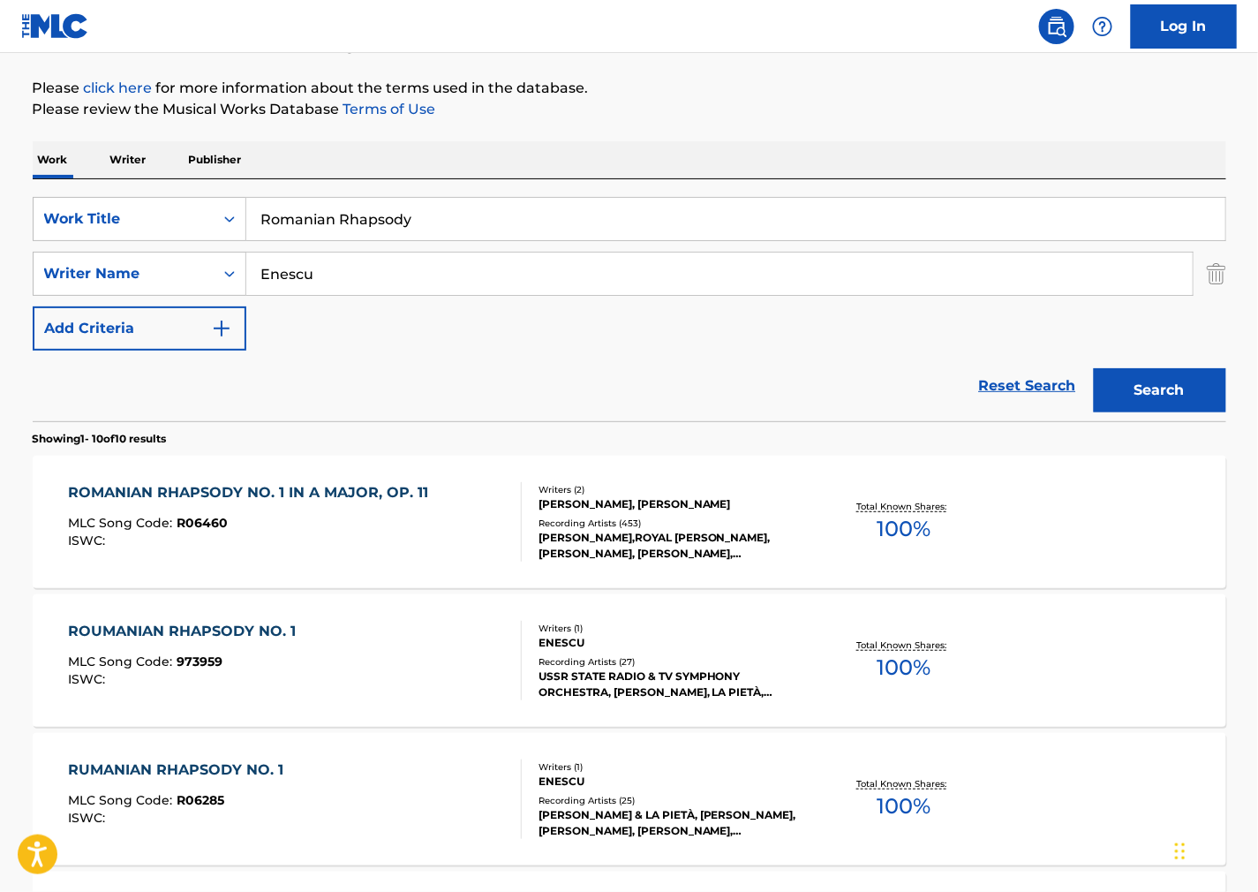
click at [393, 646] on div "ROUMANIAN RHAPSODY NO. 1 MLC Song Code : 973959 ISWC :" at bounding box center [295, 660] width 454 height 79
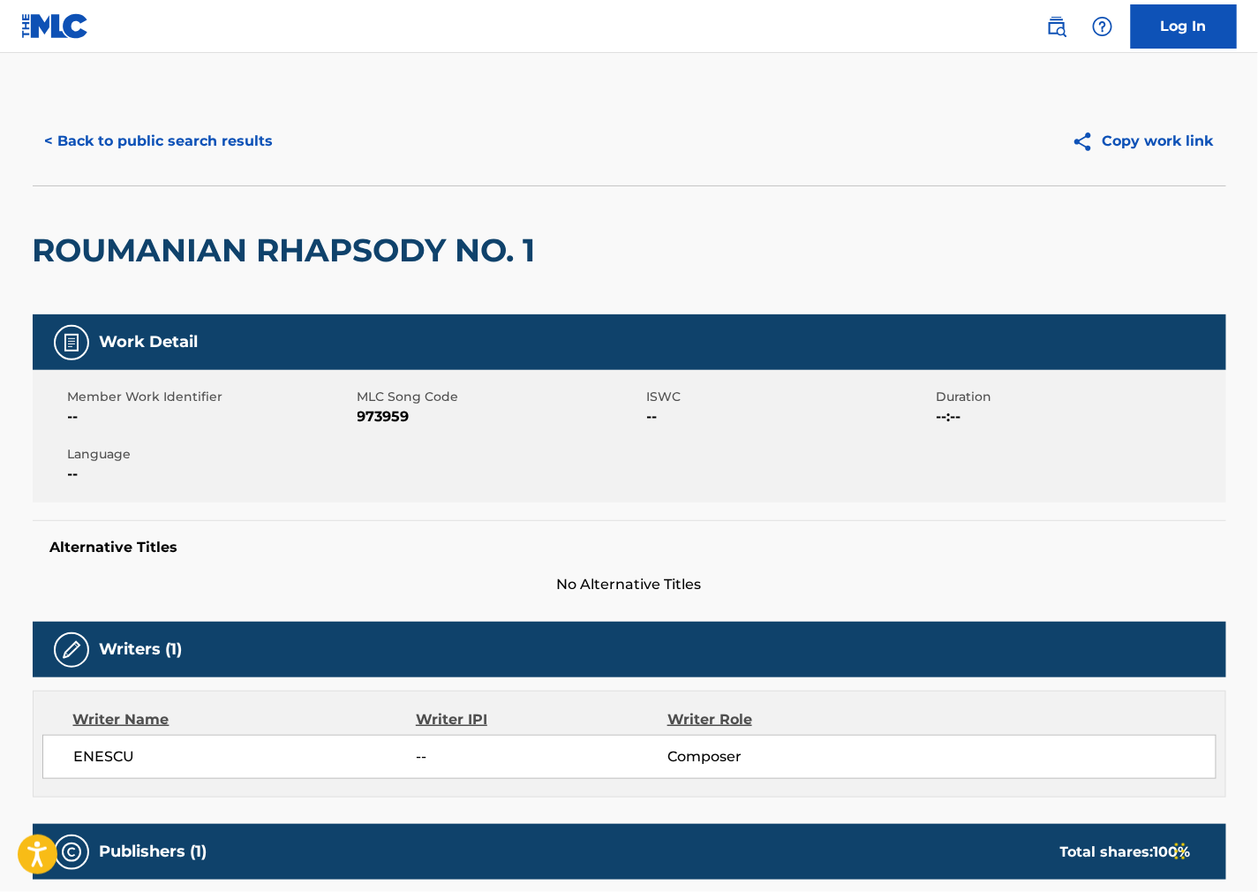
click at [384, 426] on span "973959" at bounding box center [500, 416] width 285 height 21
click at [387, 421] on span "973959" at bounding box center [500, 416] width 285 height 21
click at [703, 496] on div "Member Work Identifier -- MLC Song Code 973959 ISWC -- Duration --:-- Language …" at bounding box center [630, 436] width 1194 height 132
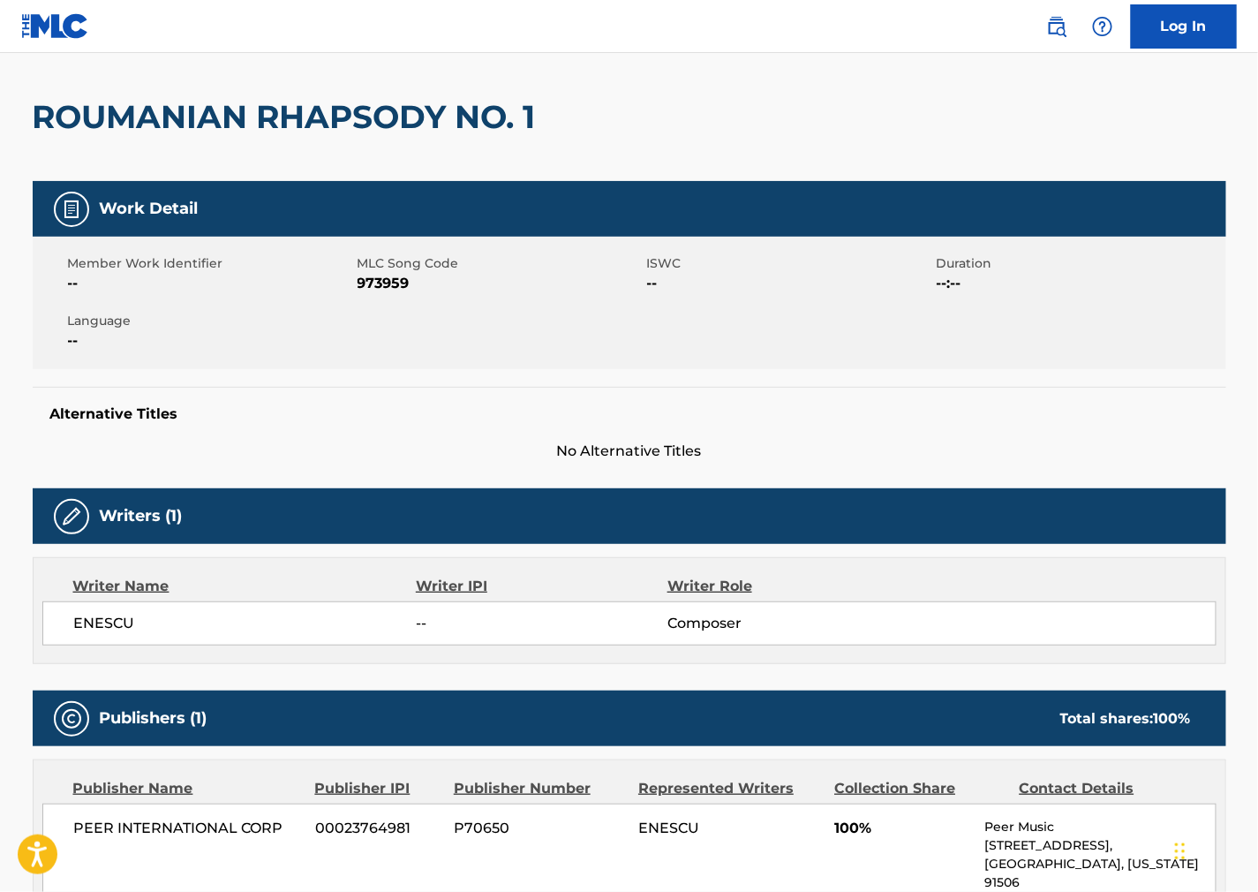
scroll to position [490, 0]
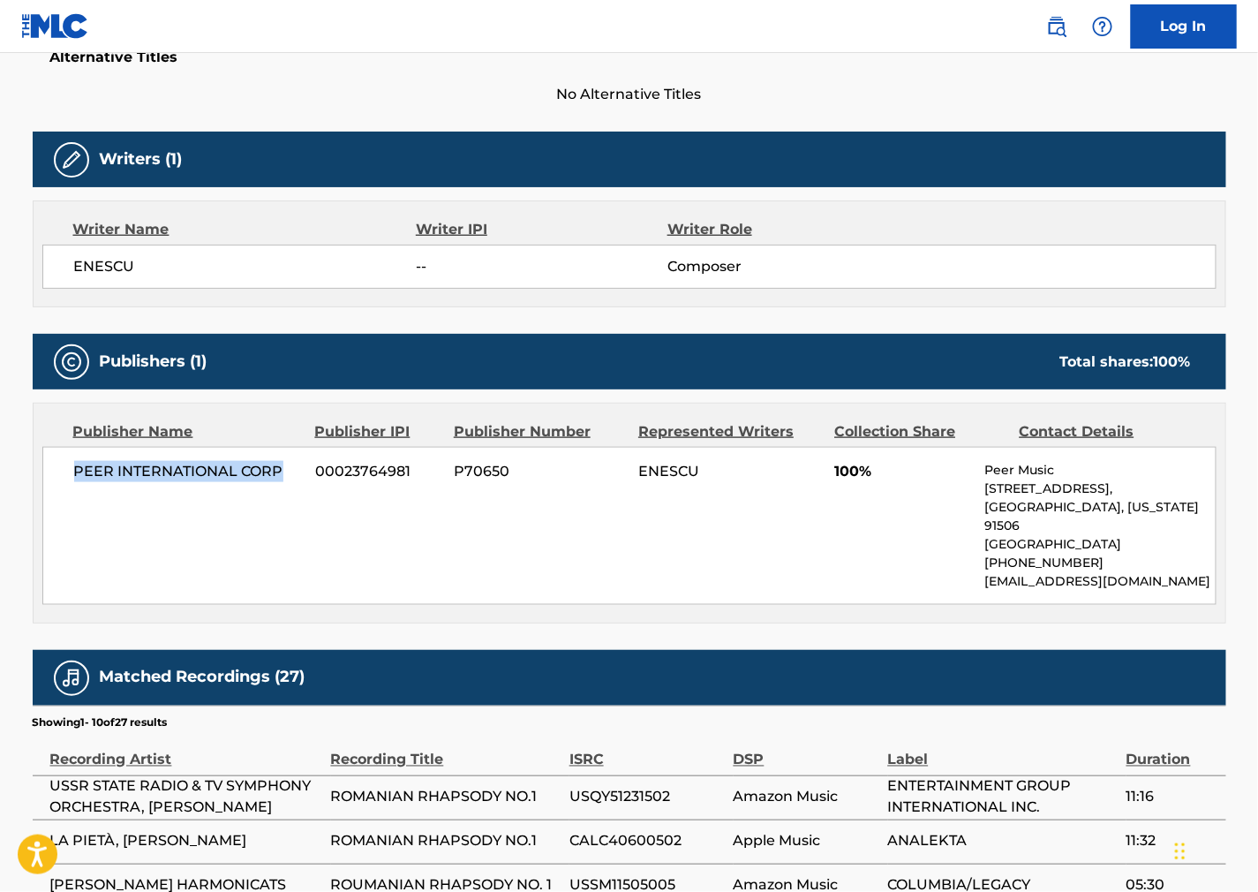
drag, startPoint x: 217, startPoint y: 479, endPoint x: 1, endPoint y: 517, distance: 219.6
click at [69, 479] on div "PEER INTERNATIONAL CORP 00023764981 P70650 ENESCU 100% Peer Music [STREET_ADDRE…" at bounding box center [629, 526] width 1174 height 158
click at [863, 89] on span "No Alternative Titles" at bounding box center [630, 94] width 1194 height 21
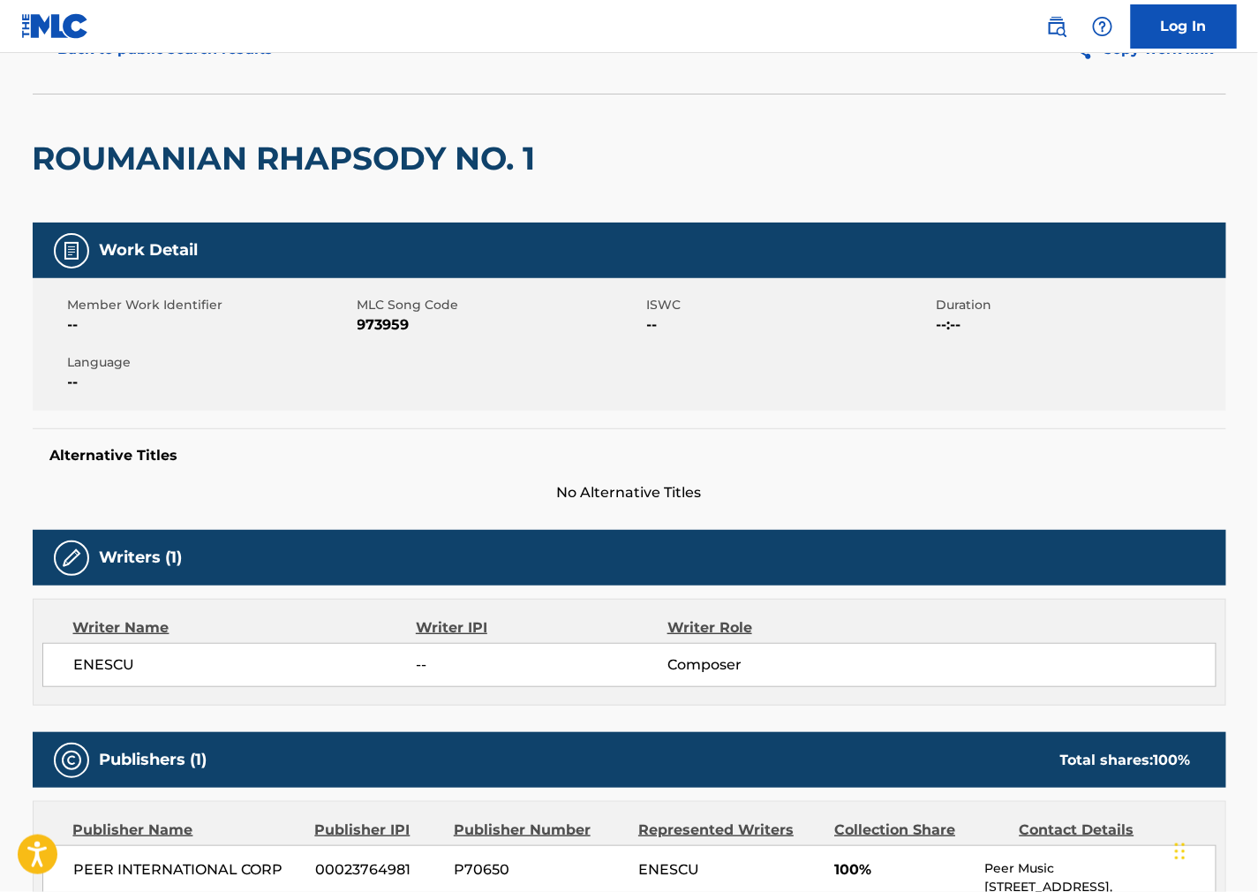
scroll to position [0, 0]
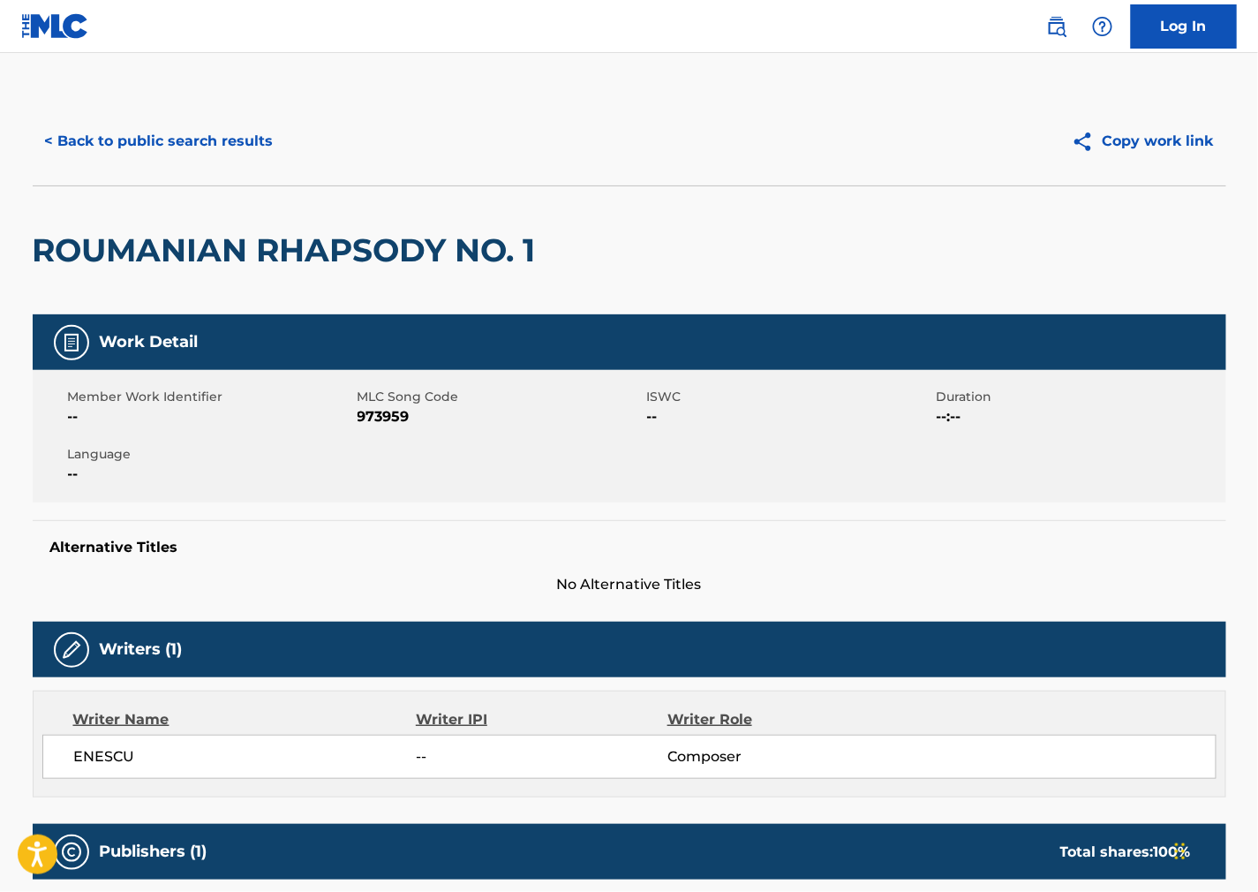
click at [223, 143] on button "< Back to public search results" at bounding box center [159, 141] width 253 height 44
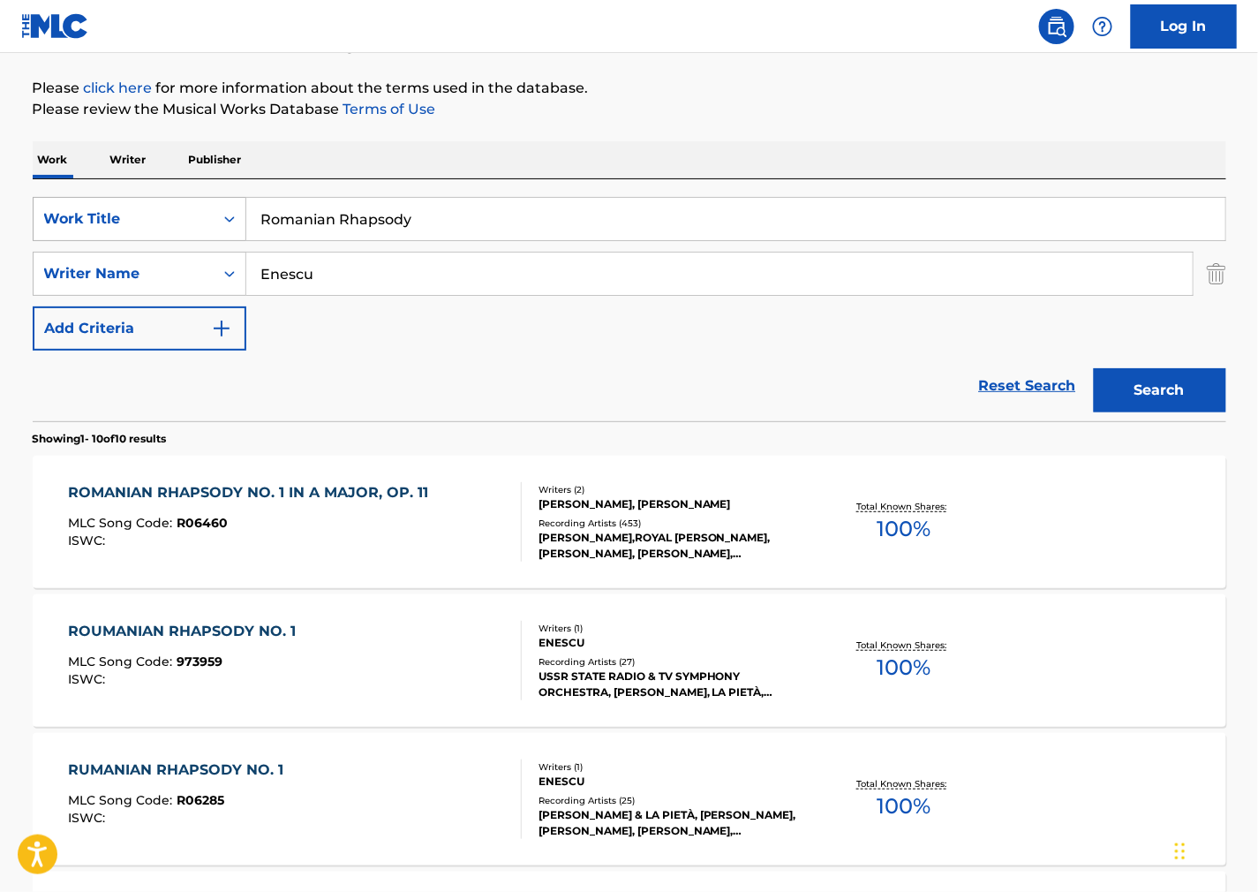
drag, startPoint x: 462, startPoint y: 214, endPoint x: 201, endPoint y: 223, distance: 260.6
click at [205, 223] on div "SearchWithCriteria0579fdf0-b029-42c4-b3f8-a4b949c73a97 Work Title Romanian Rhap…" at bounding box center [630, 219] width 1194 height 44
paste input "Cancion Animal"
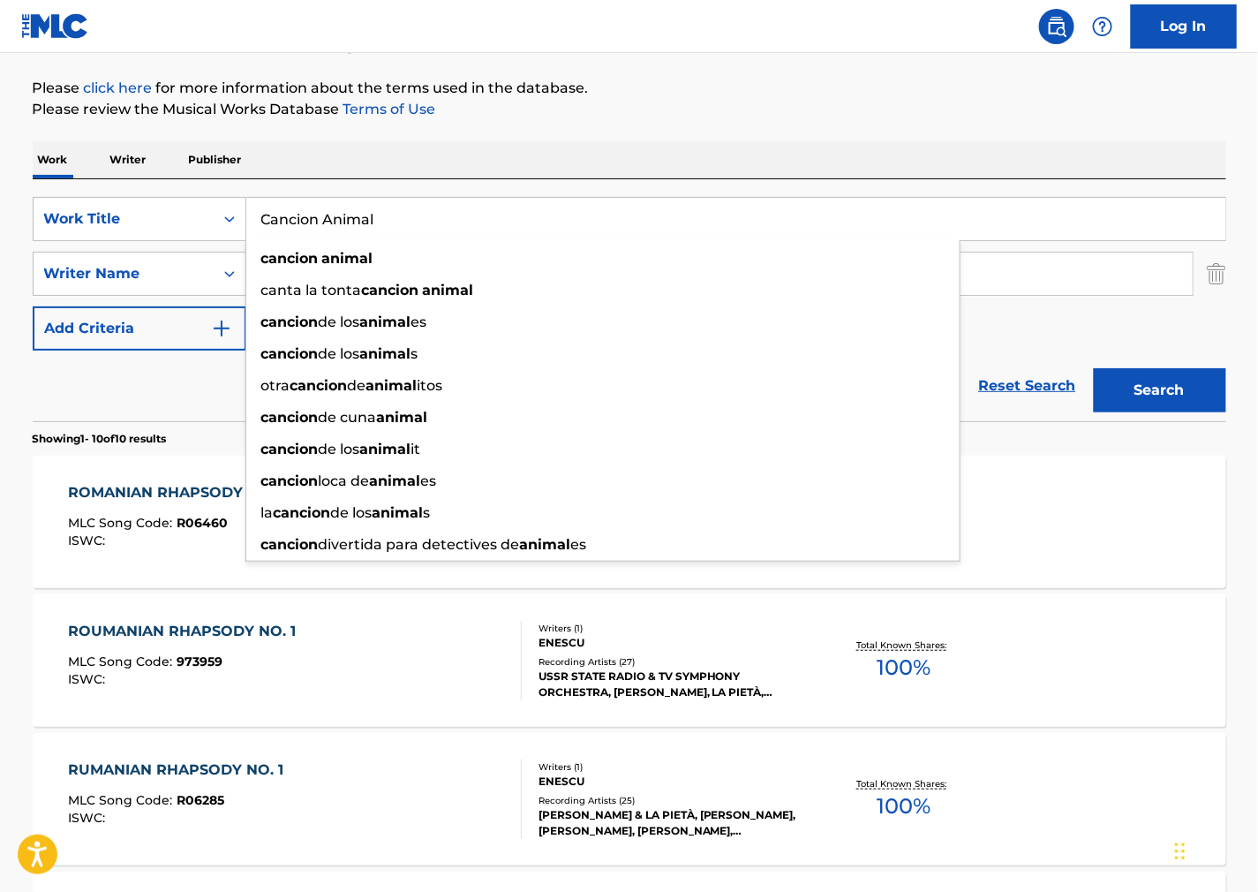
type input "Cancion Animal"
click at [191, 399] on div "Reset Search Search" at bounding box center [630, 386] width 1194 height 71
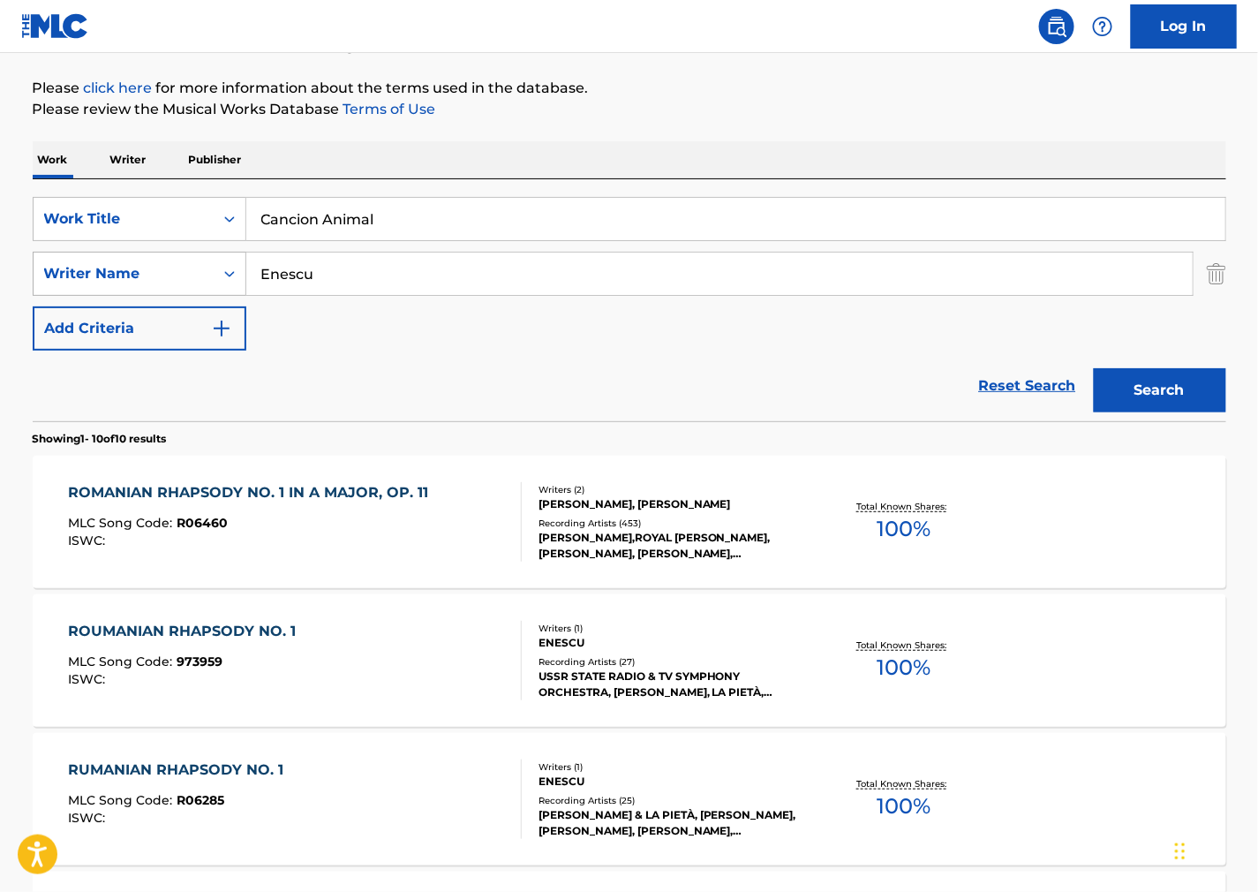
drag, startPoint x: 373, startPoint y: 278, endPoint x: 134, endPoint y: 275, distance: 239.3
click at [134, 275] on div "SearchWithCriteria2ef12c63-1a6e-4fff-ae66-922d02061121 Writer Name [PERSON_NAME]" at bounding box center [630, 274] width 1194 height 44
paste input "Cerati"
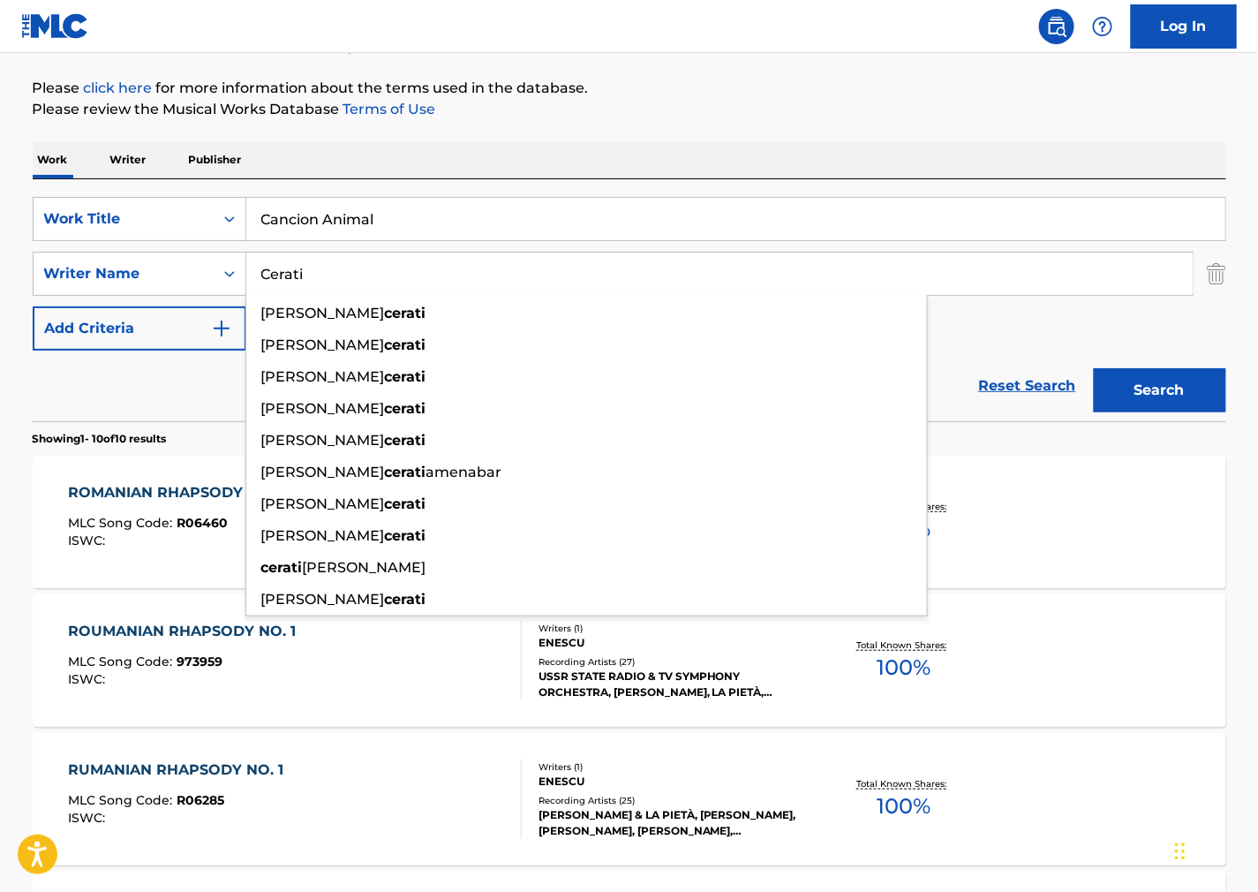
type input "Cerati"
click at [1152, 397] on button "Search" at bounding box center [1160, 390] width 132 height 44
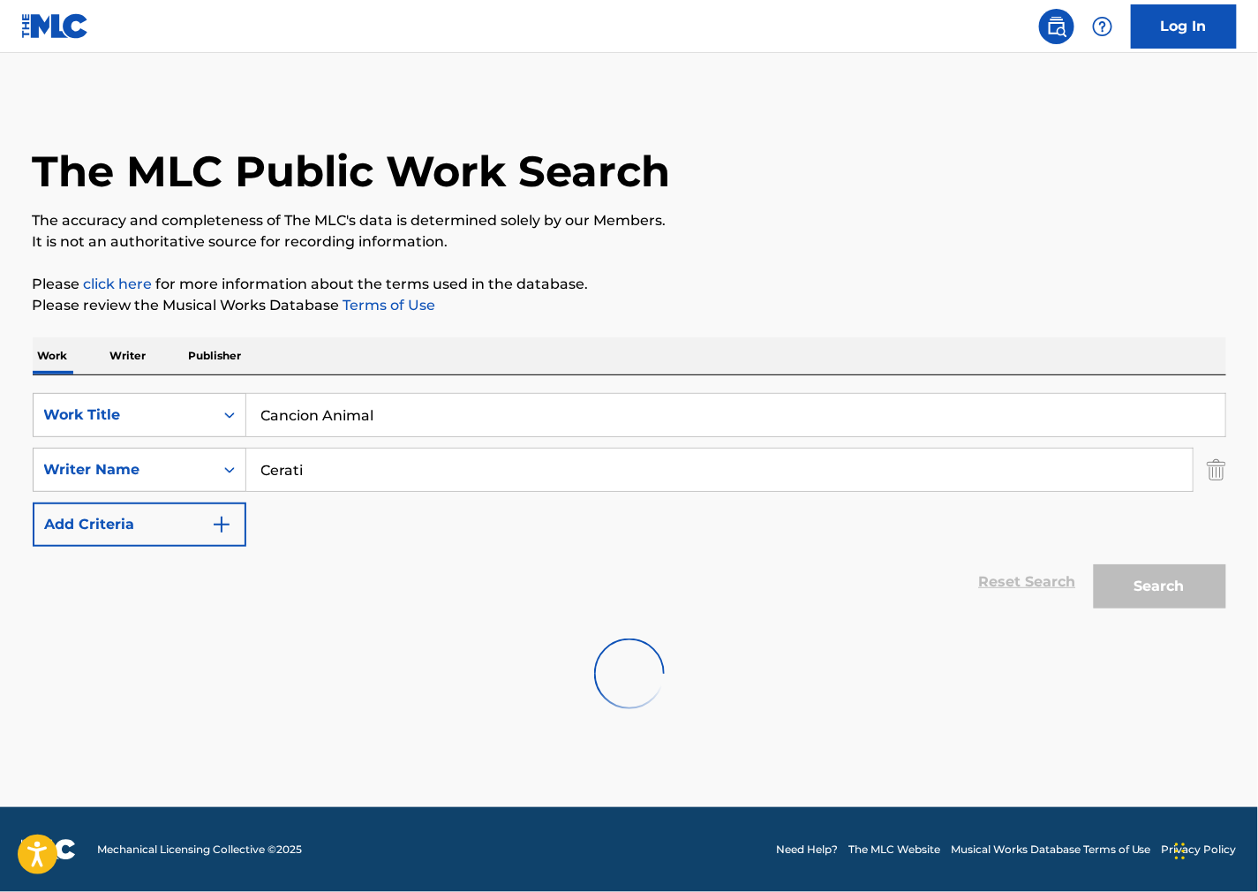
scroll to position [0, 0]
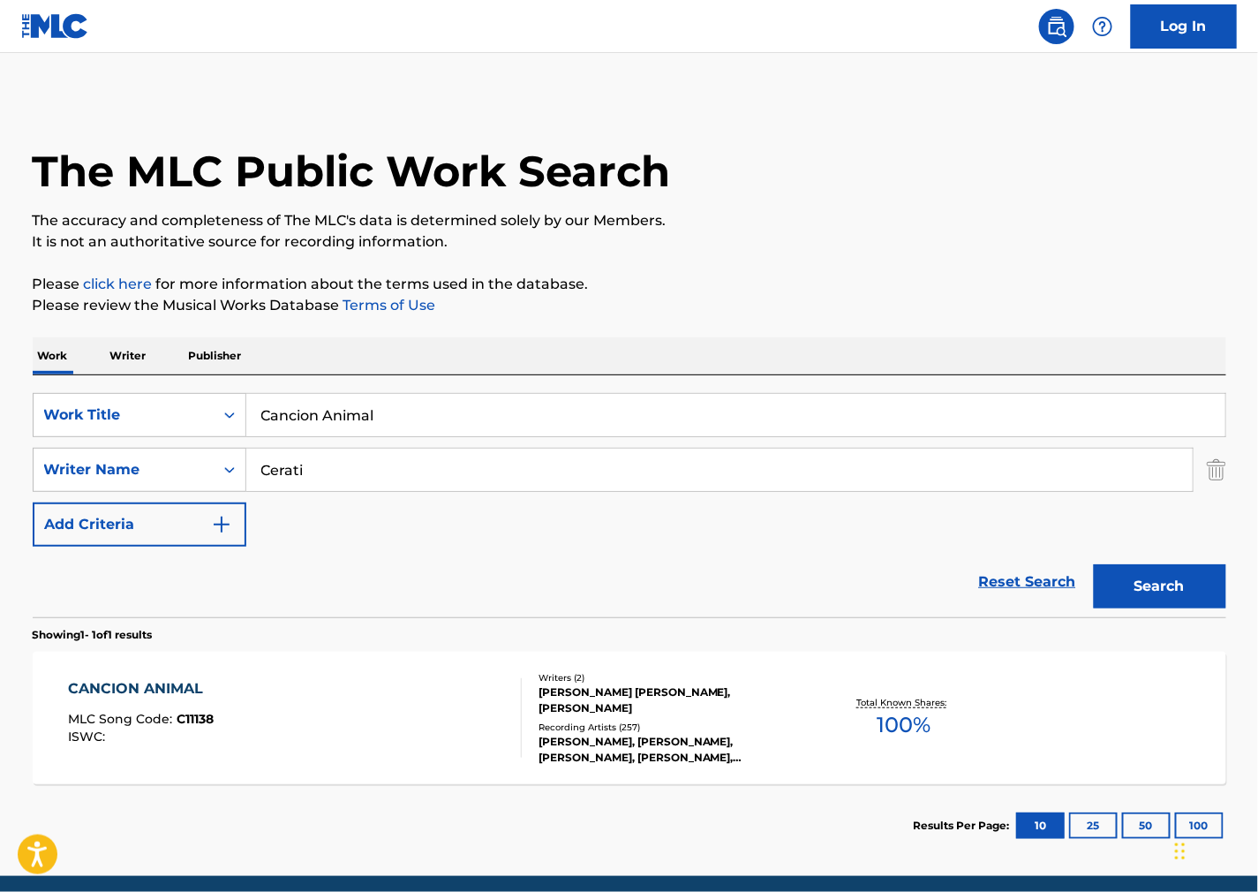
click at [351, 742] on div "CANCION ANIMAL MLC Song Code : C11138 ISWC :" at bounding box center [295, 717] width 454 height 79
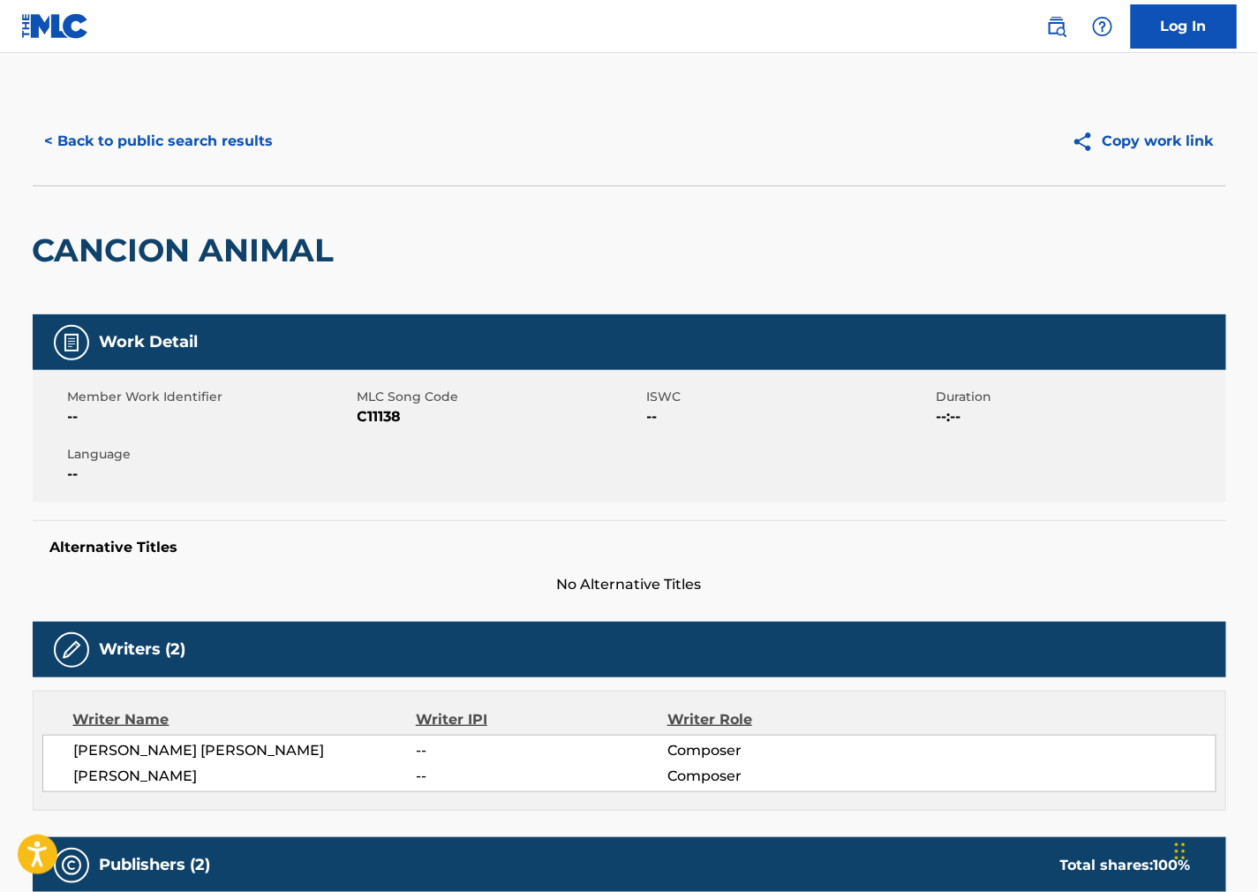
click at [360, 415] on span "C11138" at bounding box center [500, 416] width 285 height 21
click at [775, 479] on div "Member Work Identifier -- MLC Song Code C11138 ISWC -- Duration --:-- Language …" at bounding box center [630, 436] width 1194 height 132
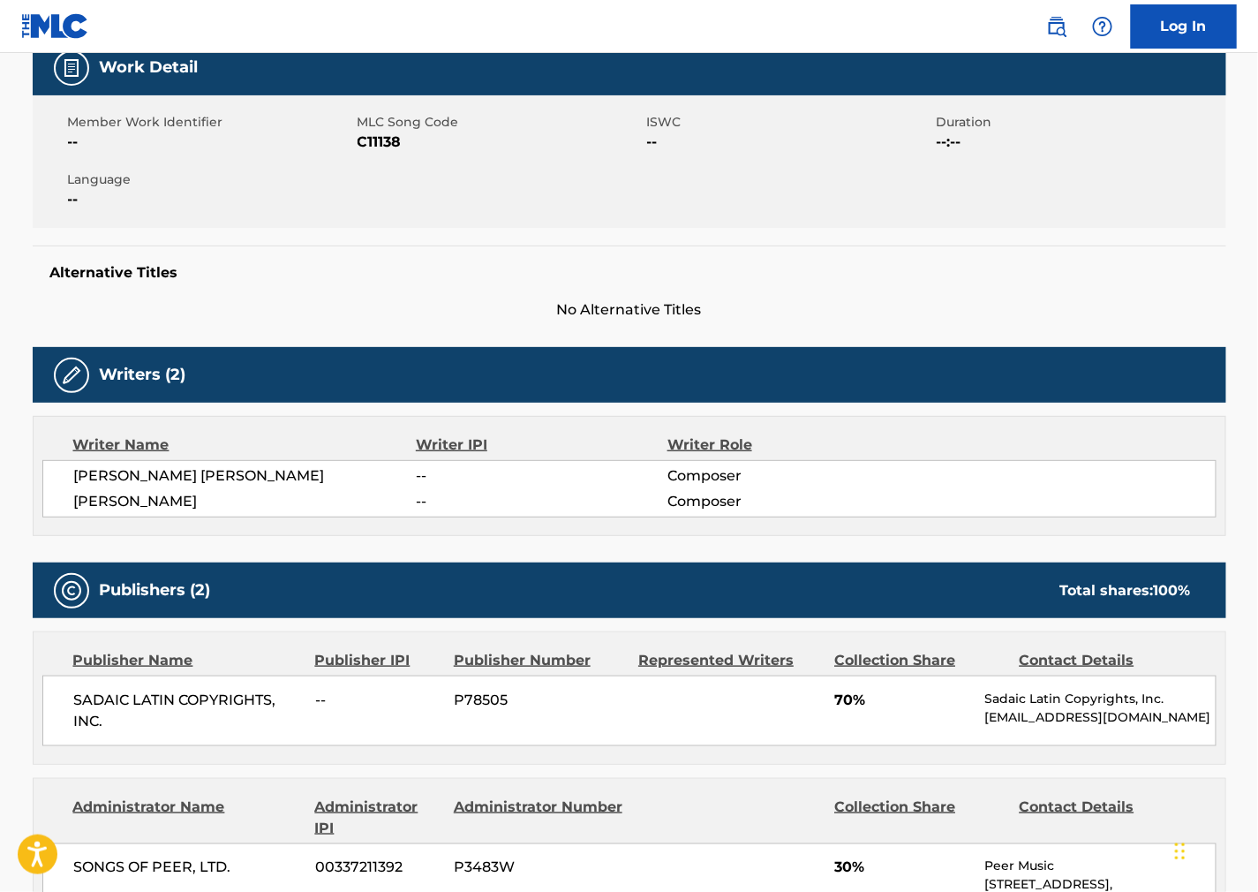
scroll to position [294, 0]
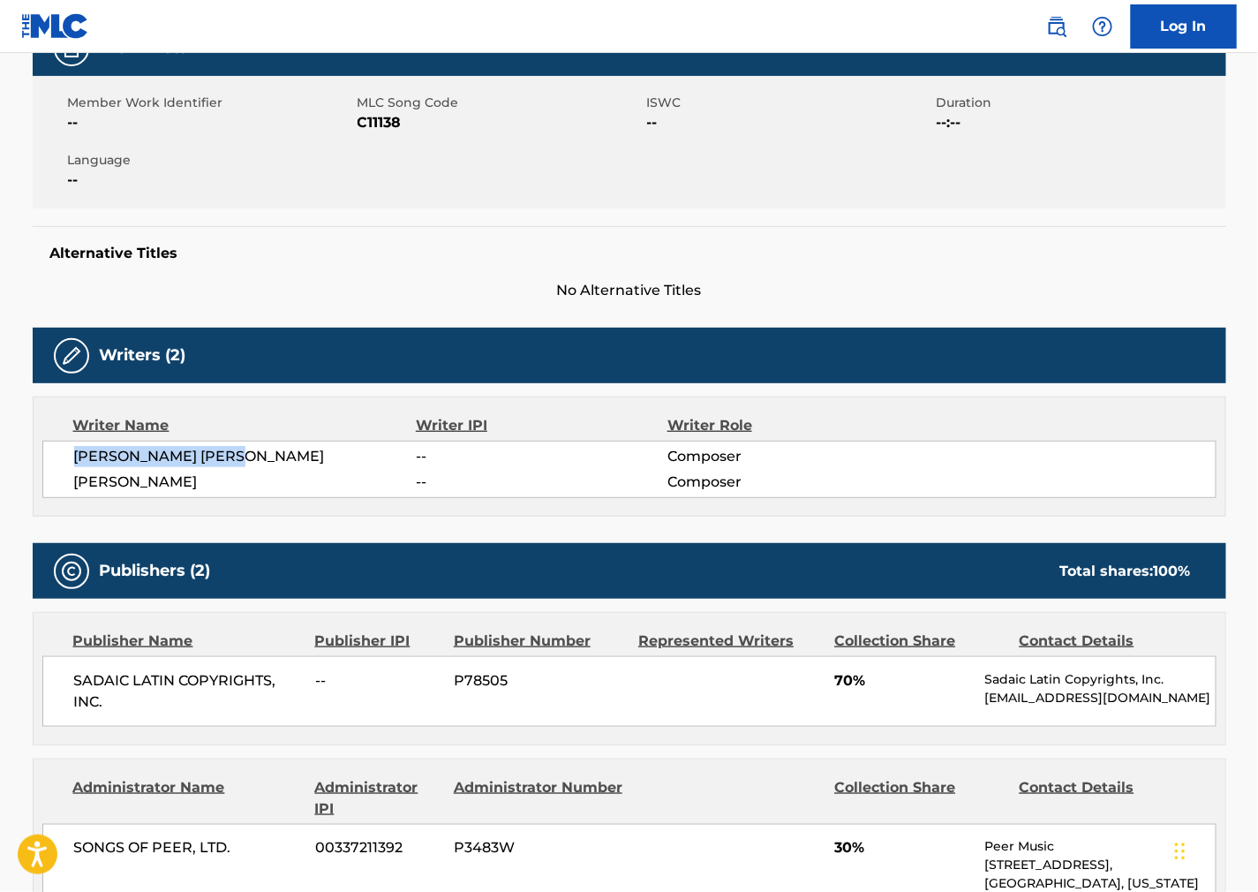
drag, startPoint x: 260, startPoint y: 460, endPoint x: 73, endPoint y: 465, distance: 187.3
click at [74, 465] on span "[PERSON_NAME] [PERSON_NAME]" at bounding box center [245, 456] width 343 height 21
click at [850, 510] on div "Writer Name Writer IPI Writer Role [PERSON_NAME] [PERSON_NAME] -- Composer [PER…" at bounding box center [630, 456] width 1194 height 120
drag, startPoint x: 263, startPoint y: 475, endPoint x: 22, endPoint y: 479, distance: 241.1
click at [22, 479] on div "< Back to public search results Copy work link CANCION ANIMAL Work Detail Membe…" at bounding box center [629, 770] width 1236 height 1934
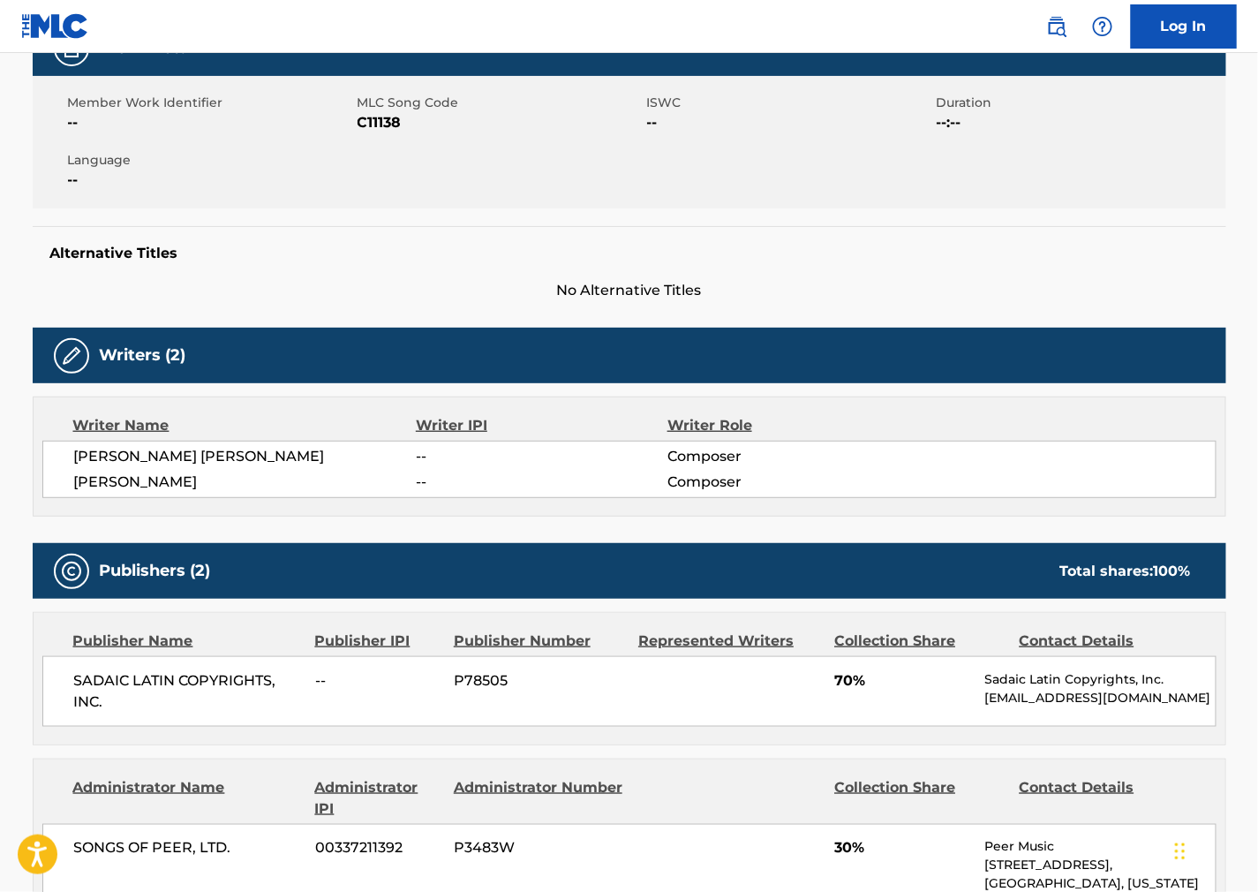
click at [940, 477] on div "[PERSON_NAME] -- Composer" at bounding box center [645, 481] width 1142 height 21
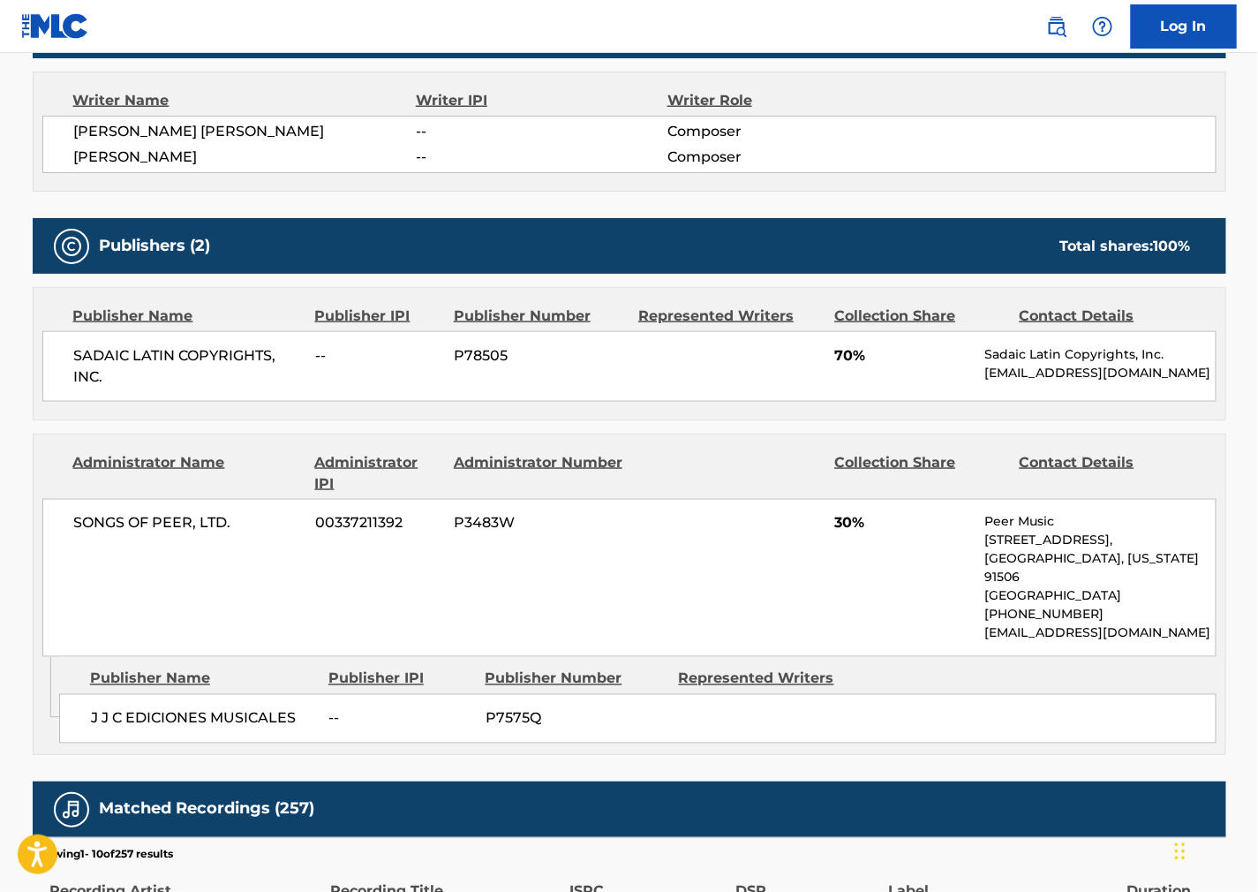
scroll to position [686, 0]
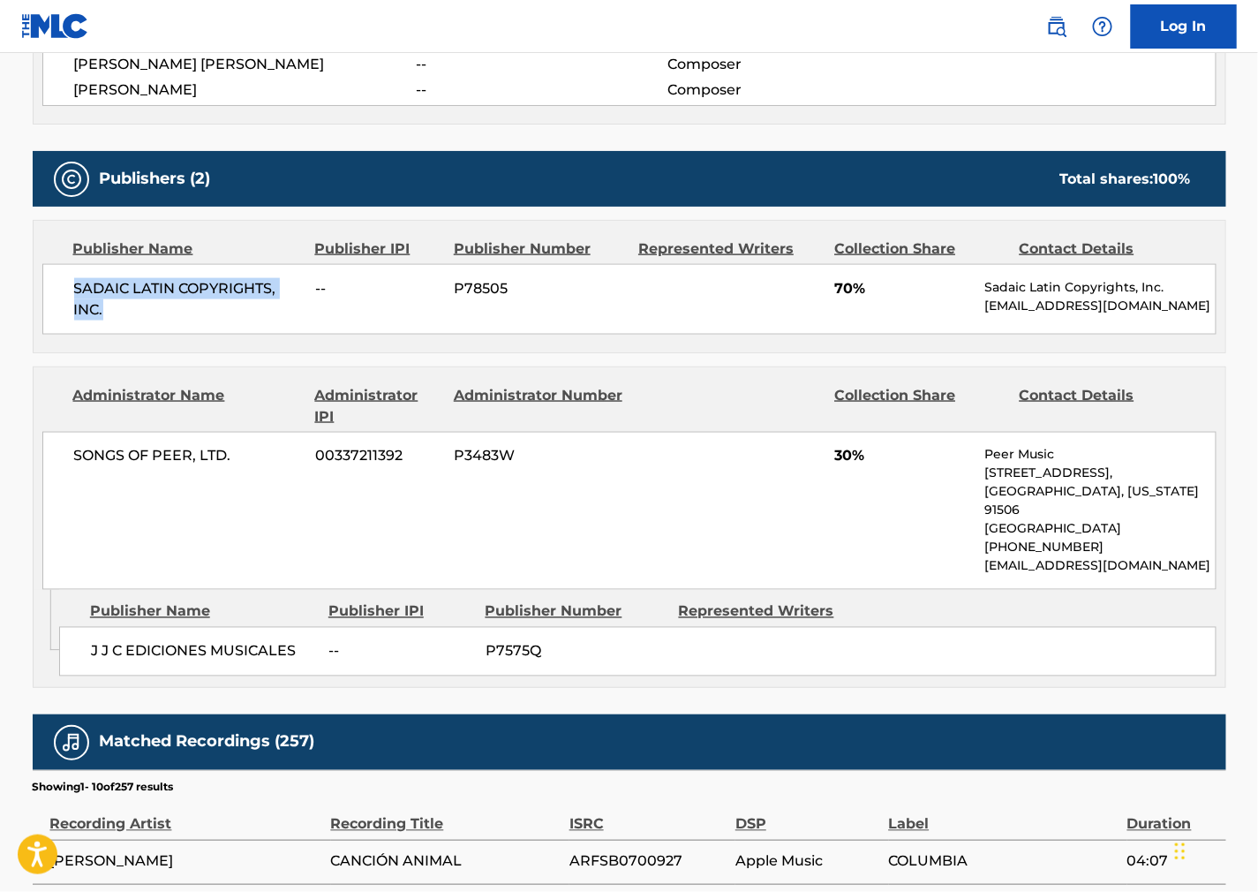
drag, startPoint x: 112, startPoint y: 325, endPoint x: 2, endPoint y: 344, distance: 112.1
click at [65, 298] on div "SADAIC LATIN COPYRIGHTS, INC. -- P78505 70% Sadaic Latin Copyrights, Inc. [EMAI…" at bounding box center [629, 299] width 1174 height 71
click at [860, 554] on div "SONGS OF PEER, LTD. 00337211392 P3483W 30% Peer Music [STREET_ADDRESS][US_STATE…" at bounding box center [629, 511] width 1174 height 158
drag, startPoint x: 198, startPoint y: 659, endPoint x: 92, endPoint y: 651, distance: 106.3
click at [92, 651] on span "J J C EDICIONES MUSICALES" at bounding box center [203, 651] width 225 height 21
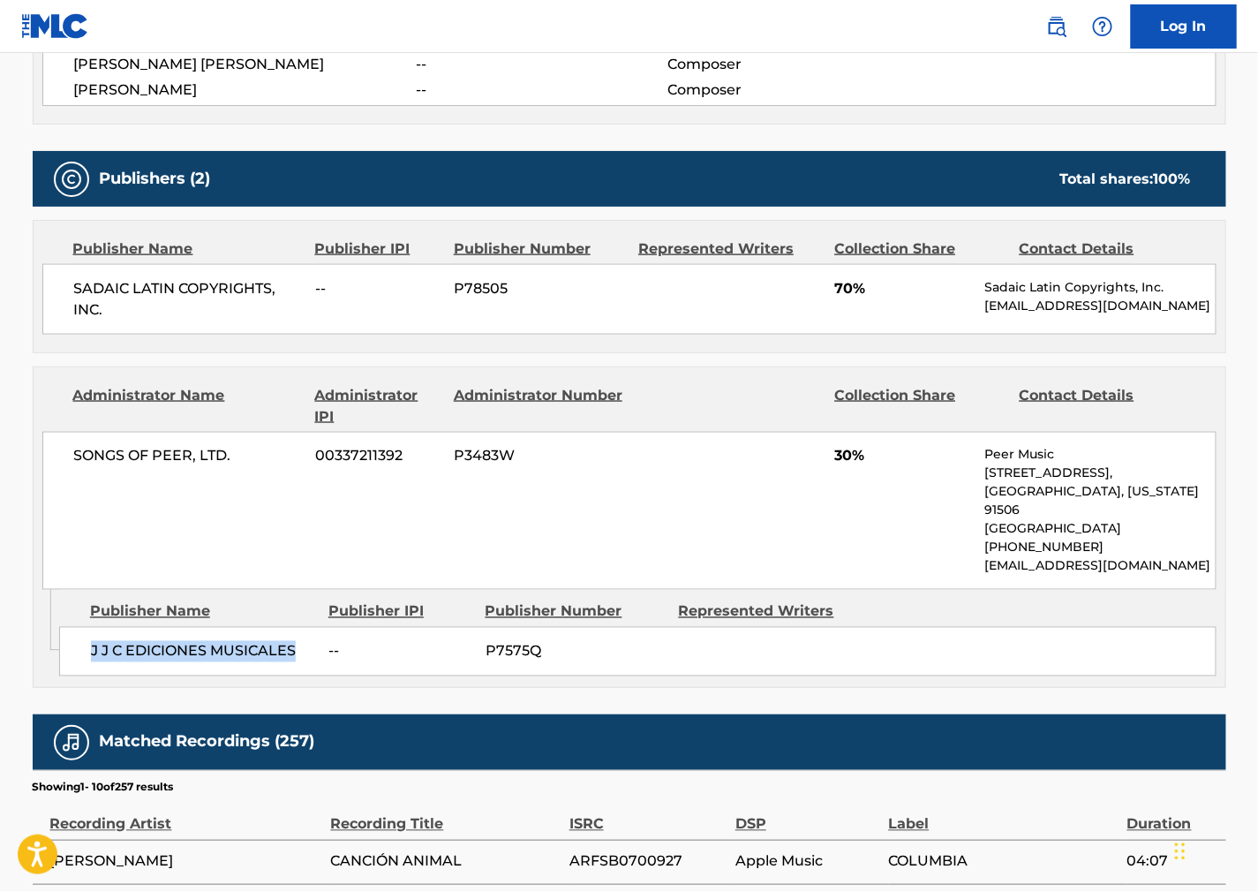
click at [769, 553] on div "SONGS OF PEER, LTD. 00337211392 P3483W 30% Peer Music [STREET_ADDRESS][US_STATE…" at bounding box center [629, 511] width 1174 height 158
drag, startPoint x: 171, startPoint y: 463, endPoint x: 28, endPoint y: 457, distance: 143.1
click at [28, 457] on div "< Back to public search results Copy work link CANCION ANIMAL Work Detail Membe…" at bounding box center [629, 378] width 1236 height 1934
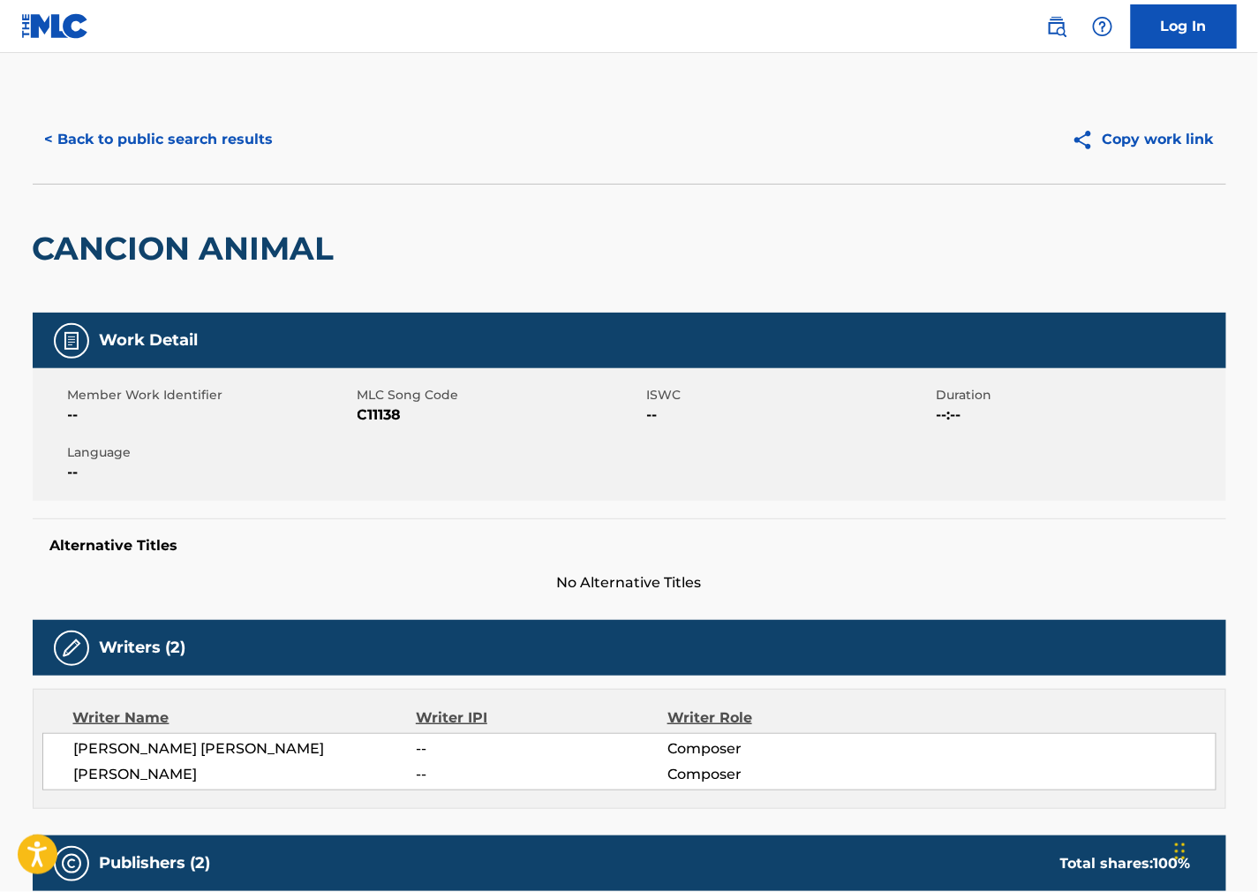
scroll to position [0, 0]
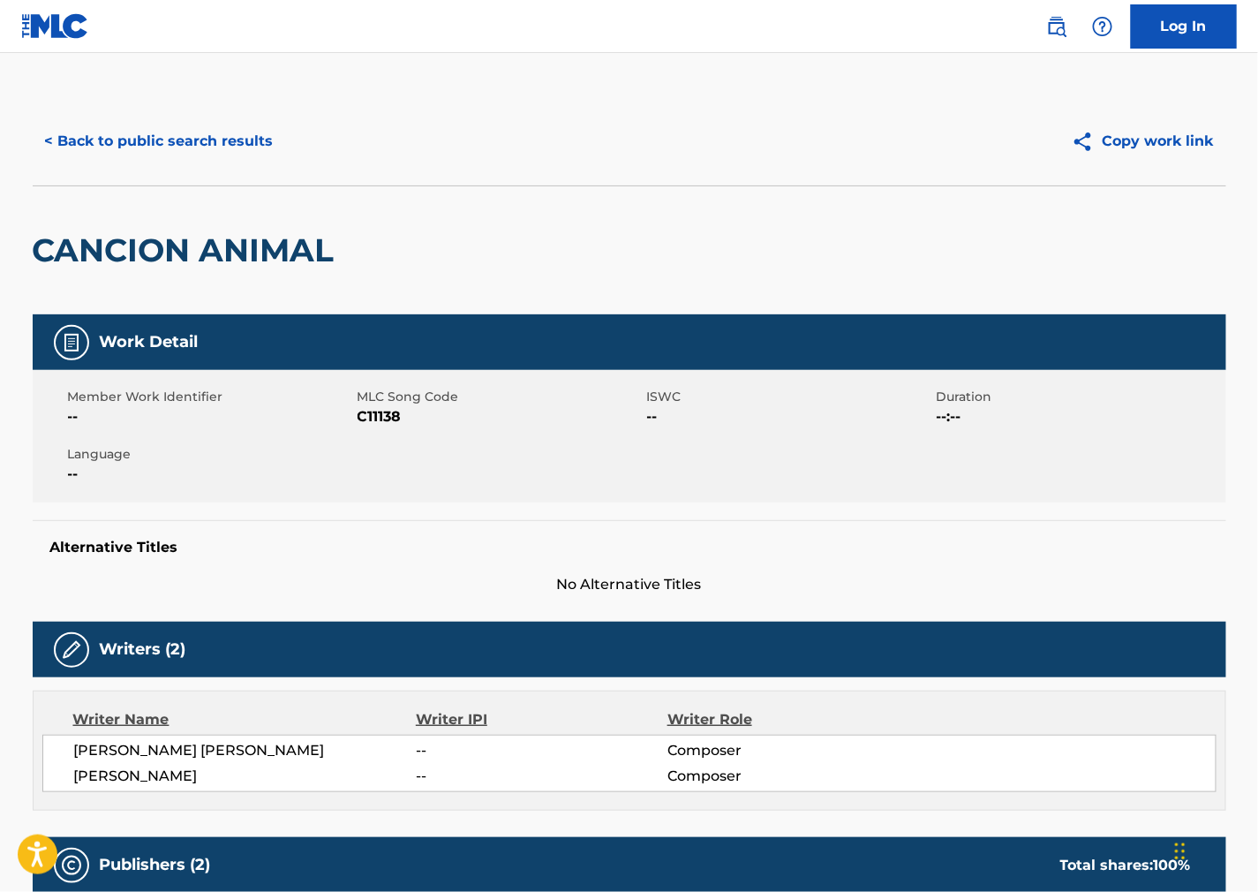
click at [216, 153] on button "< Back to public search results" at bounding box center [159, 141] width 253 height 44
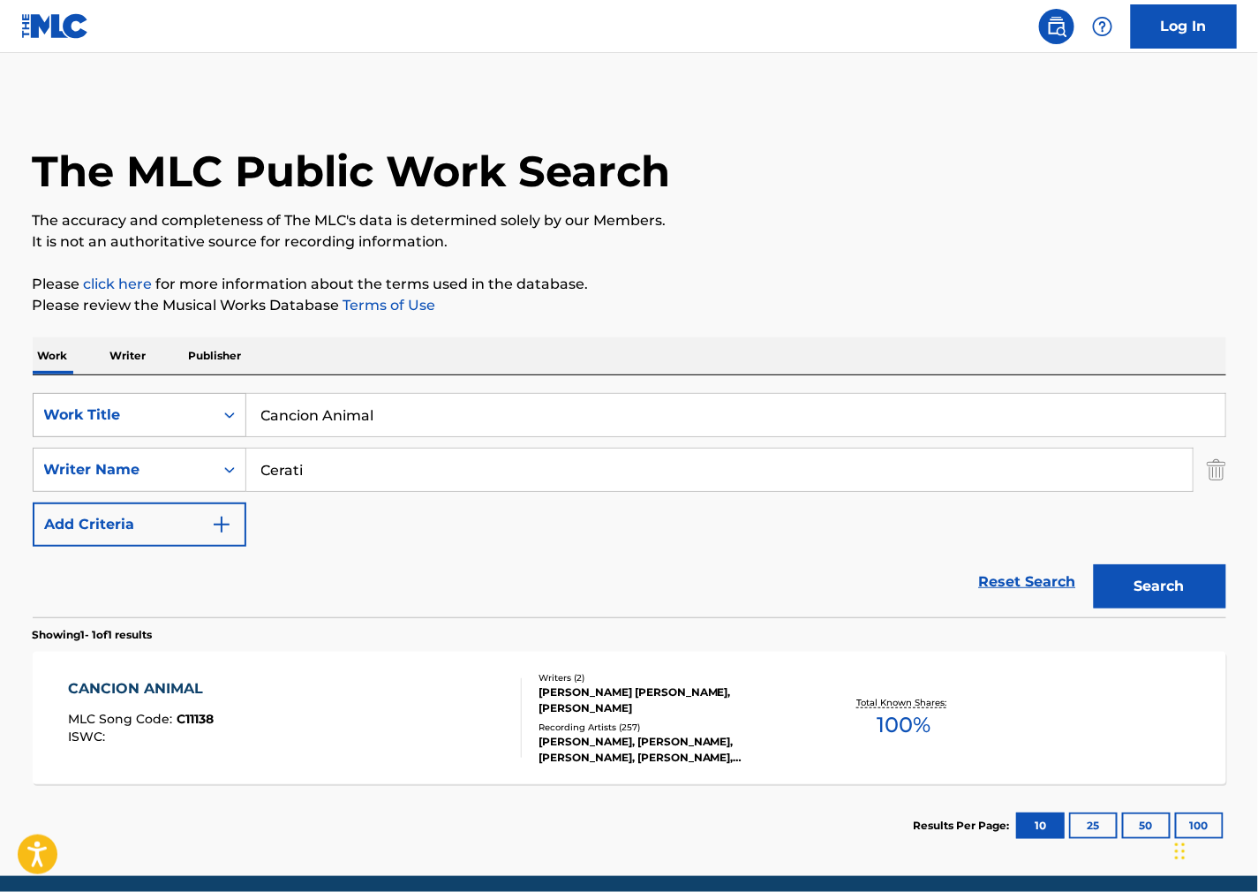
drag, startPoint x: 404, startPoint y: 403, endPoint x: 90, endPoint y: 400, distance: 313.5
click at [93, 400] on div "SearchWithCriteria0579fdf0-b029-42c4-b3f8-a4b949c73a97 Work Title Cancion Animal" at bounding box center [630, 415] width 1194 height 44
paste input "Verbo Carne"
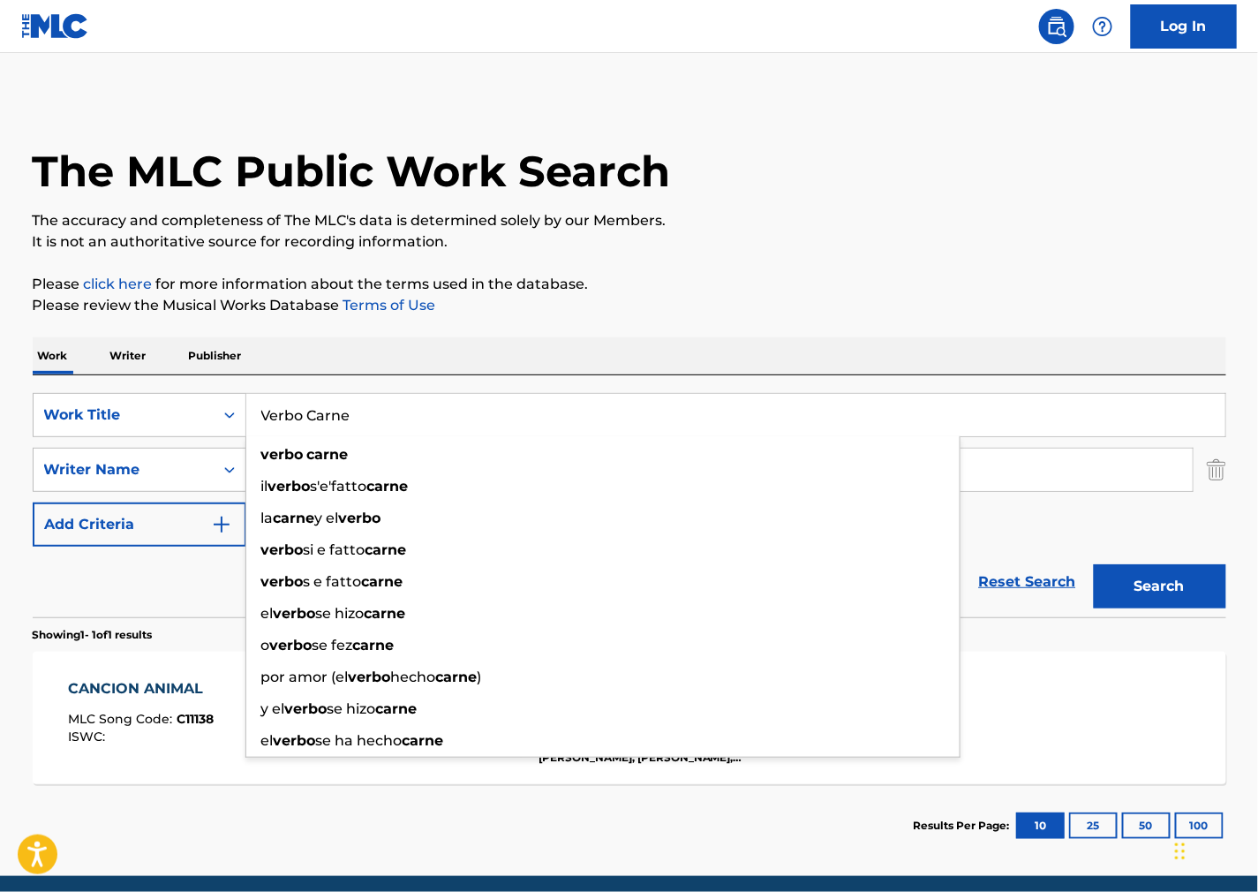
type input "Verbo Carne"
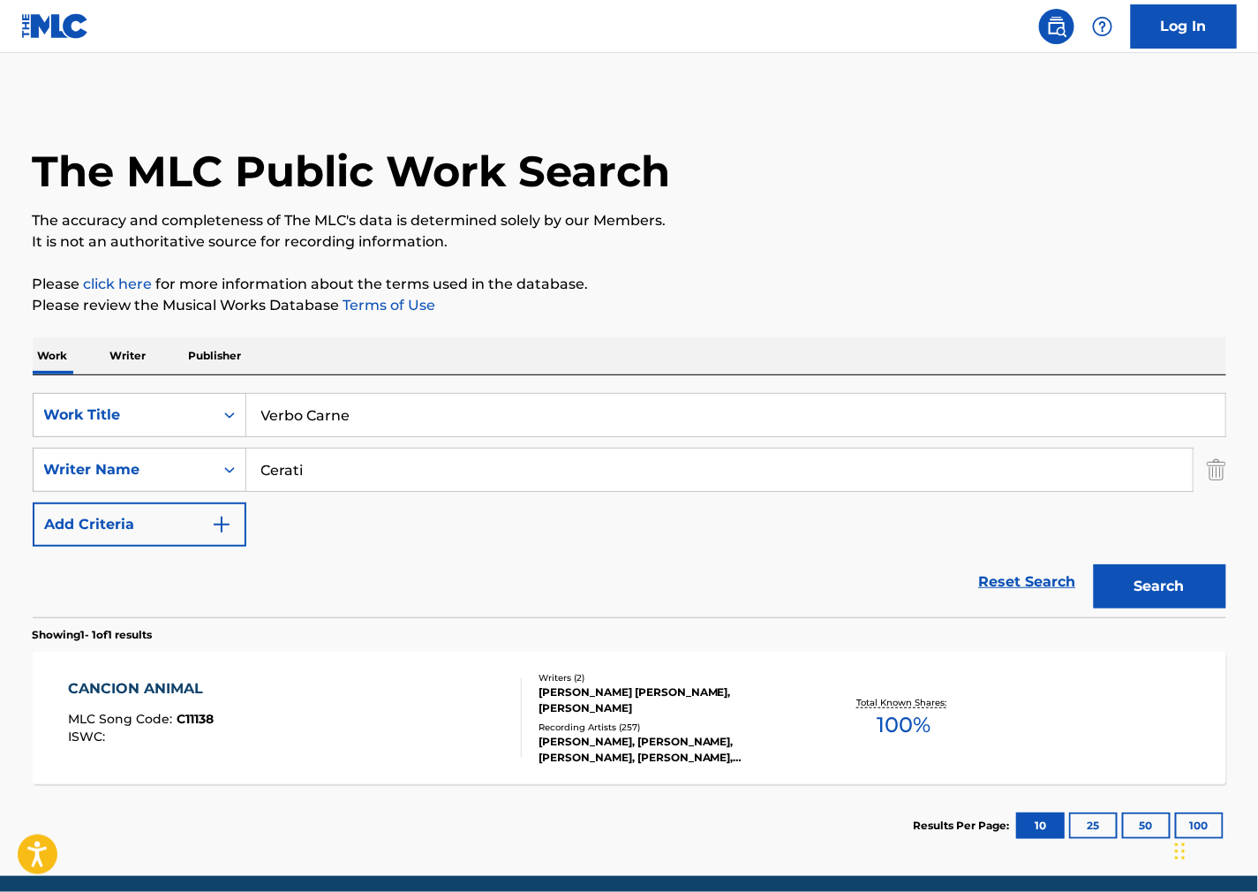
drag, startPoint x: 798, startPoint y: 345, endPoint x: 764, endPoint y: 357, distance: 36.3
click at [789, 347] on div "Work Writer Publisher" at bounding box center [630, 355] width 1194 height 37
drag, startPoint x: 396, startPoint y: 479, endPoint x: 175, endPoint y: 460, distance: 221.6
click at [56, 436] on div "SearchWithCriteria0579fdf0-b029-42c4-b3f8-a4b949c73a97 Work Title Verbo Carne S…" at bounding box center [630, 470] width 1194 height 154
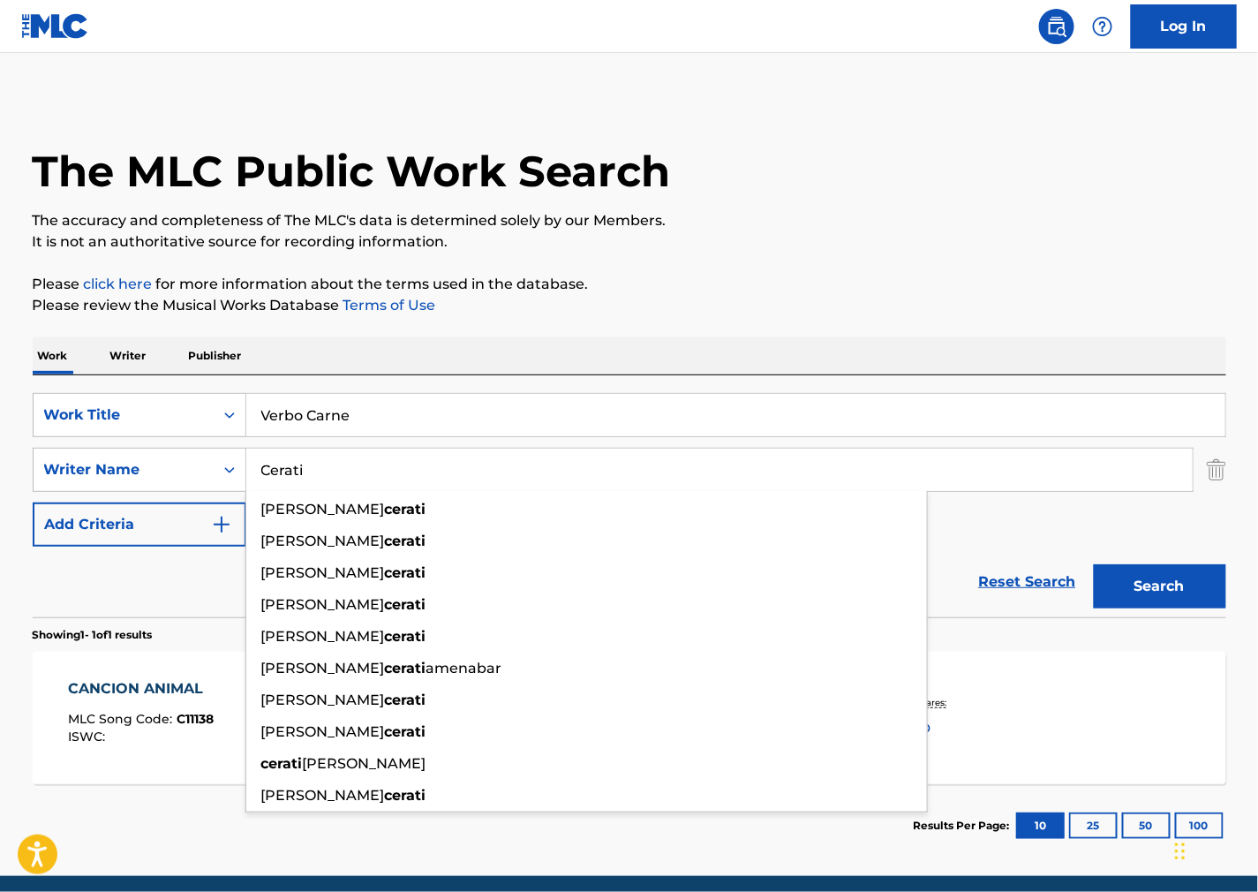
click at [1145, 585] on button "Search" at bounding box center [1160, 586] width 132 height 44
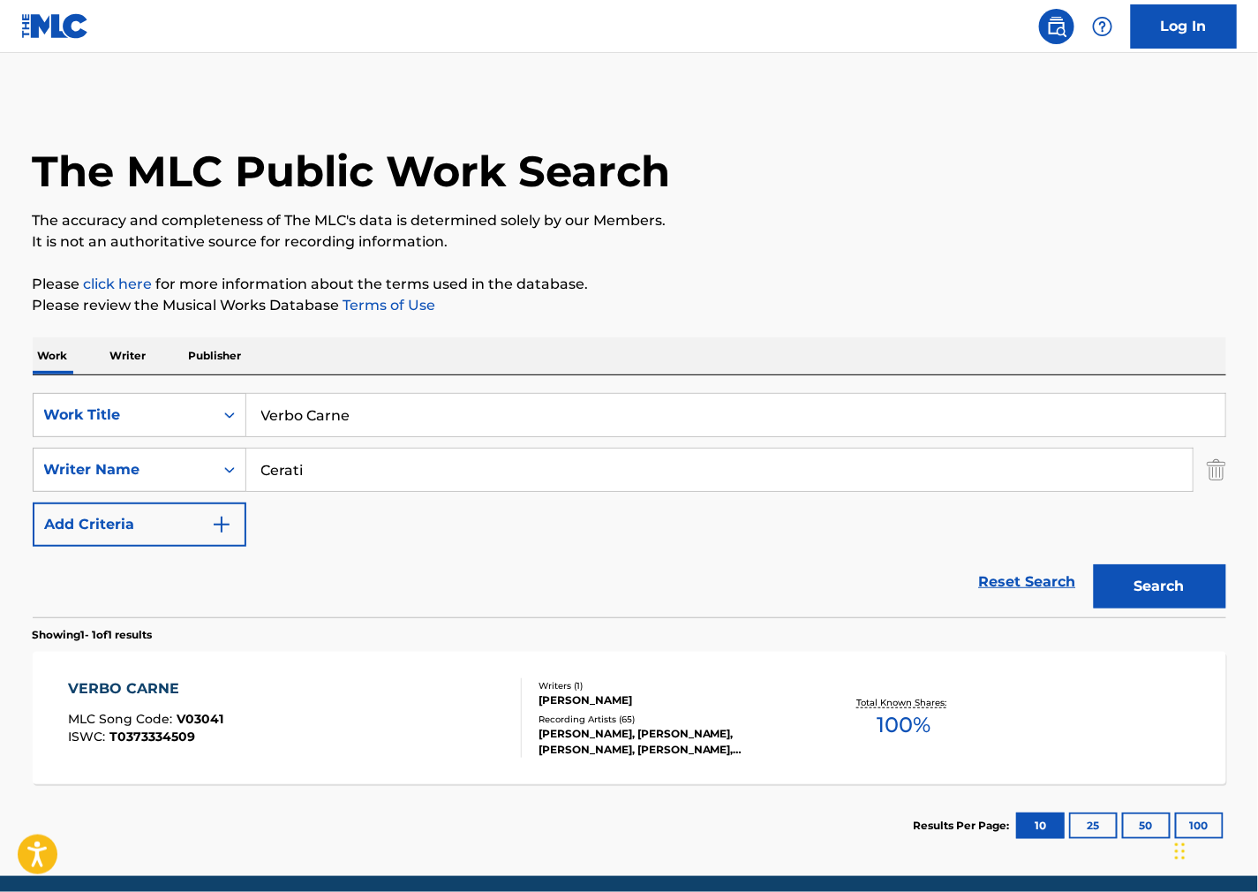
click at [383, 693] on div "VERBO CARNE MLC Song Code : V03041 ISWC : T0373334509" at bounding box center [295, 717] width 454 height 79
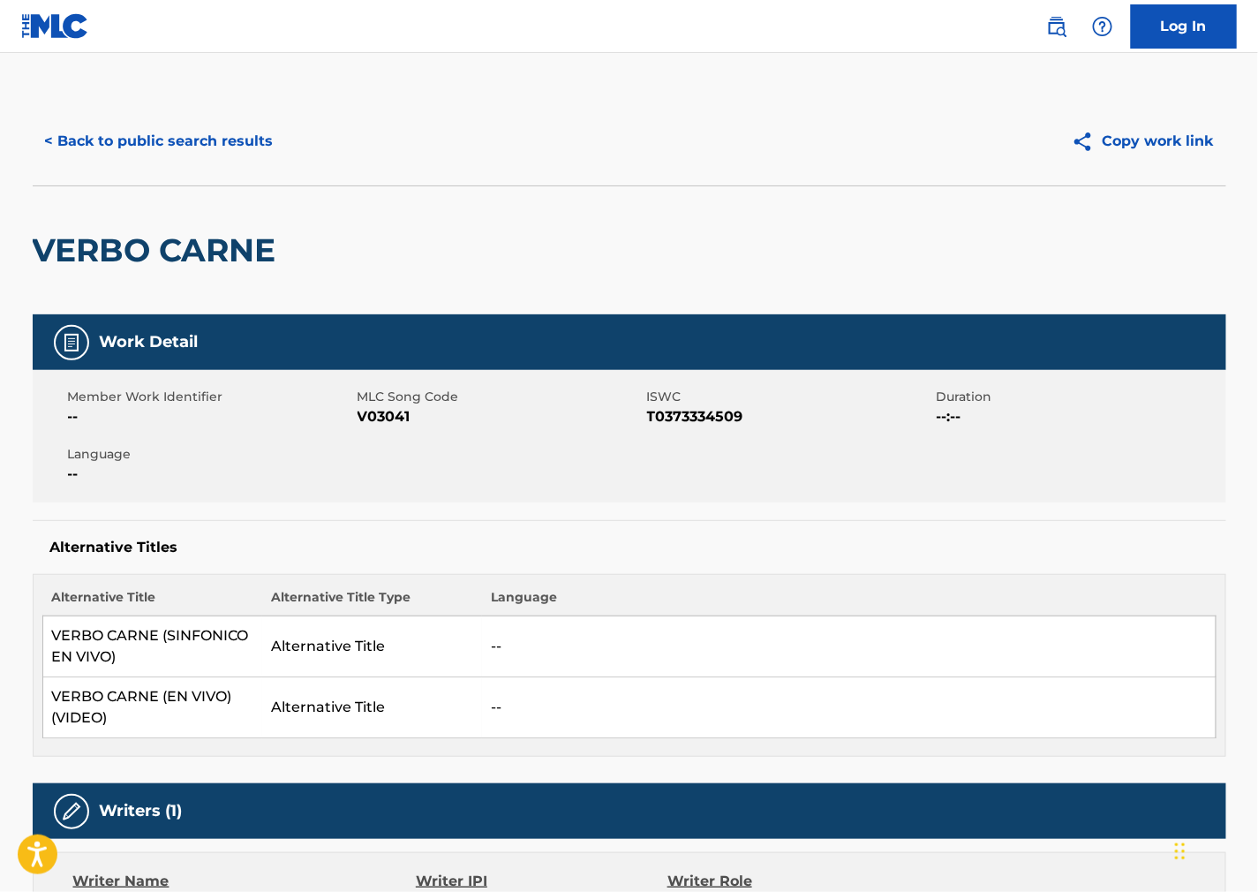
click at [397, 419] on span "V03041" at bounding box center [500, 416] width 285 height 21
click at [687, 417] on span "T0373334509" at bounding box center [789, 416] width 285 height 21
drag, startPoint x: 789, startPoint y: 499, endPoint x: 589, endPoint y: 535, distance: 203.7
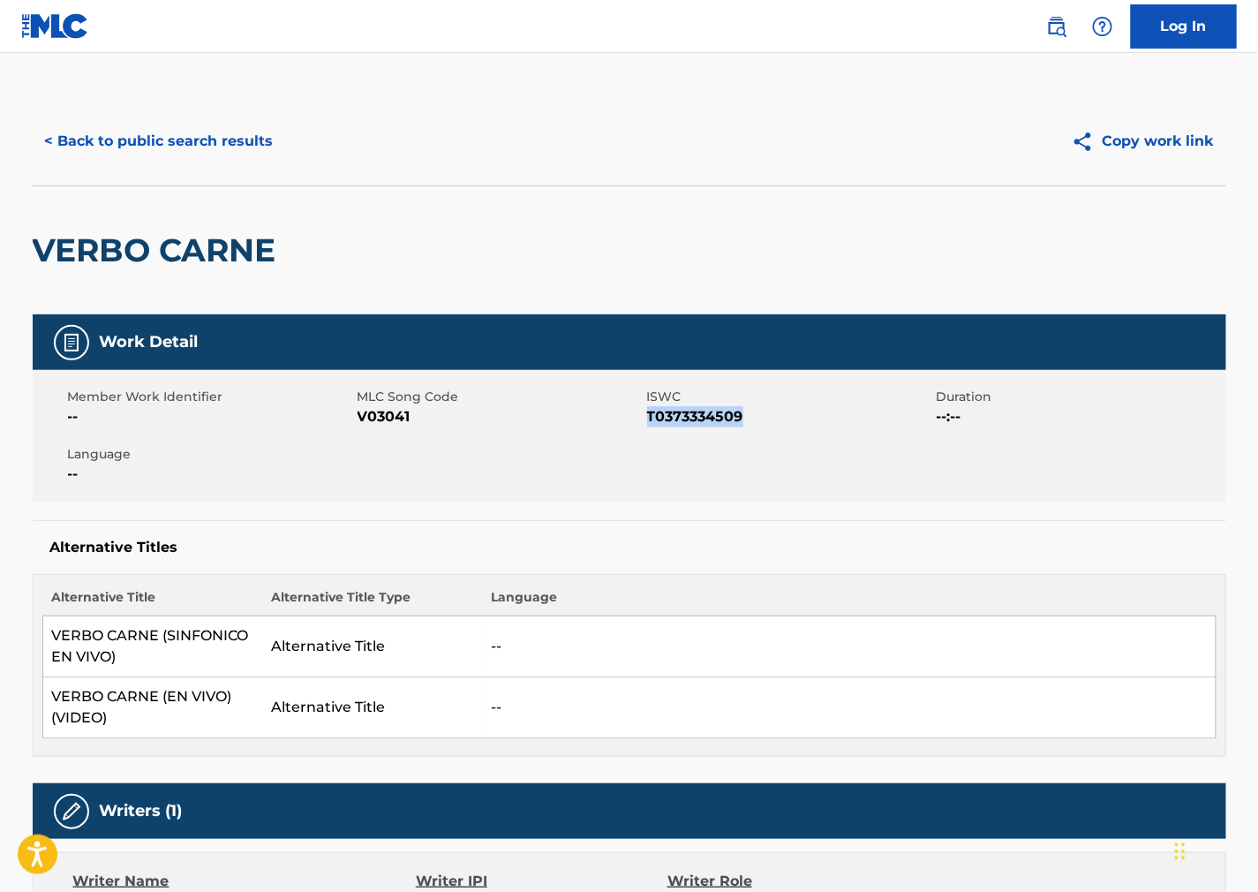
click at [789, 499] on div "Member Work Identifier -- MLC Song Code V03041 ISWC T0373334509 Duration --:-- …" at bounding box center [630, 436] width 1194 height 132
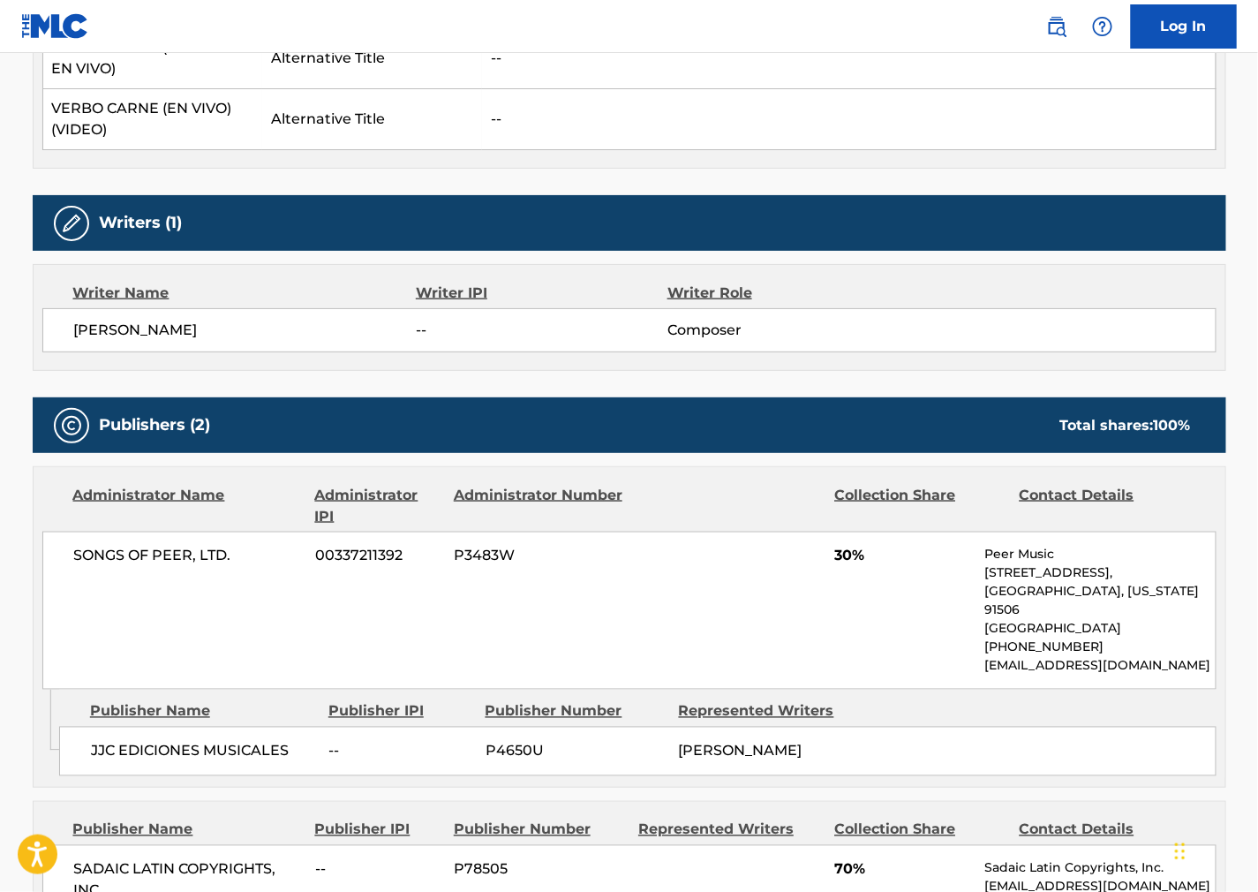
scroll to position [883, 0]
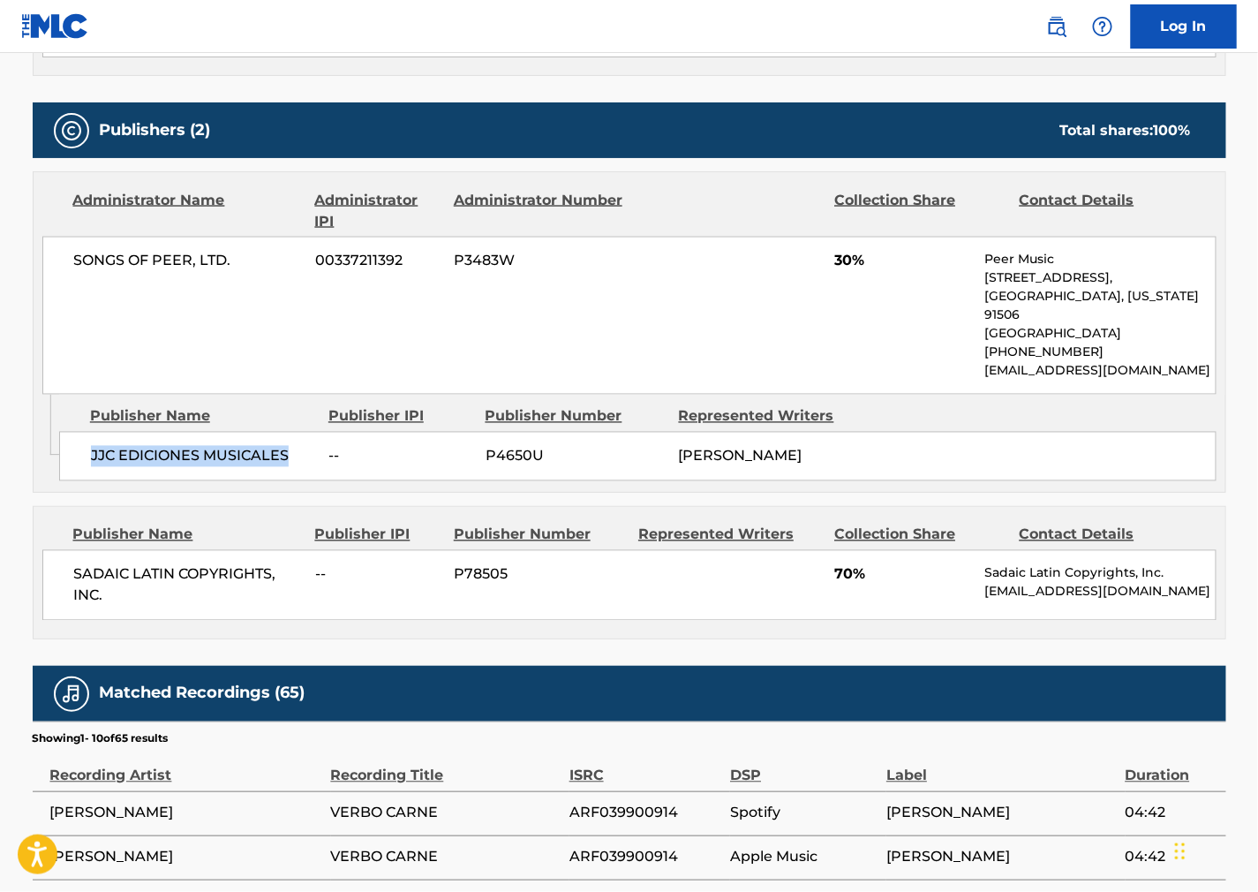
drag, startPoint x: 278, startPoint y: 451, endPoint x: 88, endPoint y: 452, distance: 189.8
click at [88, 452] on div "JJC EDICIONES MUSICALES -- P4650U [PERSON_NAME]" at bounding box center [638, 456] width 1158 height 49
click at [791, 539] on div "Publisher Name Publisher IPI Publisher Number Represented Writers Collection Sh…" at bounding box center [630, 573] width 1192 height 132
drag, startPoint x: 197, startPoint y: 261, endPoint x: 46, endPoint y: 260, distance: 151.0
click at [46, 260] on div "SONGS OF PEER, LTD. 00337211392 P3483W 30% Peer Music [STREET_ADDRESS][US_STATE…" at bounding box center [629, 316] width 1174 height 158
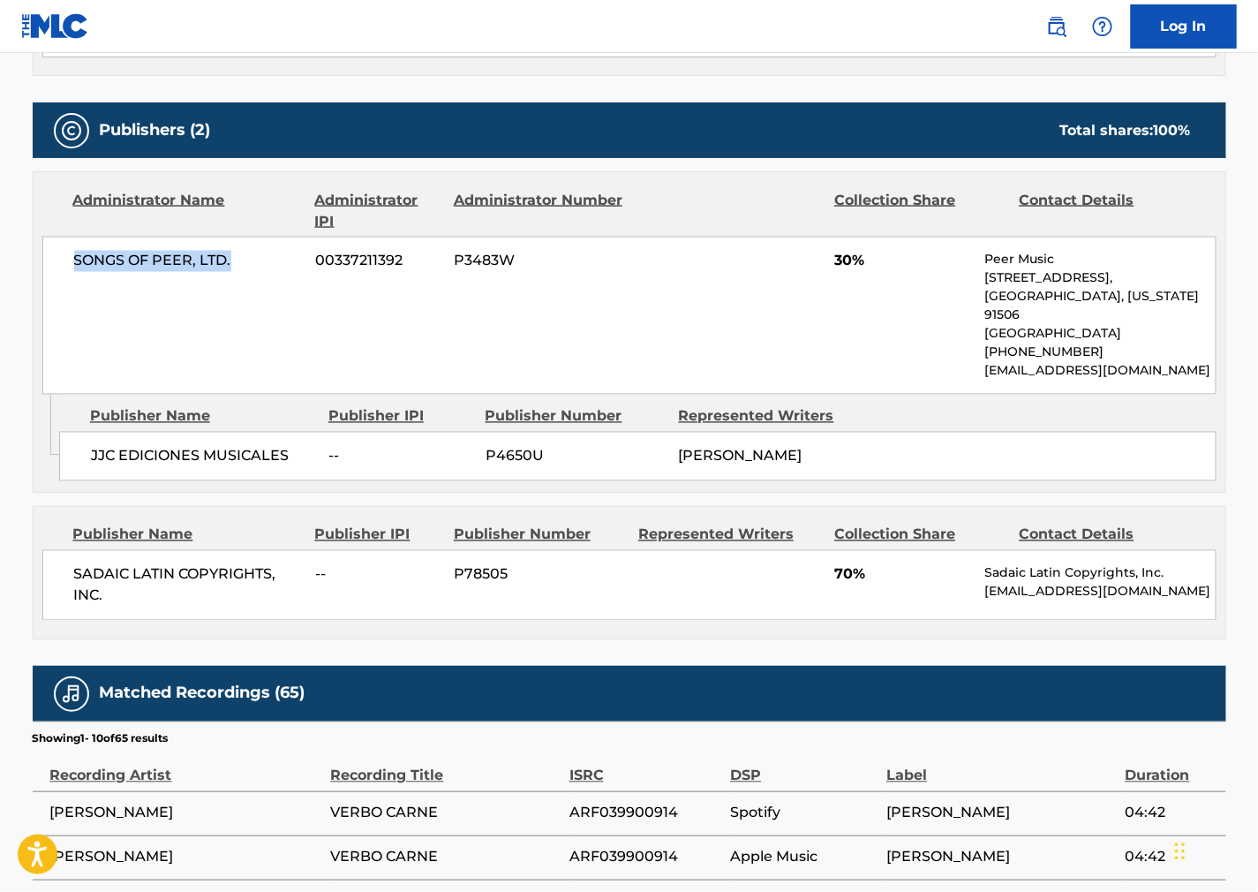
drag, startPoint x: 930, startPoint y: 585, endPoint x: 344, endPoint y: 627, distance: 586.9
click at [930, 585] on span "70%" at bounding box center [902, 574] width 137 height 21
drag, startPoint x: 146, startPoint y: 620, endPoint x: 56, endPoint y: 586, distance: 96.1
click at [56, 586] on div "SADAIC LATIN COPYRIGHTS, INC. -- P78505 70% Sadaic Latin Copyrights, Inc. [EMAI…" at bounding box center [629, 585] width 1174 height 71
drag, startPoint x: 818, startPoint y: 319, endPoint x: 761, endPoint y: 331, distance: 57.8
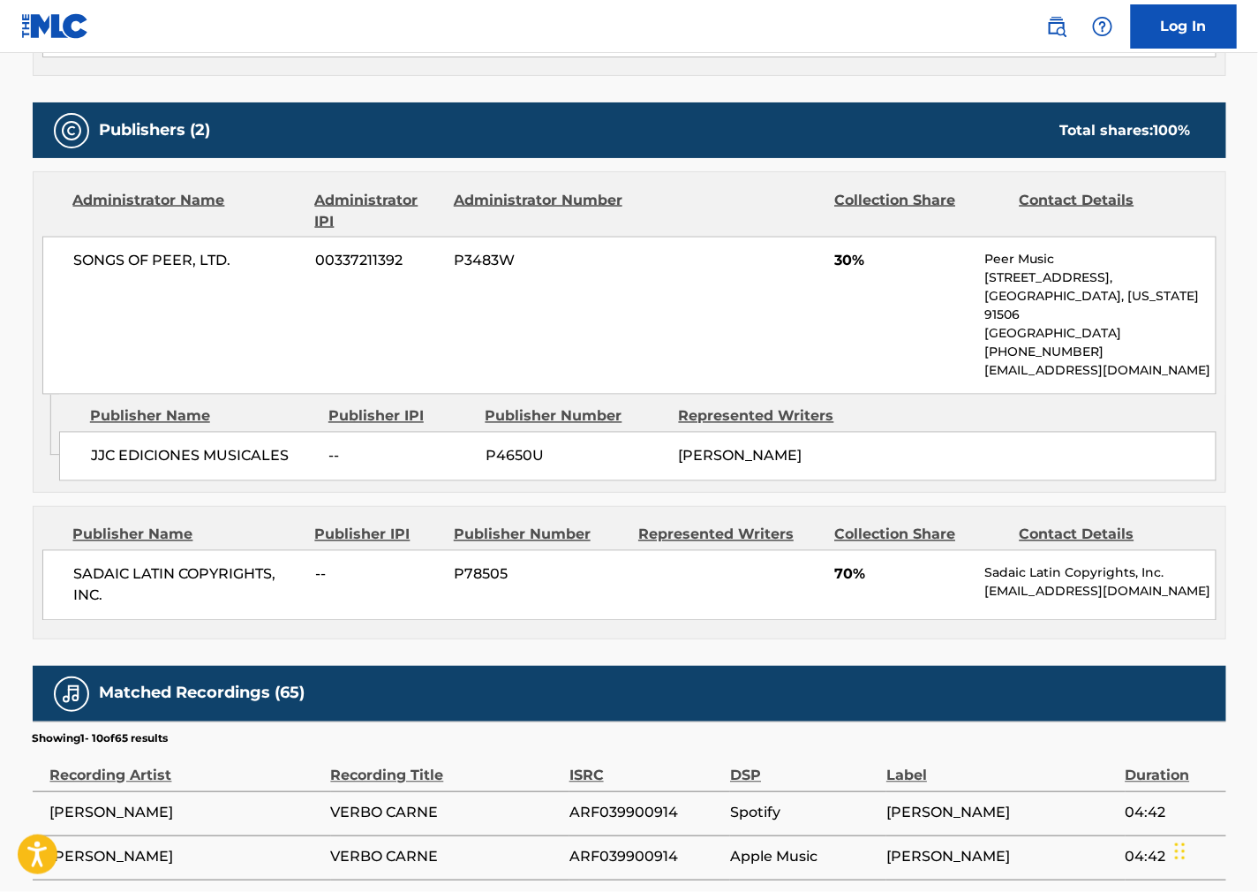
click at [817, 319] on div "SONGS OF PEER, LTD. 00337211392 P3483W 30% Peer Music [STREET_ADDRESS][US_STATE…" at bounding box center [629, 316] width 1174 height 158
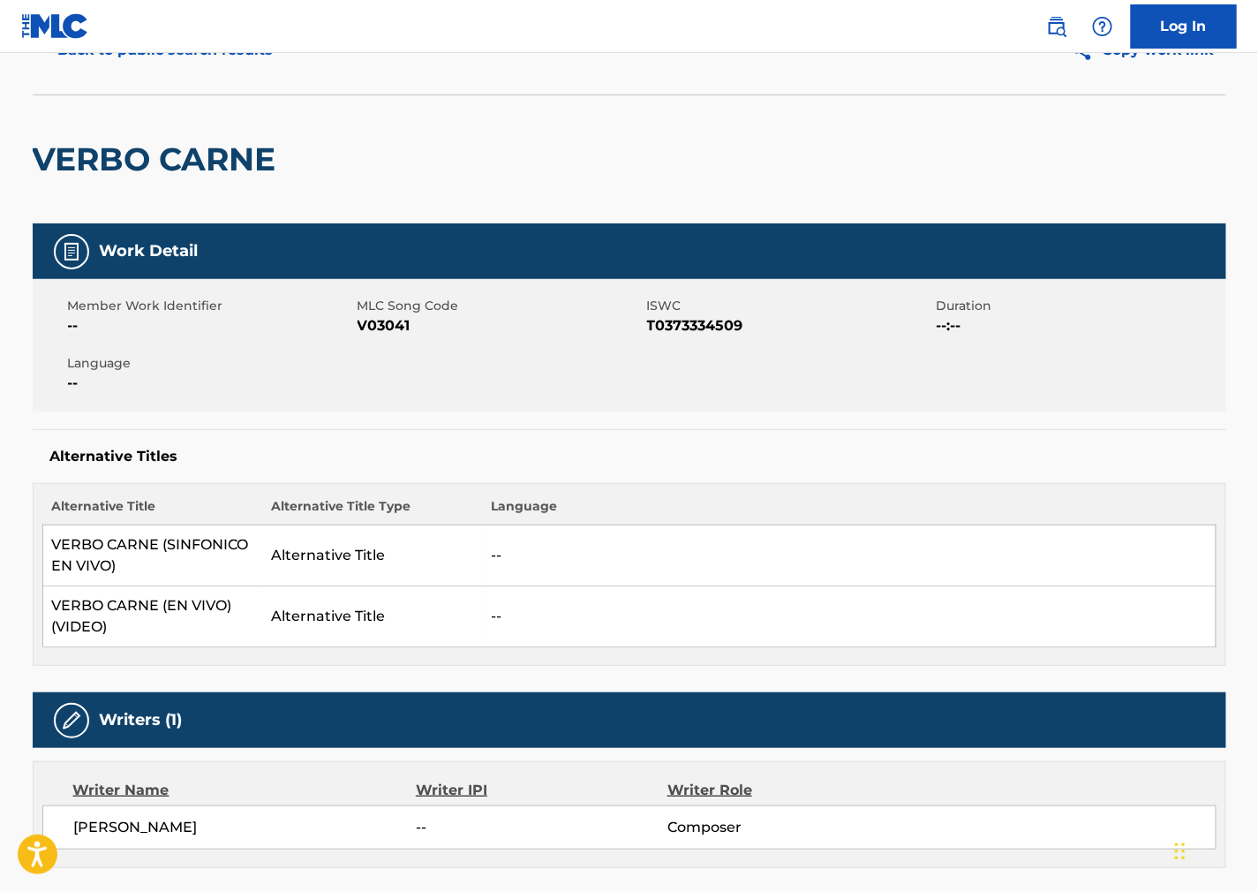
scroll to position [0, 0]
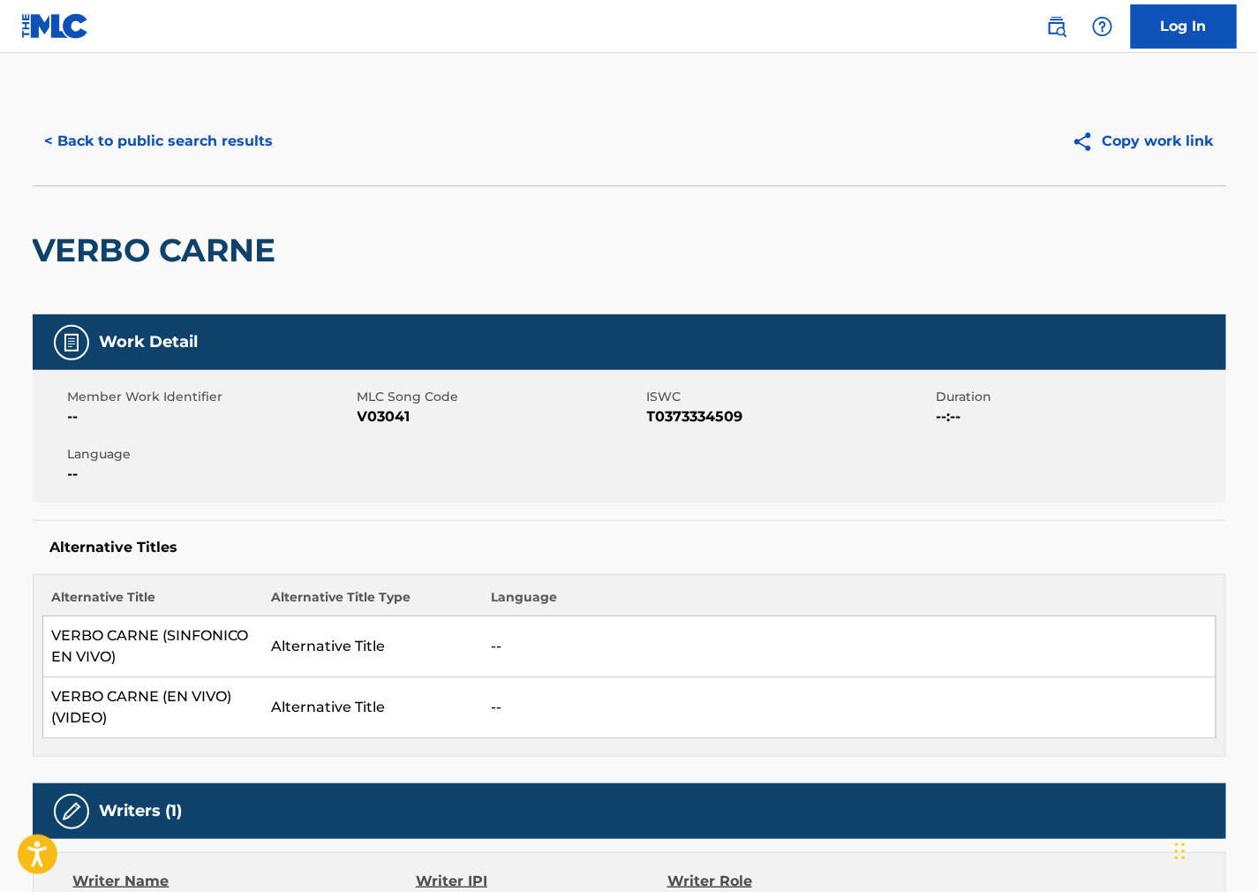
click at [190, 161] on button "< Back to public search results" at bounding box center [159, 141] width 253 height 44
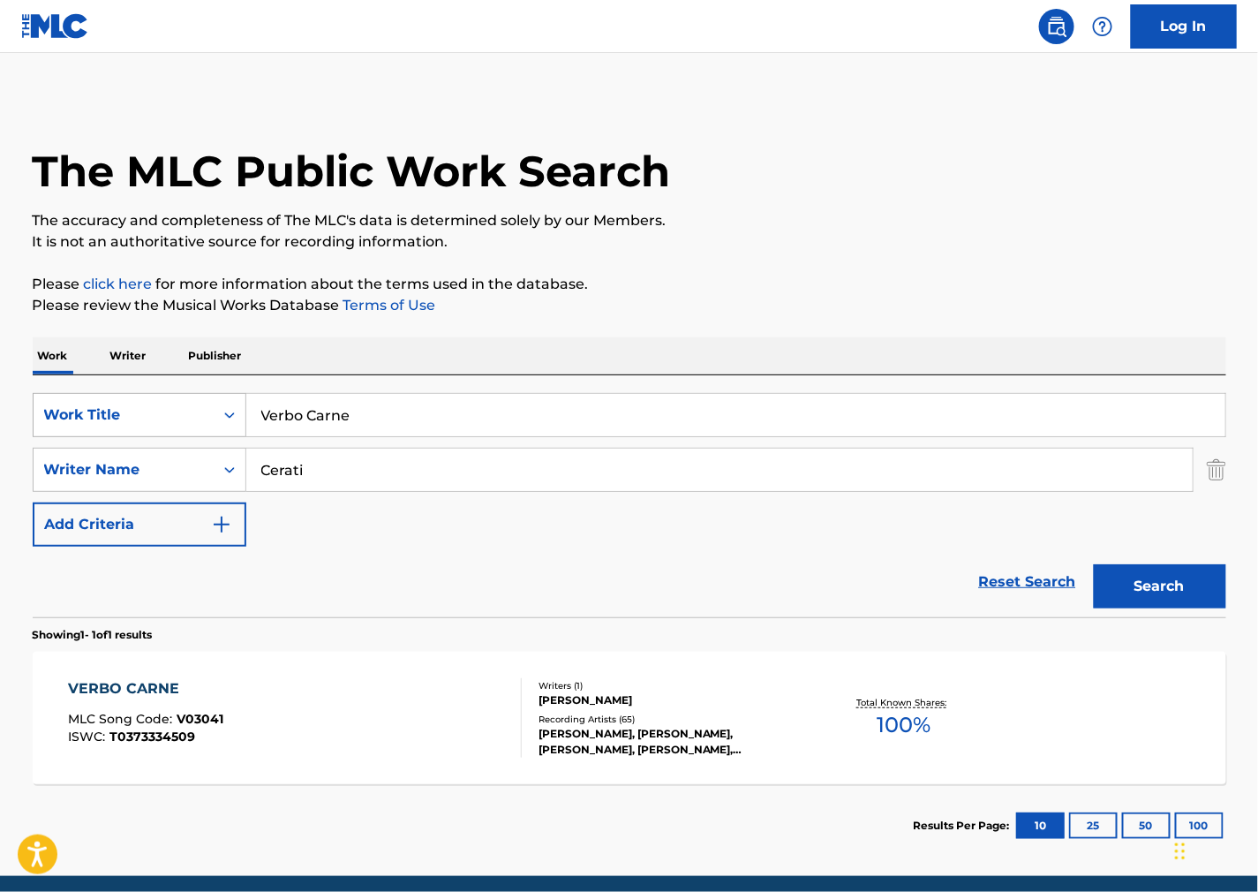
drag, startPoint x: 416, startPoint y: 425, endPoint x: 77, endPoint y: 427, distance: 339.1
click at [78, 426] on div "SearchWithCriteria0579fdf0-b029-42c4-b3f8-a4b949c73a97 Work Title Verbo Carne" at bounding box center [630, 415] width 1194 height 44
paste input "Raiz"
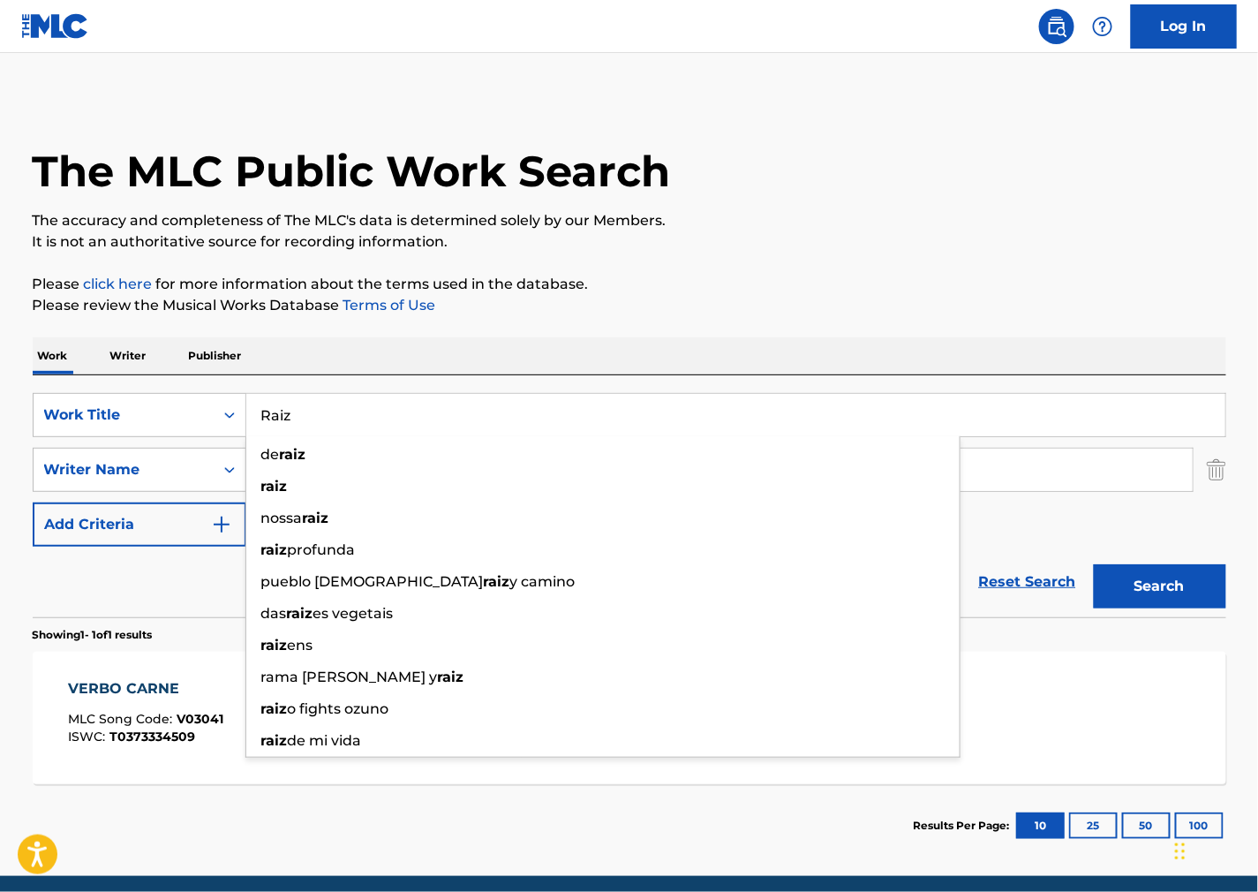
type input "Raiz"
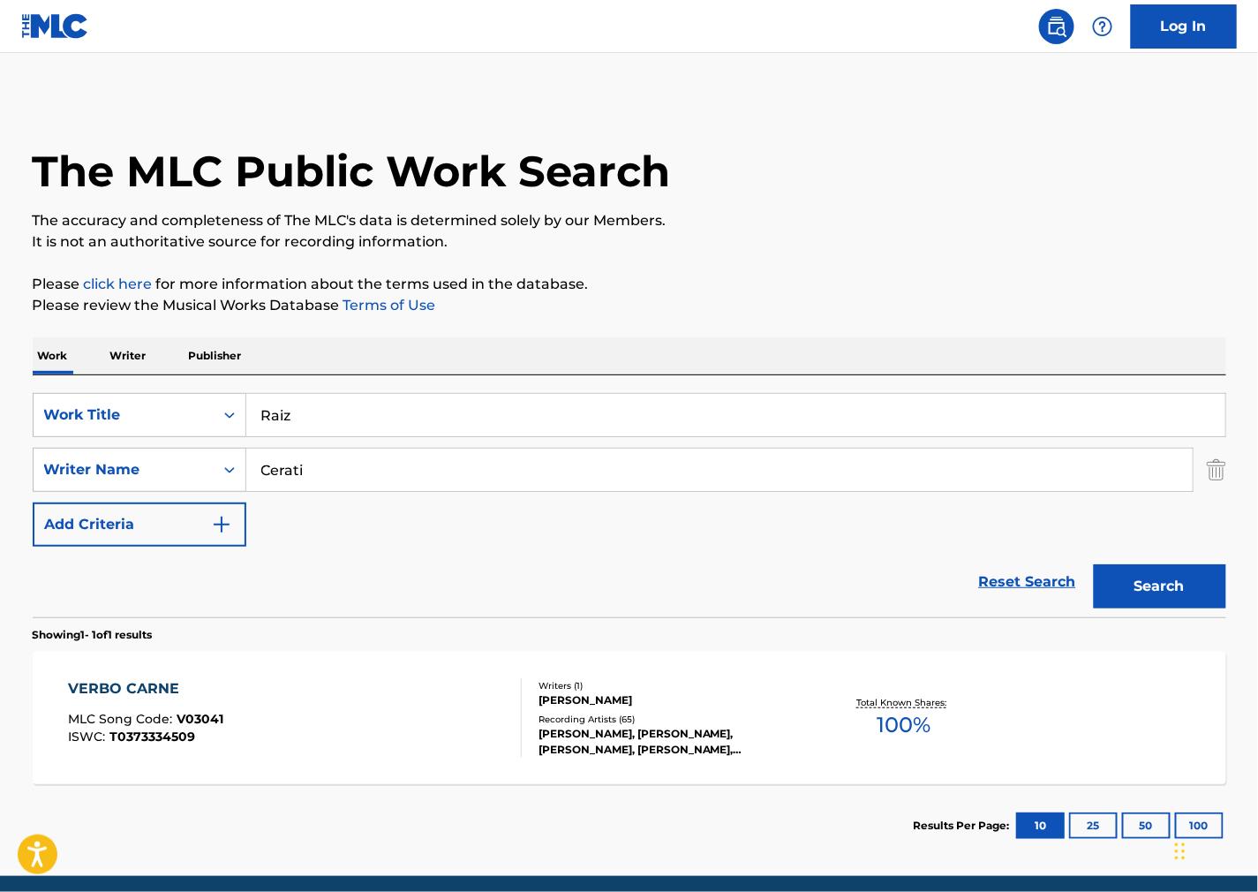
drag, startPoint x: 998, startPoint y: 340, endPoint x: 377, endPoint y: 500, distance: 641.0
click at [991, 340] on div "Work Writer Publisher" at bounding box center [630, 355] width 1194 height 37
drag, startPoint x: 355, startPoint y: 480, endPoint x: 303, endPoint y: 483, distance: 52.2
click at [305, 483] on input "Cerati" at bounding box center [719, 470] width 947 height 42
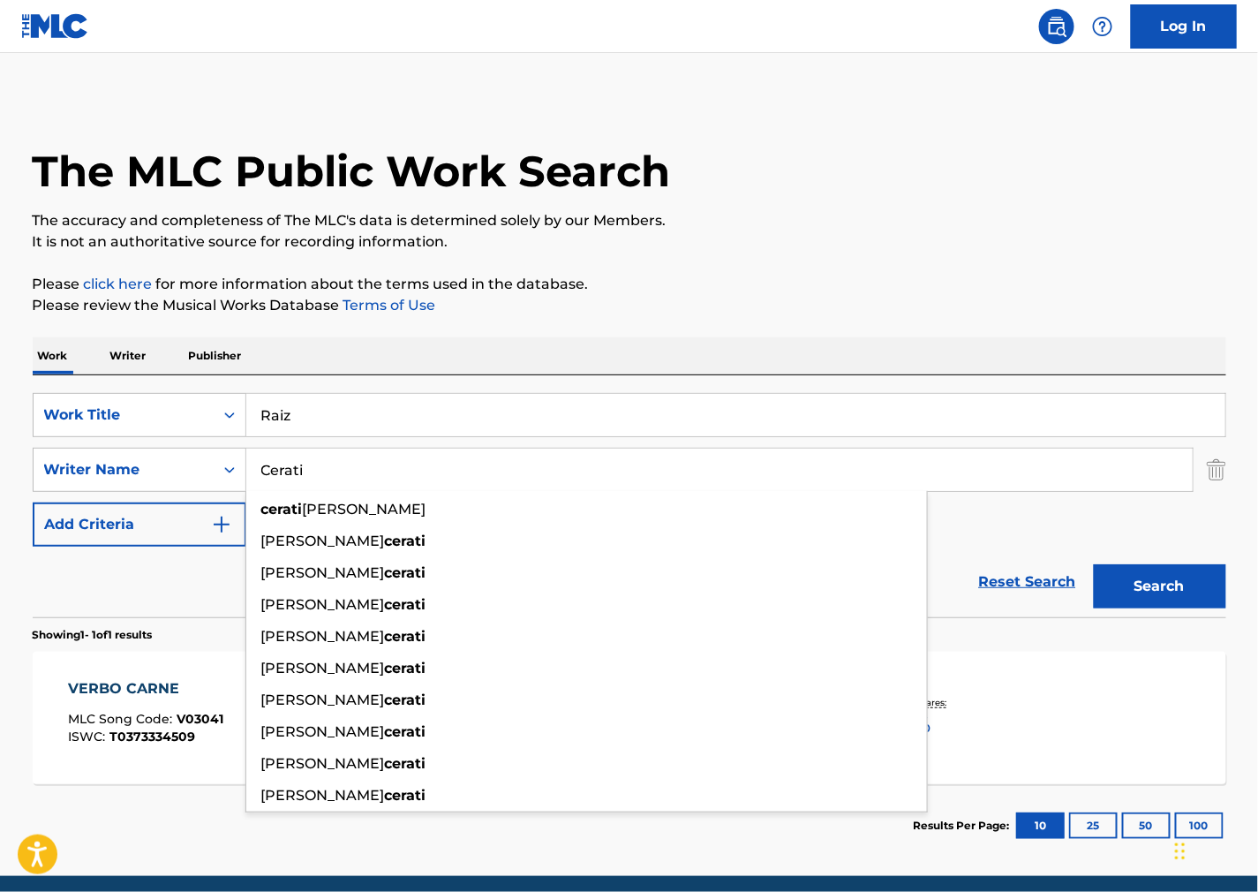
click at [1159, 587] on button "Search" at bounding box center [1160, 586] width 132 height 44
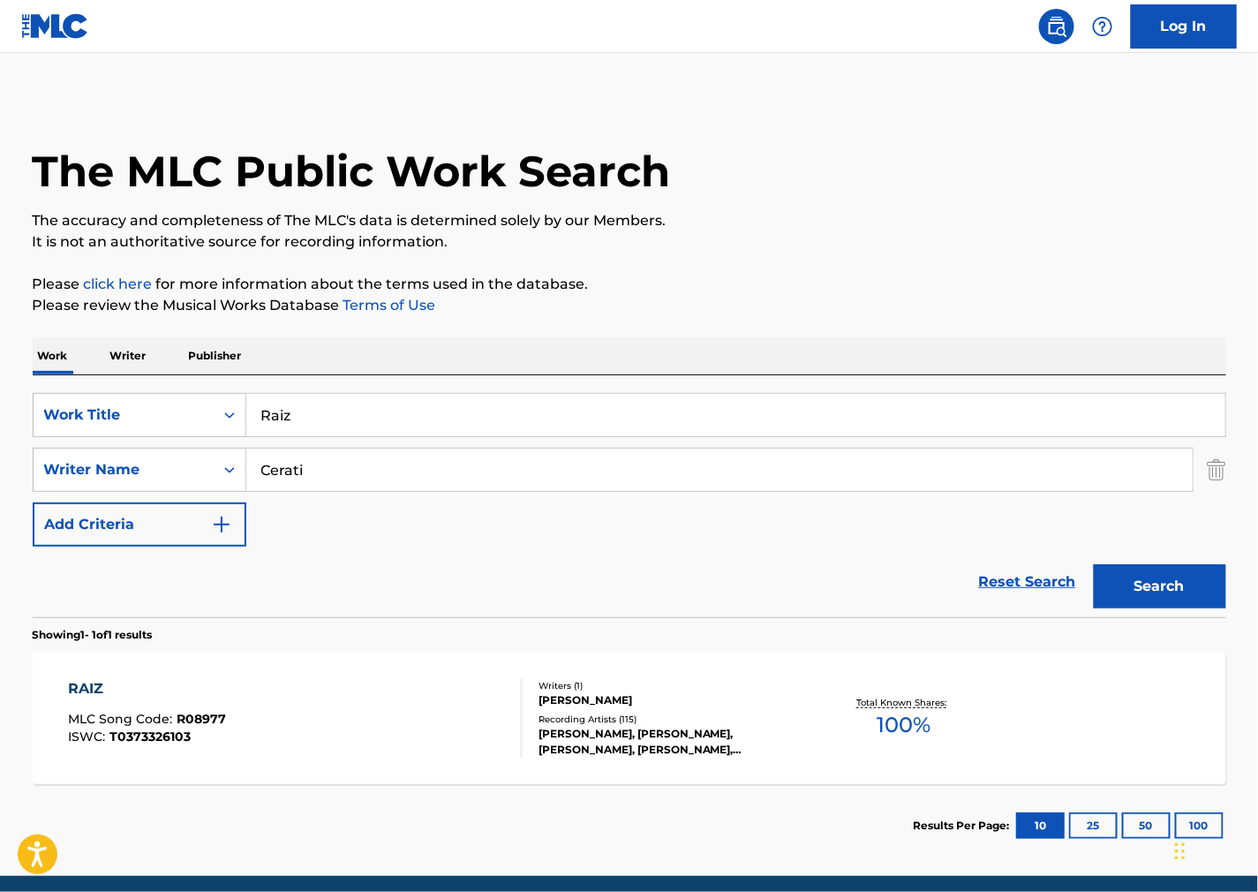
click at [425, 695] on div "RAIZ MLC Song Code : R08977 ISWC : T0373326103" at bounding box center [295, 717] width 454 height 79
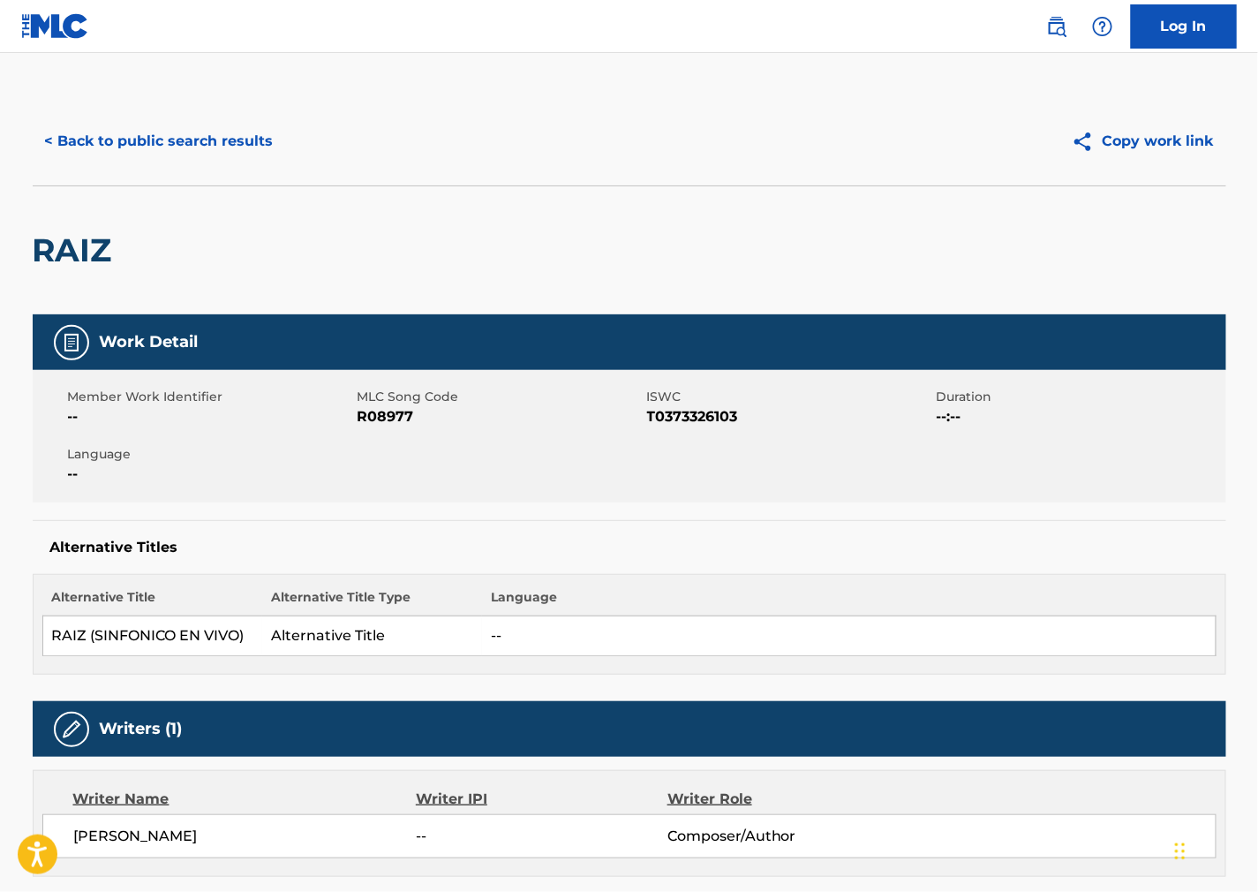
click at [403, 422] on span "R08977" at bounding box center [500, 416] width 285 height 21
click at [707, 420] on span "T0373326103" at bounding box center [789, 416] width 285 height 21
click at [826, 560] on div "Alternative Titles Alternative Title Alternative Title Type Language RAIZ (SINF…" at bounding box center [630, 597] width 1194 height 155
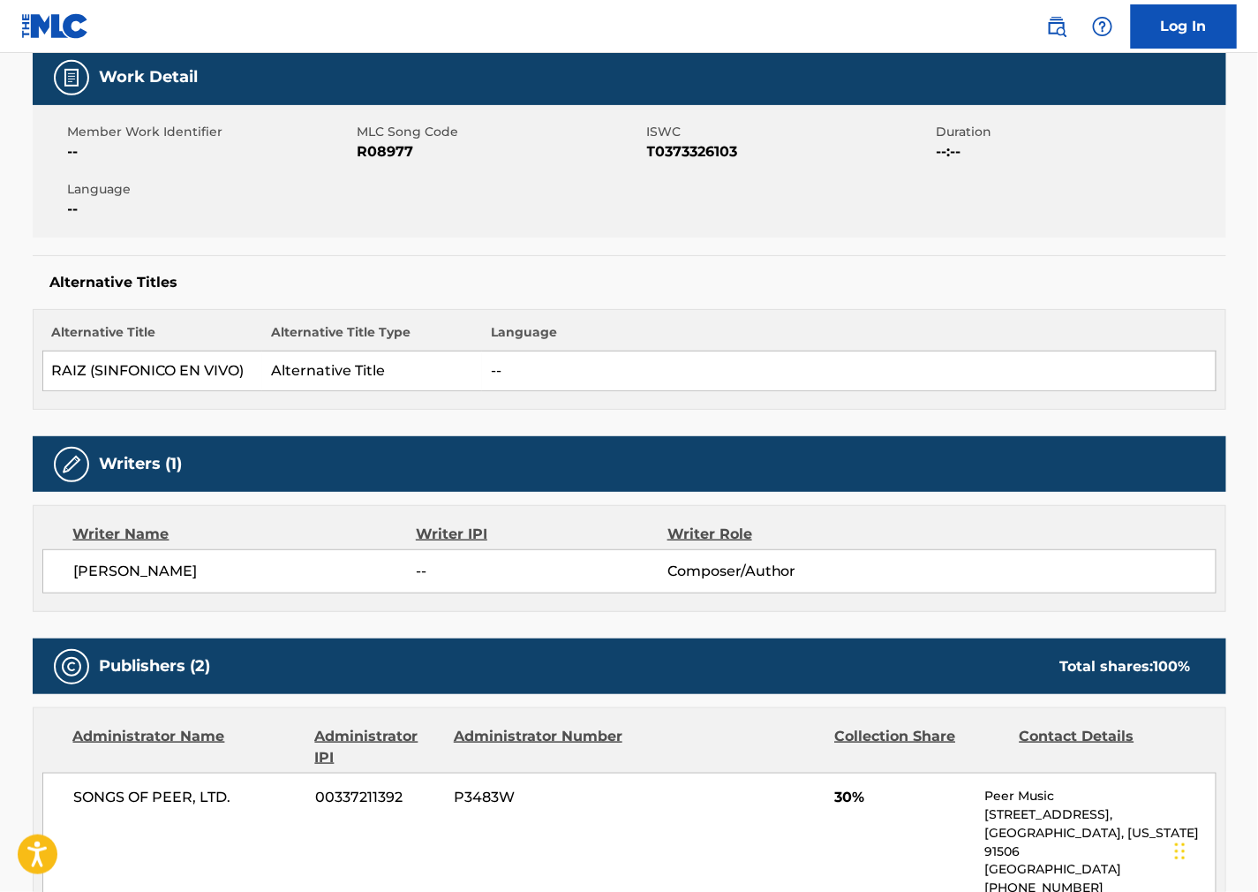
scroll to position [294, 0]
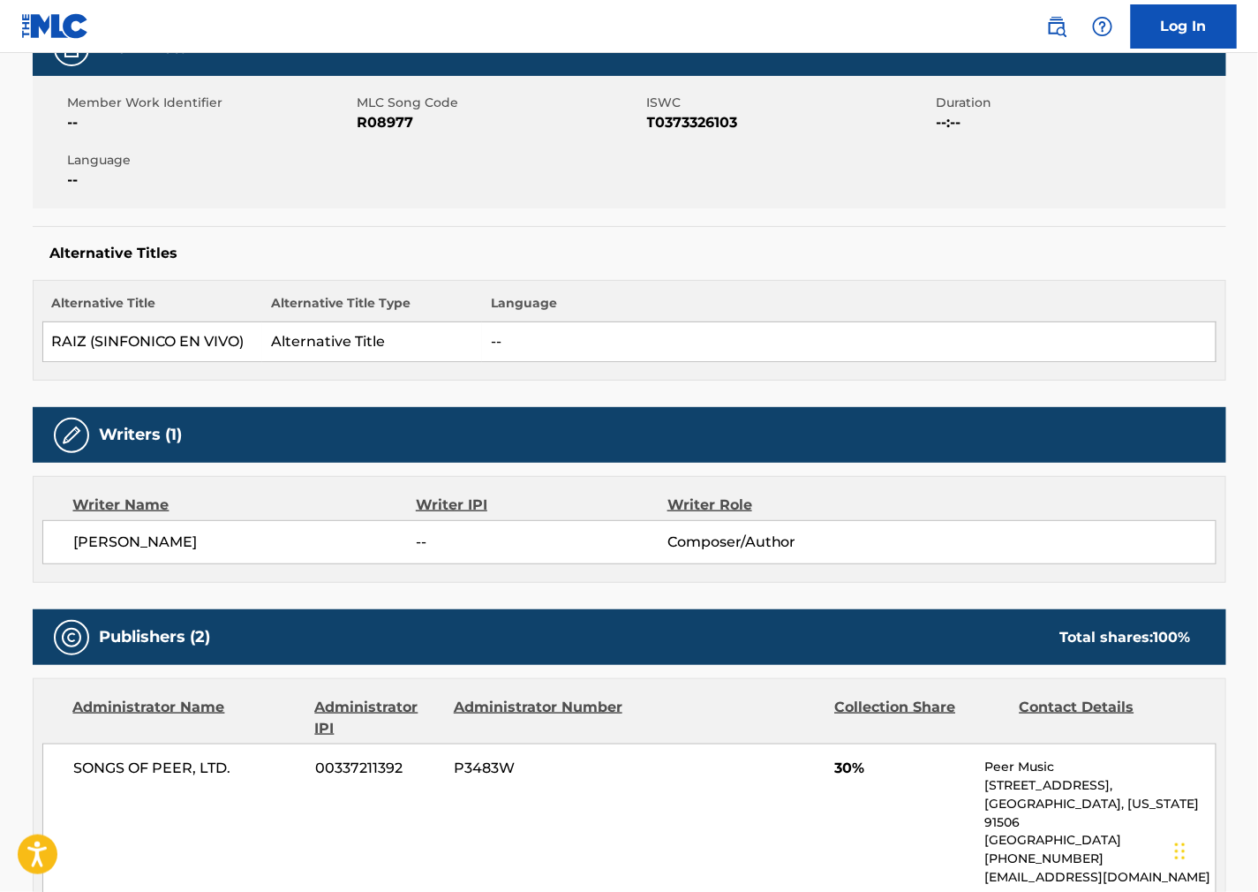
drag, startPoint x: 109, startPoint y: 544, endPoint x: 62, endPoint y: 541, distance: 46.9
click at [62, 541] on div "[PERSON_NAME] -- Composer/Author" at bounding box center [629, 542] width 1174 height 44
click at [937, 463] on div "Writers (1) Writer Name Writer IPI Writer Role [PERSON_NAME] -- Composer/Author" at bounding box center [630, 495] width 1194 height 176
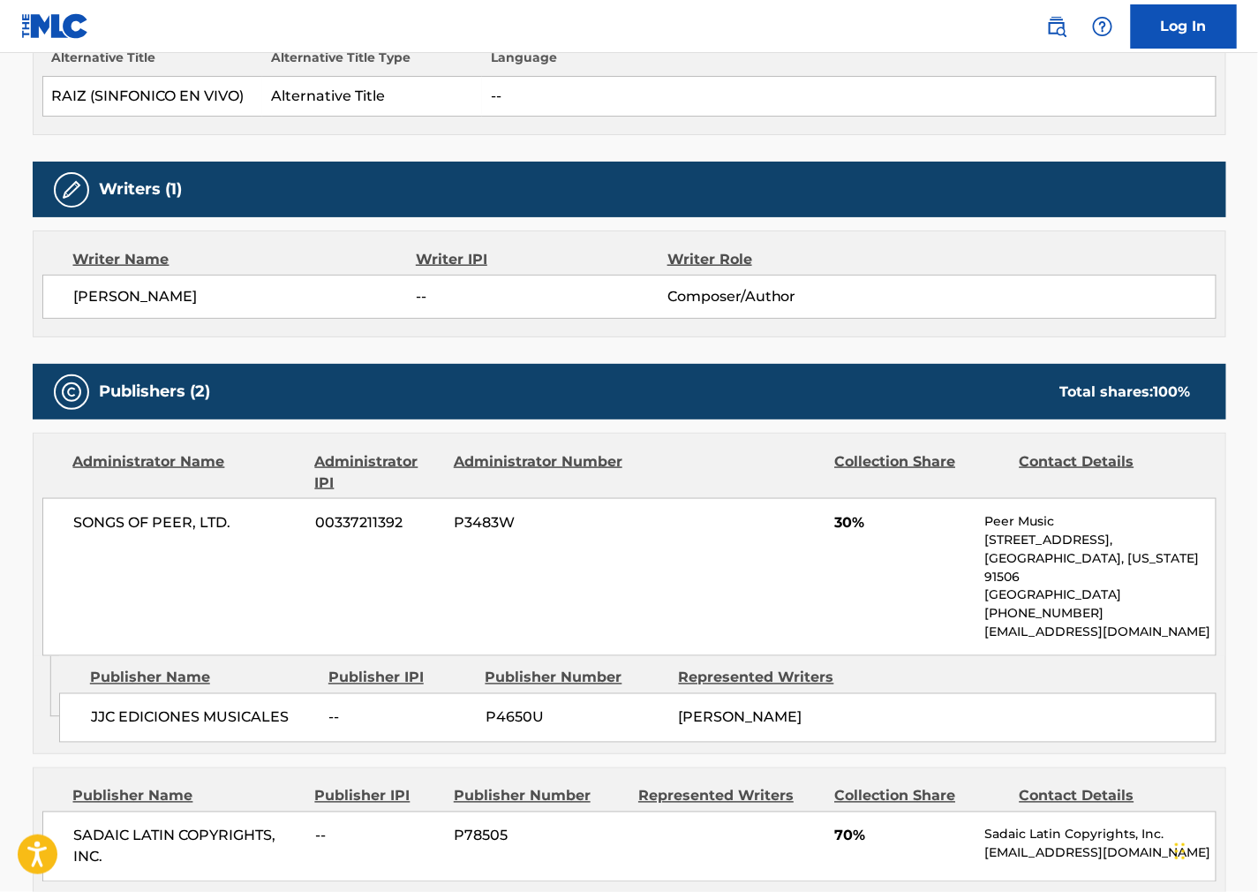
scroll to position [686, 0]
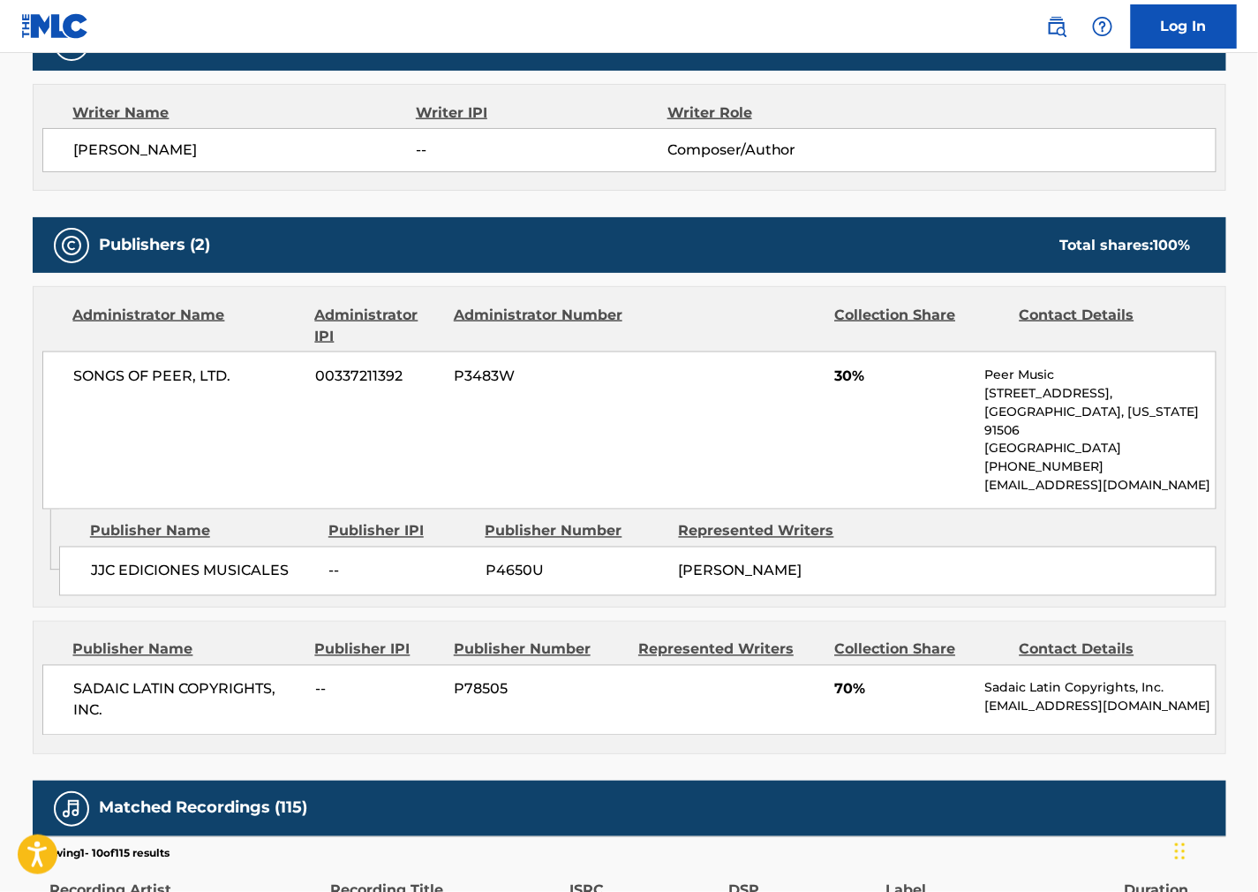
drag, startPoint x: 223, startPoint y: 387, endPoint x: 213, endPoint y: 389, distance: 10.9
click at [210, 389] on div "SONGS OF PEER, LTD. 00337211392 P3483W 30% Peer Music [STREET_ADDRESS][US_STATE…" at bounding box center [629, 430] width 1174 height 158
click at [258, 387] on div "SONGS OF PEER, LTD. 00337211392 P3483W 30% Peer Music [STREET_ADDRESS][US_STATE…" at bounding box center [629, 430] width 1174 height 158
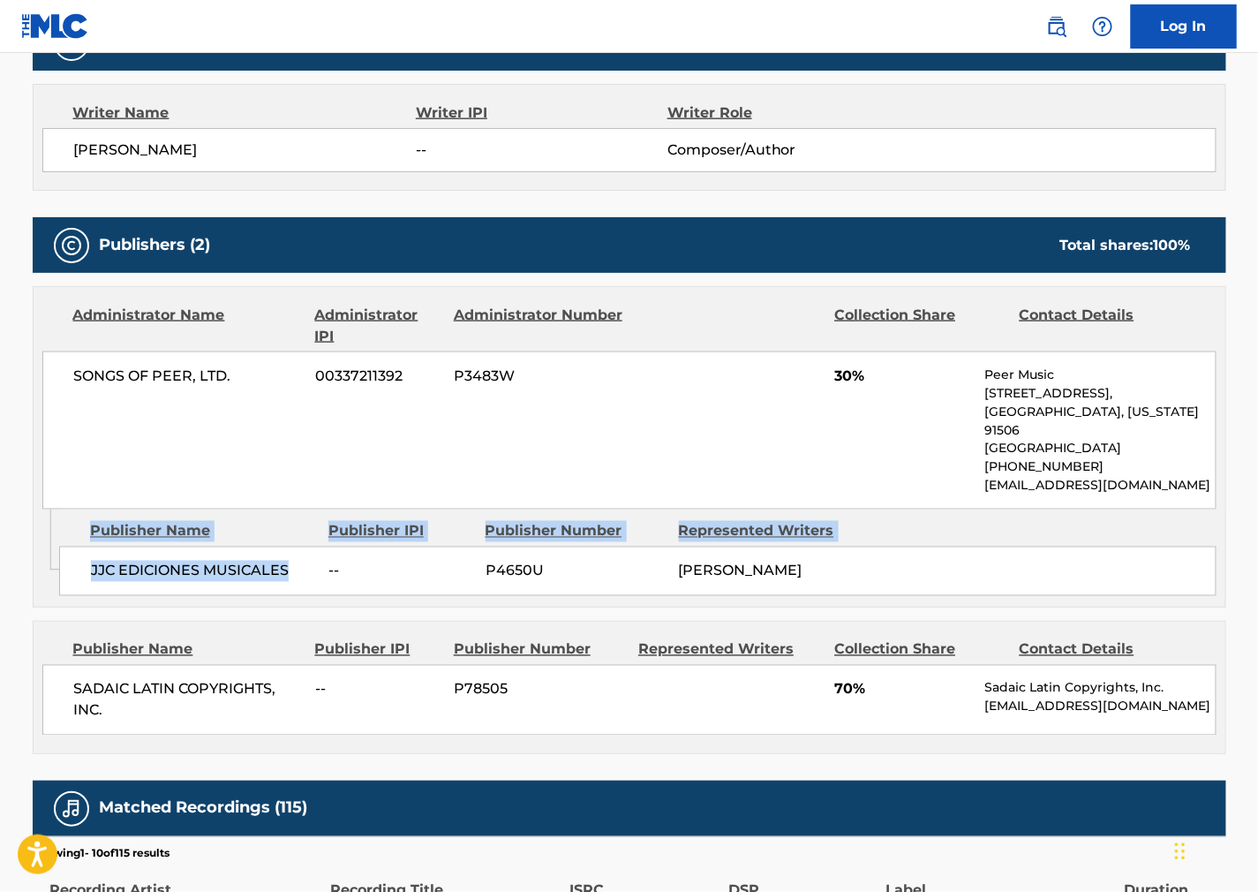
drag, startPoint x: 284, startPoint y: 586, endPoint x: 55, endPoint y: 584, distance: 229.6
click at [55, 584] on div "Admin Original Publisher Connecting Line Publisher Name Publisher IPI Publisher…" at bounding box center [630, 557] width 1192 height 97
click at [170, 562] on span "JJC EDICIONES MUSICALES" at bounding box center [203, 571] width 225 height 21
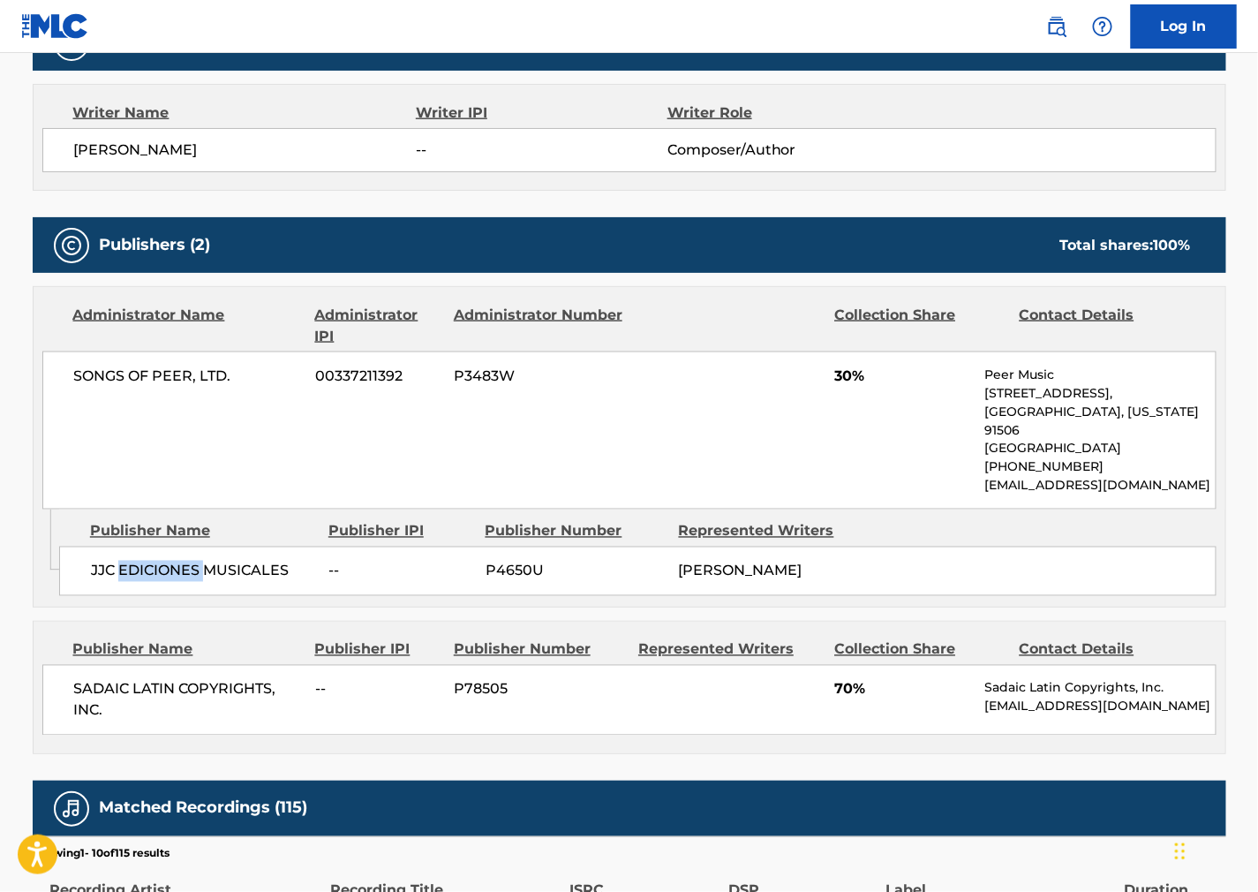
click at [170, 562] on span "JJC EDICIONES MUSICALES" at bounding box center [203, 571] width 225 height 21
drag, startPoint x: 871, startPoint y: 549, endPoint x: 749, endPoint y: 547, distance: 121.9
click at [857, 549] on div "JJC EDICIONES MUSICALES -- P4650U [PERSON_NAME]" at bounding box center [638, 571] width 1158 height 49
drag, startPoint x: 245, startPoint y: 381, endPoint x: 64, endPoint y: 391, distance: 180.4
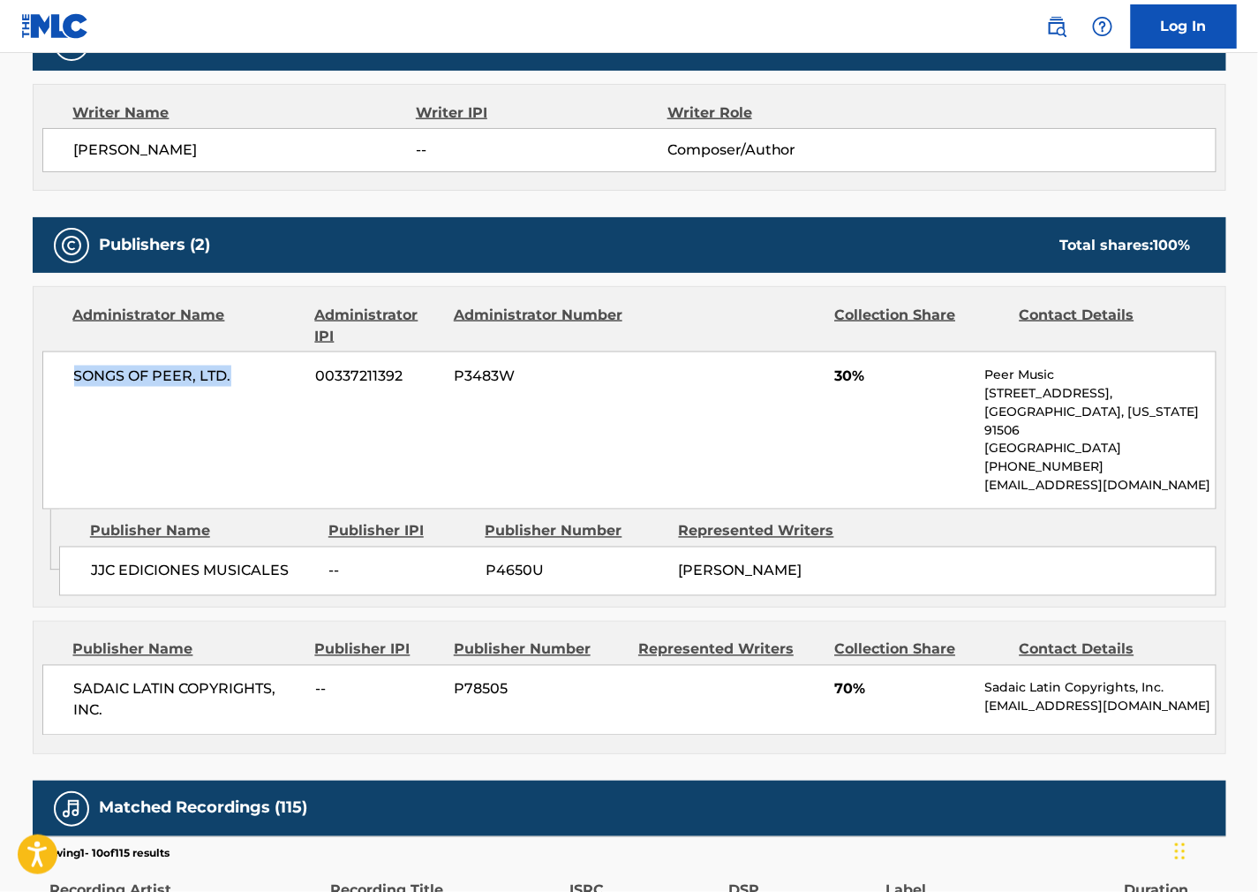
click at [64, 391] on div "SONGS OF PEER, LTD. 00337211392 P3483W 30% Peer Music [STREET_ADDRESS][US_STATE…" at bounding box center [629, 430] width 1174 height 158
click at [796, 660] on div "Represented Writers" at bounding box center [729, 649] width 183 height 21
drag, startPoint x: 25, startPoint y: 709, endPoint x: 1, endPoint y: 675, distance: 41.2
click at [24, 705] on div "< Back to public search results Copy work link RAIZ Work Detail Member Work Ide…" at bounding box center [629, 411] width 1236 height 2000
click at [1010, 92] on div "Writer Name Writer IPI Writer Role [PERSON_NAME] -- Composer/Author" at bounding box center [630, 137] width 1194 height 107
